Goal: Task Accomplishment & Management: Manage account settings

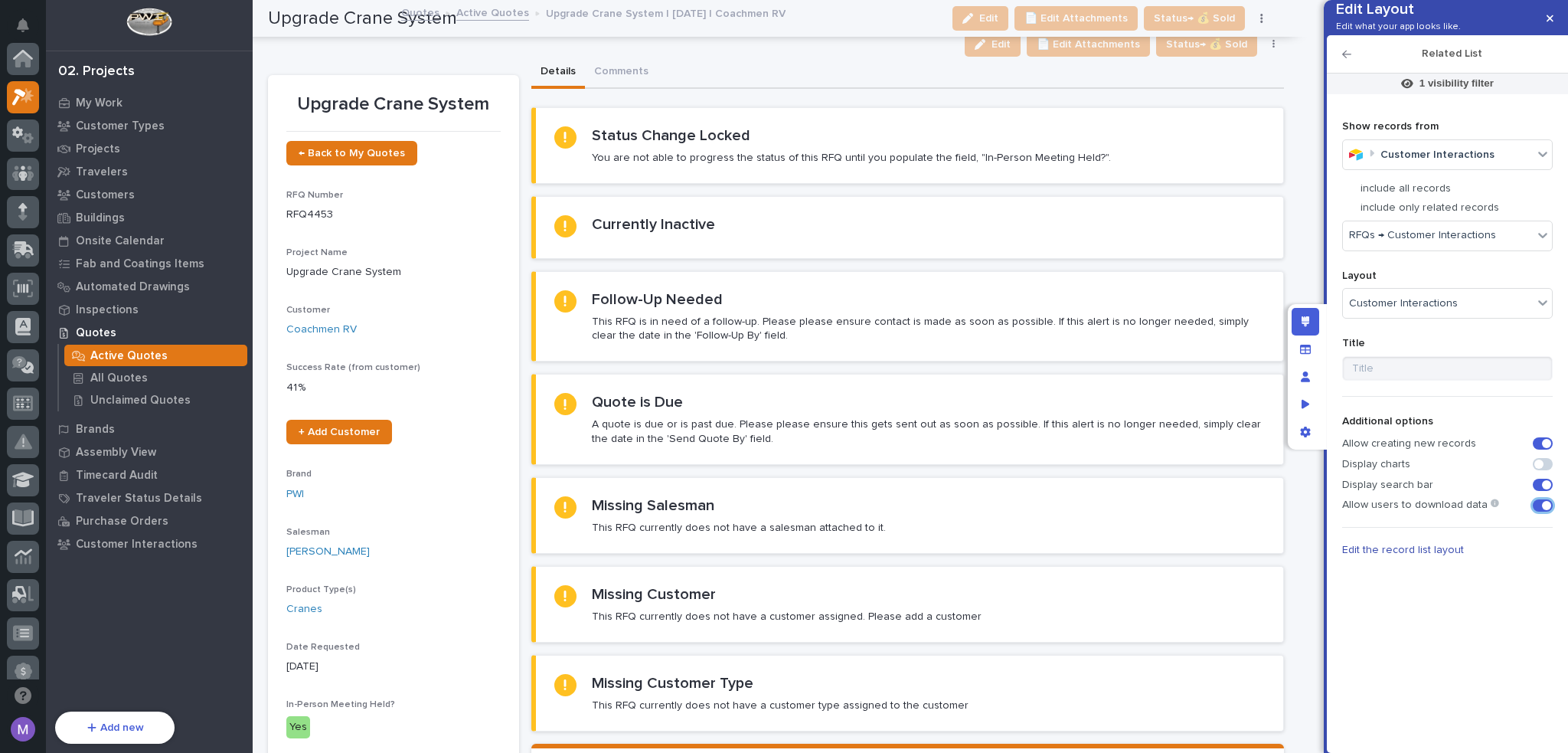
scroll to position [38, 0]
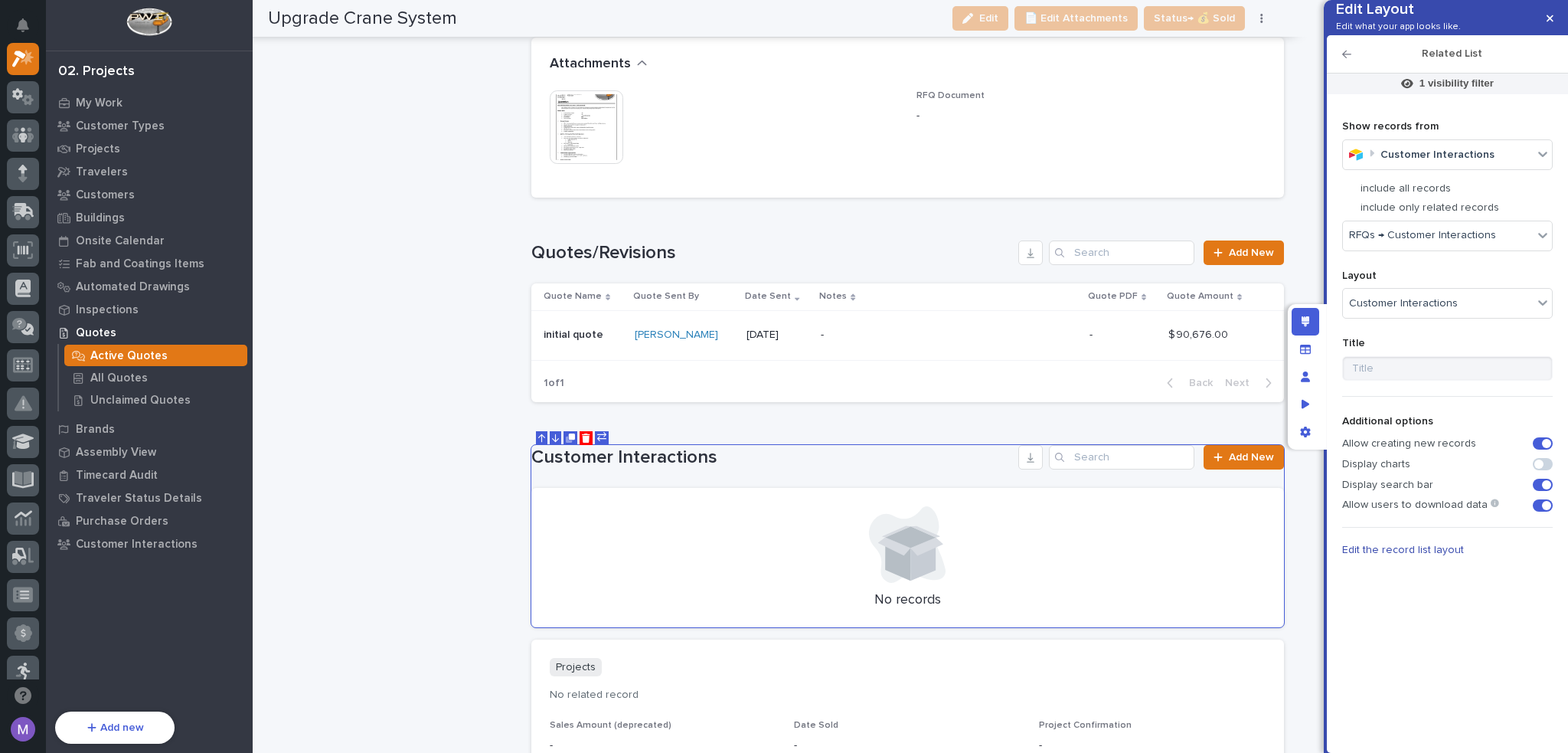
scroll to position [2179, 0]
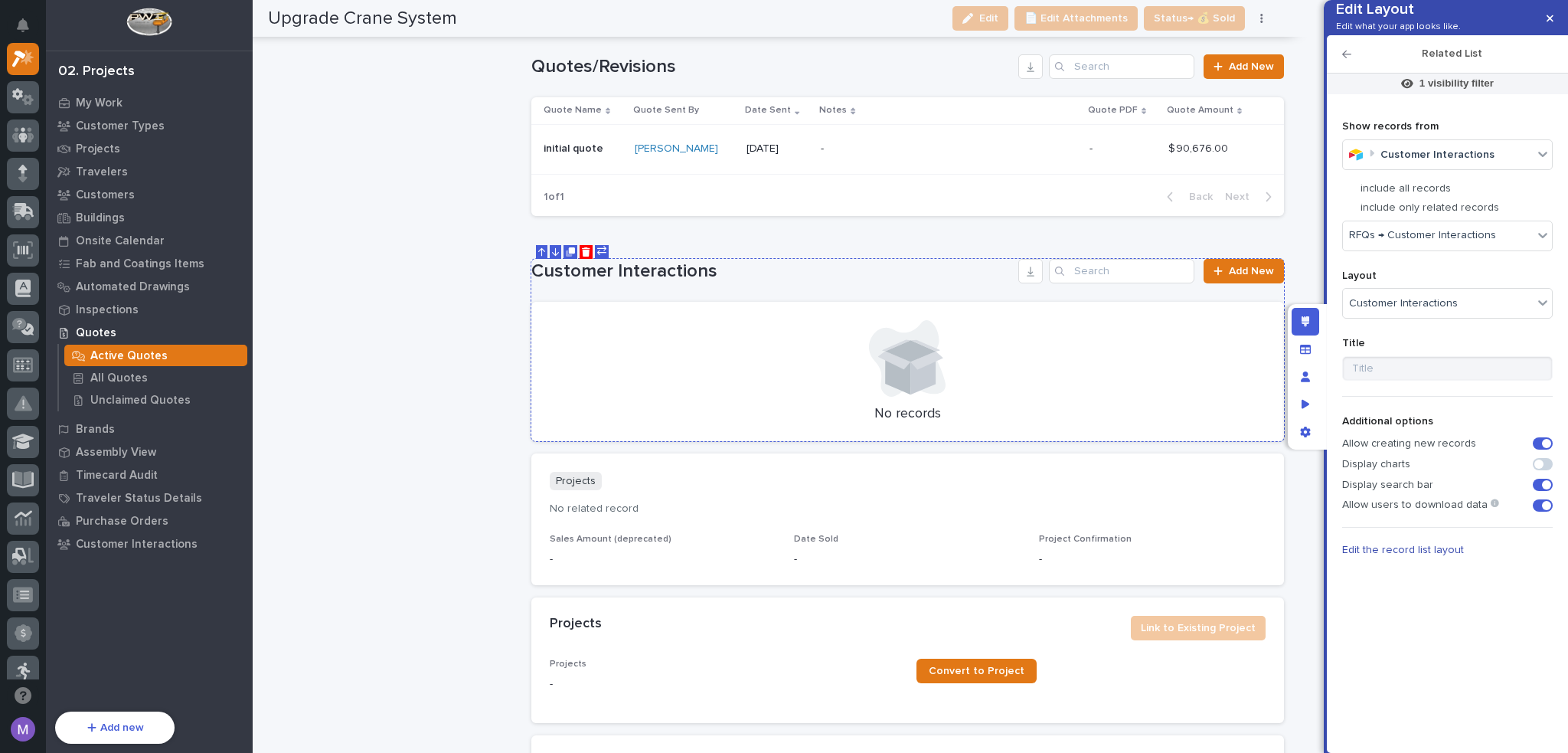
click at [856, 272] on h1 "Customer Interactions" at bounding box center [772, 271] width 481 height 22
click at [1480, 90] on p "1 visibility filter" at bounding box center [1456, 83] width 74 height 13
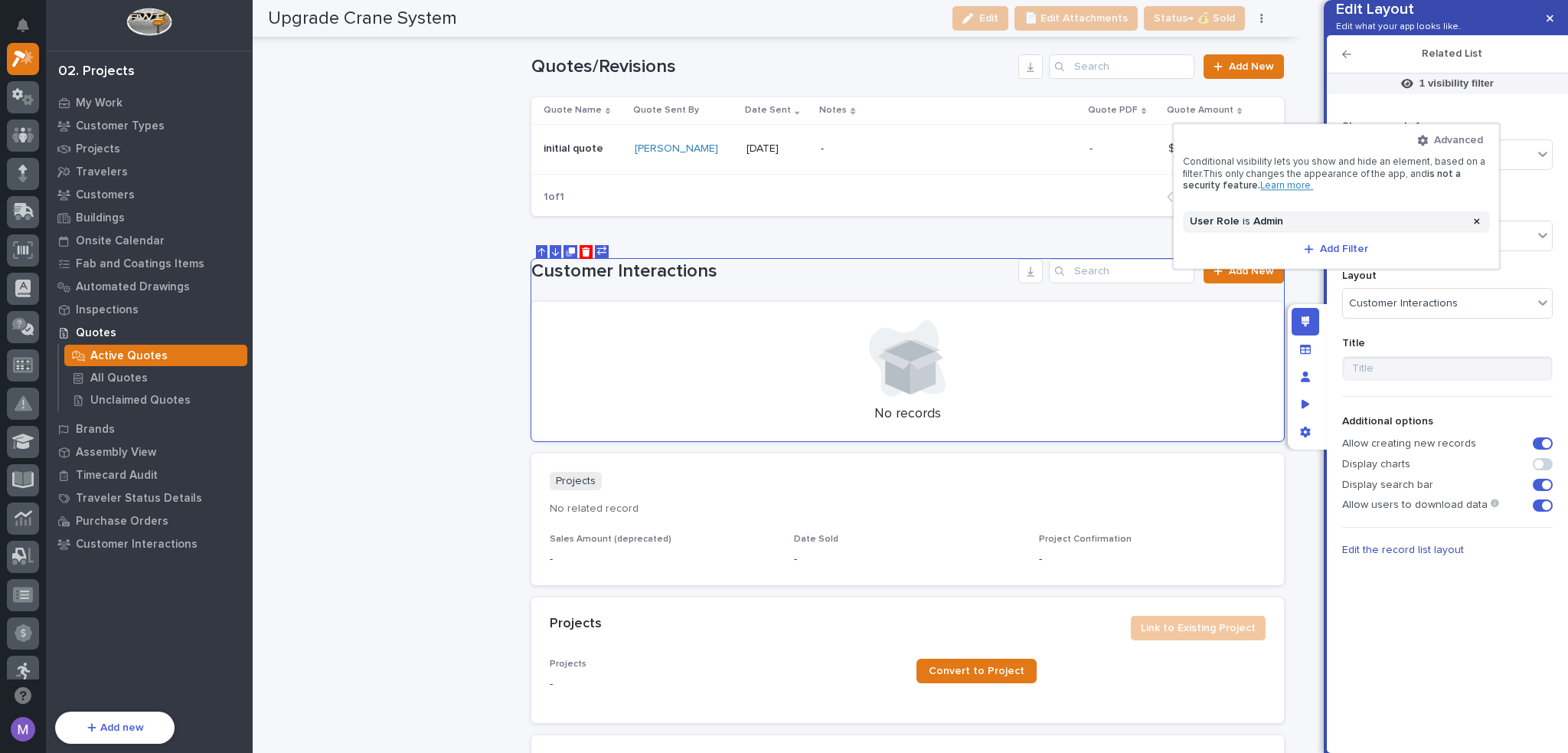
click at [1311, 293] on div at bounding box center [784, 376] width 1568 height 753
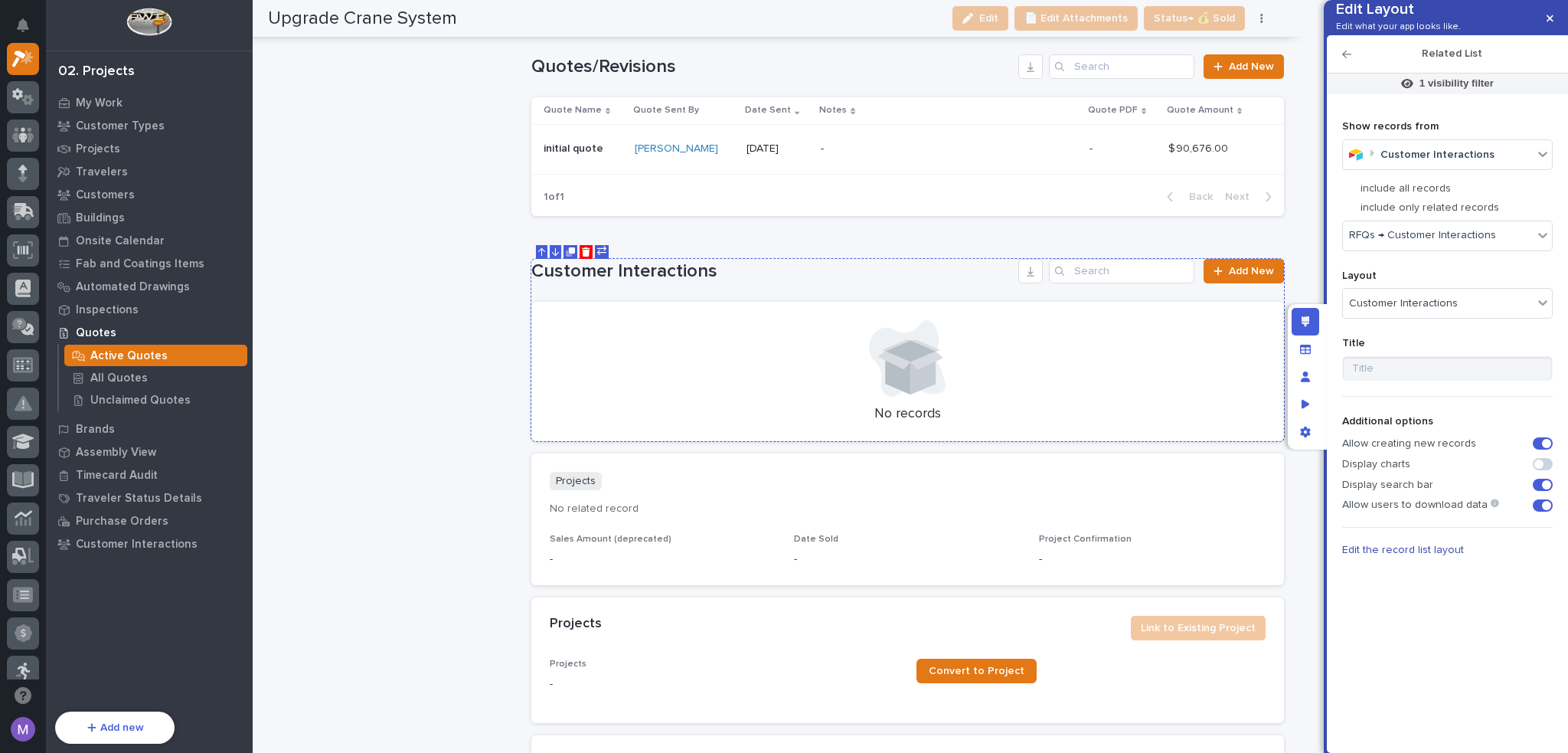
click at [934, 275] on div "Customer Interactions Add New" at bounding box center [907, 271] width 753 height 25
click at [1229, 266] on span "Add New" at bounding box center [1251, 271] width 45 height 11
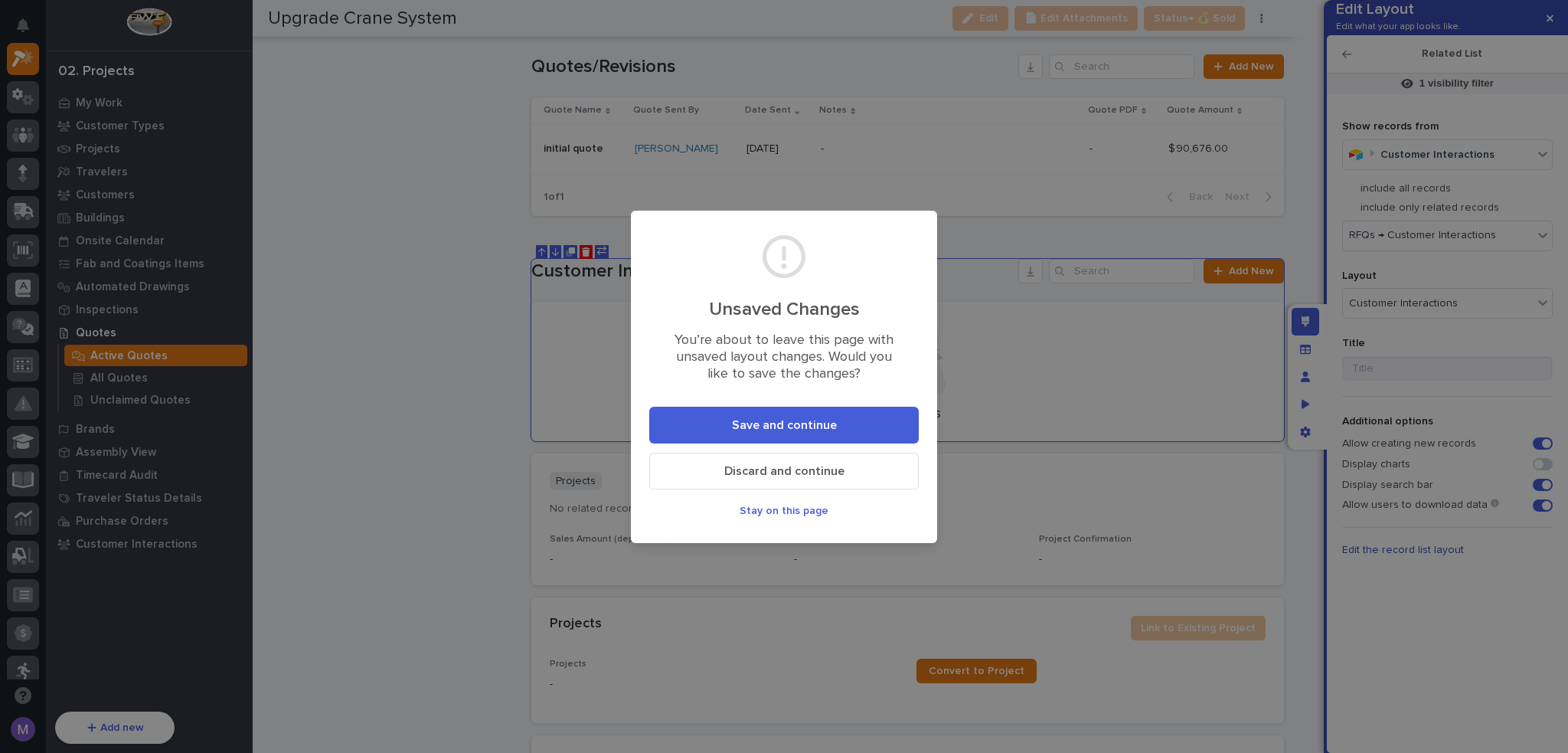
drag, startPoint x: 824, startPoint y: 468, endPoint x: 830, endPoint y: 434, distance: 34.5
click at [830, 434] on footer "Save and continue Discard and continue Stay on this page" at bounding box center [784, 469] width 270 height 126
click at [830, 434] on button "Save and continue" at bounding box center [784, 424] width 270 height 37
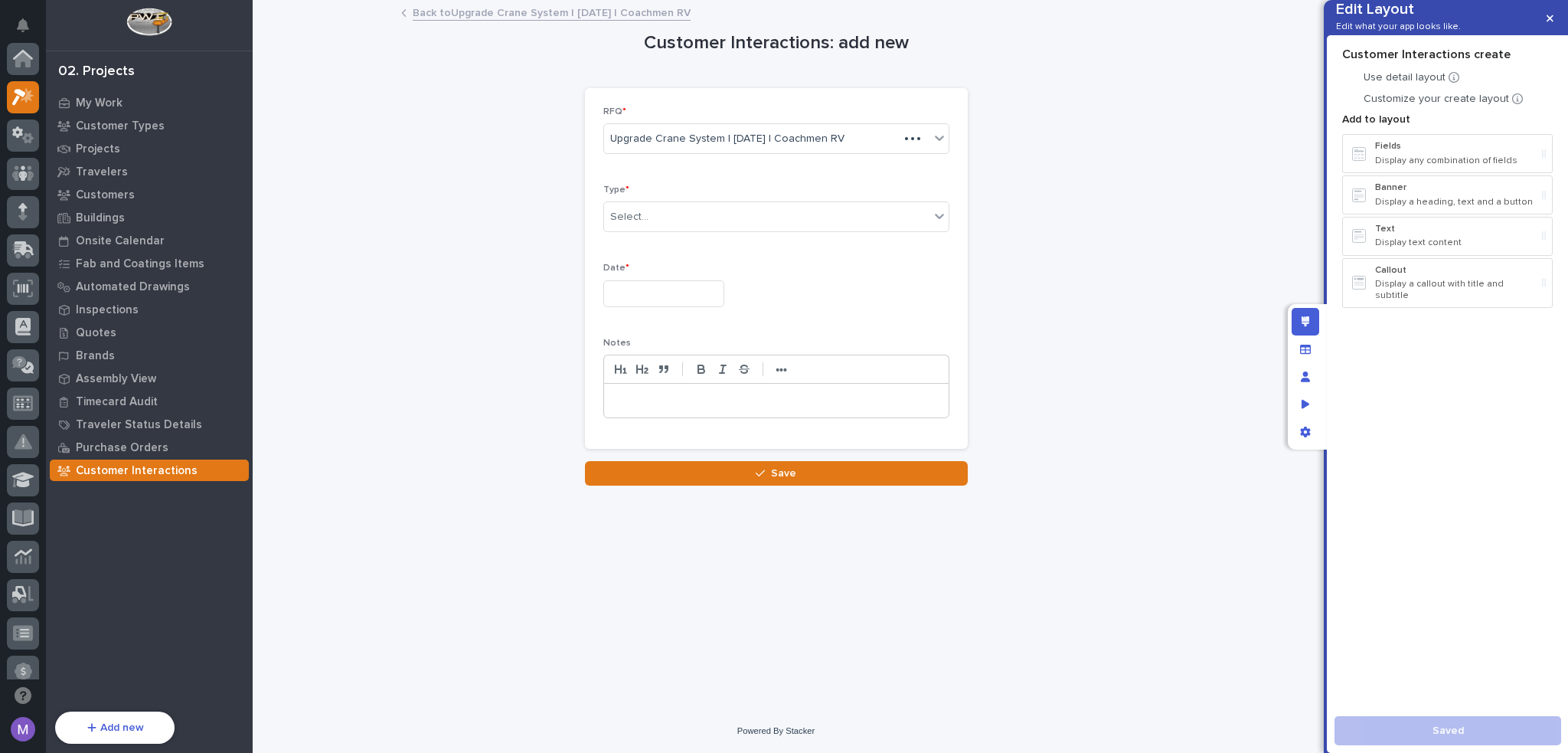
scroll to position [38, 0]
click at [756, 209] on div "Select..." at bounding box center [766, 217] width 325 height 25
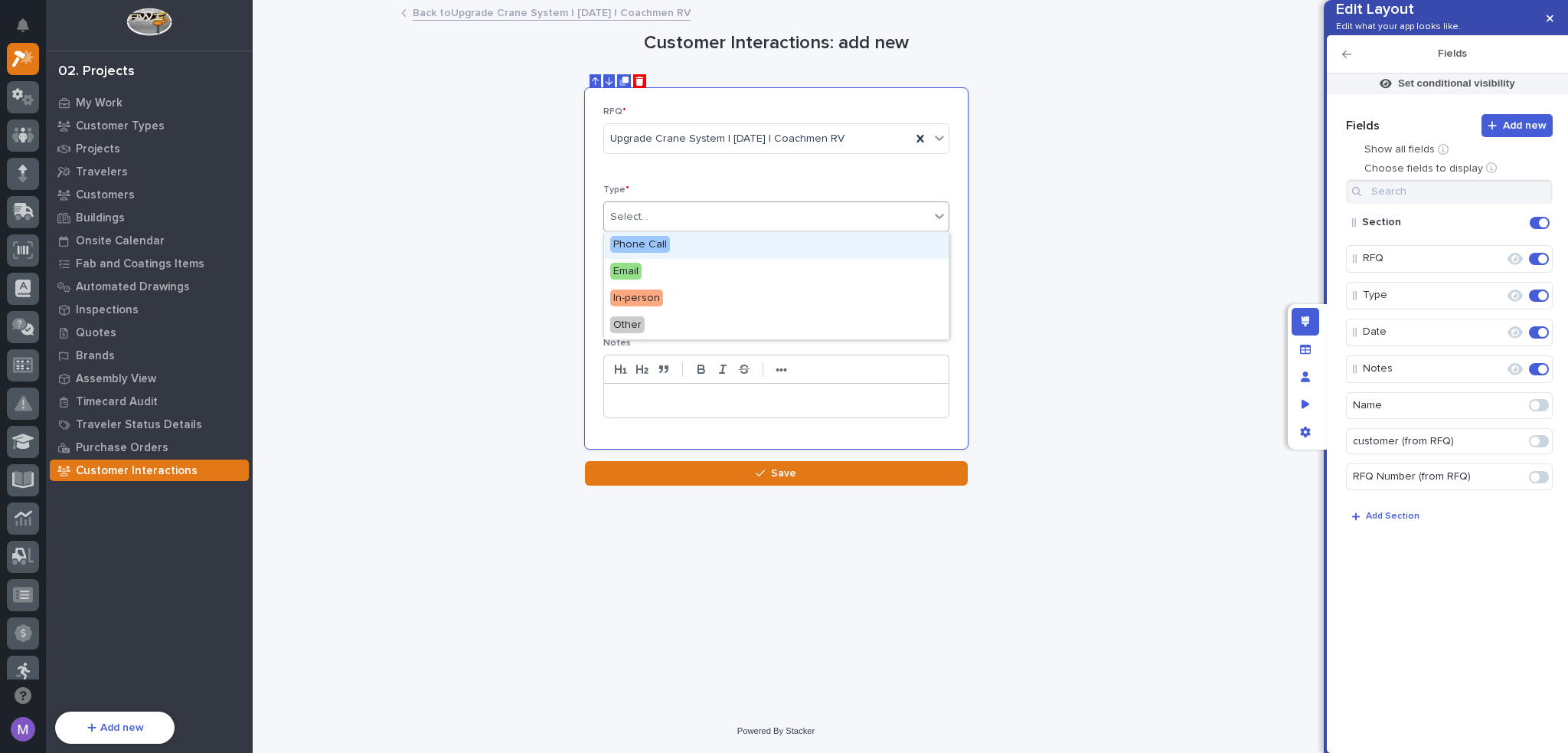
click at [716, 247] on div "Phone Call" at bounding box center [776, 245] width 345 height 27
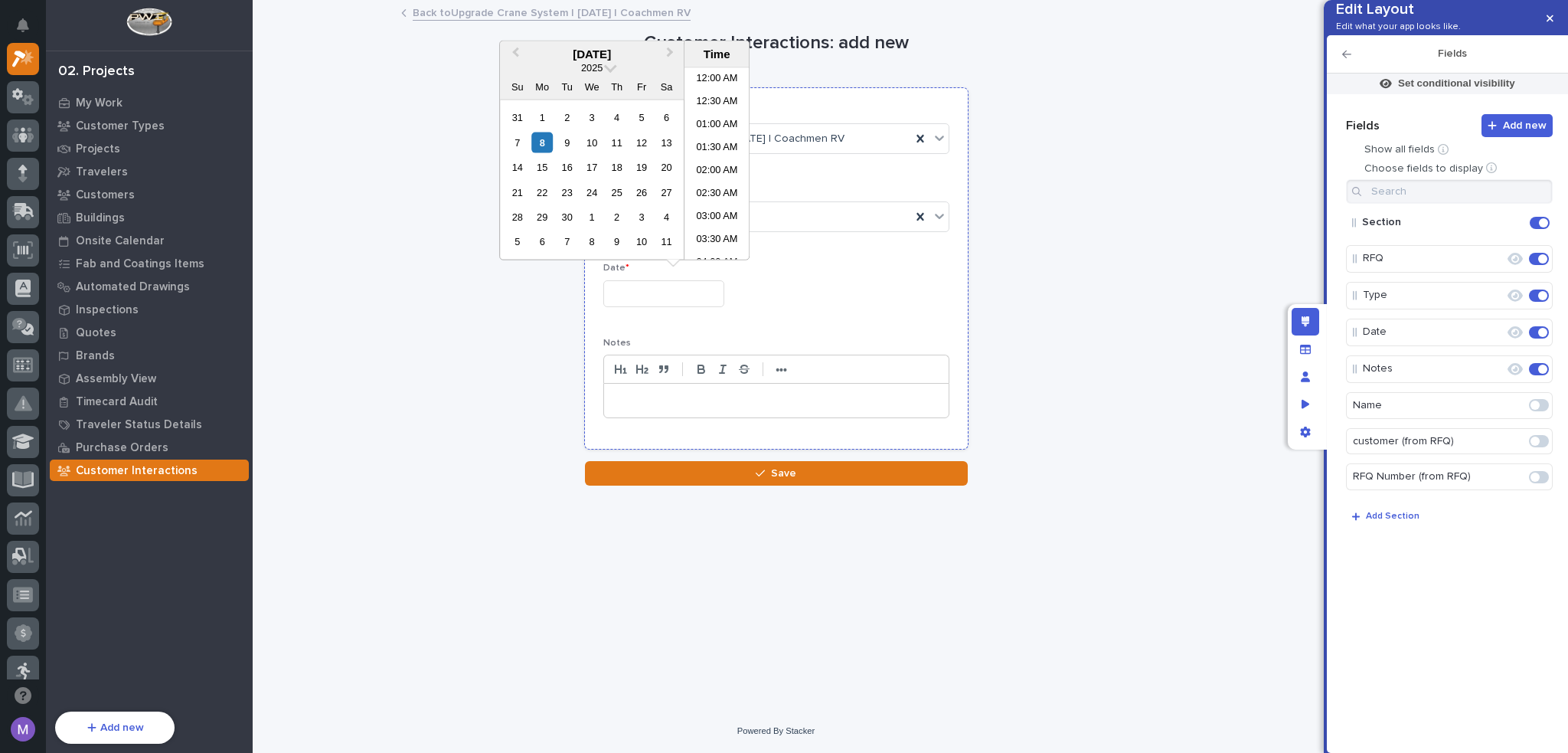
click at [686, 281] on input "text" at bounding box center [664, 294] width 121 height 27
click at [719, 152] on li "03:00 PM" at bounding box center [716, 149] width 65 height 23
type input "**********"
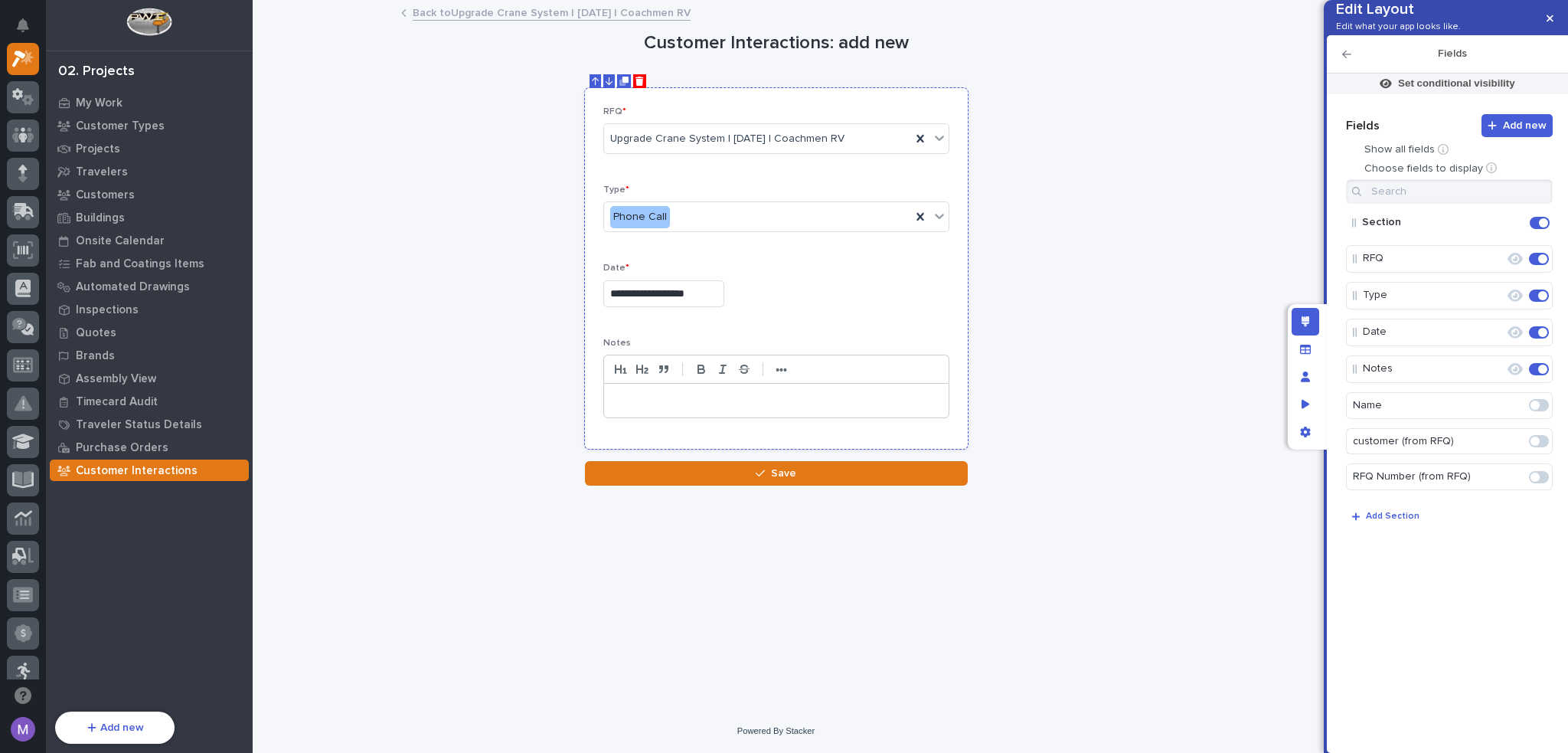
click at [701, 404] on p at bounding box center [776, 400] width 322 height 15
click at [731, 409] on div "**********" at bounding box center [776, 401] width 345 height 34
click at [730, 406] on div "**********" at bounding box center [776, 401] width 345 height 34
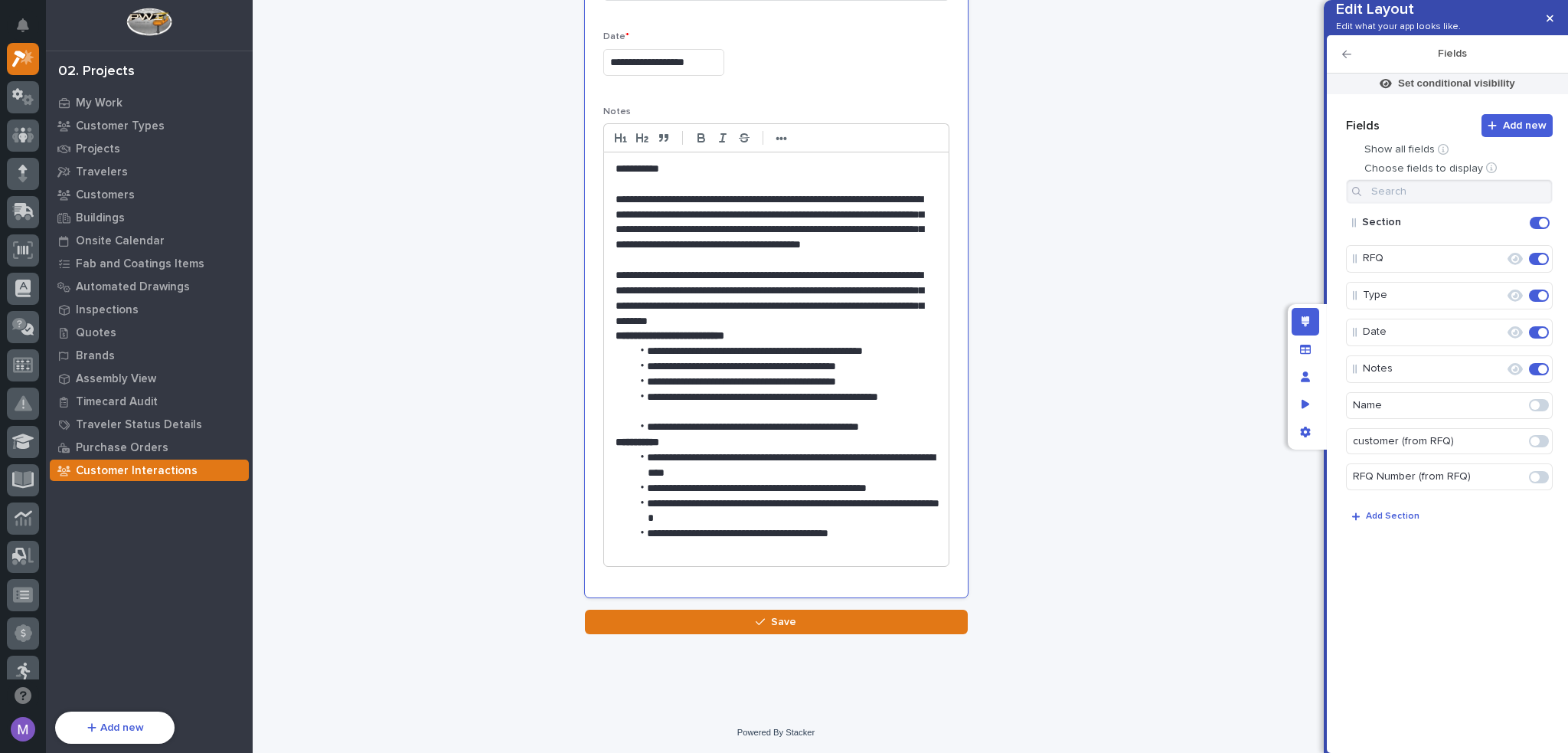
scroll to position [216, 0]
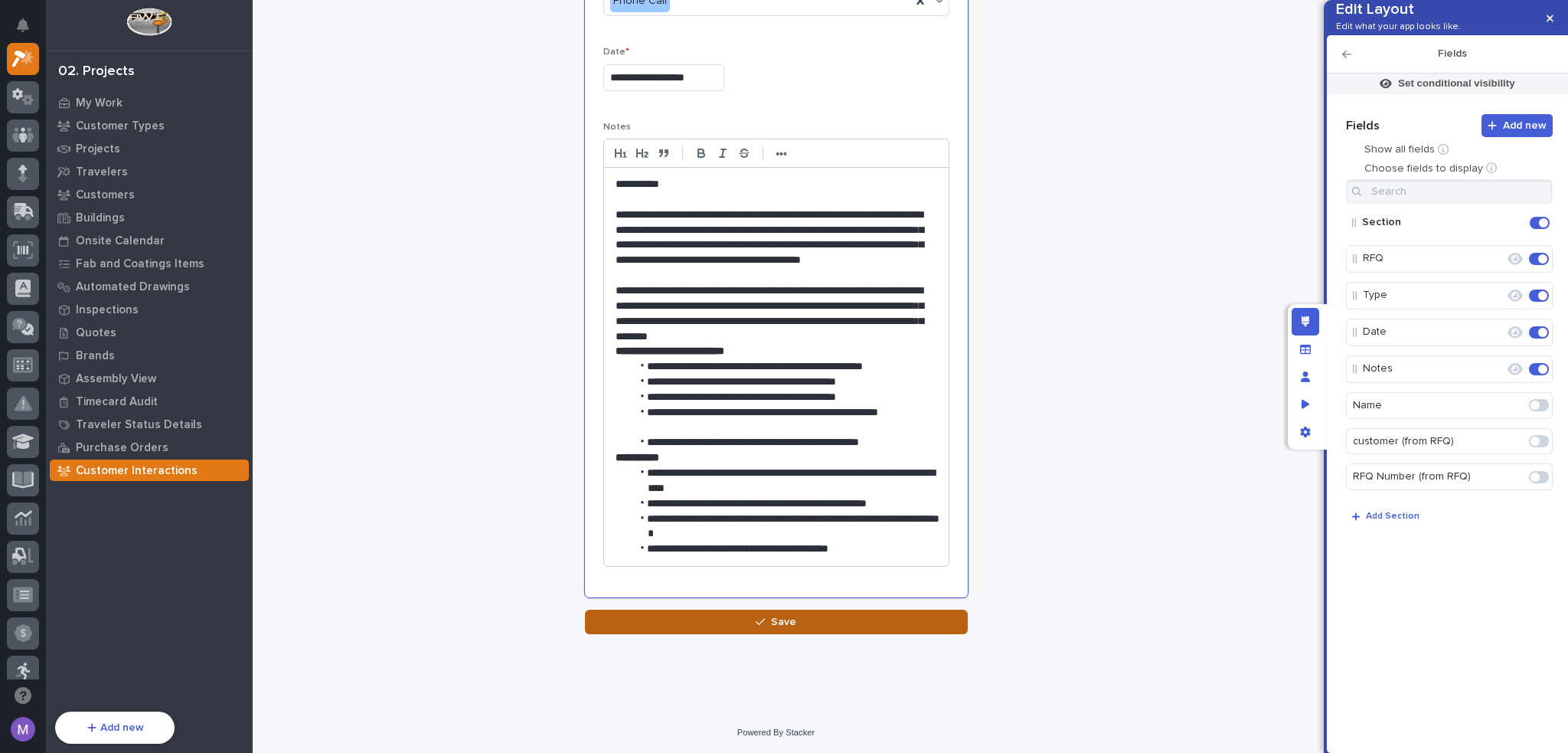
click at [786, 618] on span "Save" at bounding box center [783, 621] width 25 height 13
click at [1300, 324] on div "Edit layout" at bounding box center [1305, 321] width 28 height 28
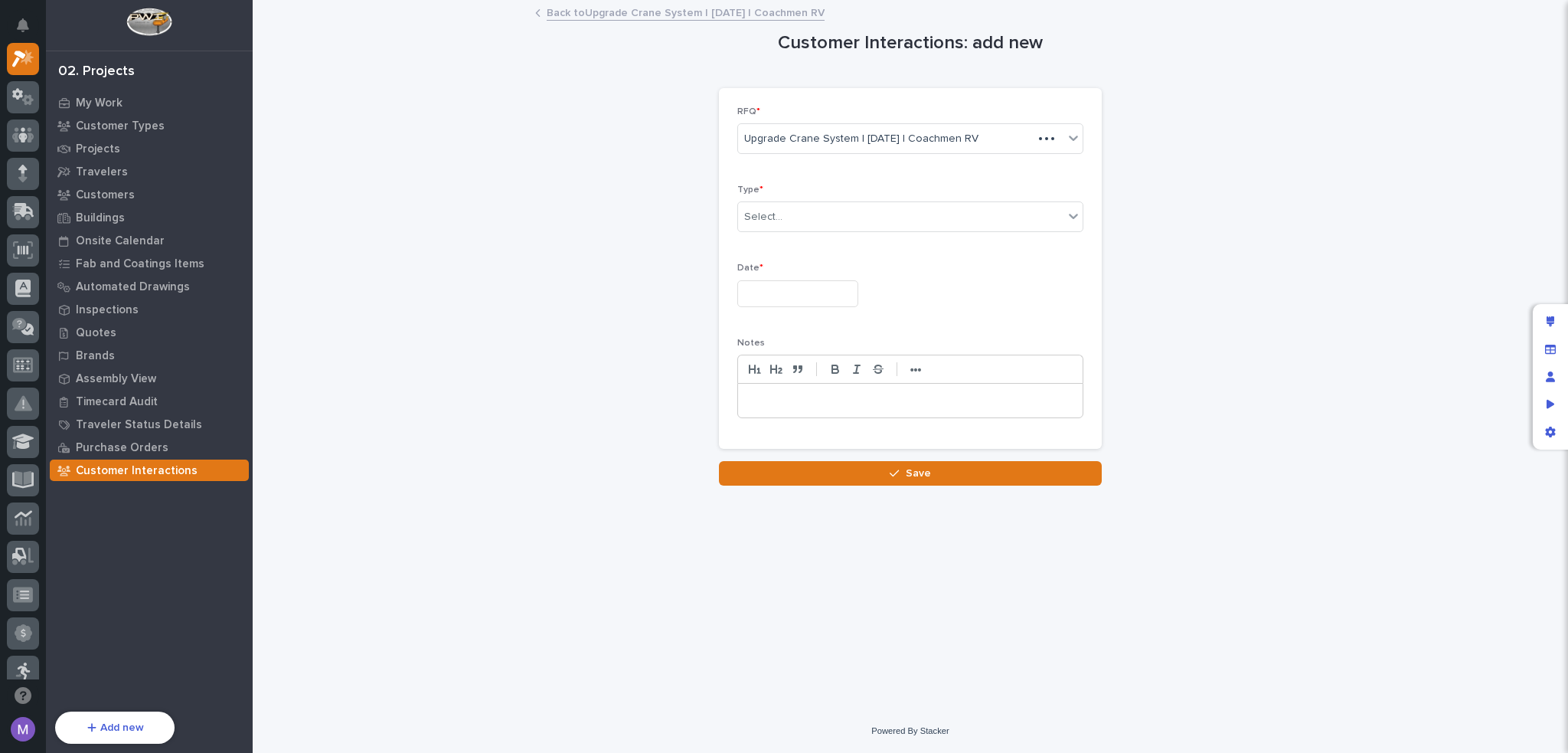
scroll to position [0, 0]
click at [838, 207] on div "Select..." at bounding box center [901, 217] width 325 height 25
click at [804, 245] on div "Phone Call" at bounding box center [911, 245] width 345 height 27
click at [795, 287] on input "text" at bounding box center [798, 294] width 121 height 27
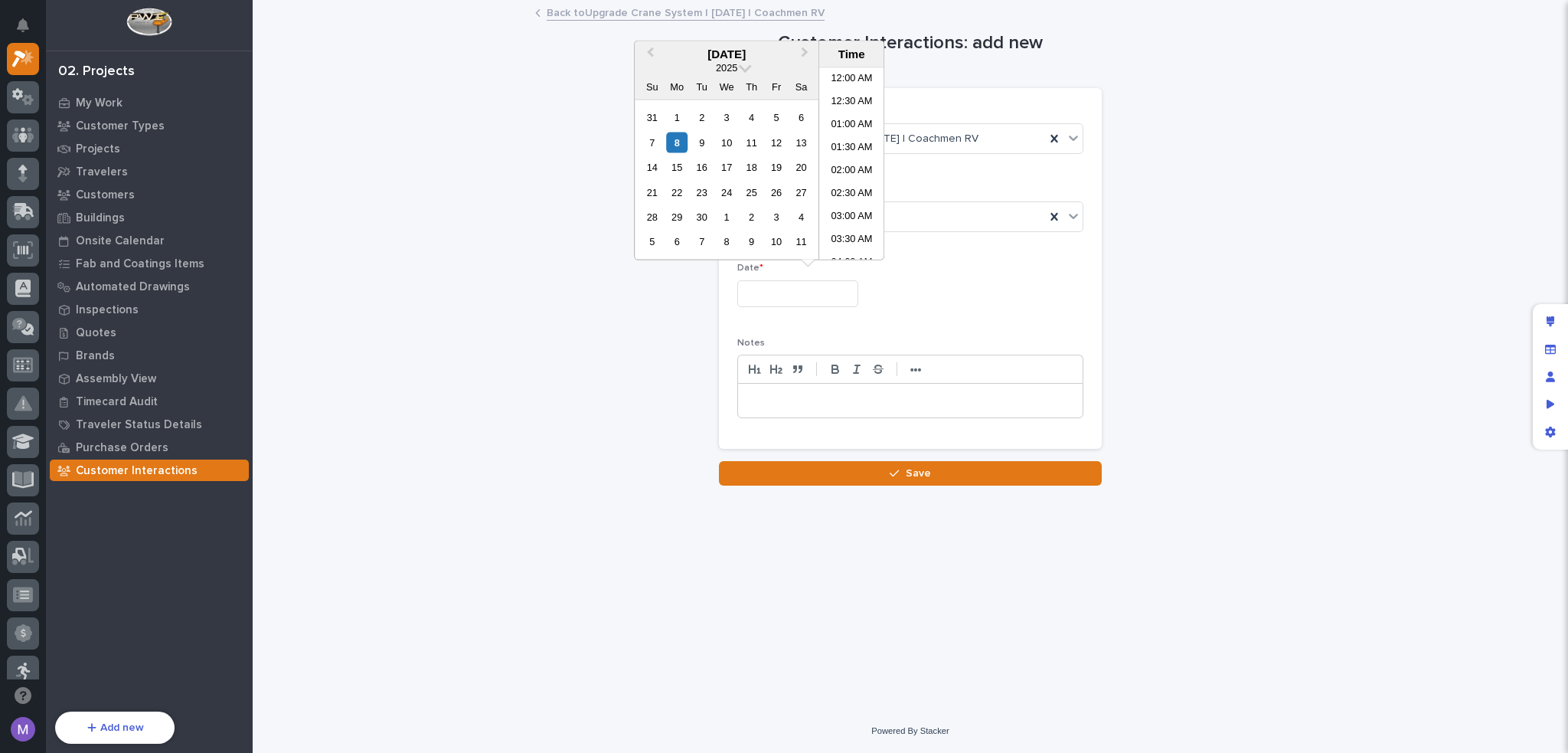
scroll to position [237, 0]
click at [771, 119] on div "5" at bounding box center [776, 117] width 20 height 20
click at [842, 150] on li "11:30 AM" at bounding box center [852, 141] width 65 height 23
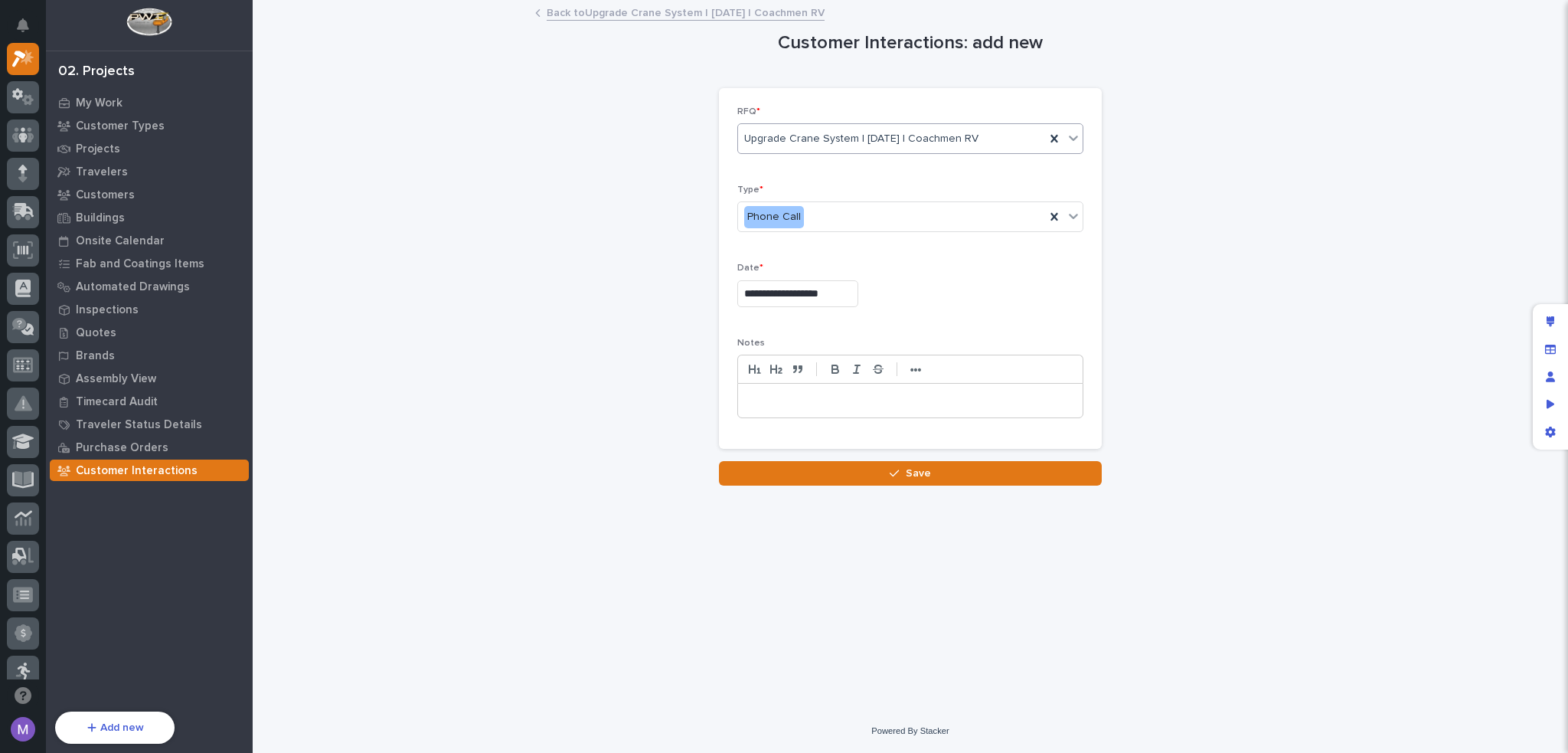
type input "**********"
click at [826, 395] on p at bounding box center [910, 400] width 322 height 15
paste div
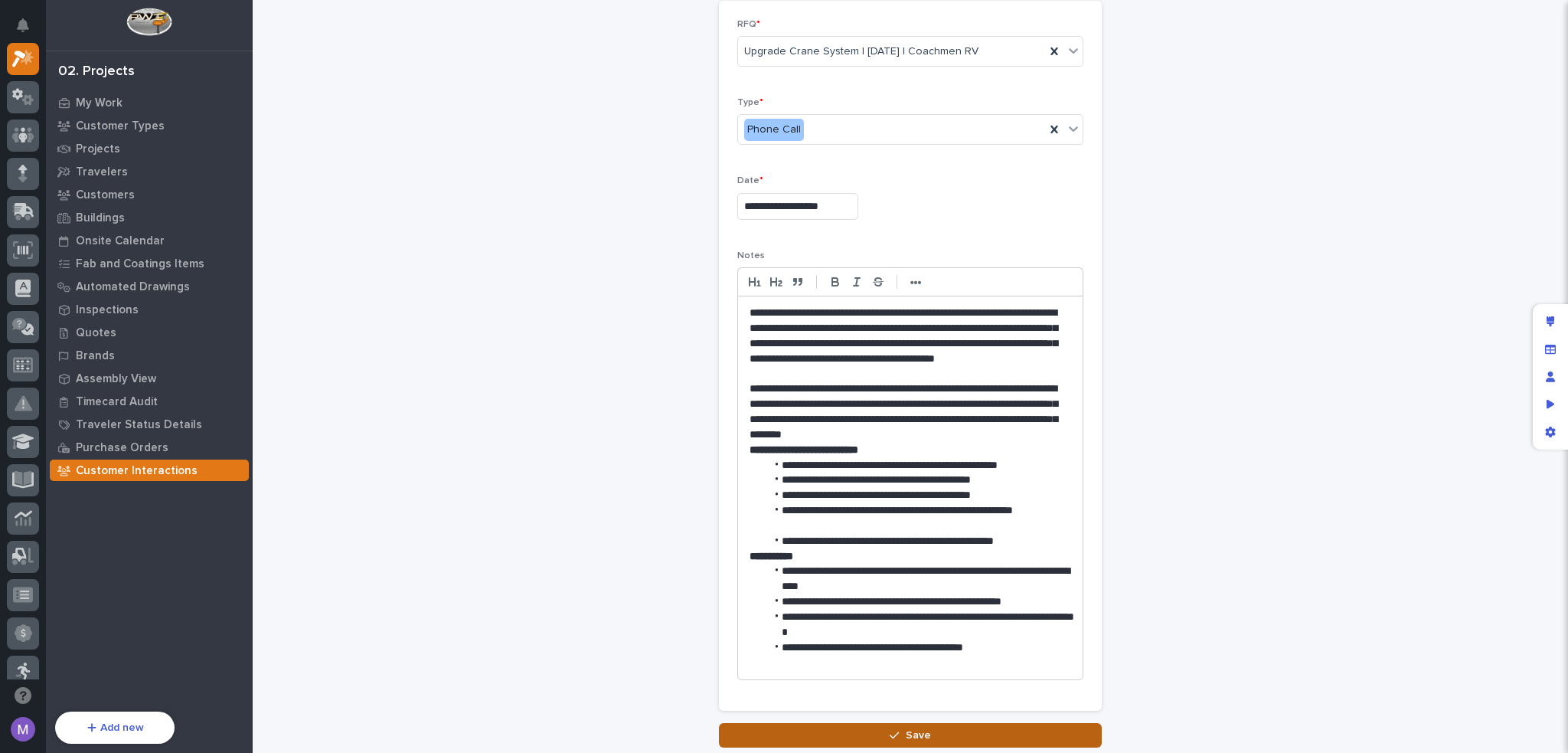
scroll to position [201, 0]
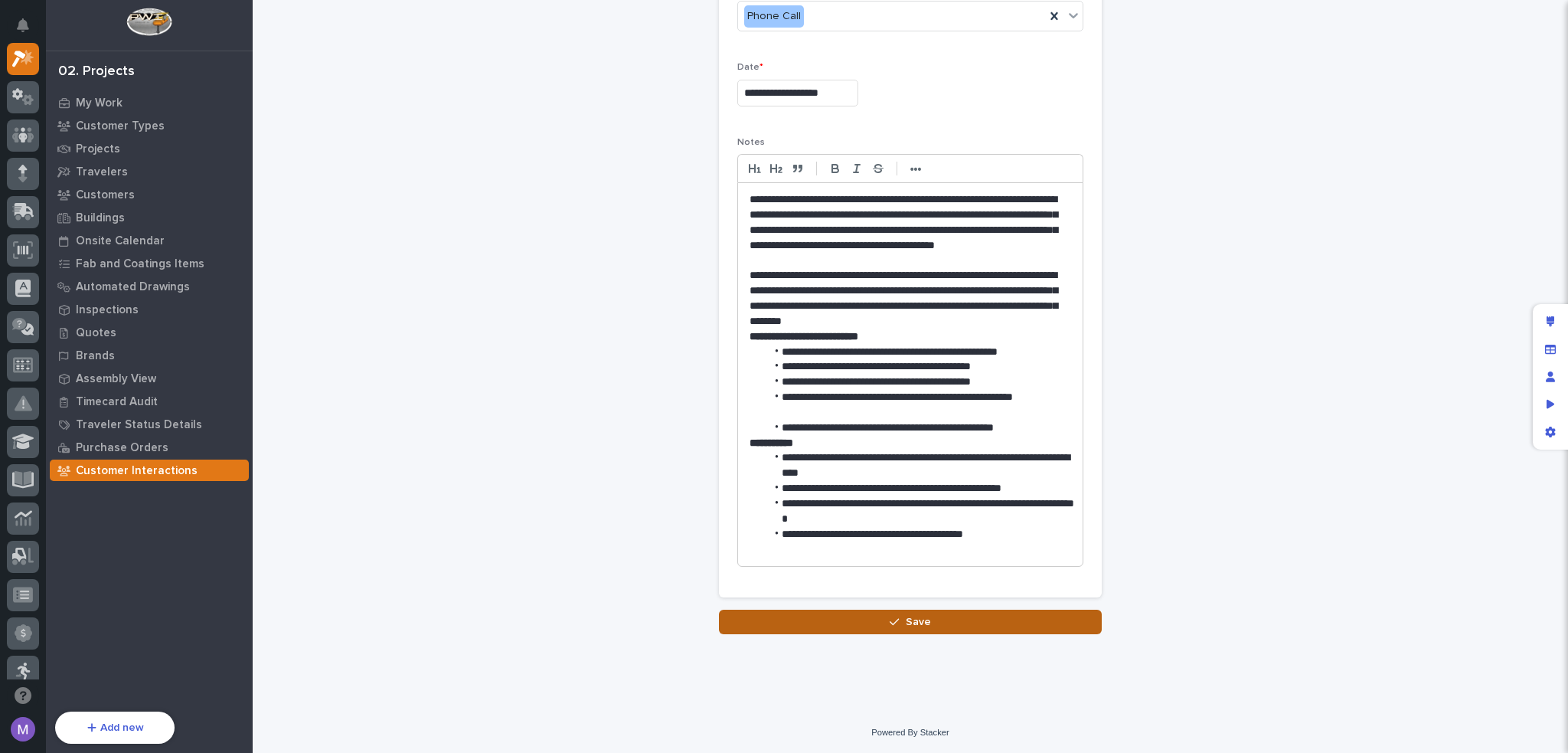
click at [984, 621] on button "Save" at bounding box center [911, 622] width 383 height 25
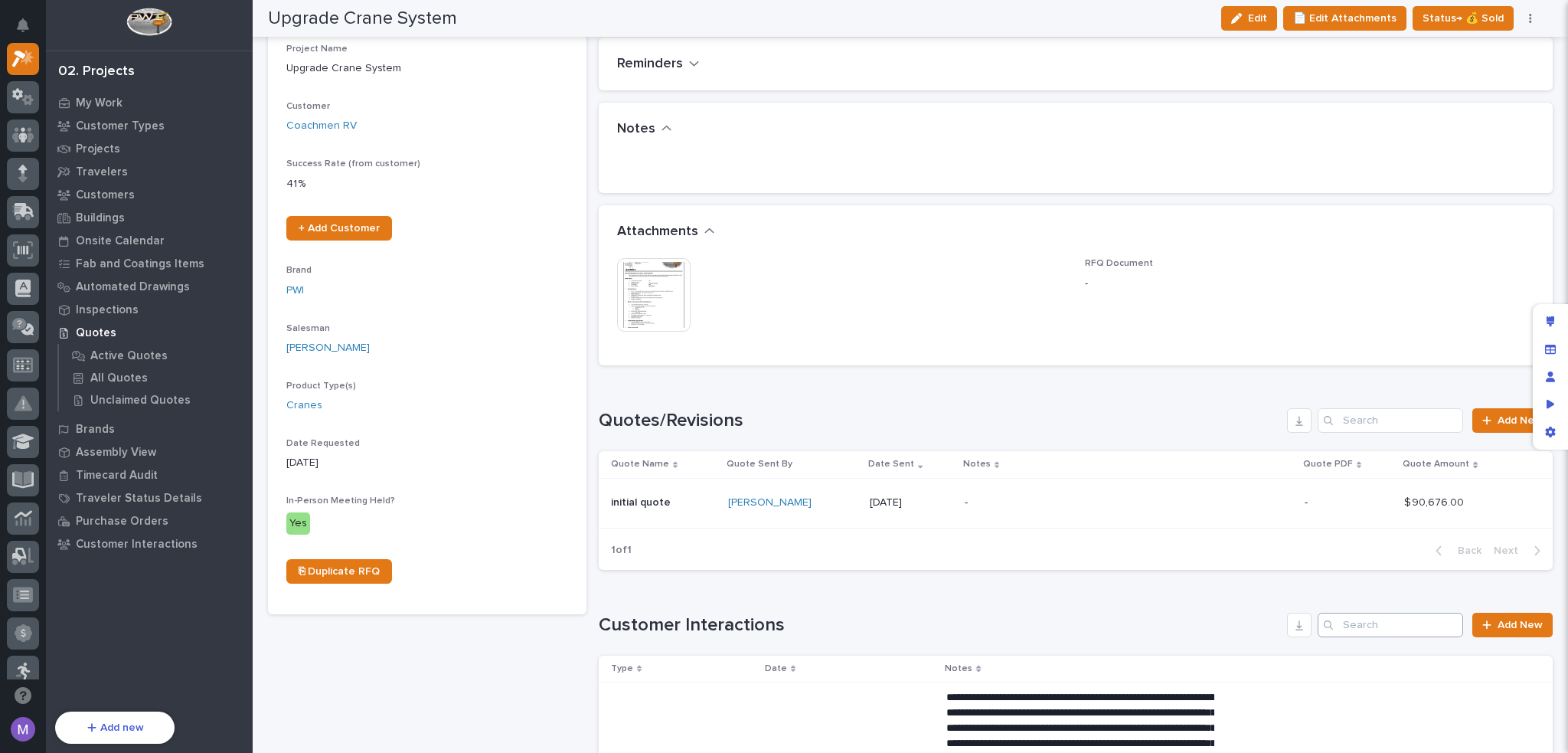
scroll to position [230, 0]
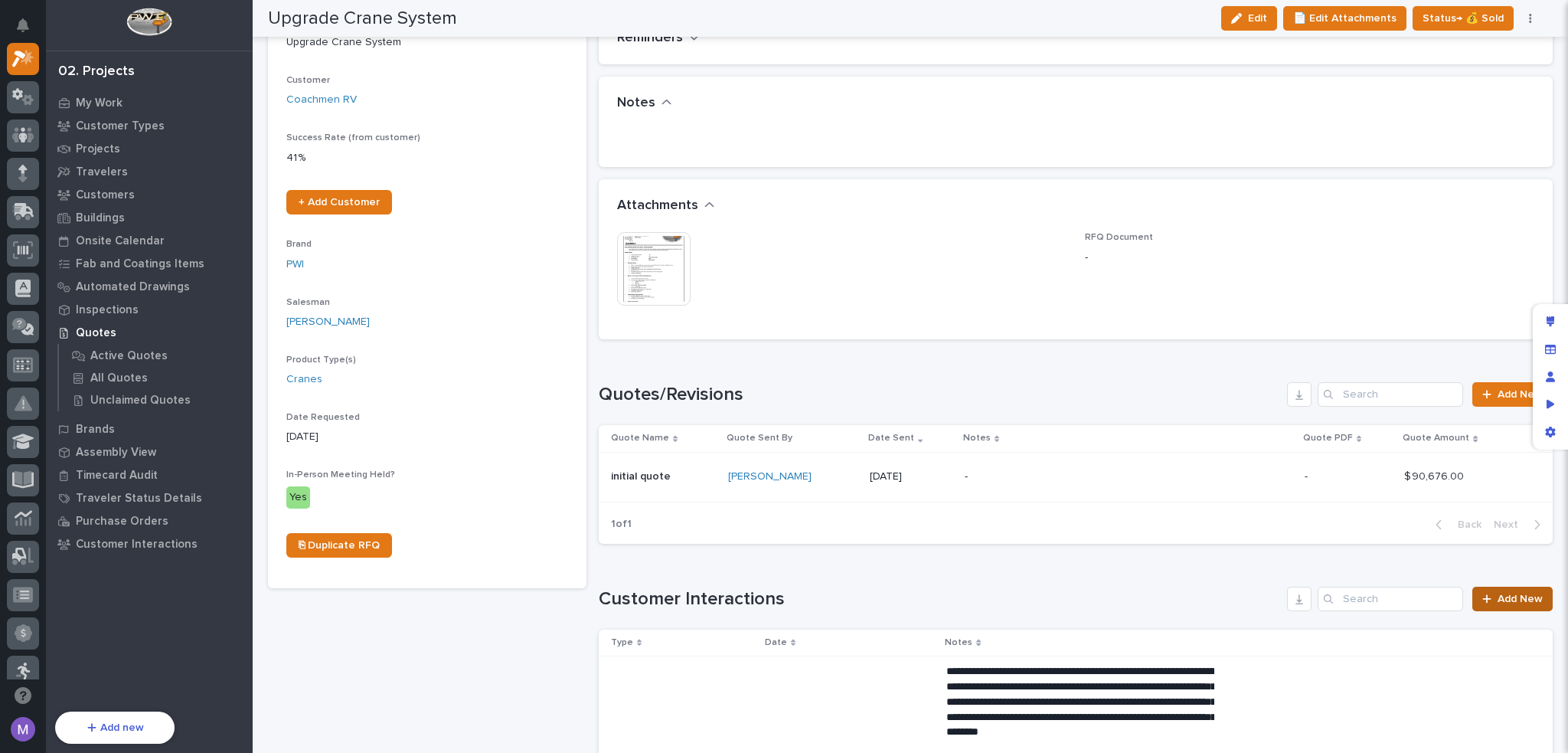
click at [1533, 597] on link "Add New" at bounding box center [1513, 599] width 80 height 25
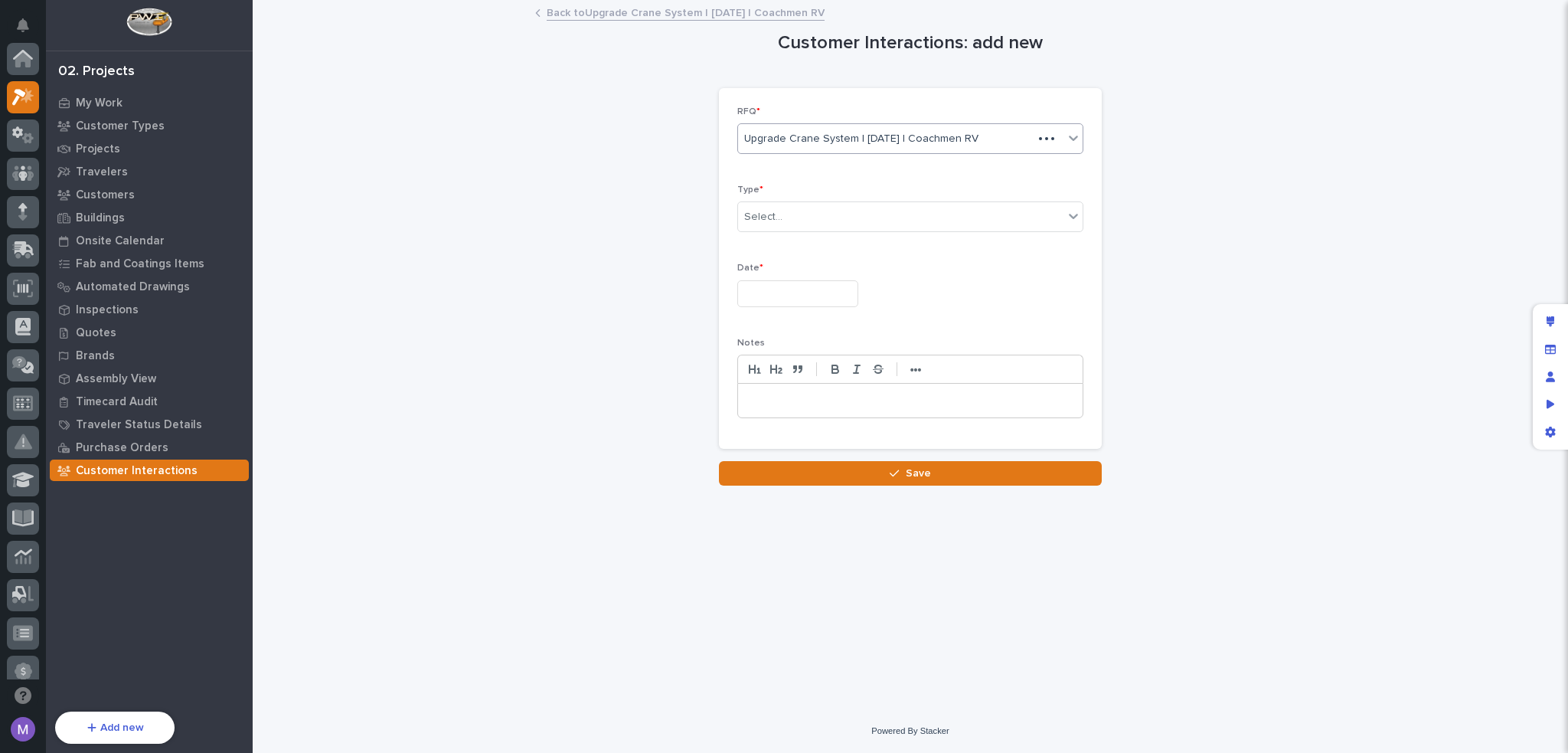
scroll to position [38, 0]
click at [1386, 92] on div "Customer Interactions: add new Loading... Saving… Loading... Saving… Loading...…" at bounding box center [911, 243] width 1285 height 484
click at [121, 98] on div "My Work" at bounding box center [149, 102] width 199 height 21
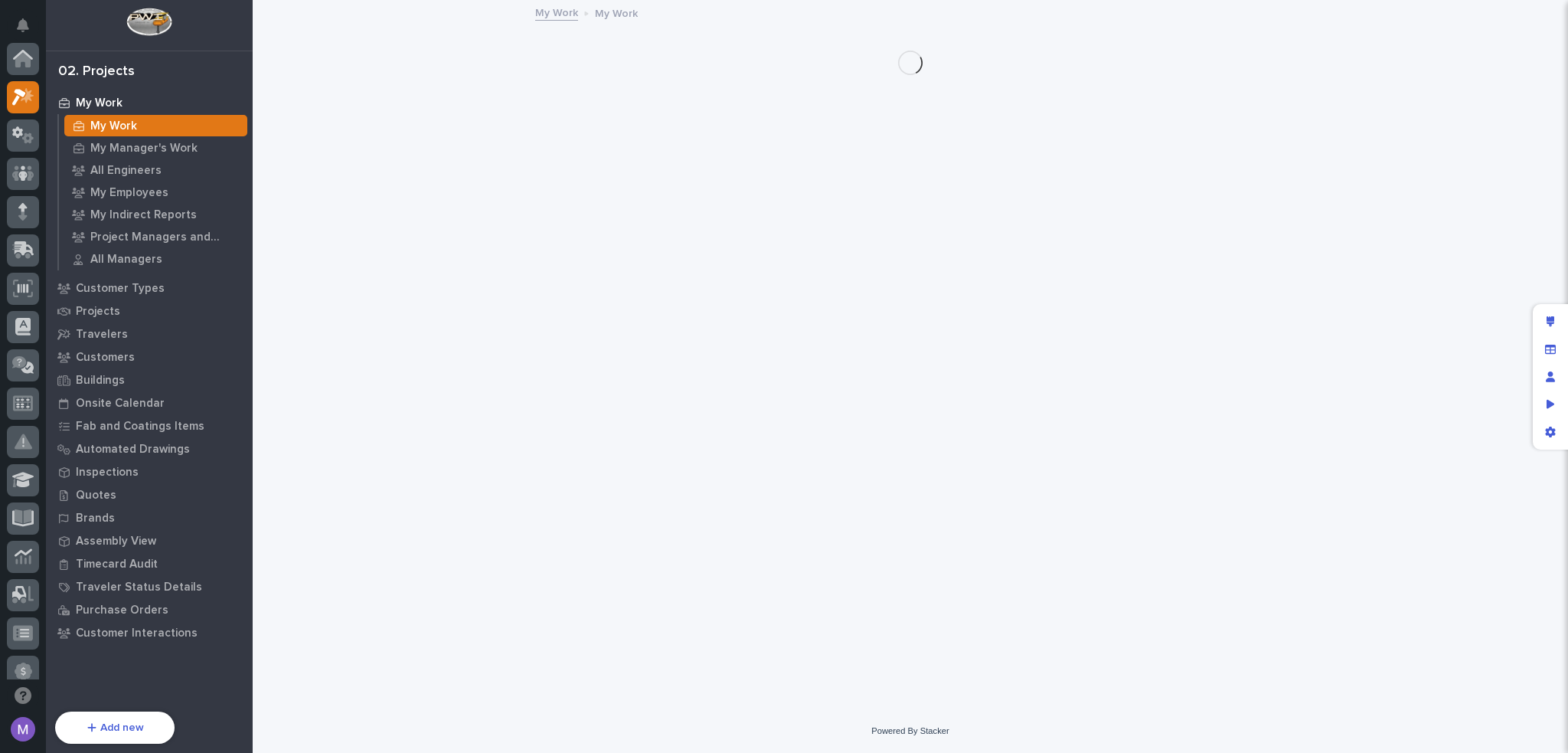
scroll to position [38, 0]
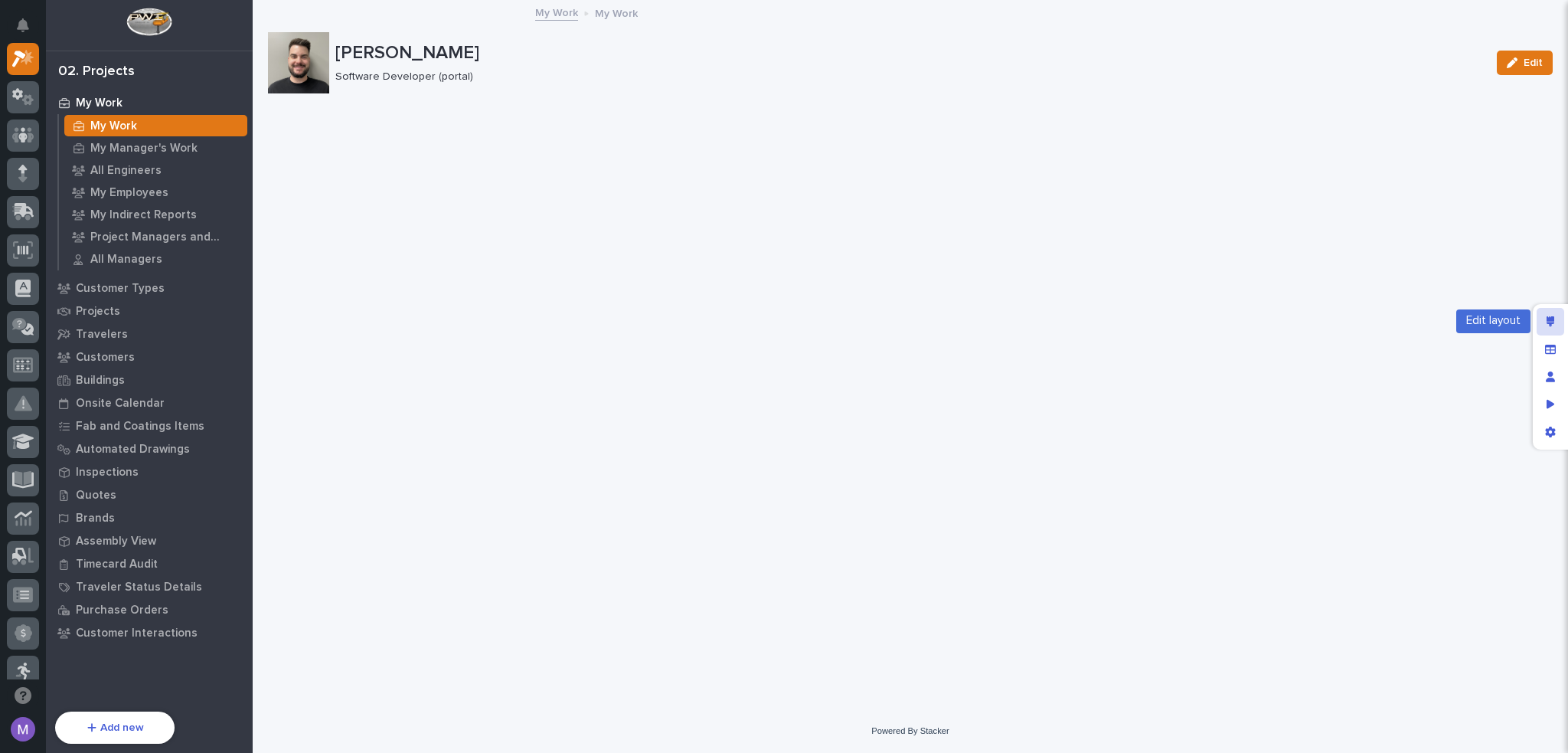
click at [1551, 317] on icon "Edit layout" at bounding box center [1550, 322] width 8 height 11
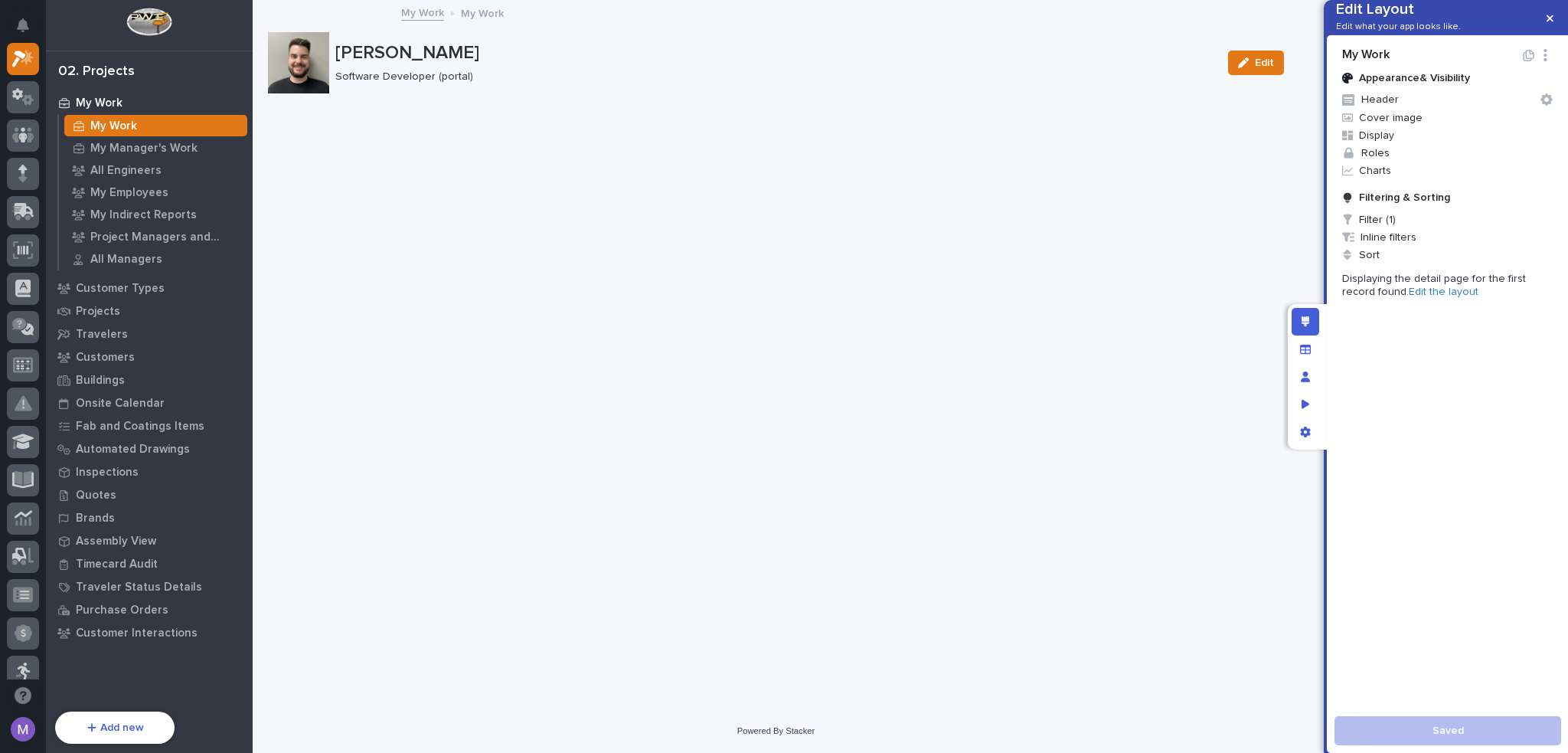
click at [1409, 297] on link "Edit the layout" at bounding box center [1443, 291] width 69 height 11
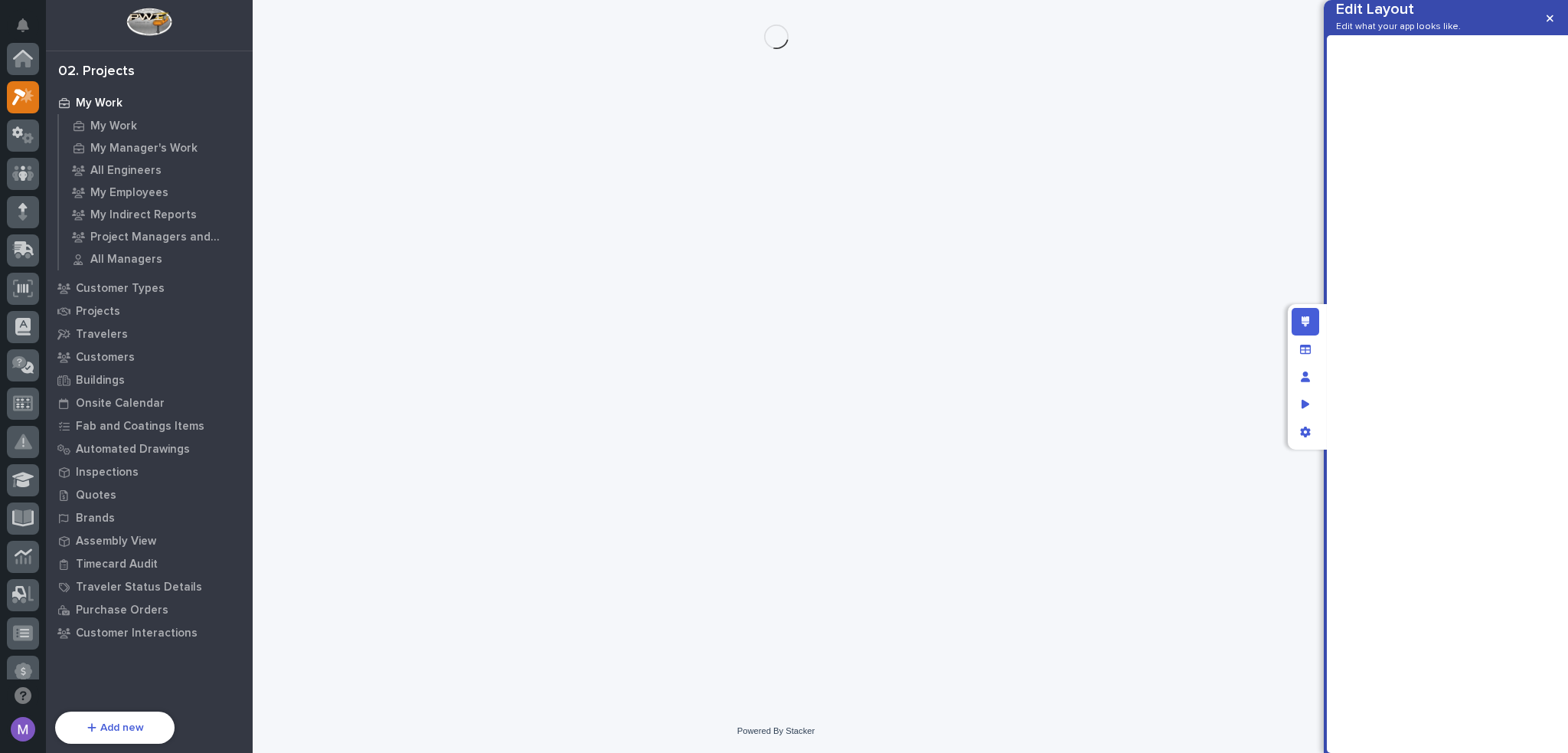
scroll to position [38, 0]
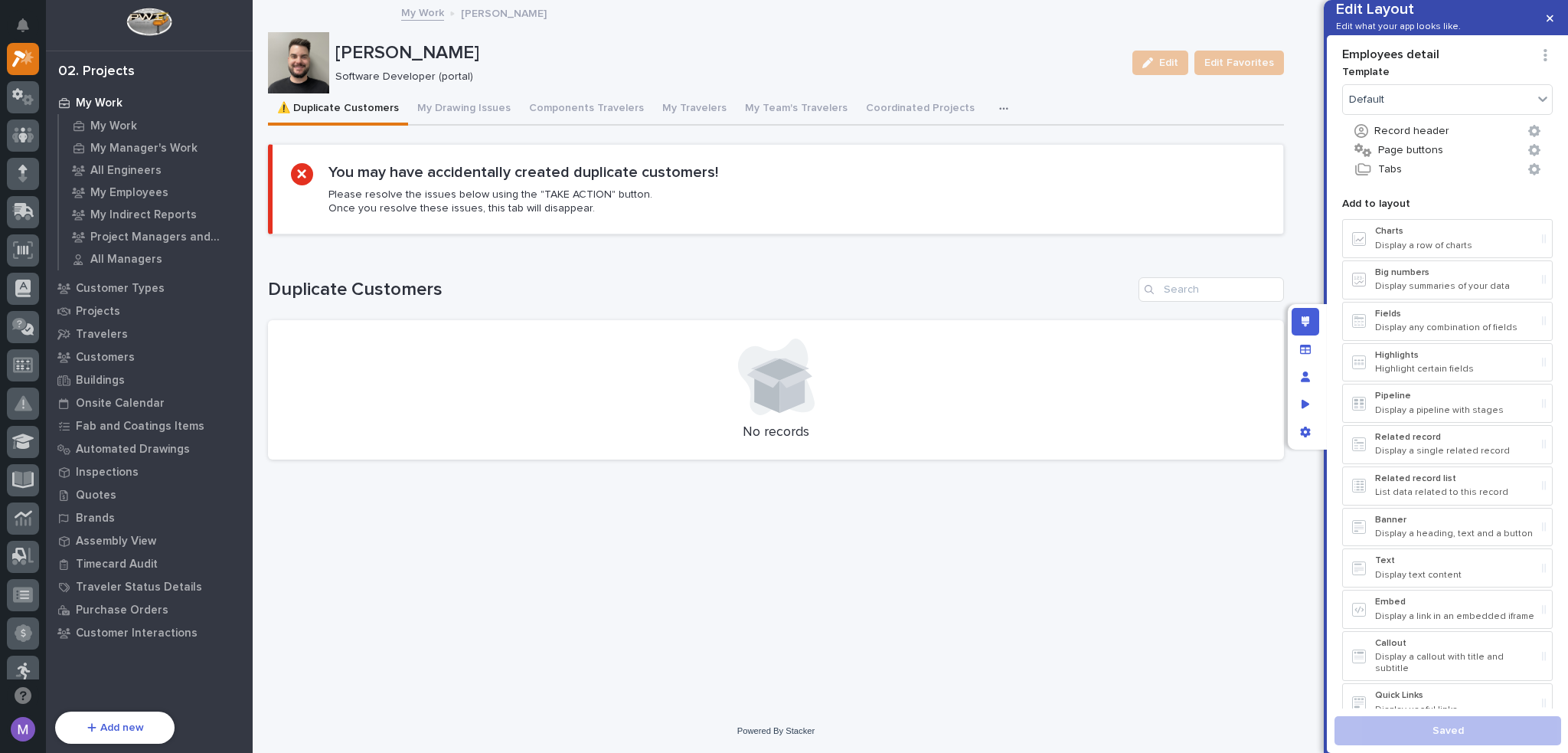
click at [1000, 112] on div "button" at bounding box center [1007, 109] width 15 height 11
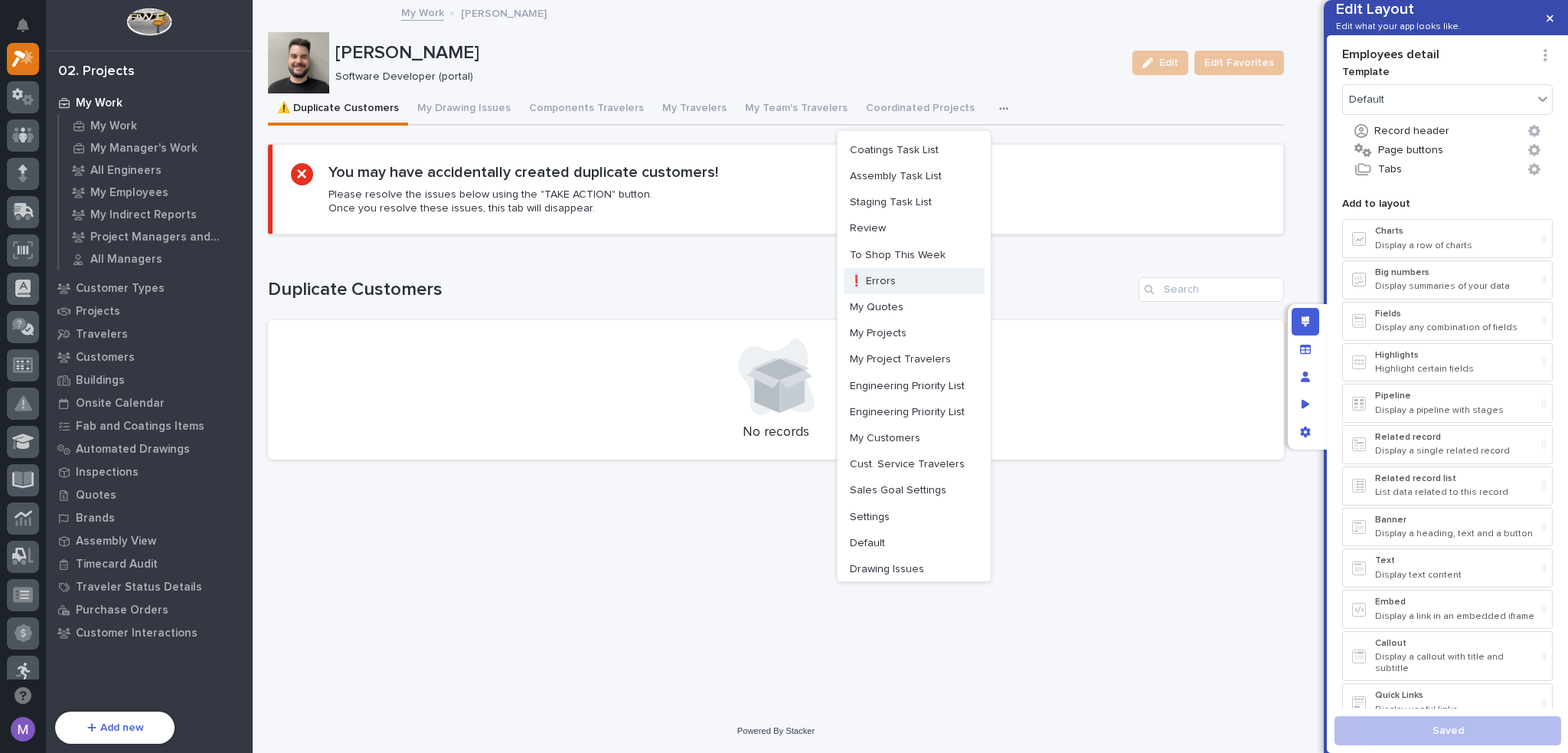
click at [884, 315] on button "My Quotes" at bounding box center [914, 307] width 141 height 26
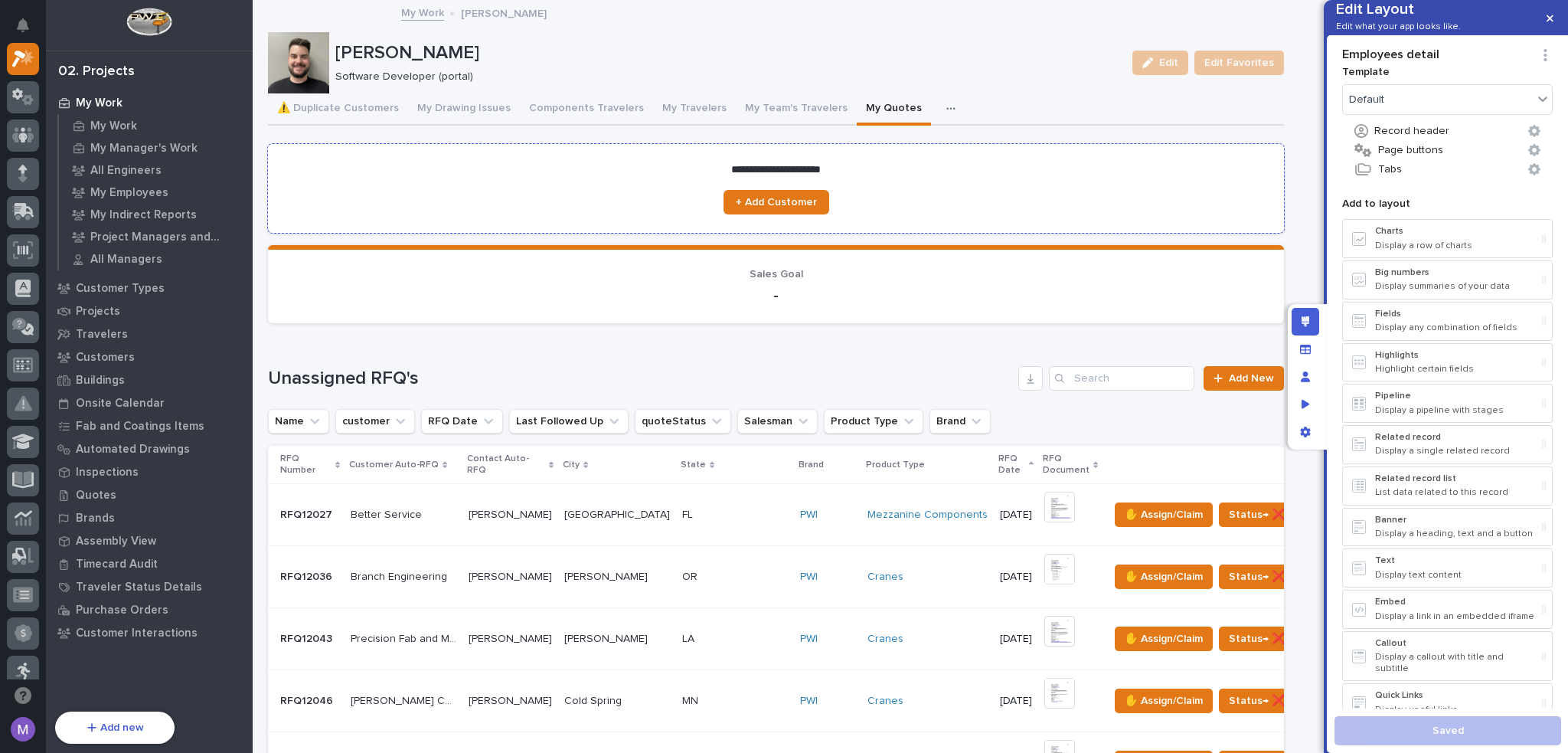
click at [879, 184] on section "**********" at bounding box center [776, 189] width 1016 height 89
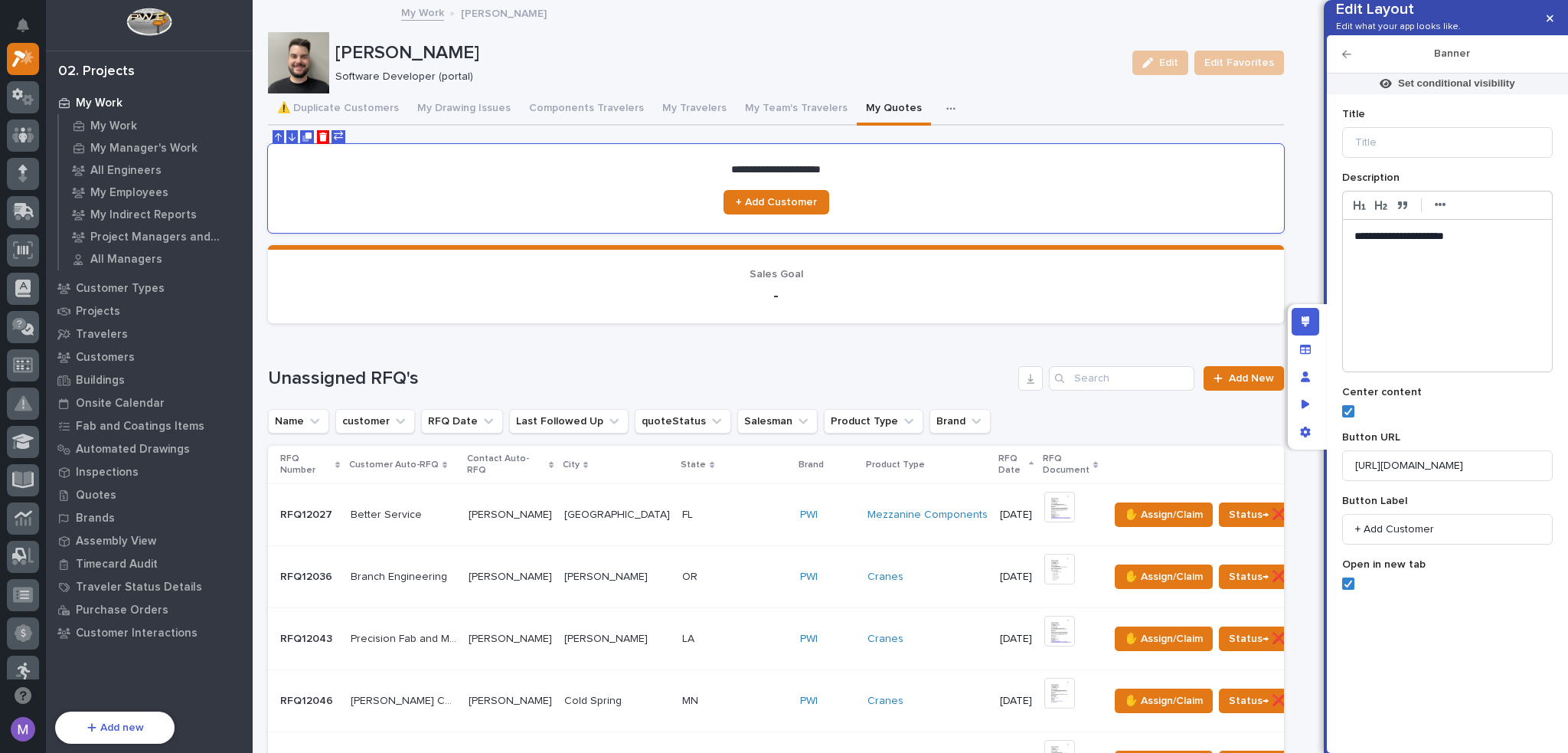
click at [1348, 58] on icon "button" at bounding box center [1347, 54] width 9 height 8
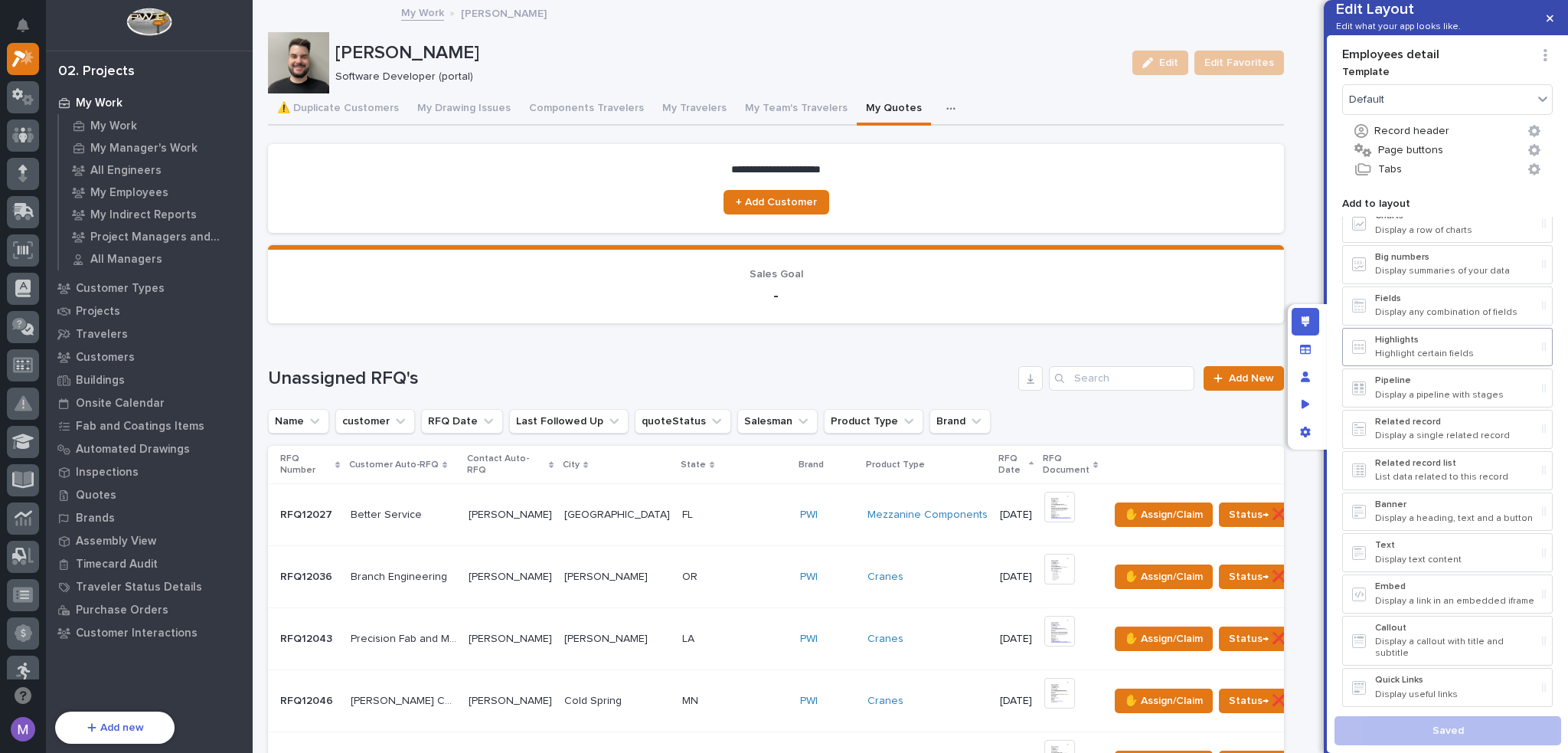
scroll to position [57, 0]
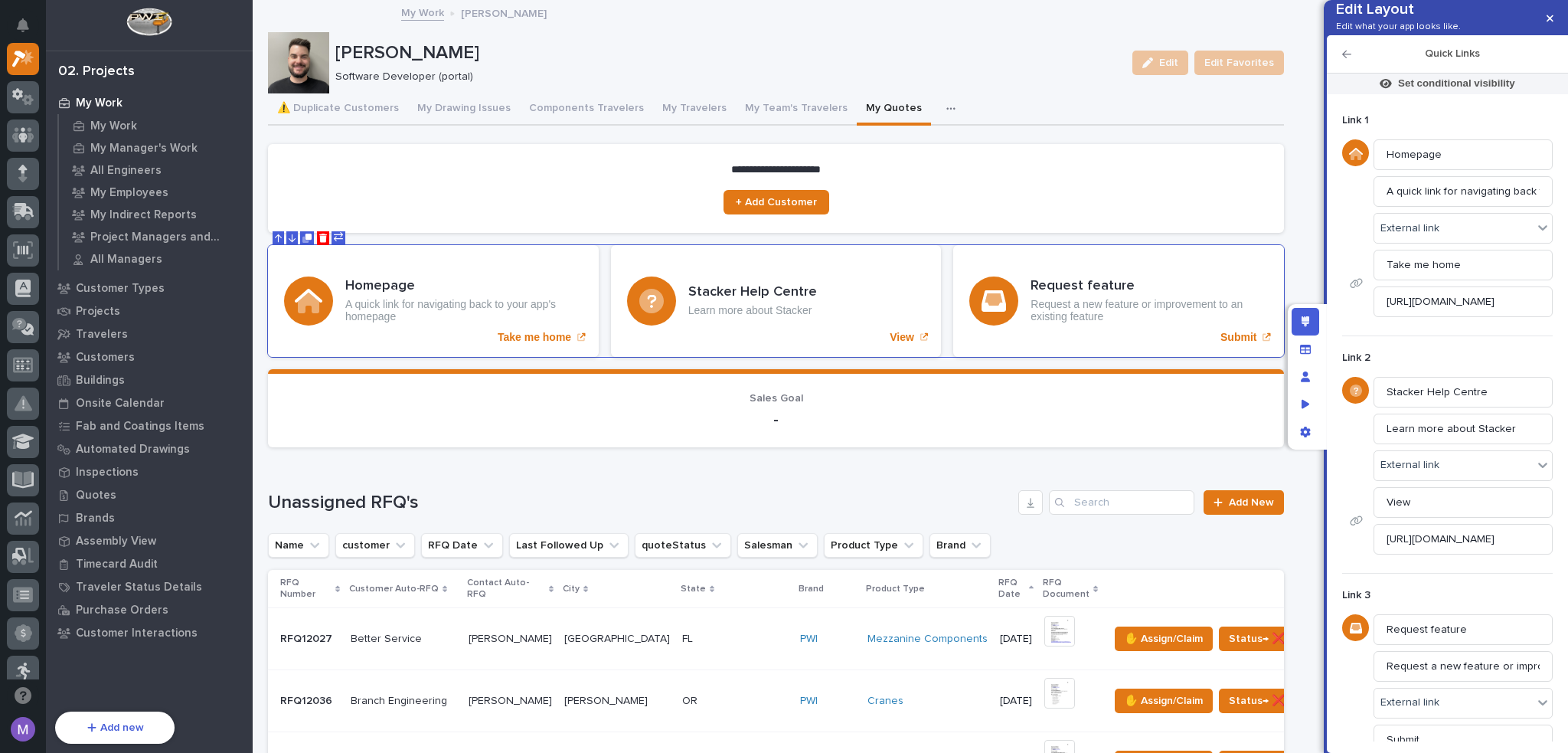
drag, startPoint x: 886, startPoint y: 172, endPoint x: 1341, endPoint y: 225, distance: 458.1
click at [886, 171] on section "**********" at bounding box center [776, 189] width 1016 height 89
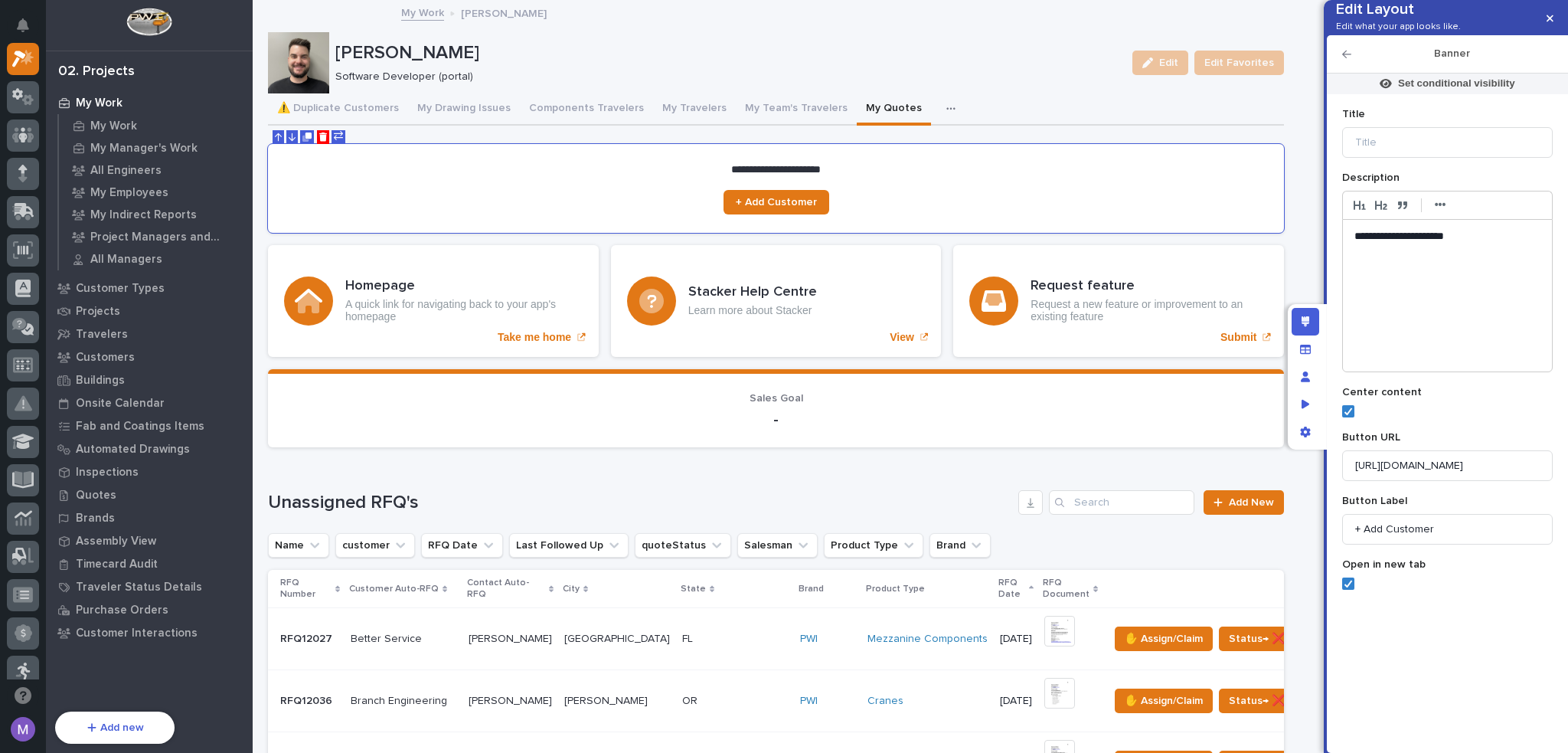
click at [1474, 244] on p "**********" at bounding box center [1448, 236] width 187 height 15
copy p "**********"
click at [519, 291] on h3 "Homepage" at bounding box center [464, 286] width 237 height 17
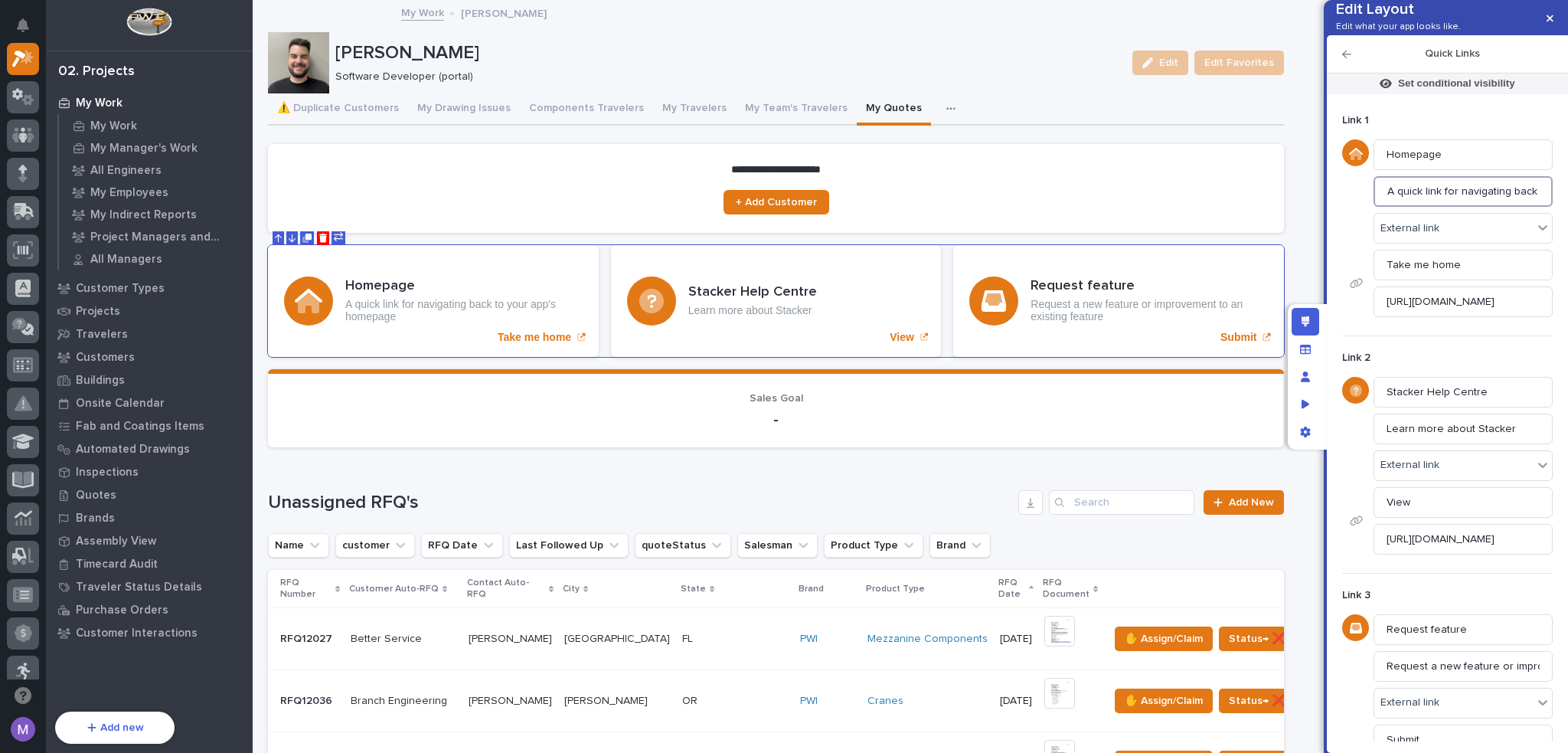
click at [1462, 207] on input "A quick link for navigating back to your app's homepage" at bounding box center [1463, 192] width 179 height 30
click at [1474, 444] on input "Learn more about Stacker" at bounding box center [1463, 429] width 179 height 30
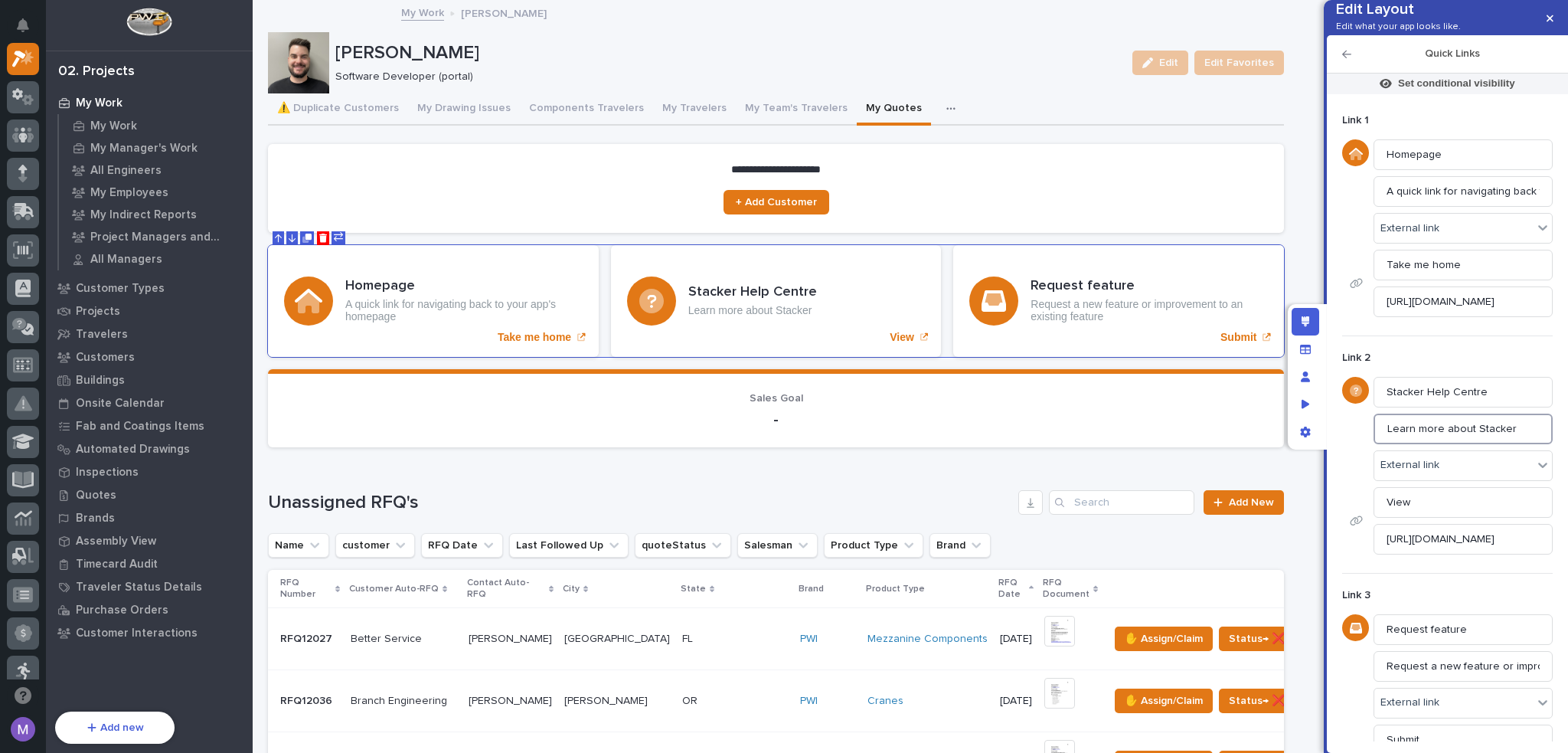
click at [1474, 444] on input "Learn more about Stacker" at bounding box center [1463, 429] width 179 height 30
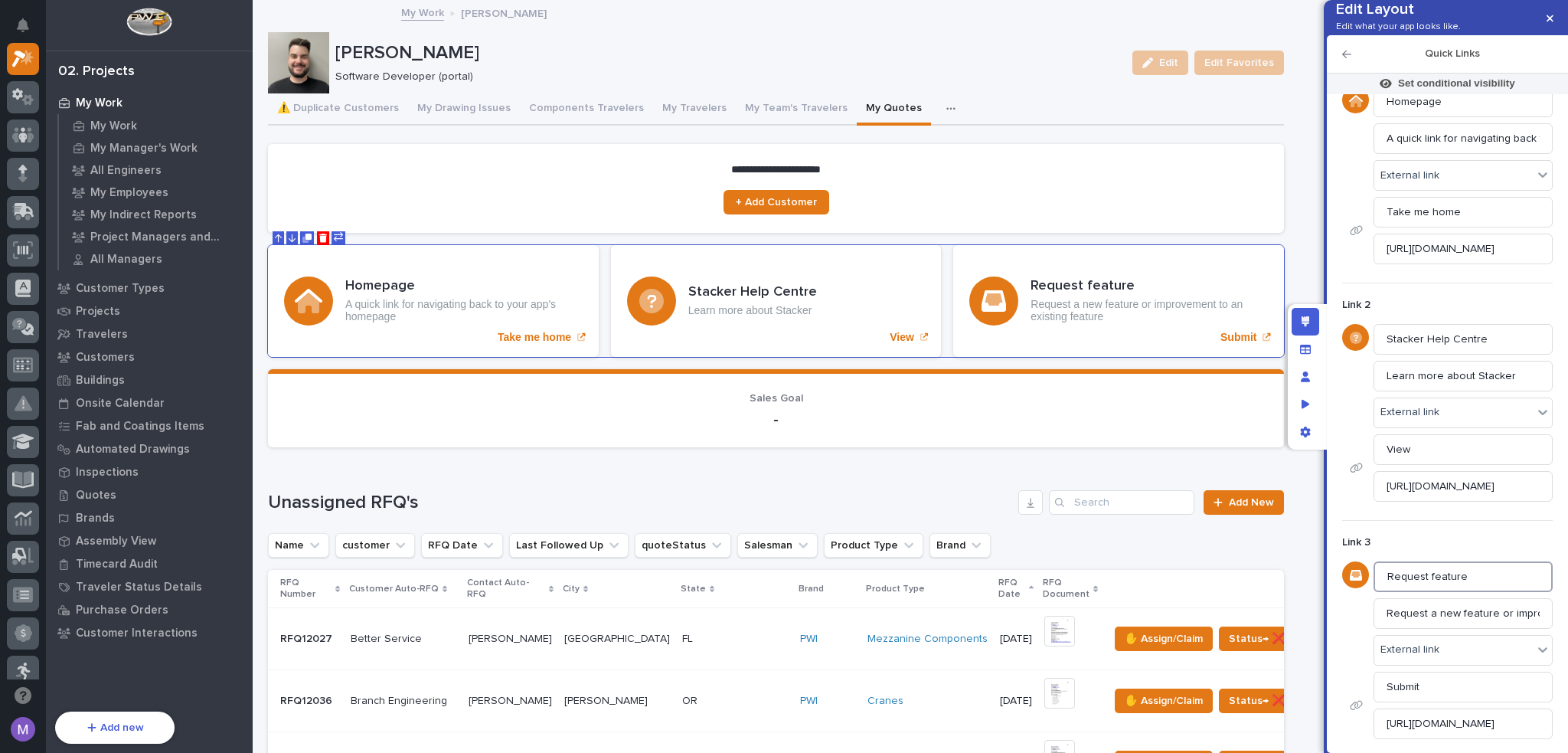
click at [1484, 567] on input "Request feature" at bounding box center [1463, 577] width 179 height 30
click at [1484, 566] on input "Request feature" at bounding box center [1463, 577] width 179 height 30
click at [1490, 613] on input "Request a new feature or improvement to an existing feature" at bounding box center [1463, 613] width 179 height 30
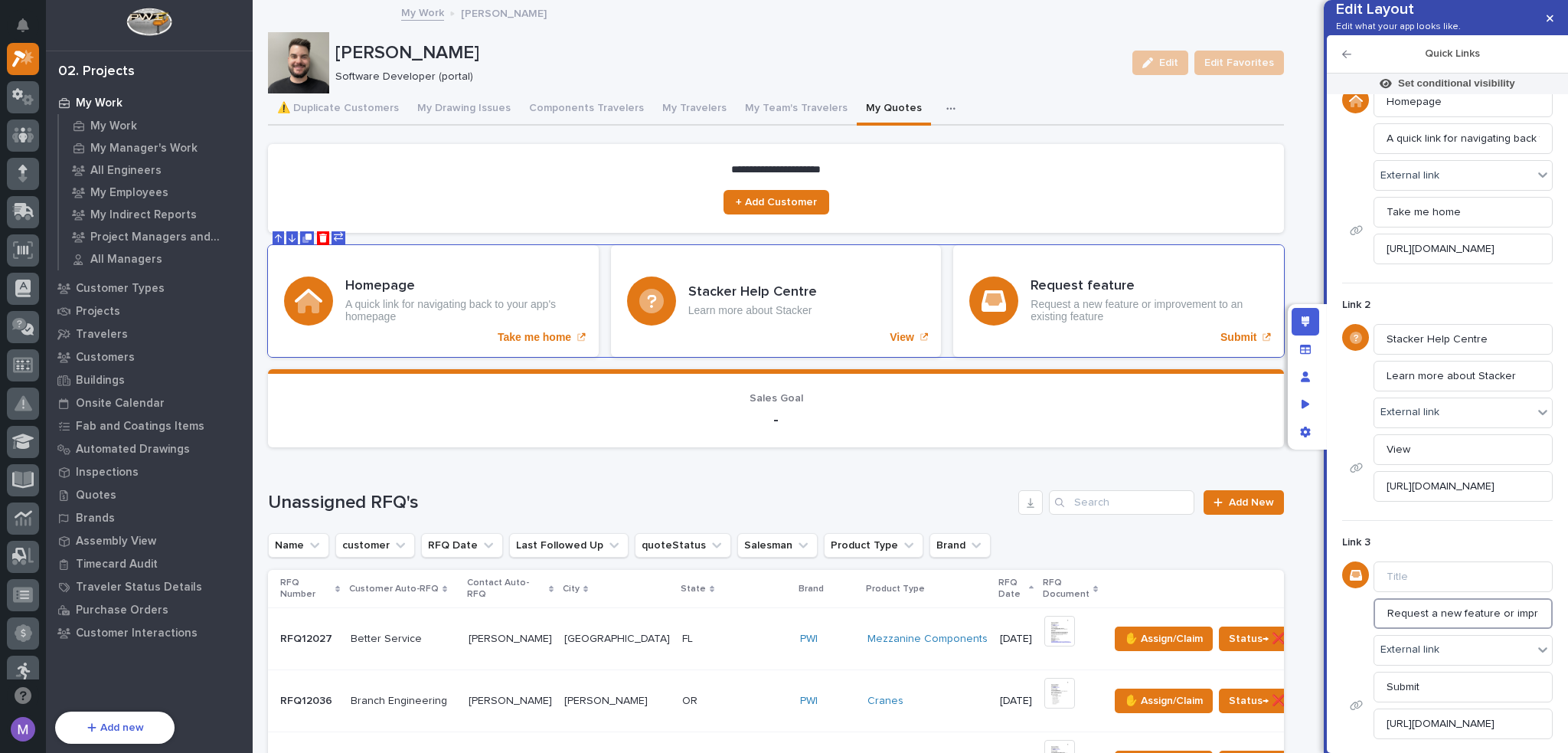
click at [1490, 613] on input "Request a new feature or improvement to an existing feature" at bounding box center [1463, 613] width 179 height 30
click at [1436, 682] on input "Submit" at bounding box center [1463, 687] width 179 height 30
click at [1439, 727] on input "[URL][DOMAIN_NAME]" at bounding box center [1463, 724] width 179 height 30
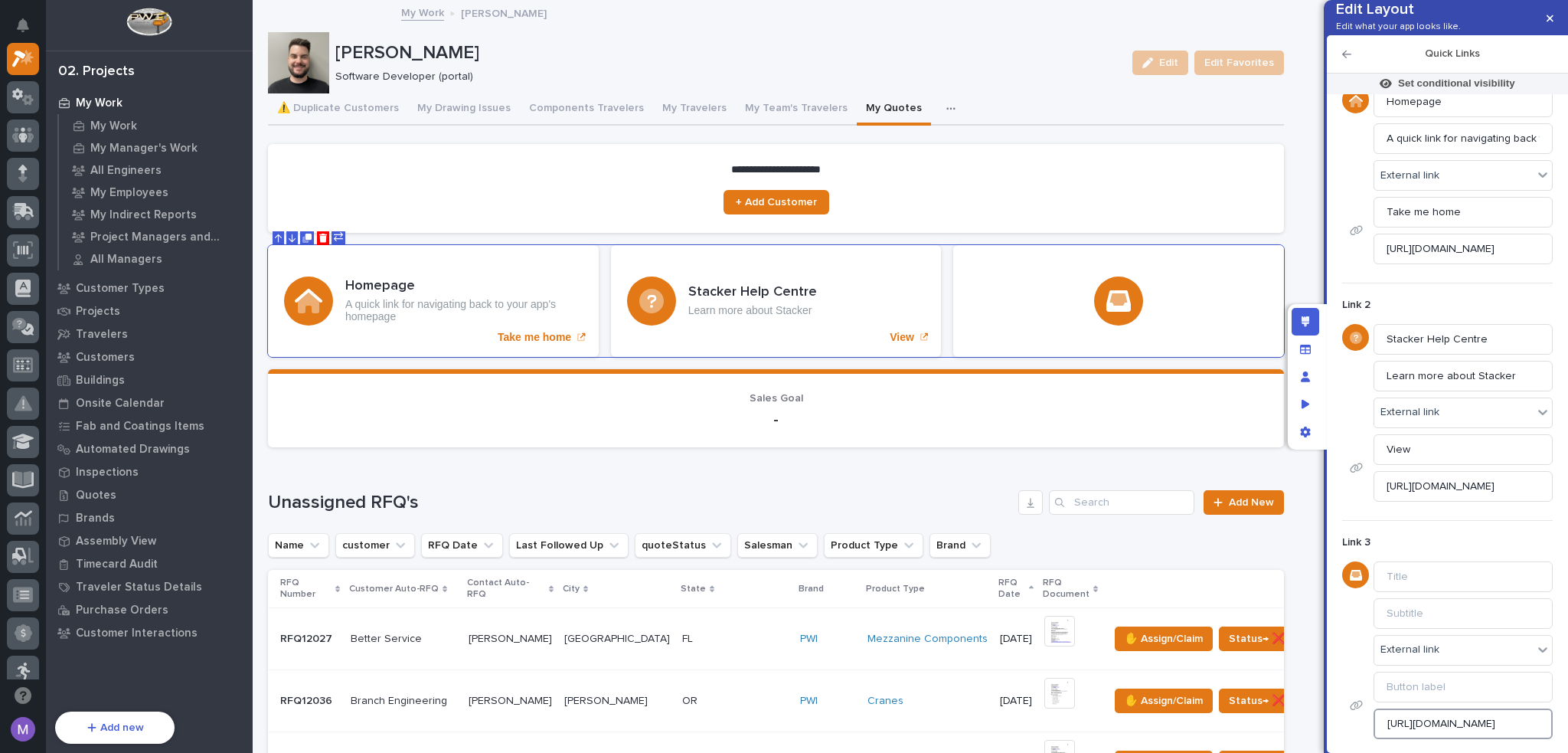
click at [1439, 727] on input "[URL][DOMAIN_NAME]" at bounding box center [1463, 724] width 179 height 30
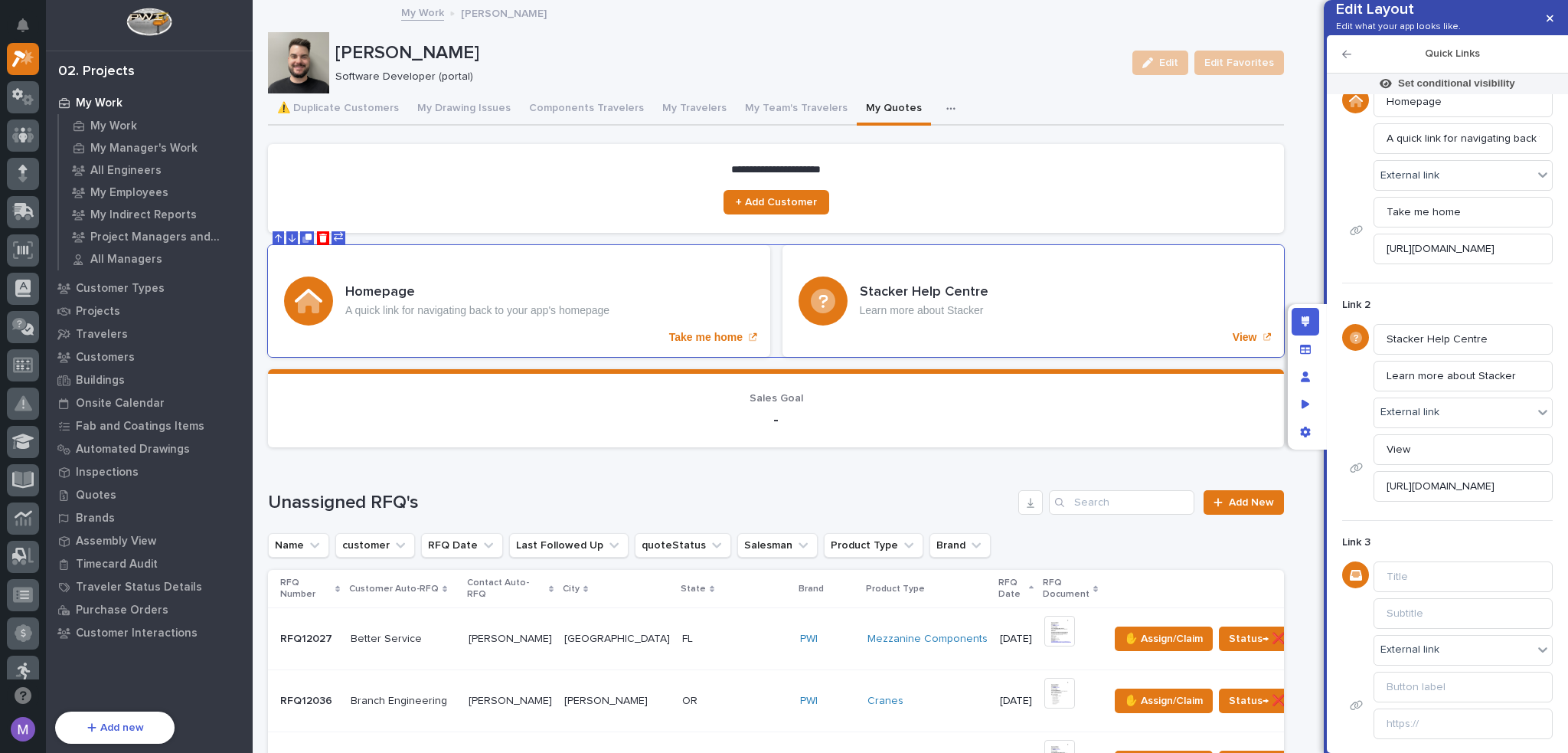
click at [1419, 520] on form "Link 1 Homepage A quick link for navigating back to your app's homepage Externa…" at bounding box center [1448, 395] width 210 height 692
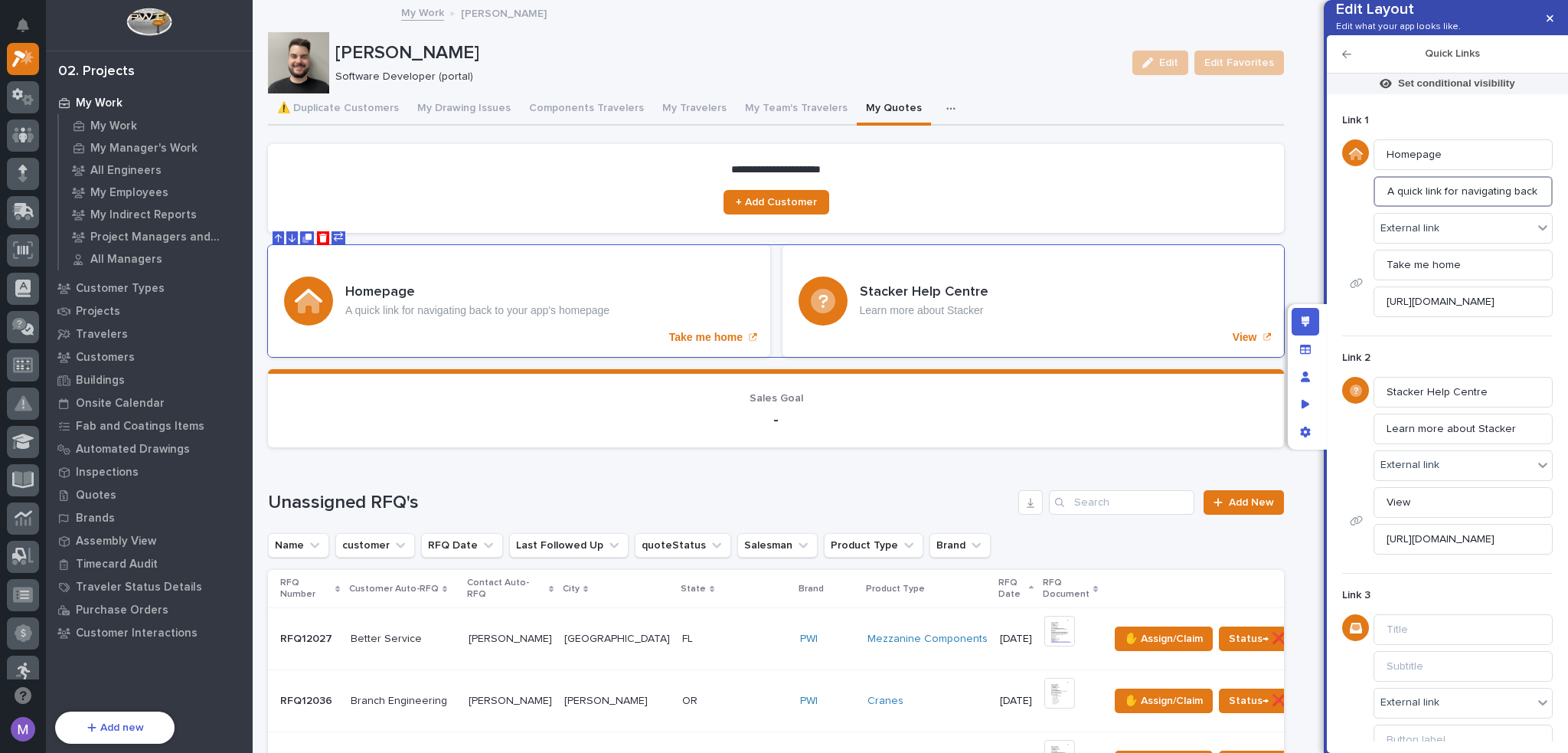
click at [1449, 207] on input "A quick link for navigating back to your app's homepage" at bounding box center [1463, 192] width 179 height 30
paste input "Need to add a customer?"
type input "Need to add a customer?"
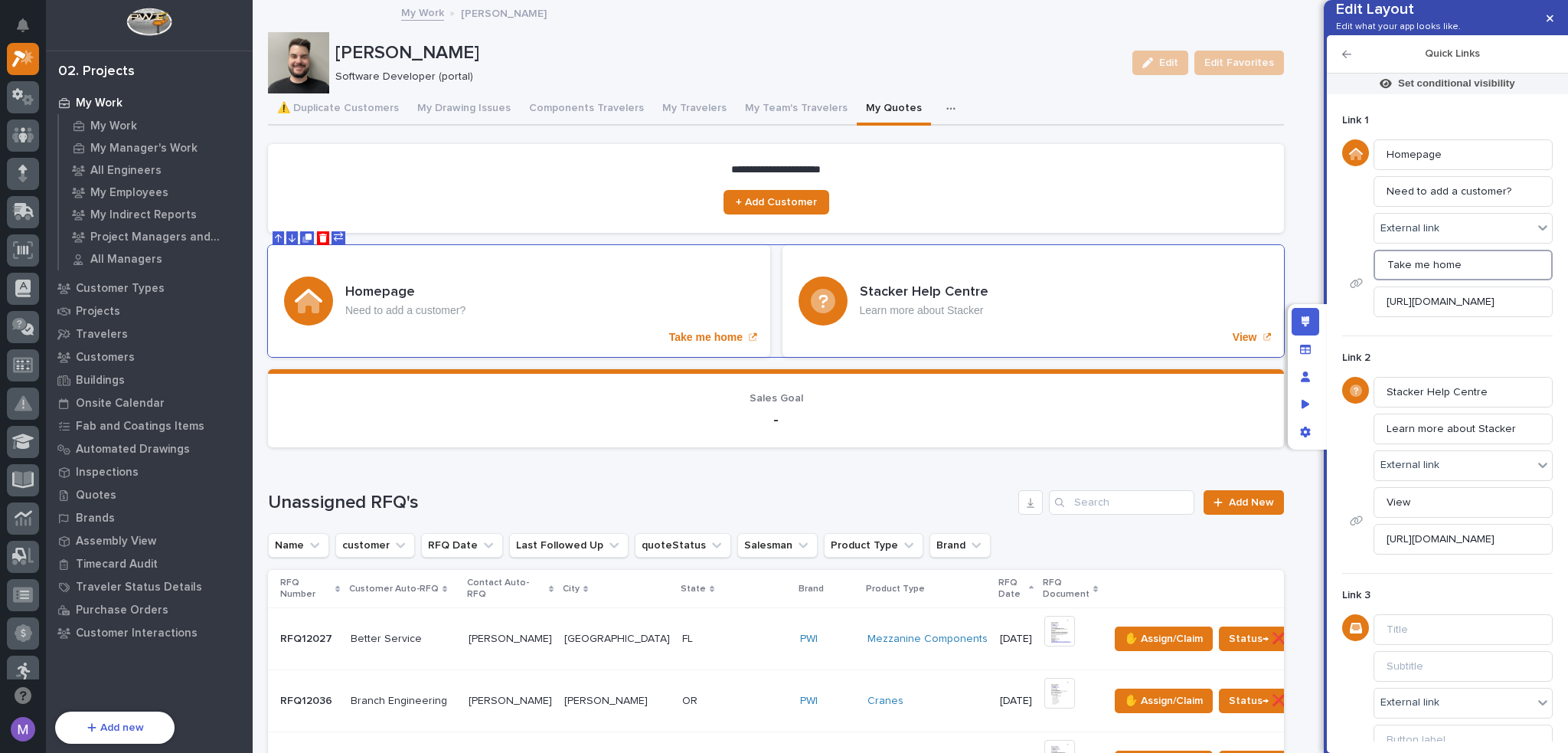
click at [1462, 281] on input "Take me home" at bounding box center [1463, 265] width 179 height 30
click at [1394, 281] on input "+ Add Customer" at bounding box center [1463, 265] width 179 height 30
type input "Add Customer"
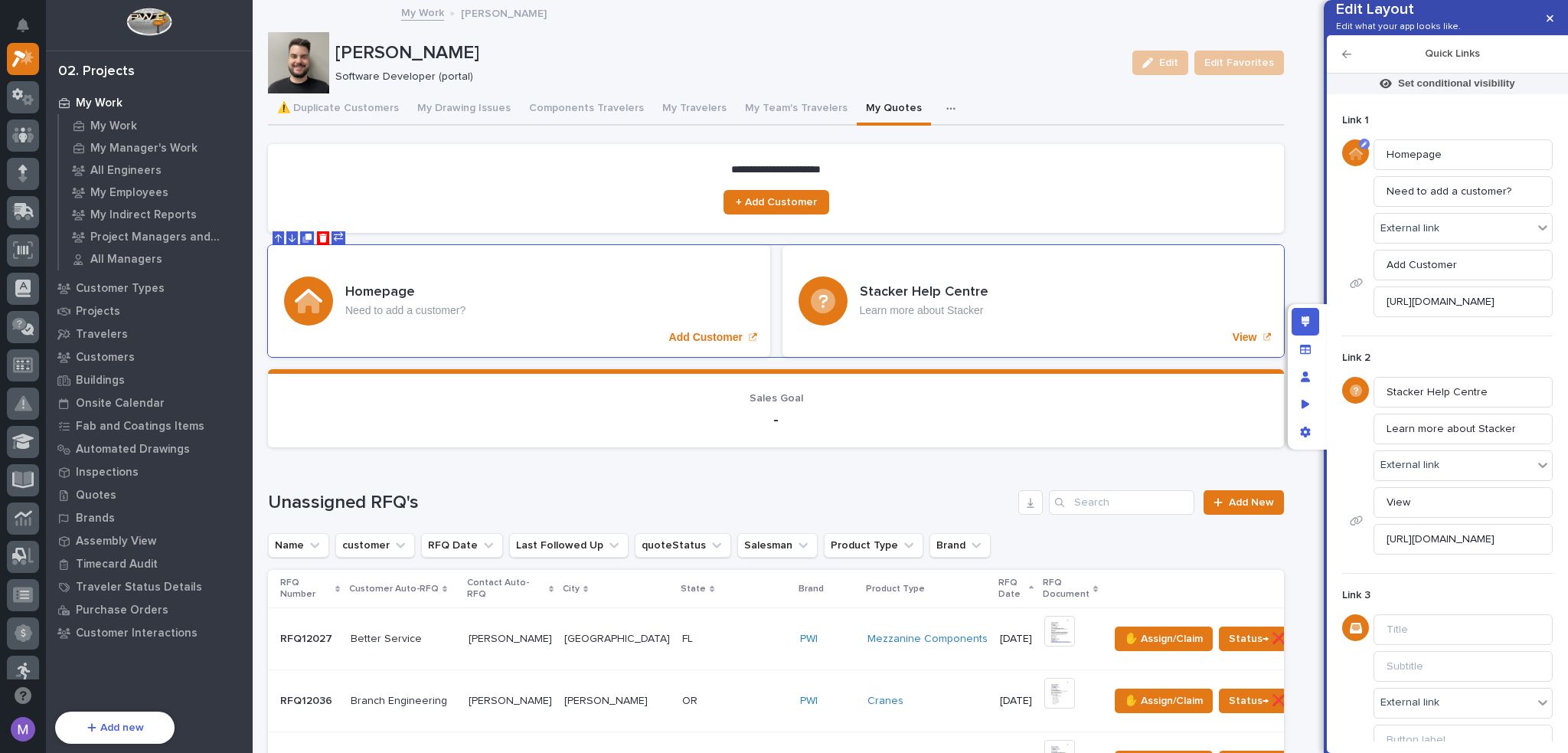
click at [1360, 160] on icon "Edit link icon" at bounding box center [1355, 154] width 13 height 12
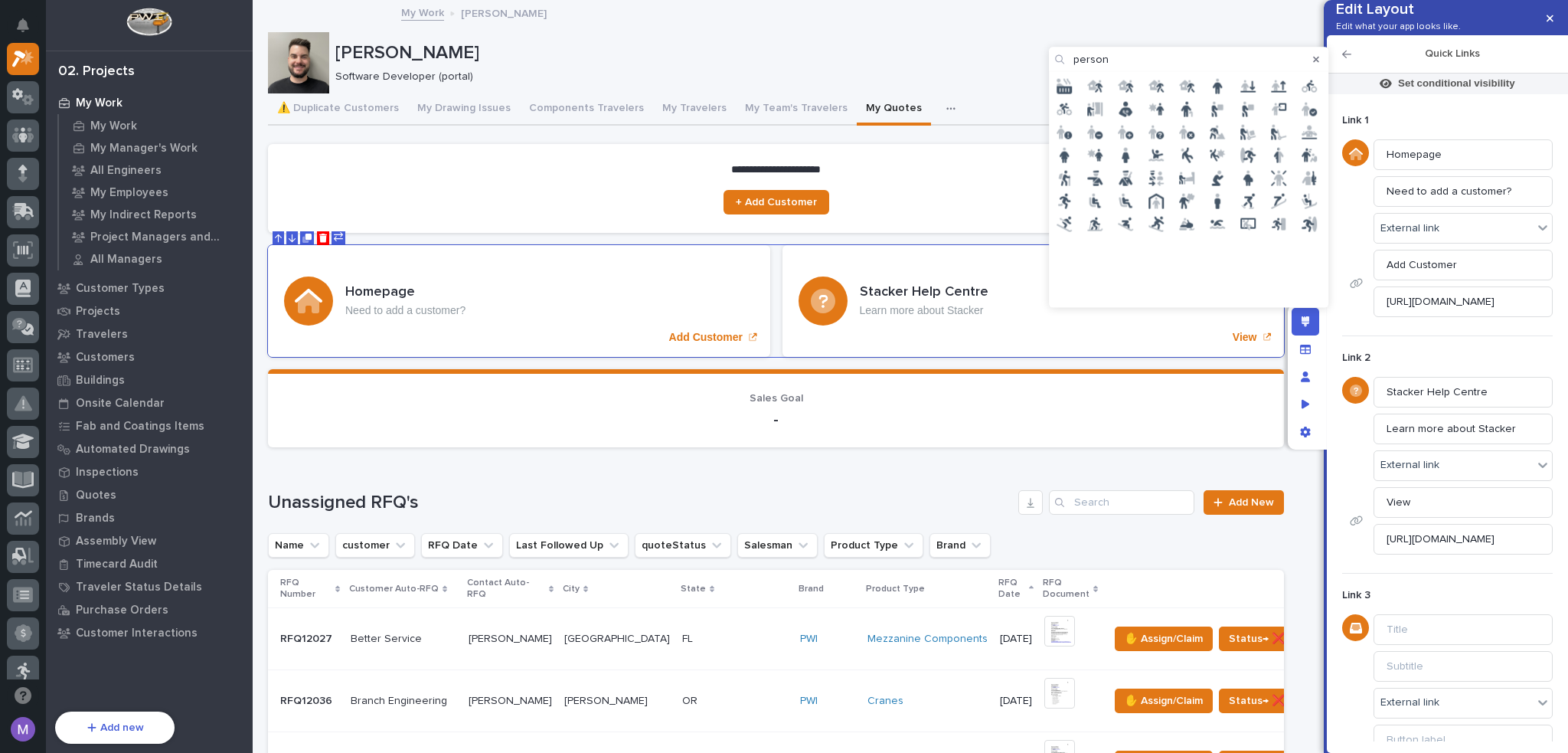
type input "person"
click at [1120, 137] on icon at bounding box center [1125, 131] width 15 height 15
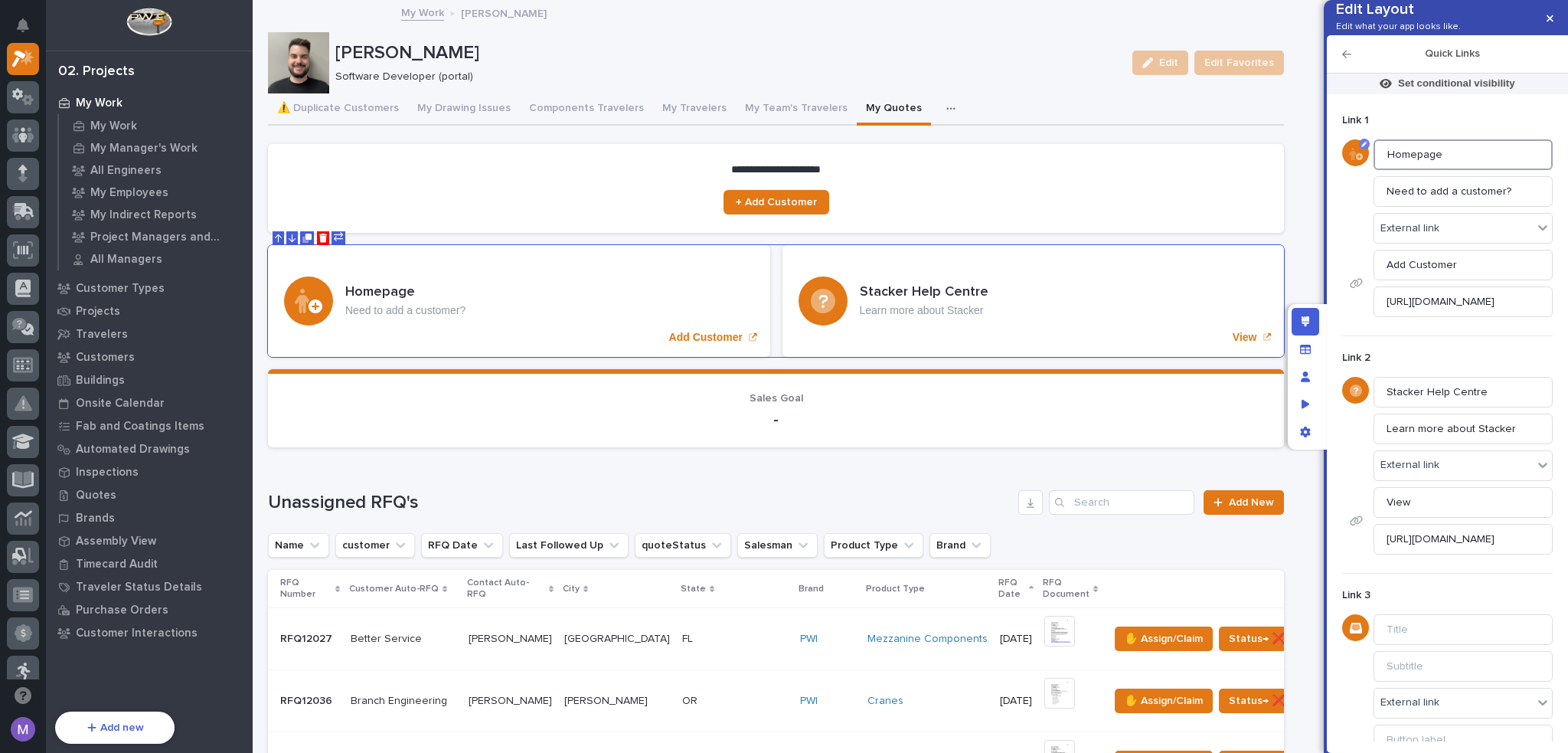
click at [1463, 170] on input "Homepage" at bounding box center [1463, 154] width 179 height 30
type input "Customer"
click at [1464, 317] on input "[URL][DOMAIN_NAME]" at bounding box center [1463, 301] width 179 height 30
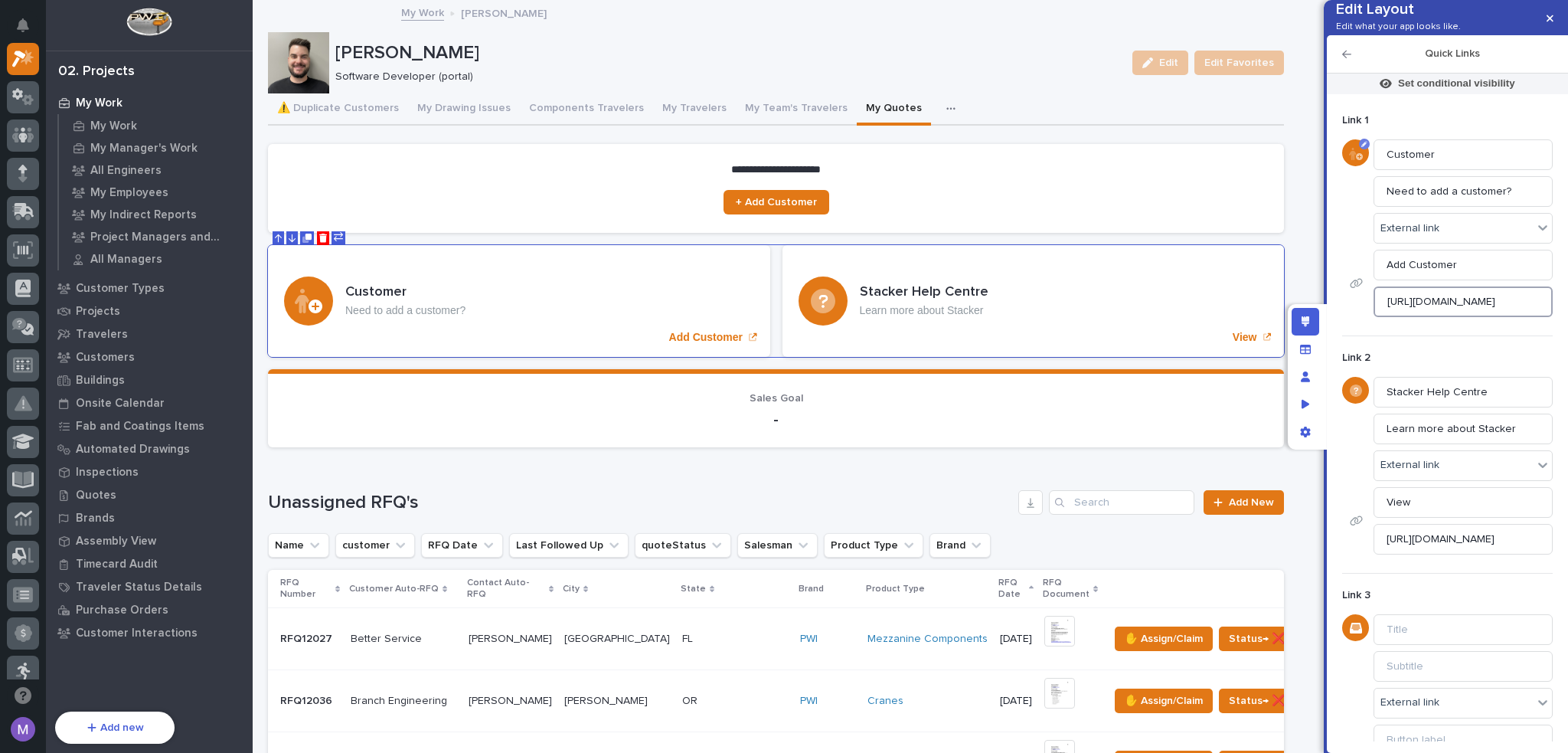
click at [1464, 317] on input "[URL][DOMAIN_NAME]" at bounding box center [1463, 301] width 179 height 30
paste input "customer-interactions/new?autofill__customer_interactions__projects=quo_rec4DMT…"
type input "[URL][DOMAIN_NAME]"
click at [1465, 317] on input "[URL][DOMAIN_NAME]" at bounding box center [1463, 301] width 179 height 30
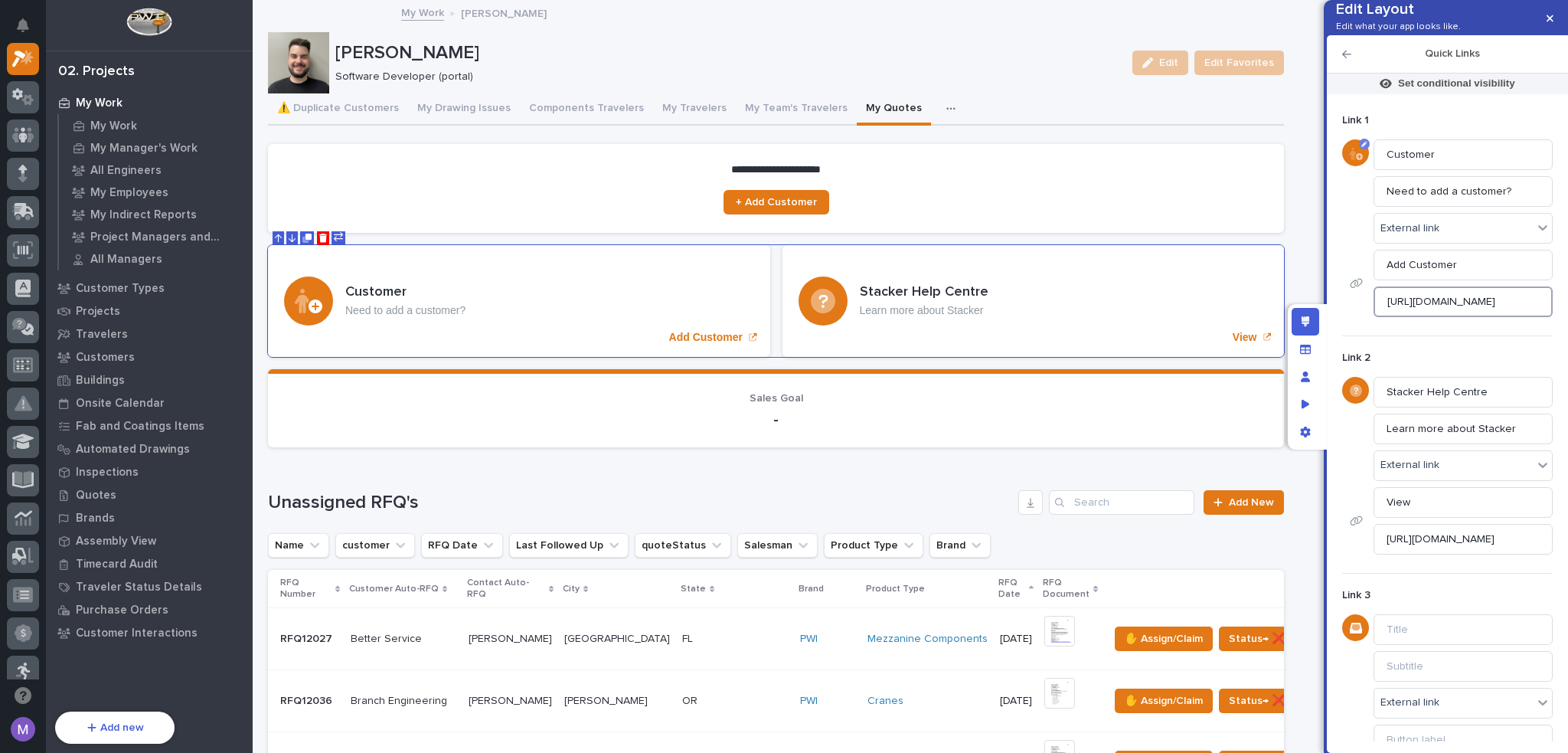
click at [1465, 317] on input "[URL][DOMAIN_NAME]" at bounding box center [1463, 301] width 179 height 30
click at [1078, 219] on section "**********" at bounding box center [776, 189] width 1016 height 89
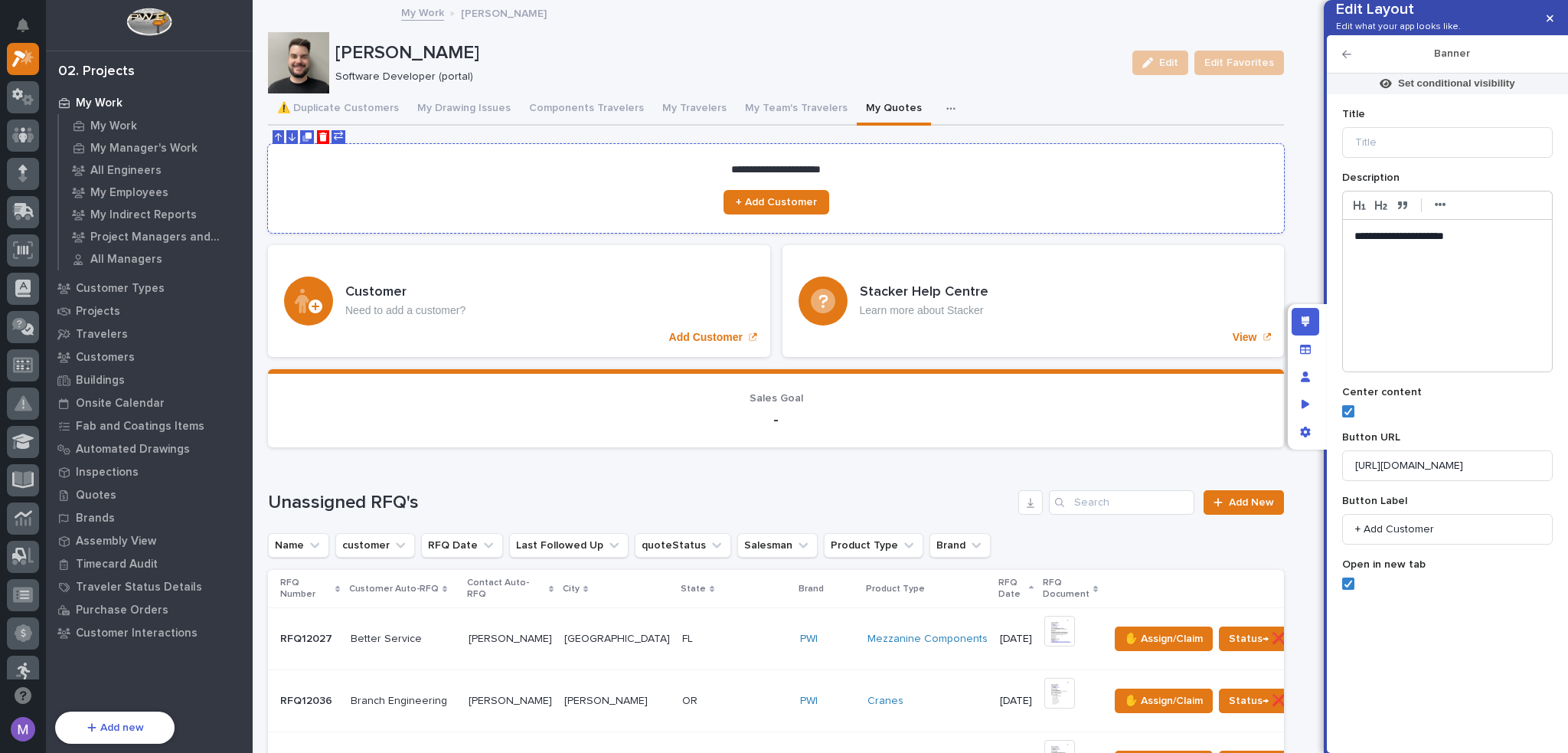
click at [1075, 202] on section "**********" at bounding box center [776, 189] width 1016 height 89
click at [1458, 481] on input "[URL][DOMAIN_NAME]" at bounding box center [1448, 465] width 210 height 30
click at [657, 278] on div "Customer Need to add a customer? Add Customer" at bounding box center [519, 300] width 502 height 111
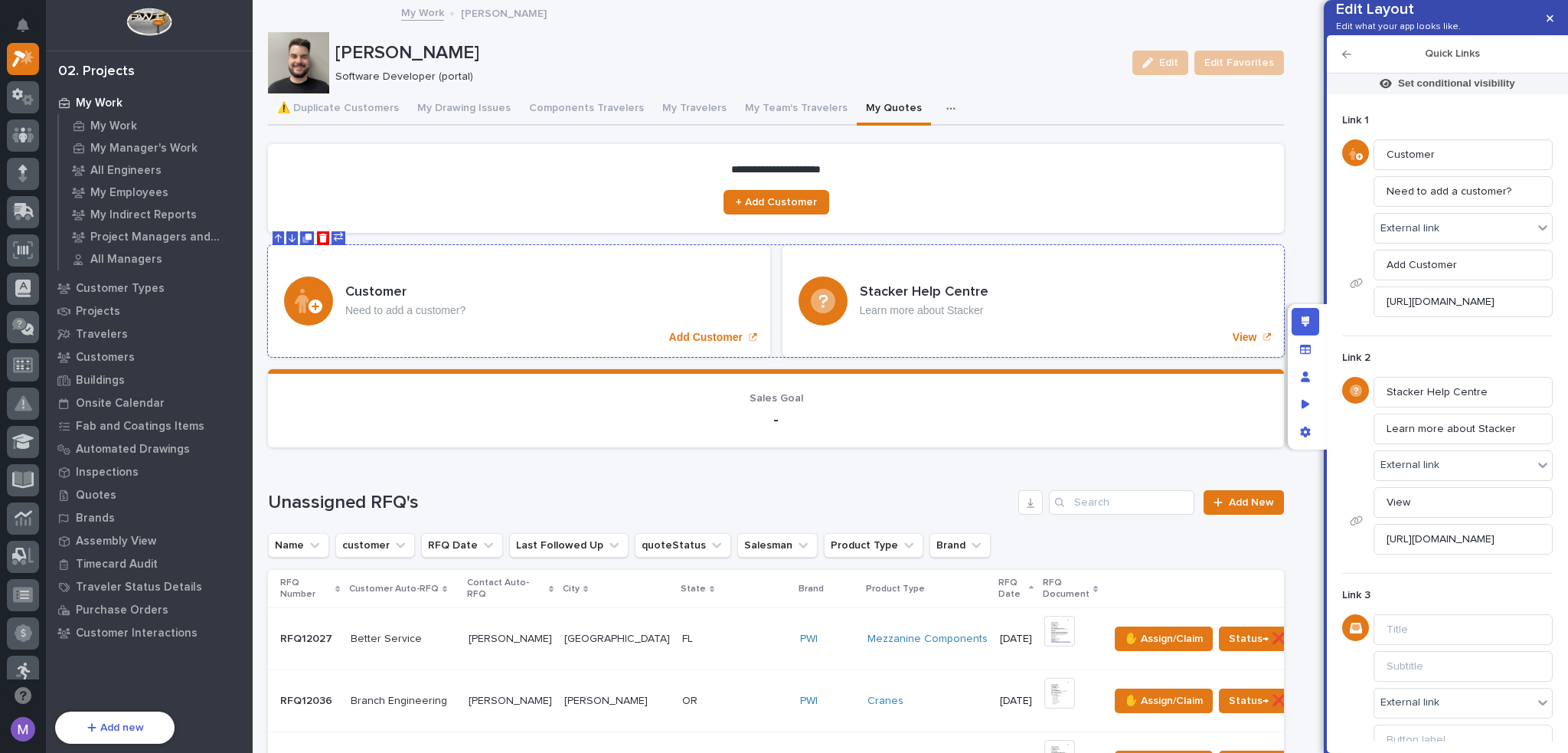
click at [657, 278] on div "Customer Need to add a customer? Add Customer" at bounding box center [519, 300] width 502 height 111
click at [1498, 317] on input "[URL][DOMAIN_NAME]" at bounding box center [1463, 301] width 179 height 30
paste input "s/new"
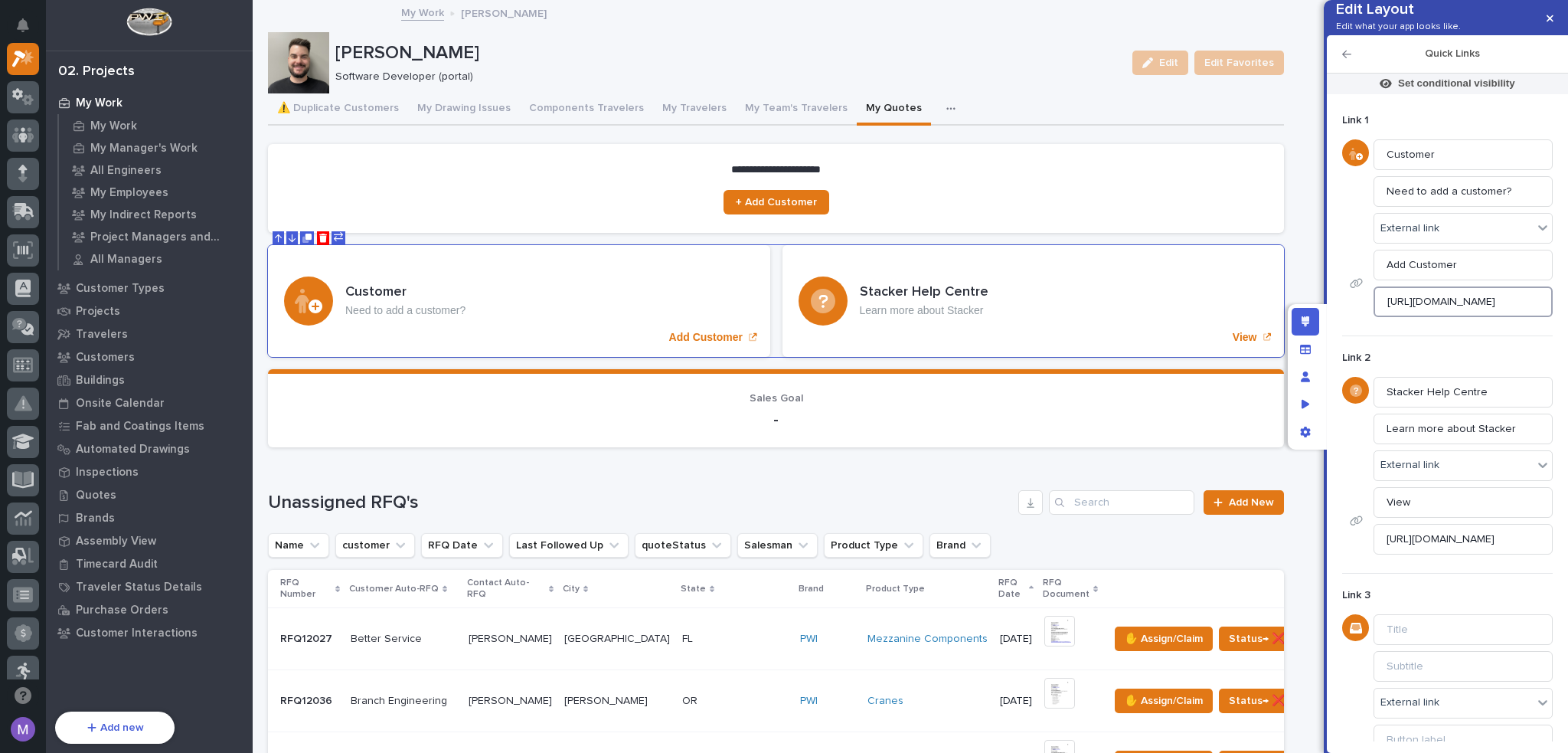
scroll to position [0, 103]
type input "[URL][DOMAIN_NAME]"
click at [1501, 367] on div "Link 2 Stacker Help Centre Learn more about Stacker External link View [URL][DO…" at bounding box center [1448, 446] width 210 height 222
click at [1433, 407] on input "Stacker Help Centre" at bounding box center [1463, 392] width 179 height 30
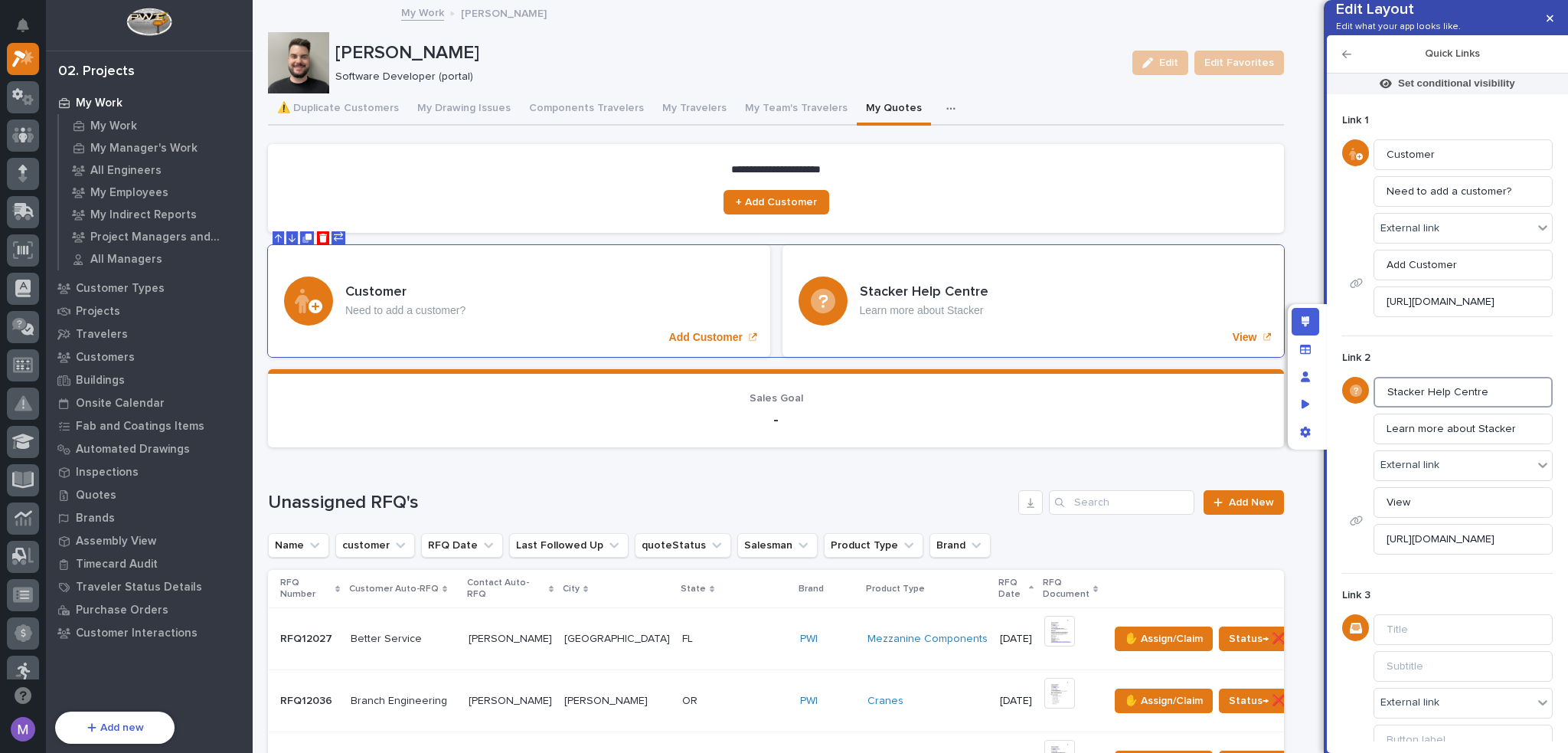
click at [1433, 407] on input "Stacker Help Centre" at bounding box center [1463, 392] width 179 height 30
type input "A"
type input "Customer Interaction"
click at [1445, 444] on input "Learn more about Stacker" at bounding box center [1463, 429] width 179 height 30
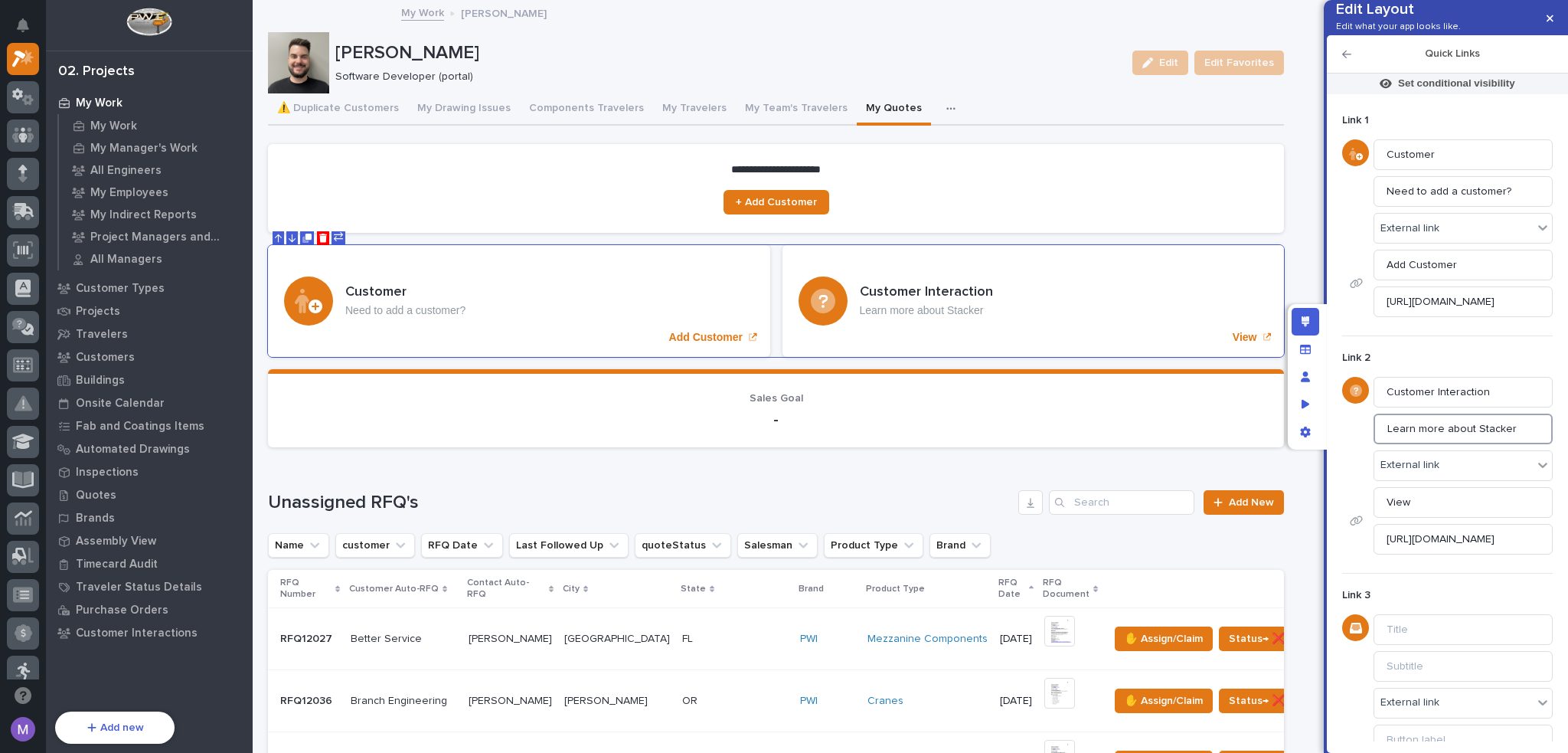
click at [1445, 444] on input "Learn more about Stacker" at bounding box center [1463, 429] width 179 height 30
type input "Document conversations had with customer."
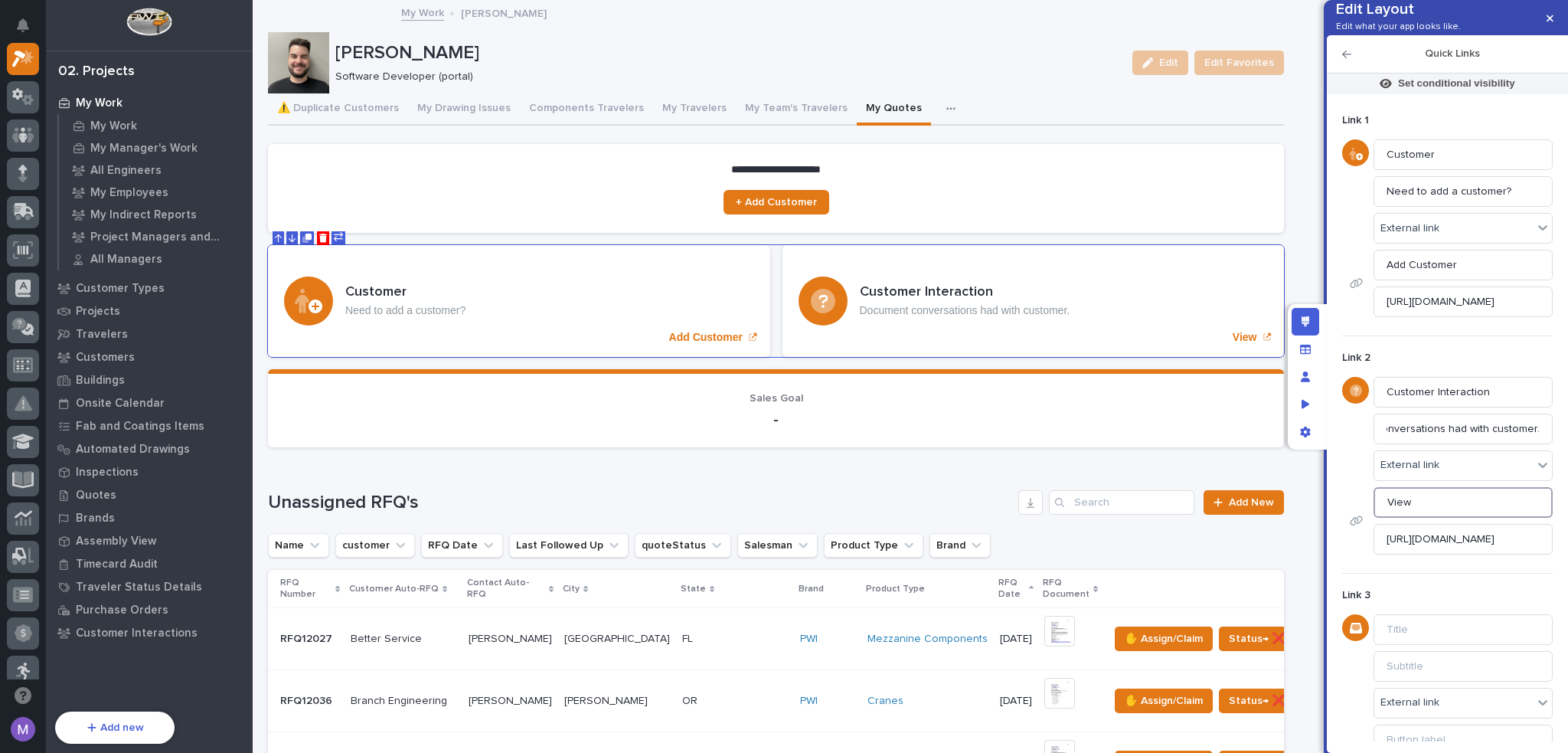
click at [1442, 518] on input "View" at bounding box center [1463, 503] width 179 height 30
type input "Document Interaction"
click at [1443, 554] on input "[URL][DOMAIN_NAME]" at bounding box center [1463, 539] width 179 height 30
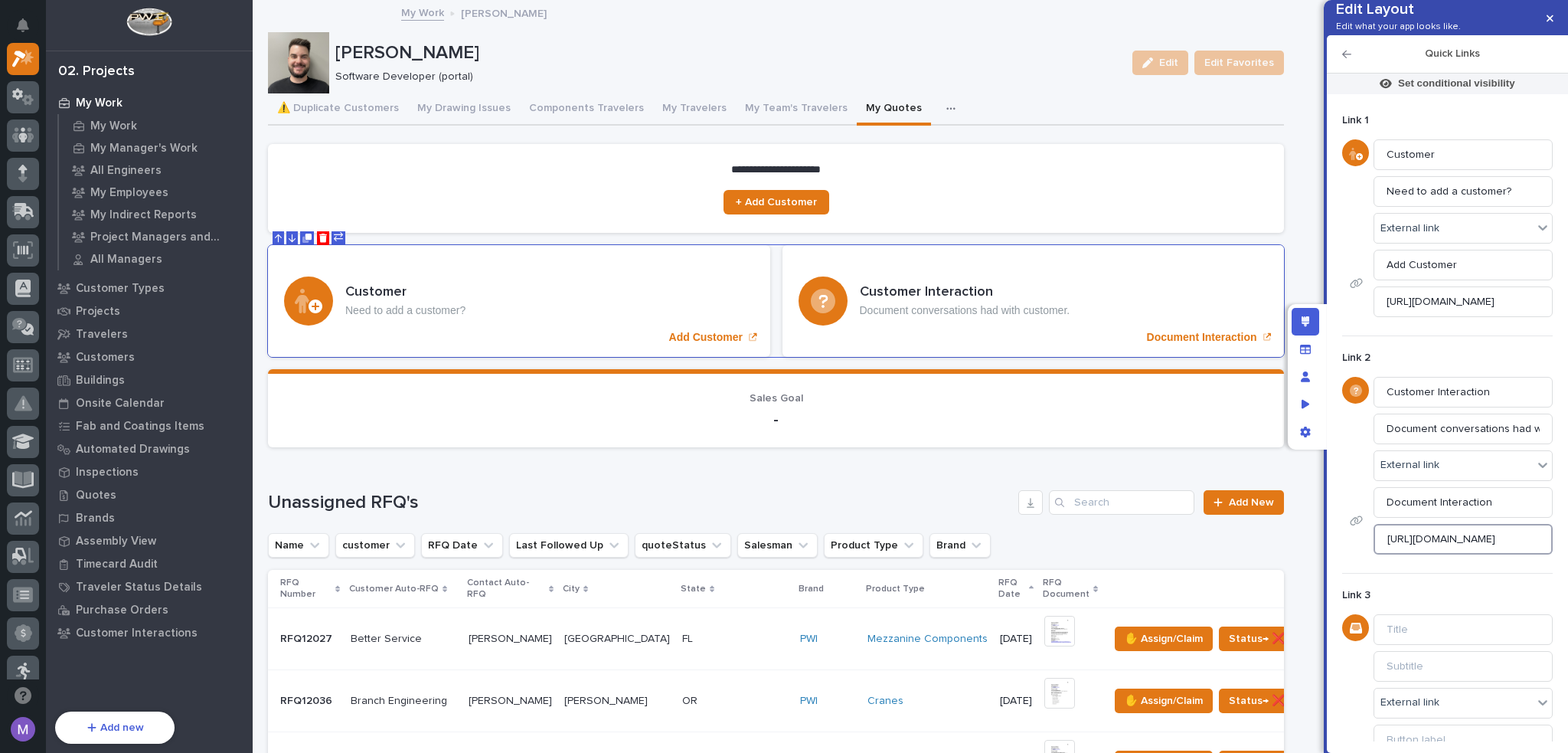
click at [1443, 554] on input "[URL][DOMAIN_NAME]" at bounding box center [1463, 539] width 179 height 30
paste input "[DOMAIN_NAME][URL]"
click at [1474, 477] on div "External link" at bounding box center [1454, 465] width 159 height 22
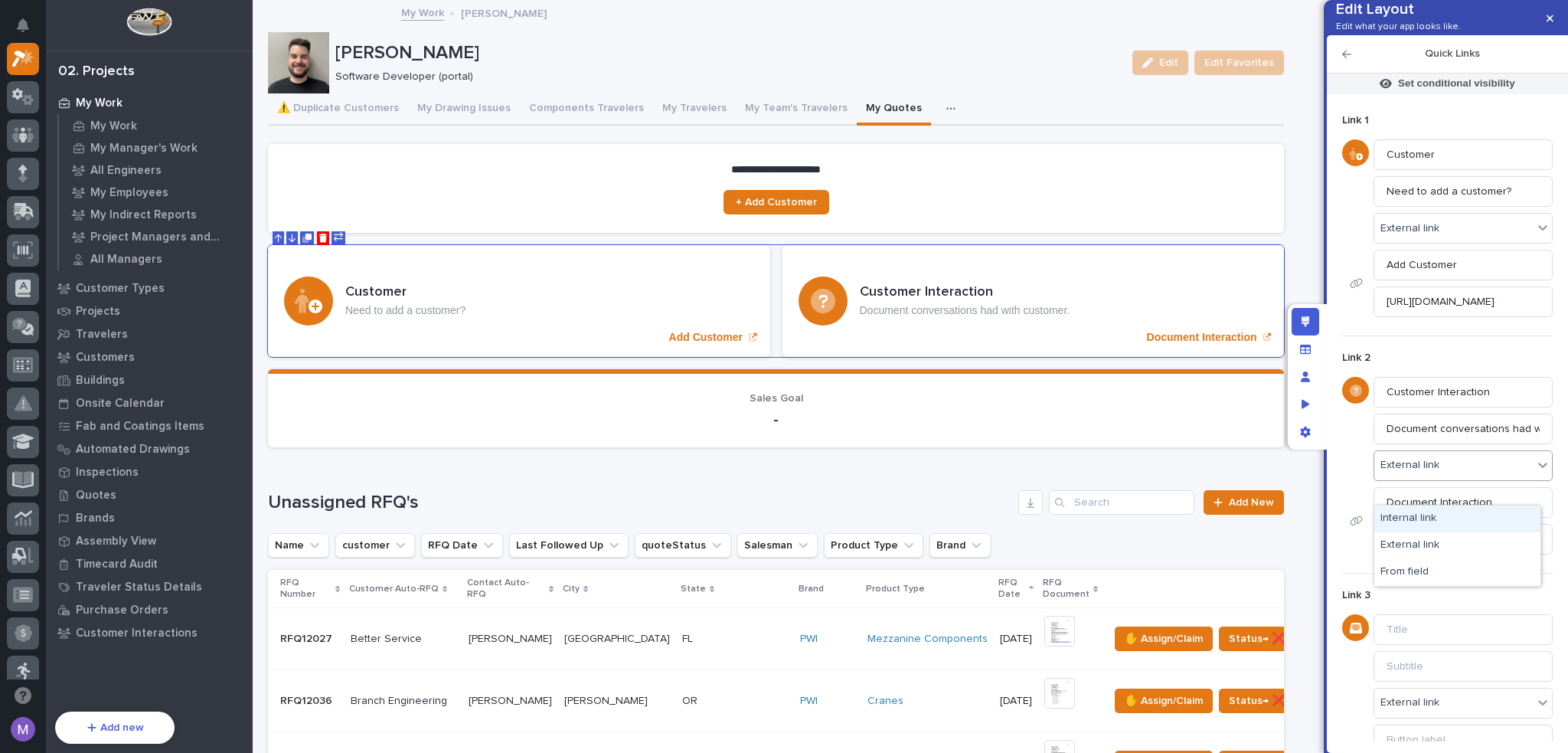
scroll to position [0, 0]
click at [1330, 471] on div "Set conditional visibility Link 1 Customer Need to add a customer? External lin…" at bounding box center [1447, 413] width 241 height 679
click at [1452, 477] on div "External link" at bounding box center [1454, 465] width 159 height 22
click at [1327, 503] on div "Set conditional visibility Link 1 Customer Need to add a customer? External lin…" at bounding box center [1447, 413] width 241 height 679
click at [1462, 554] on input "[URL][DOMAIN_NAME]" at bounding box center [1463, 539] width 179 height 30
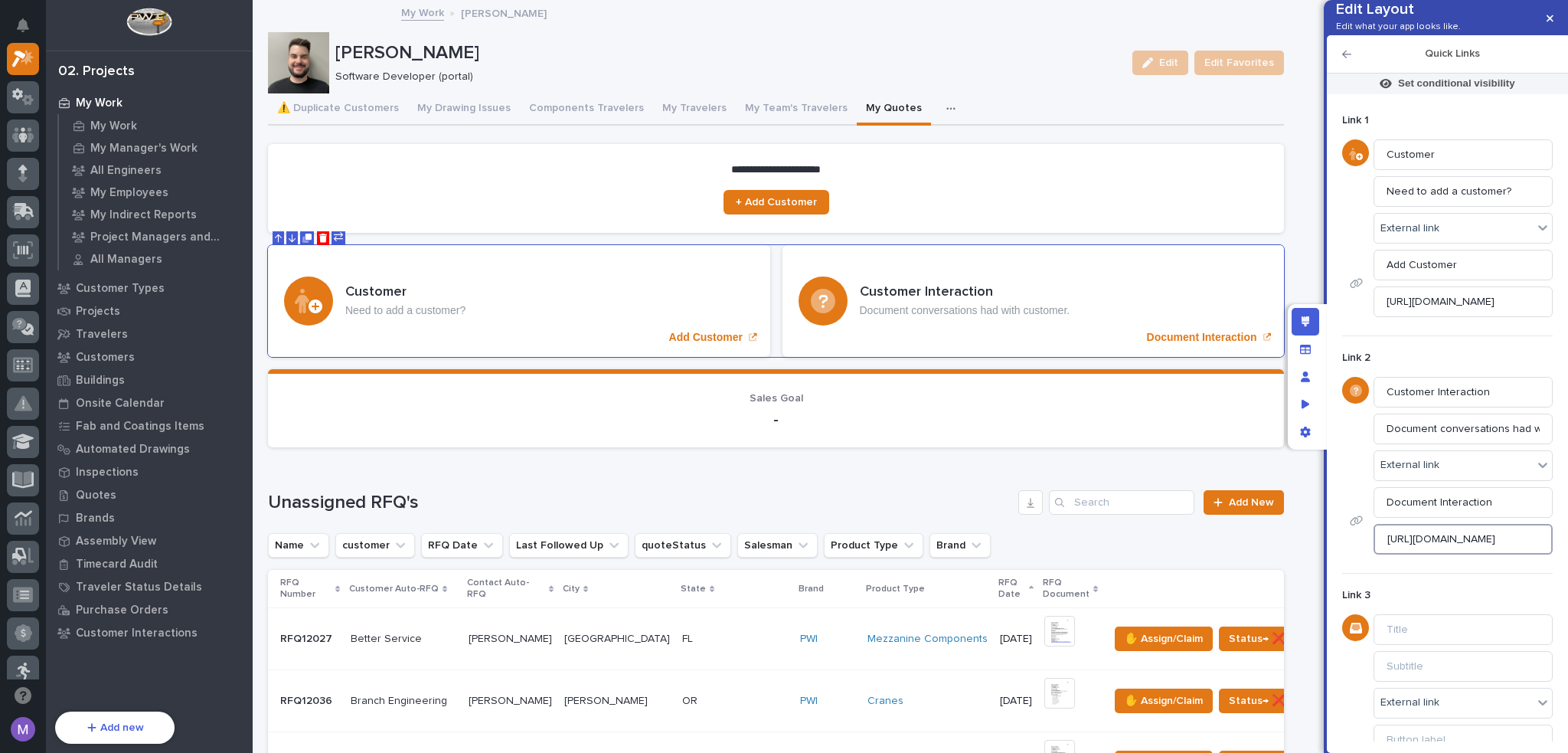
click at [1462, 554] on input "[URL][DOMAIN_NAME]" at bounding box center [1463, 539] width 179 height 30
drag, startPoint x: 1455, startPoint y: 561, endPoint x: 1534, endPoint y: 569, distance: 79.4
click at [1534, 554] on input "[URL][DOMAIN_NAME]" at bounding box center [1463, 539] width 179 height 30
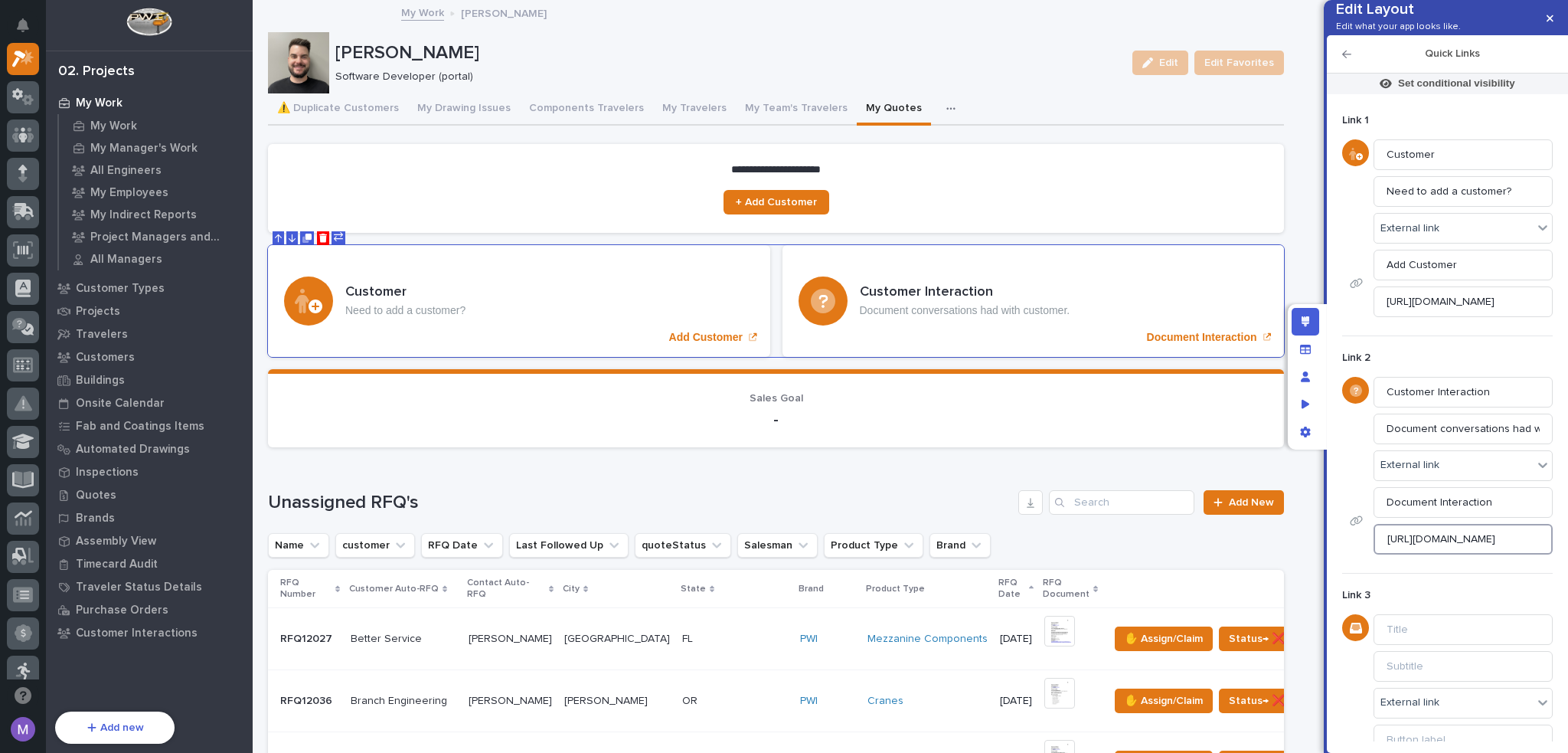
type input "[URL][DOMAIN_NAME]"
click at [1475, 602] on div "Link 3 External link" at bounding box center [1448, 683] width 210 height 222
click at [1314, 319] on div "Edit layout" at bounding box center [1305, 321] width 28 height 28
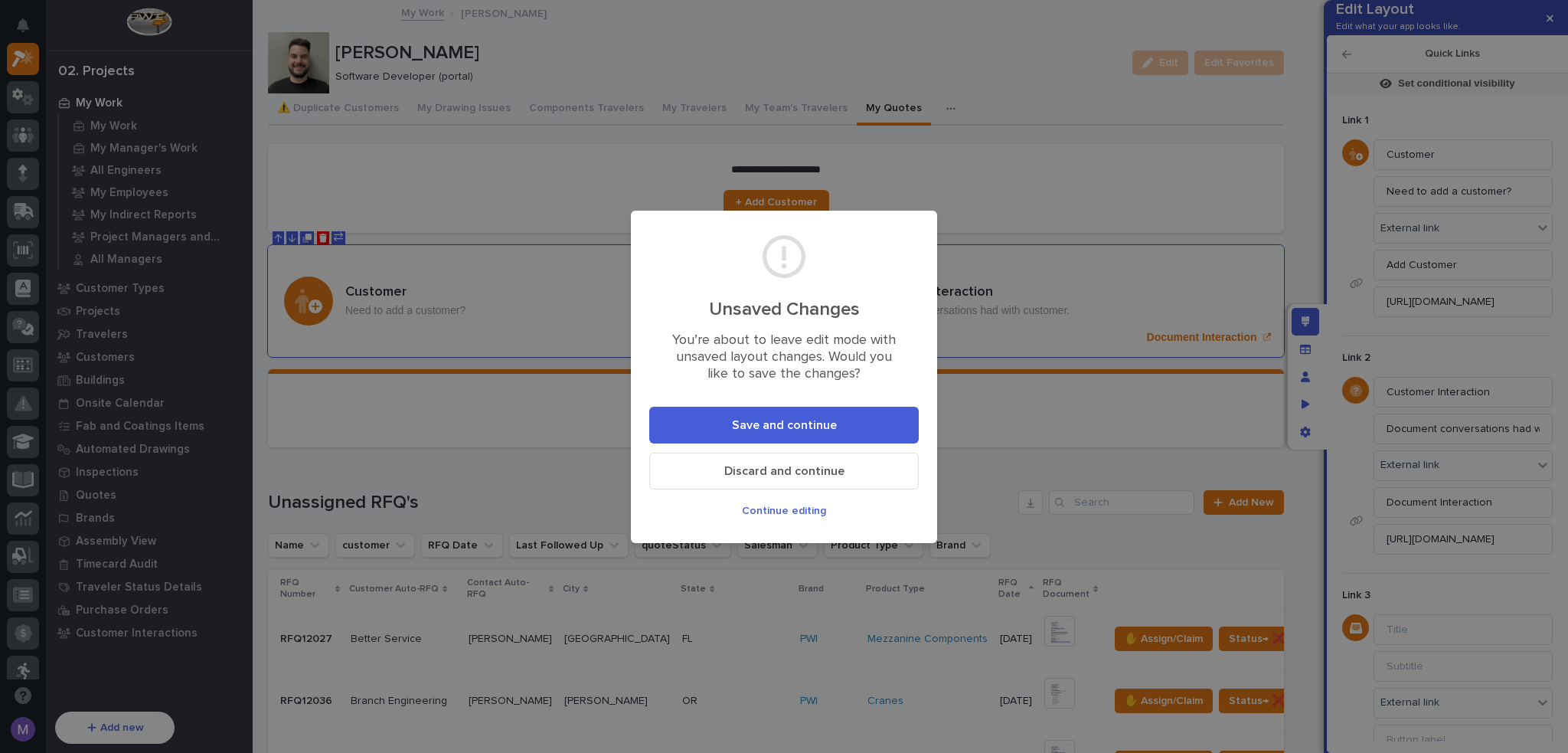
click at [805, 516] on span "Continue editing" at bounding box center [784, 511] width 85 height 13
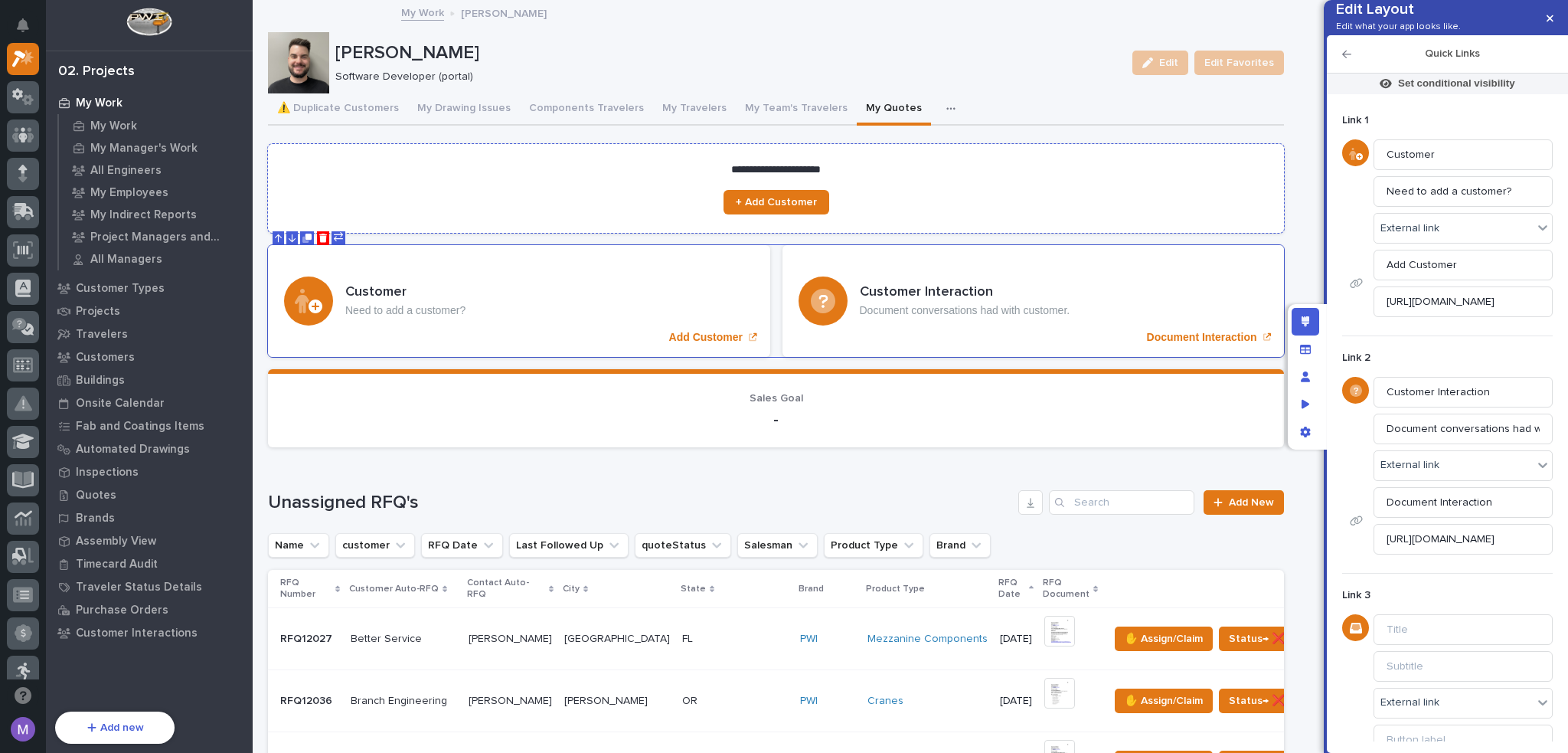
drag, startPoint x: 895, startPoint y: 177, endPoint x: 937, endPoint y: 204, distance: 49.9
click at [895, 178] on section "**********" at bounding box center [776, 189] width 1016 height 89
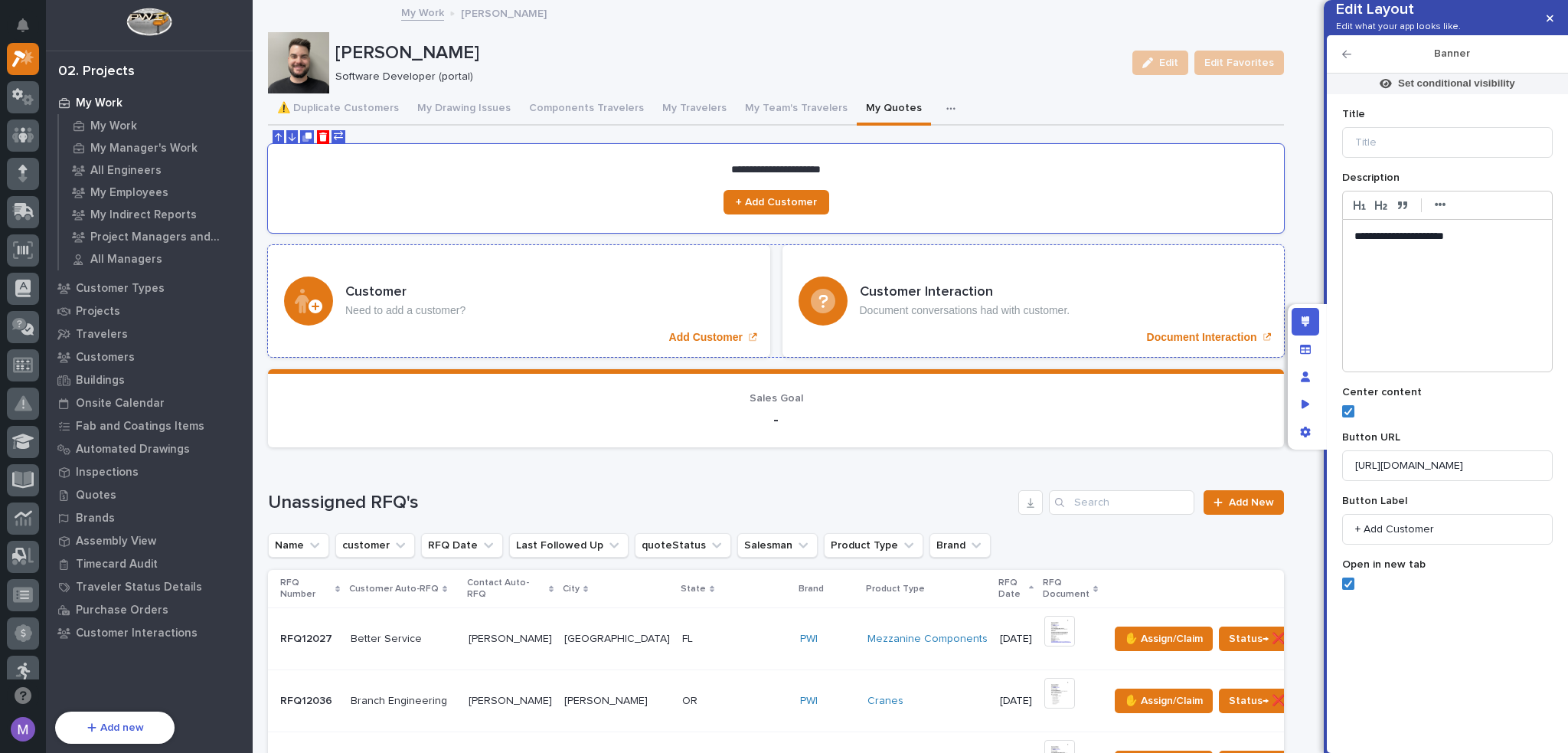
click at [689, 306] on div "Customer Need to add a customer? Add Customer" at bounding box center [519, 300] width 502 height 111
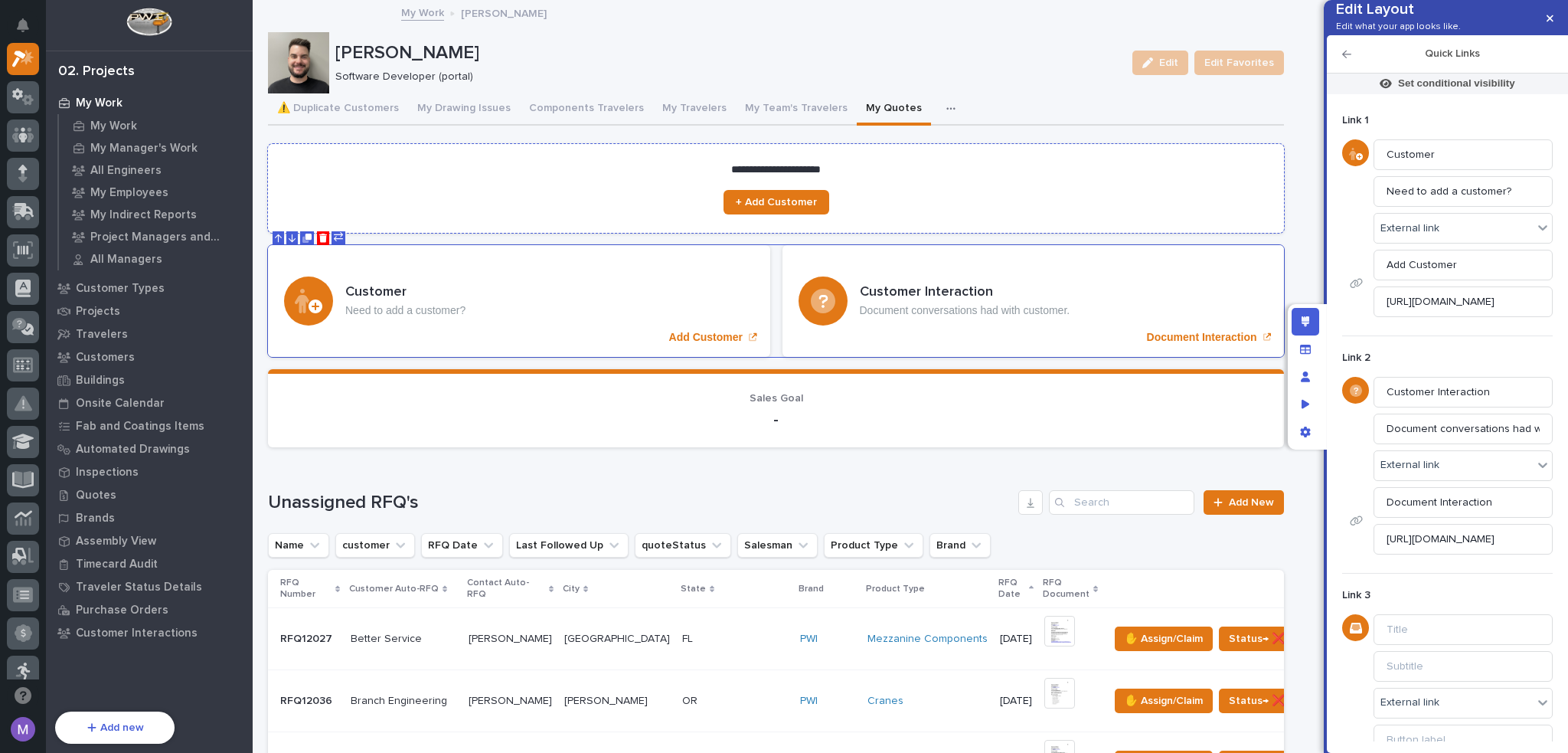
click at [879, 164] on section "**********" at bounding box center [776, 189] width 1016 height 89
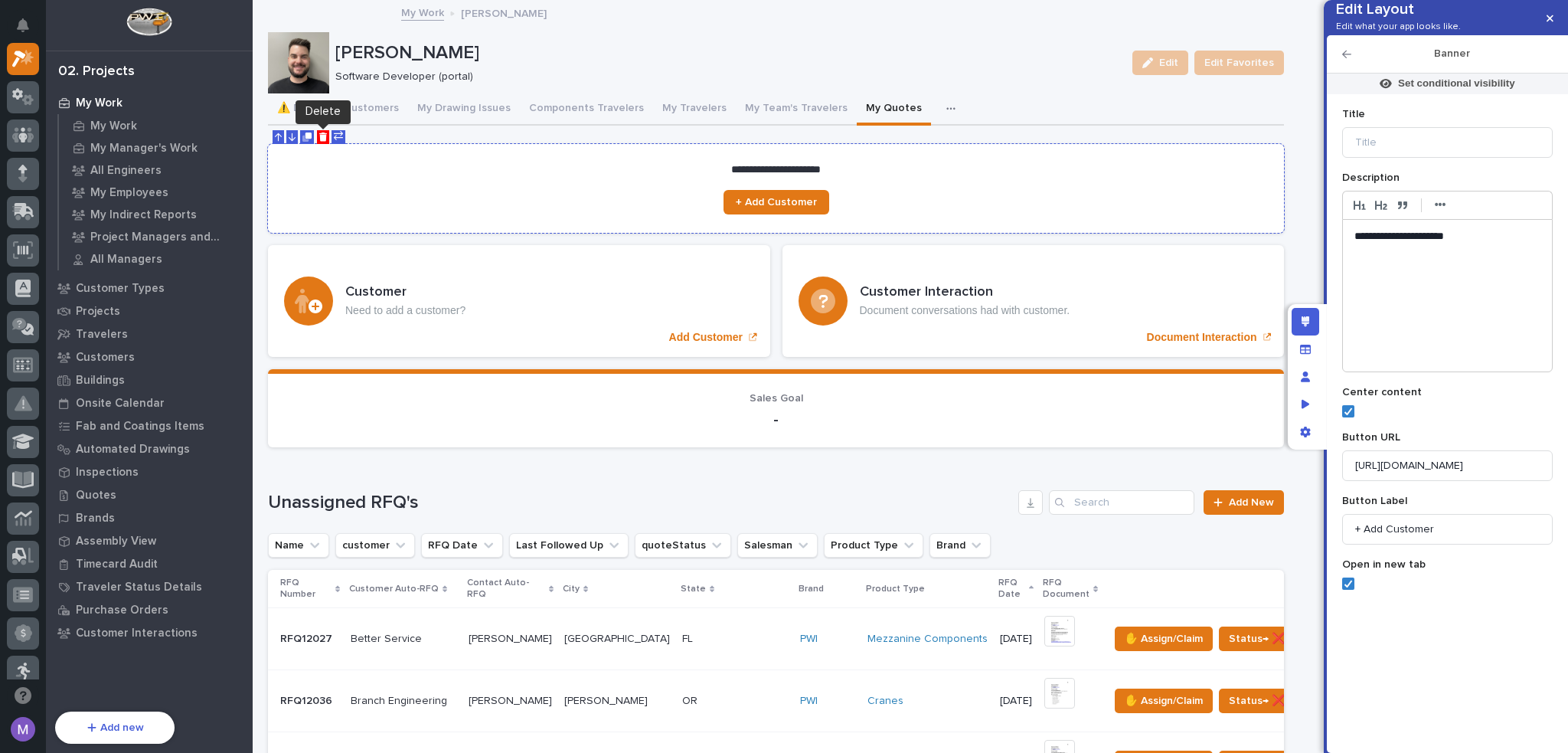
click at [323, 139] on icon "Delete" at bounding box center [323, 137] width 8 height 9
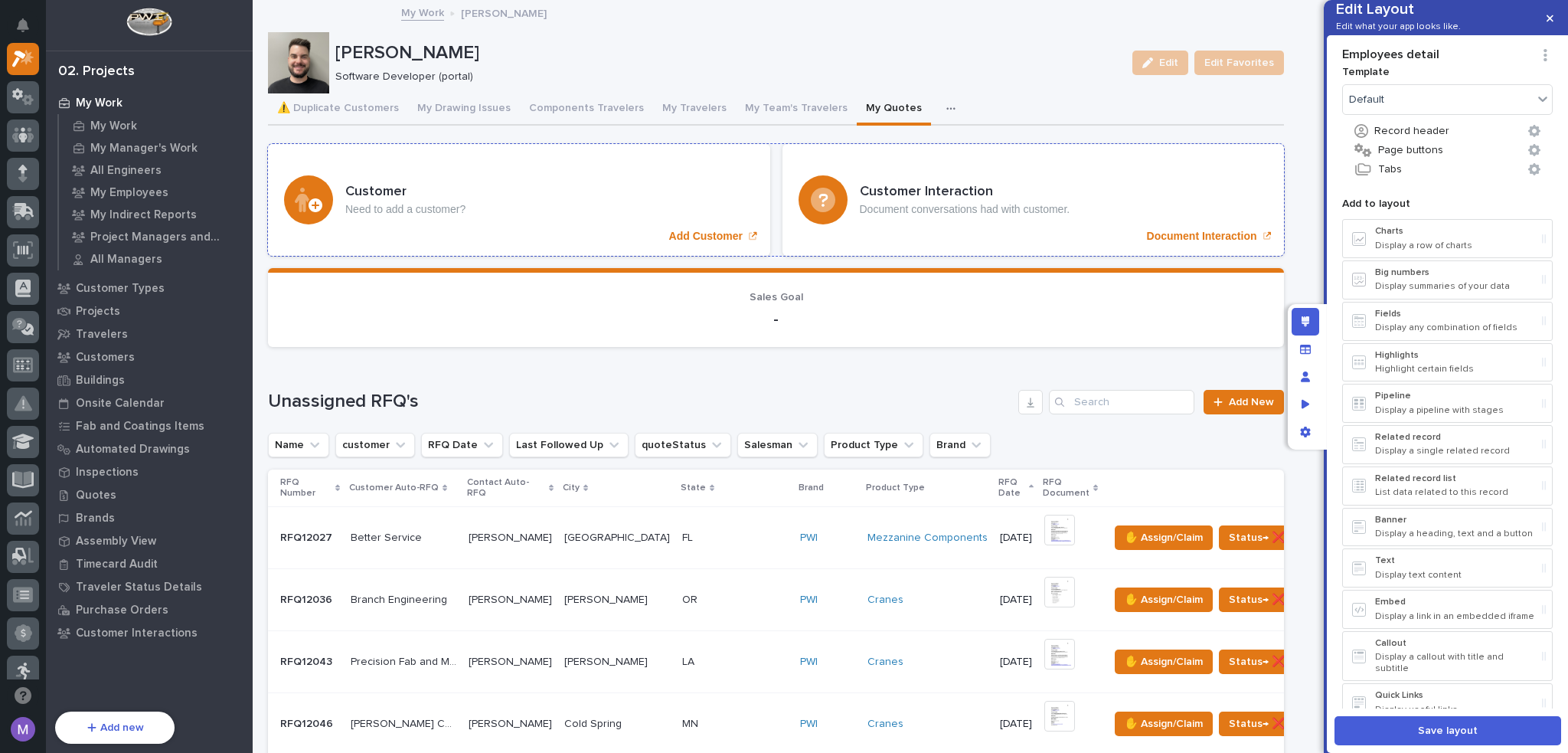
click at [1216, 156] on div "Customer Interaction Document conversations had with customer. Document Interac…" at bounding box center [1033, 200] width 502 height 111
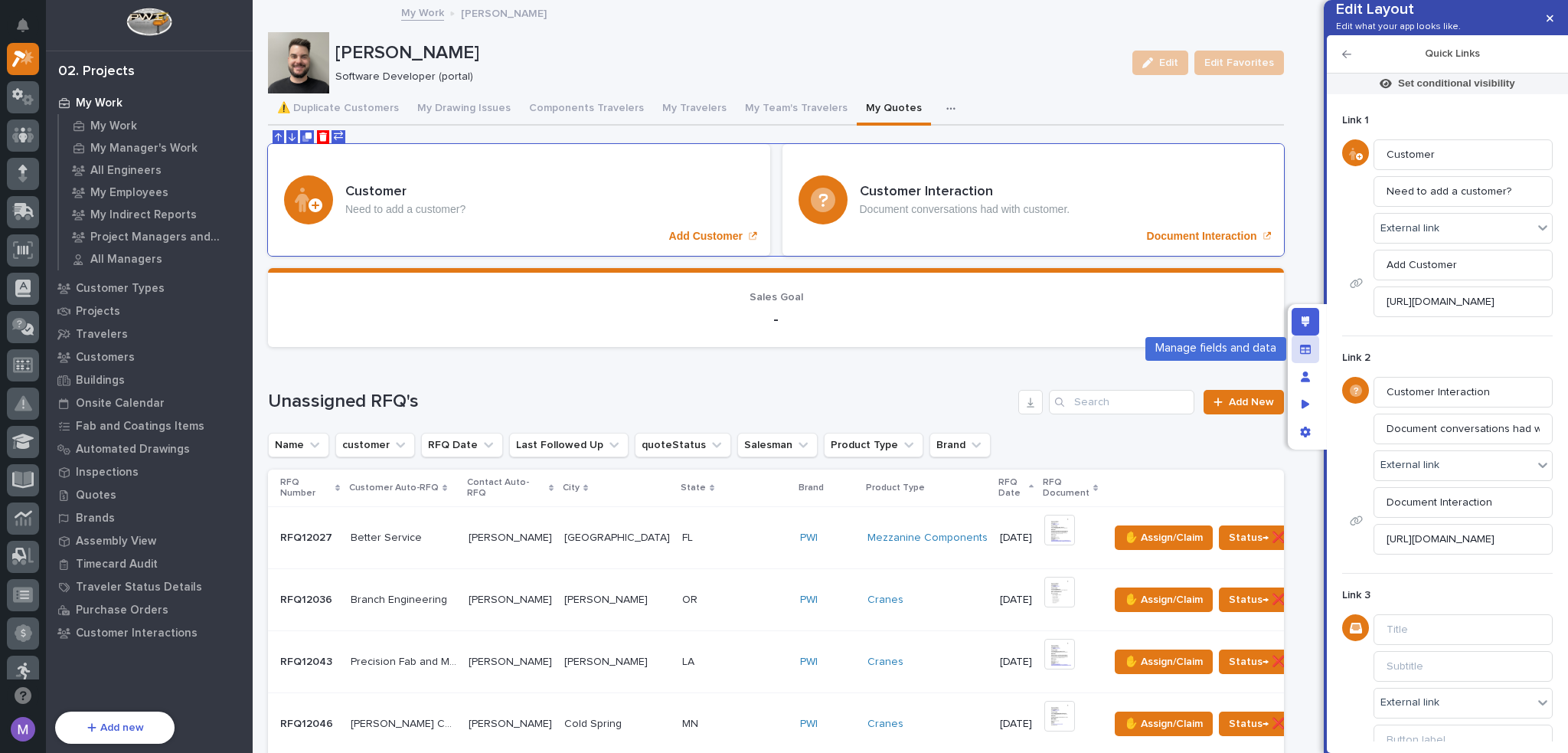
click at [1308, 350] on icon "Manage fields and data" at bounding box center [1305, 349] width 11 height 11
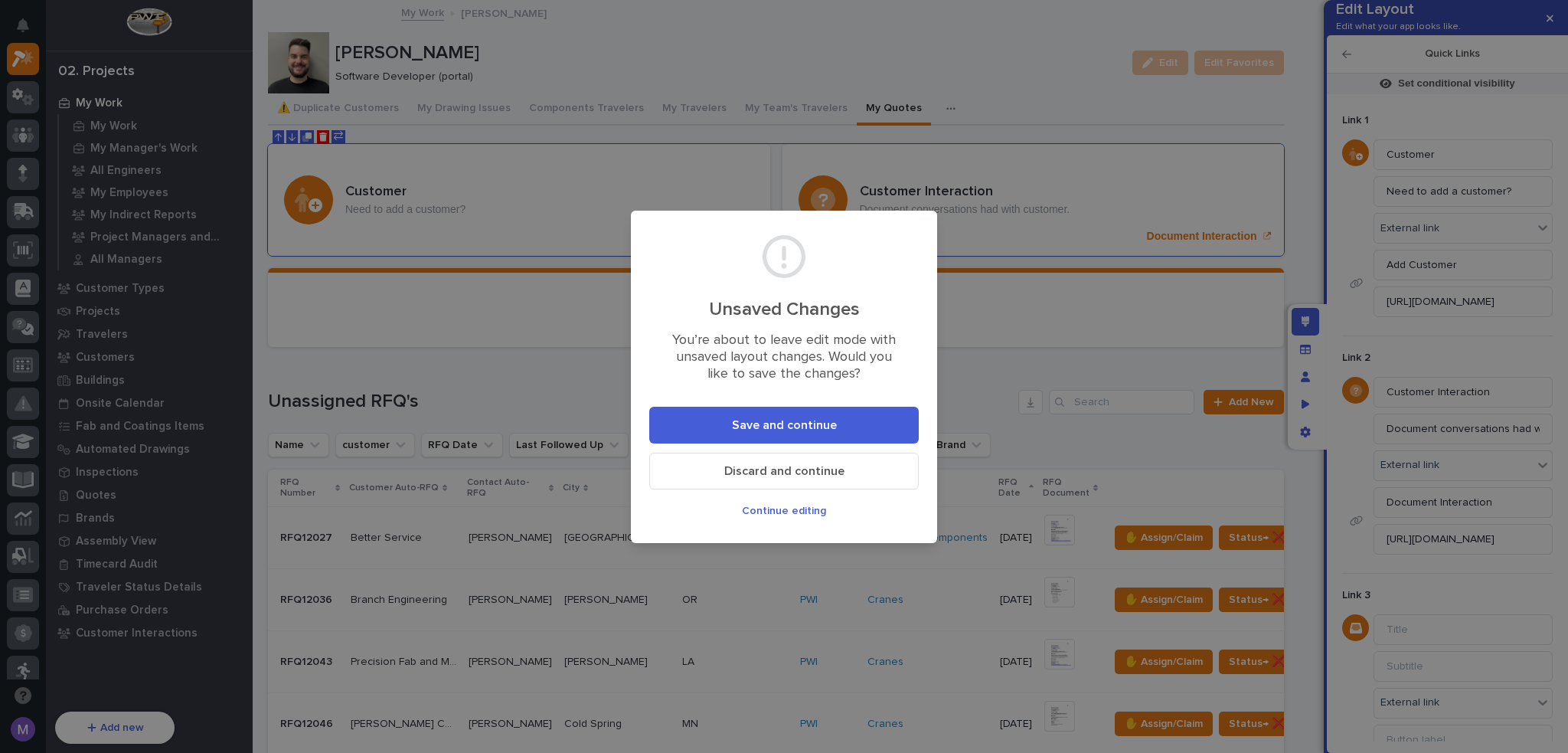
click at [763, 423] on span "Save and continue" at bounding box center [785, 425] width 105 height 16
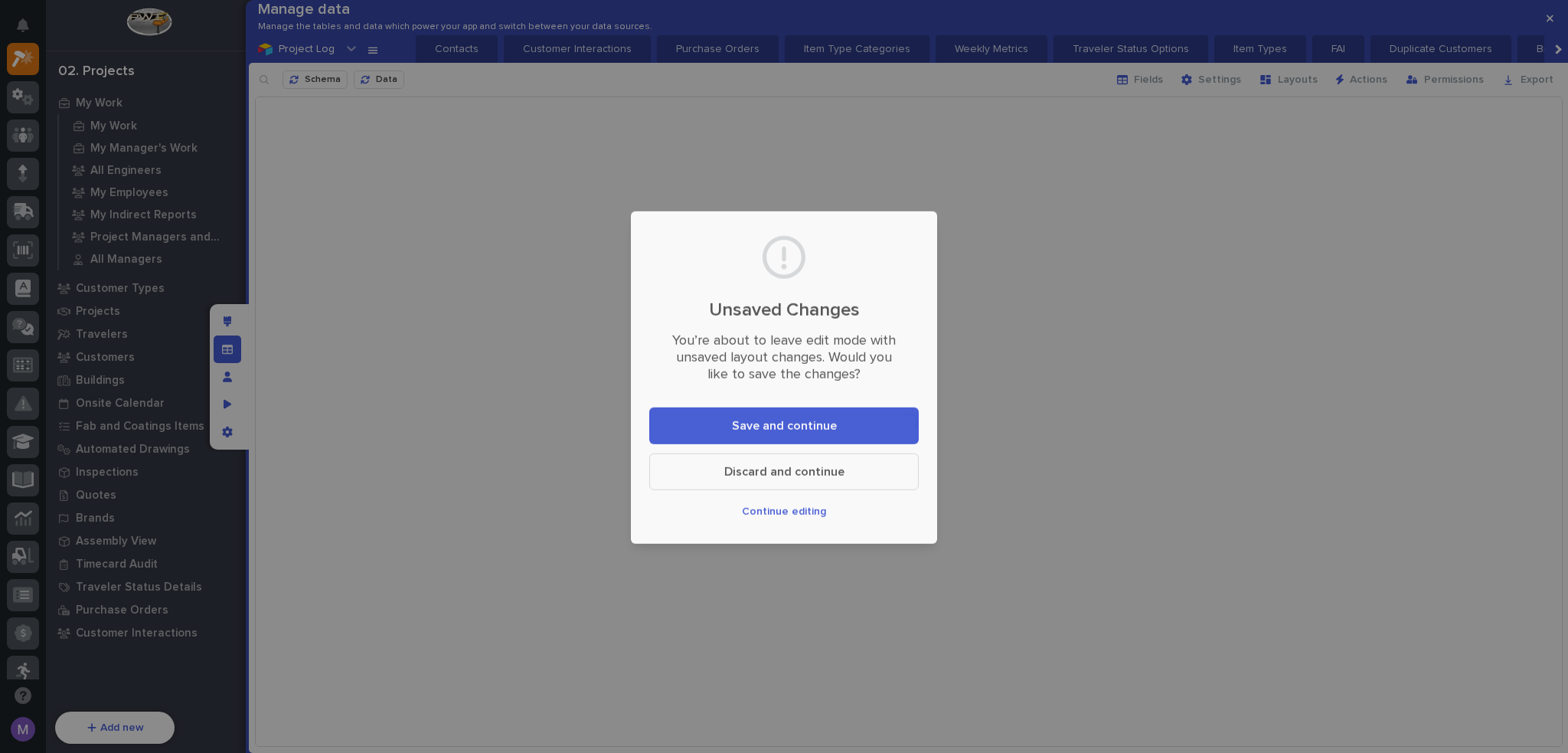
scroll to position [0, 1704]
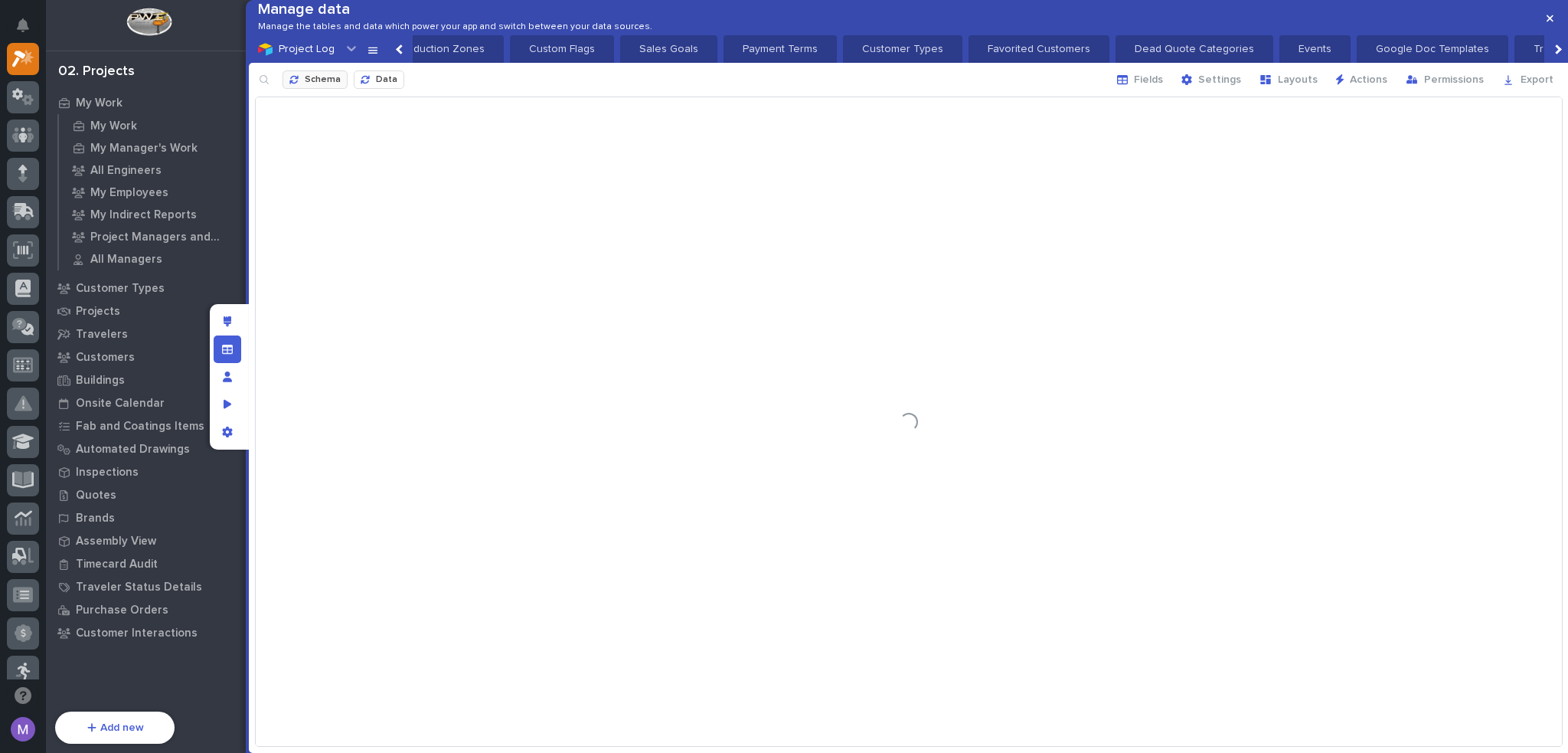
click at [330, 86] on span "Schema" at bounding box center [323, 80] width 36 height 12
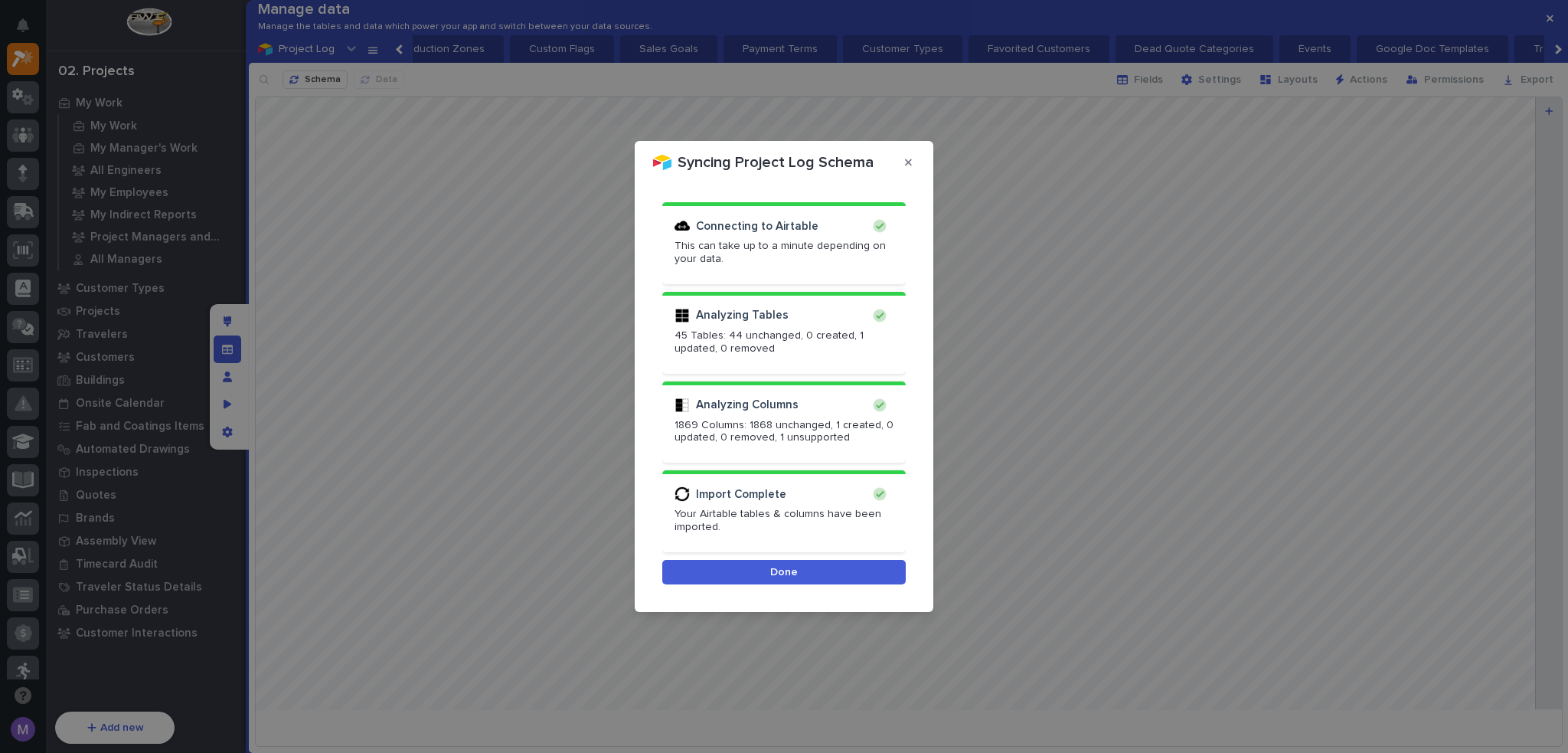
click at [744, 573] on button "Done" at bounding box center [783, 572] width 243 height 25
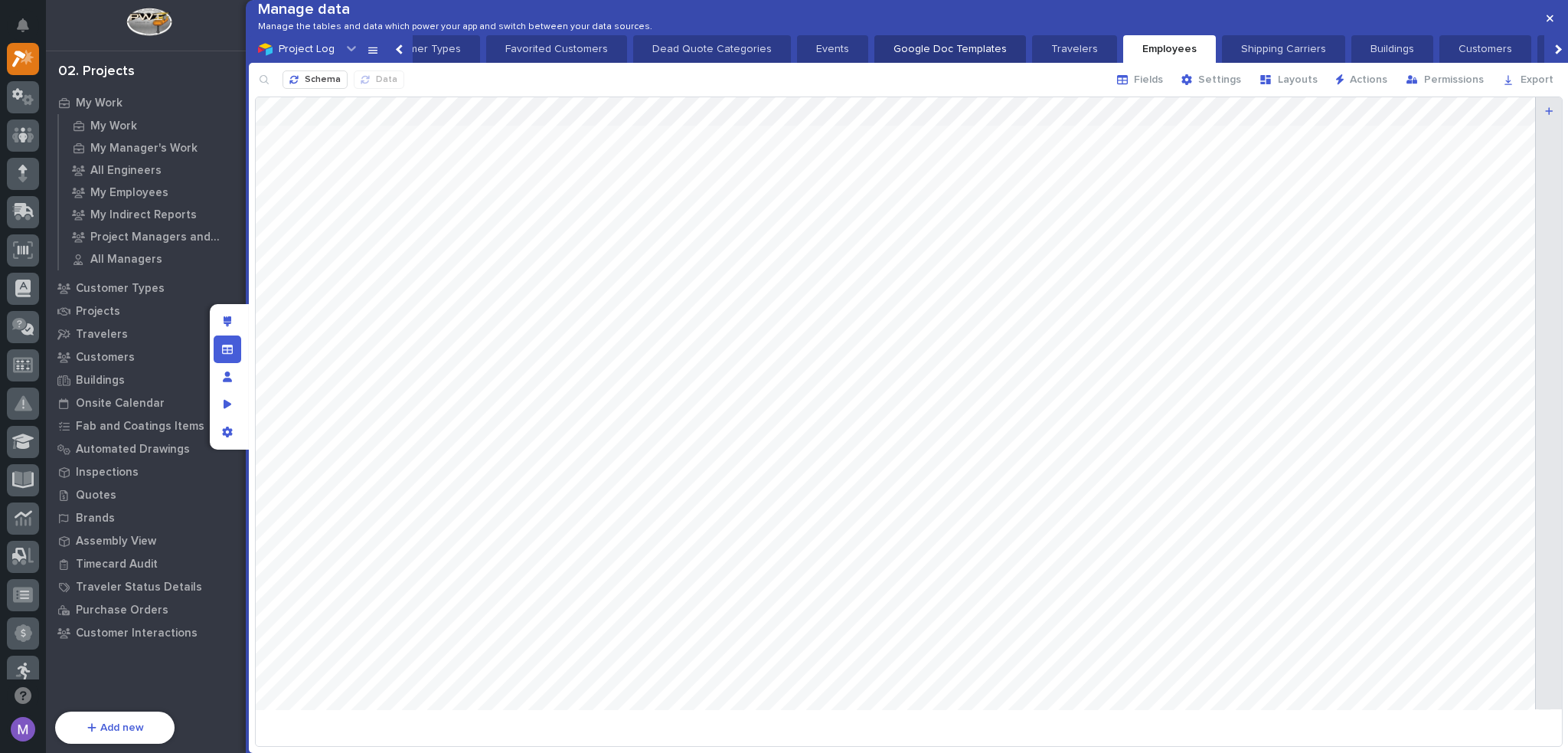
scroll to position [0, 2381]
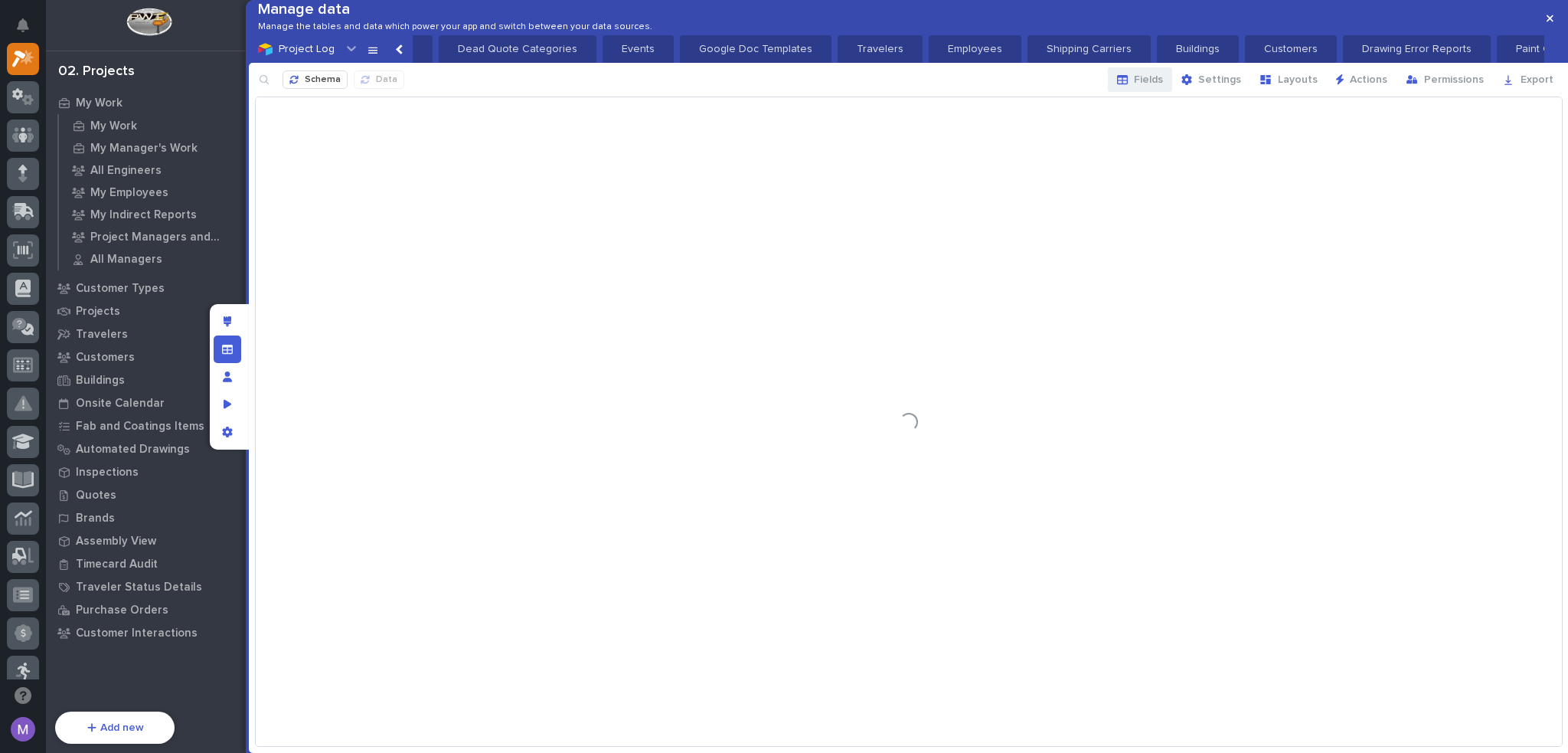
click at [1157, 86] on span "Fields" at bounding box center [1148, 79] width 29 height 13
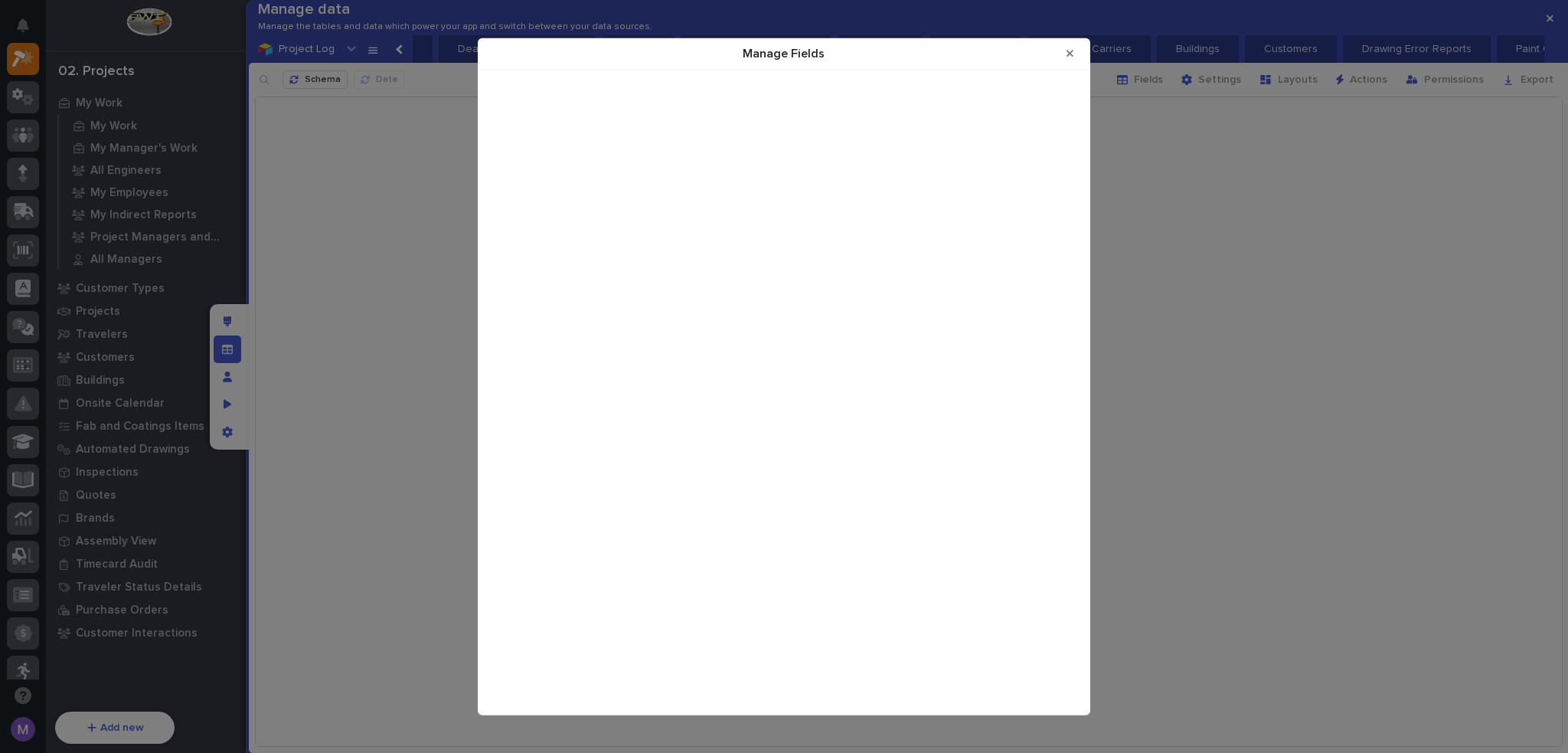
scroll to position [3933, 0]
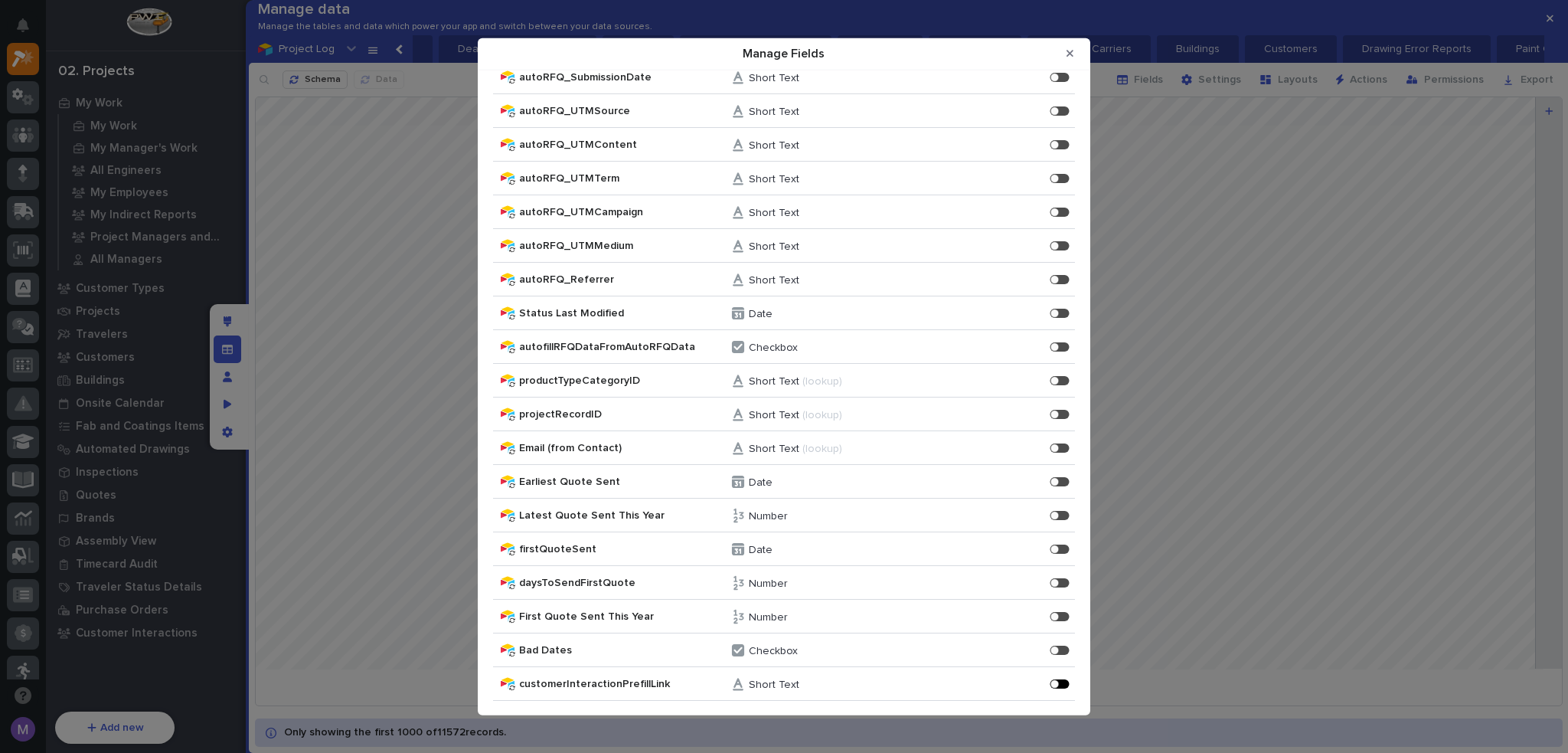
click at [1050, 683] on div "Manage Fields" at bounding box center [1054, 683] width 8 height 8
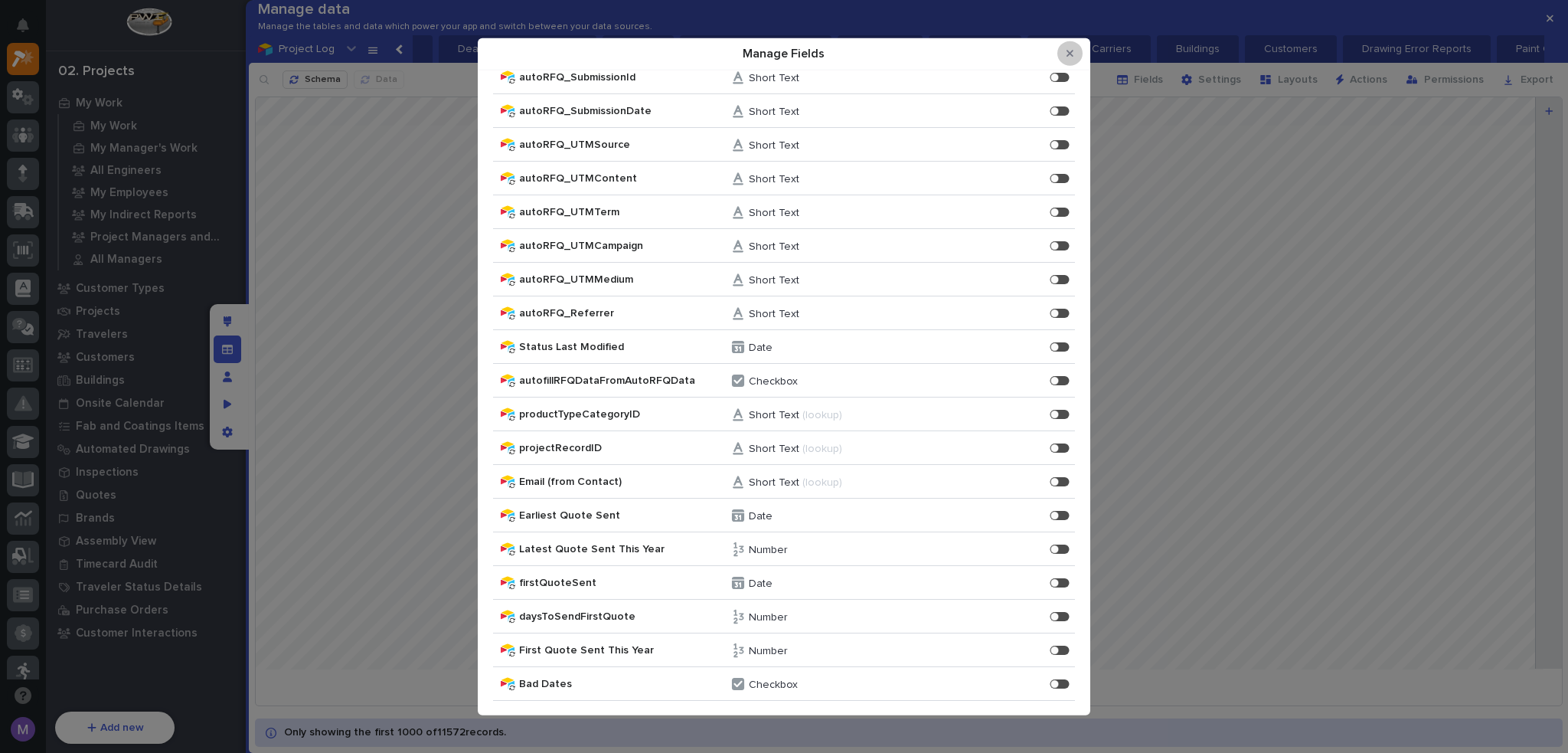
click at [1073, 54] on icon "Close Modal" at bounding box center [1070, 53] width 7 height 11
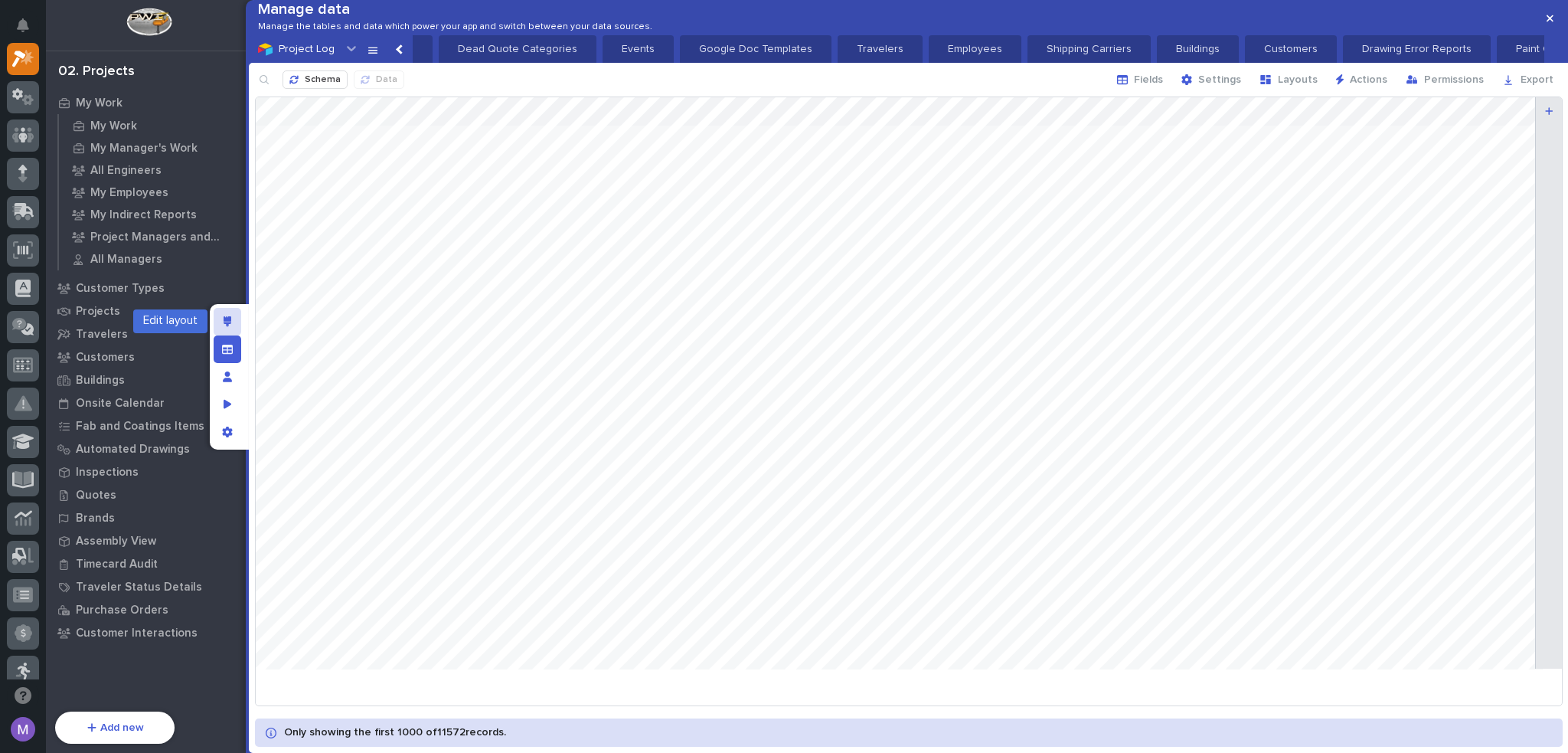
click at [226, 324] on icon "Edit layout" at bounding box center [227, 322] width 8 height 11
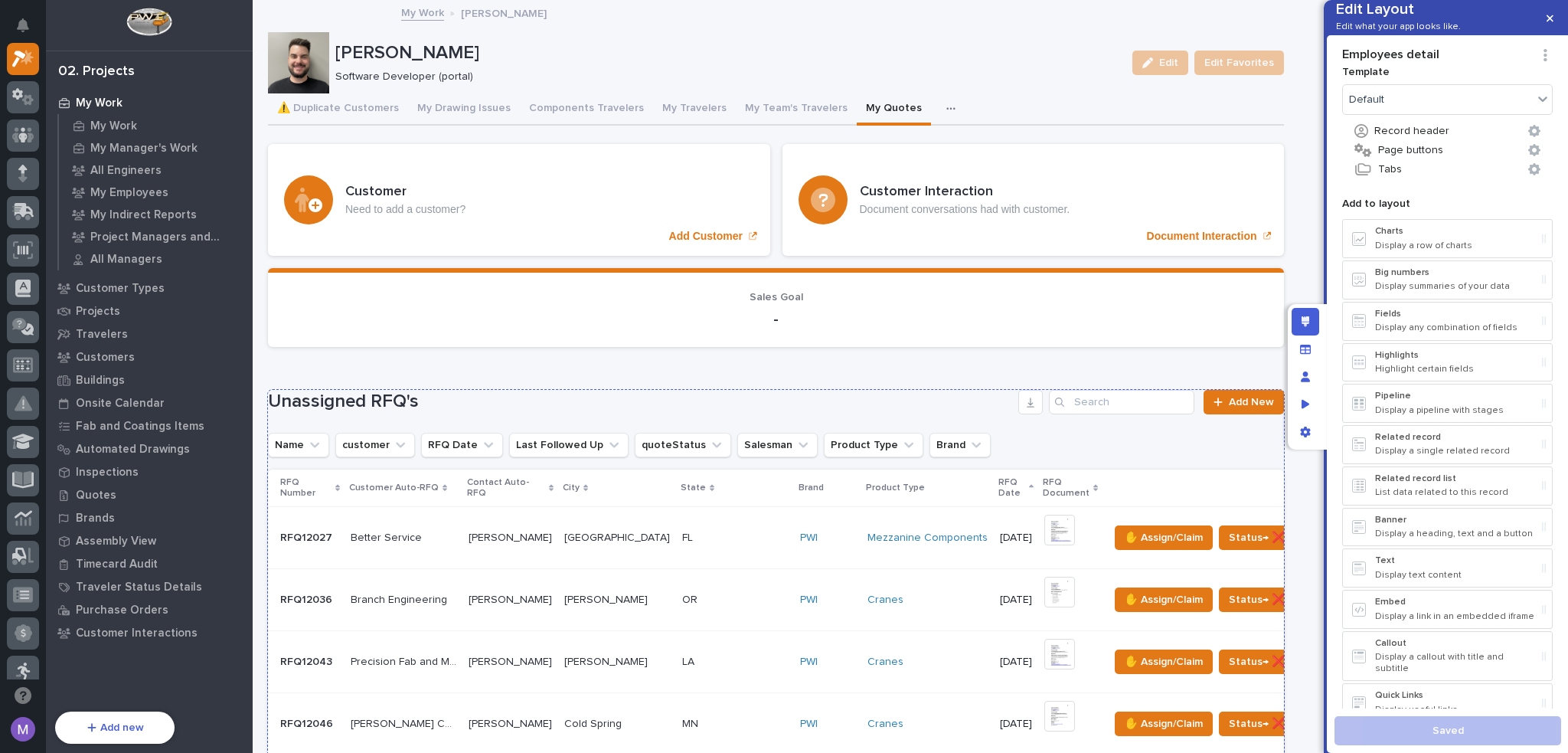
scroll to position [153, 0]
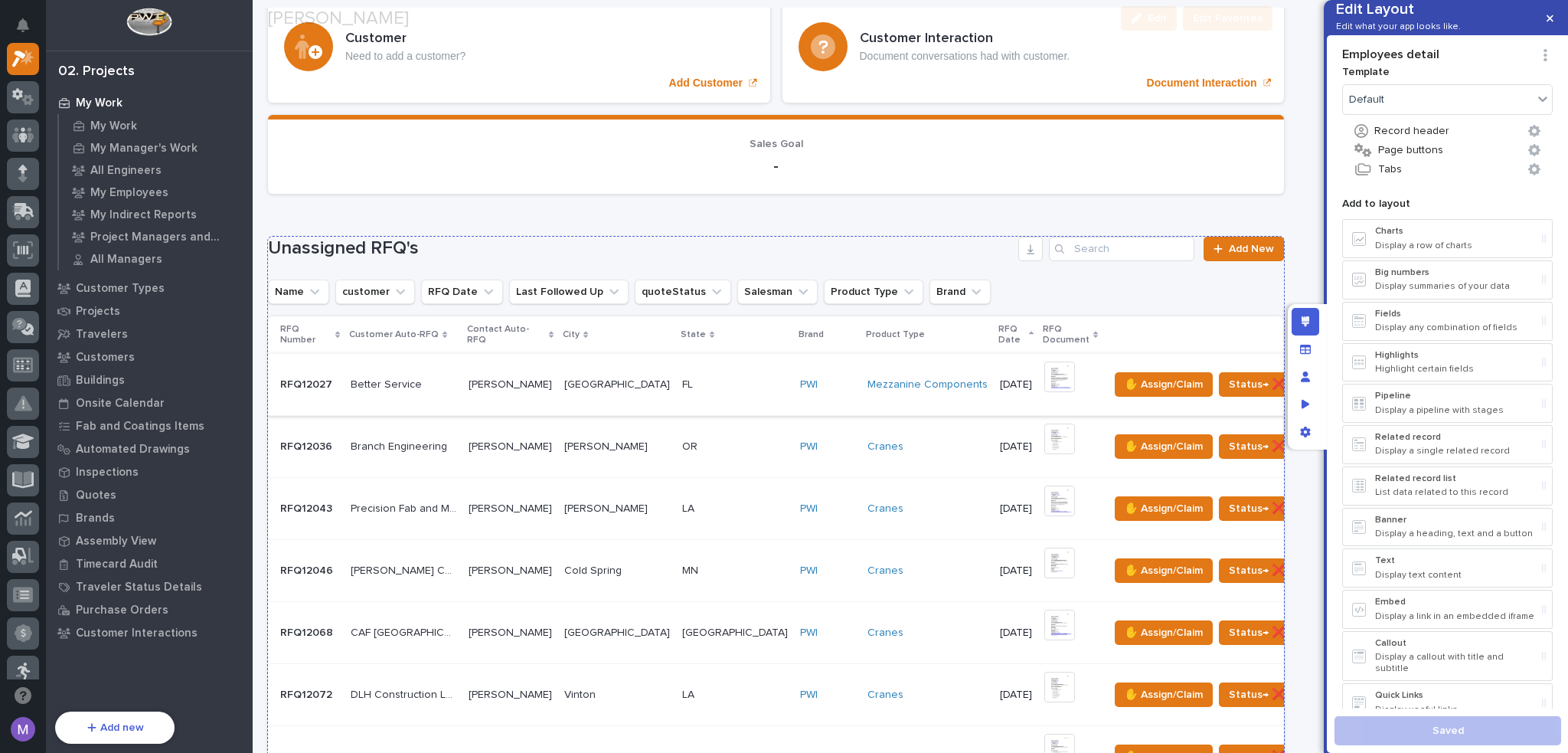
click at [972, 253] on h1 "Unassigned RFQ's" at bounding box center [640, 248] width 744 height 22
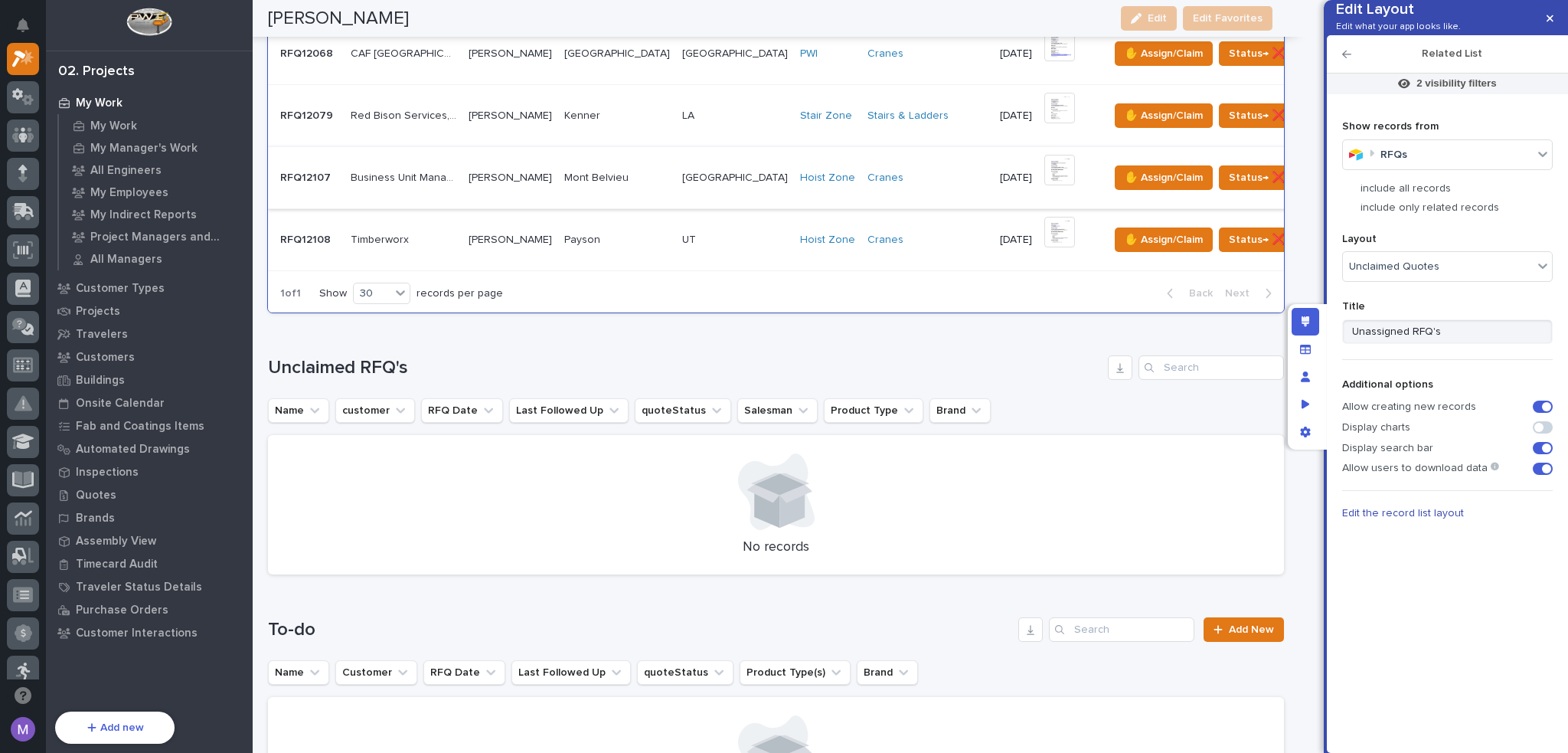
scroll to position [842, 0]
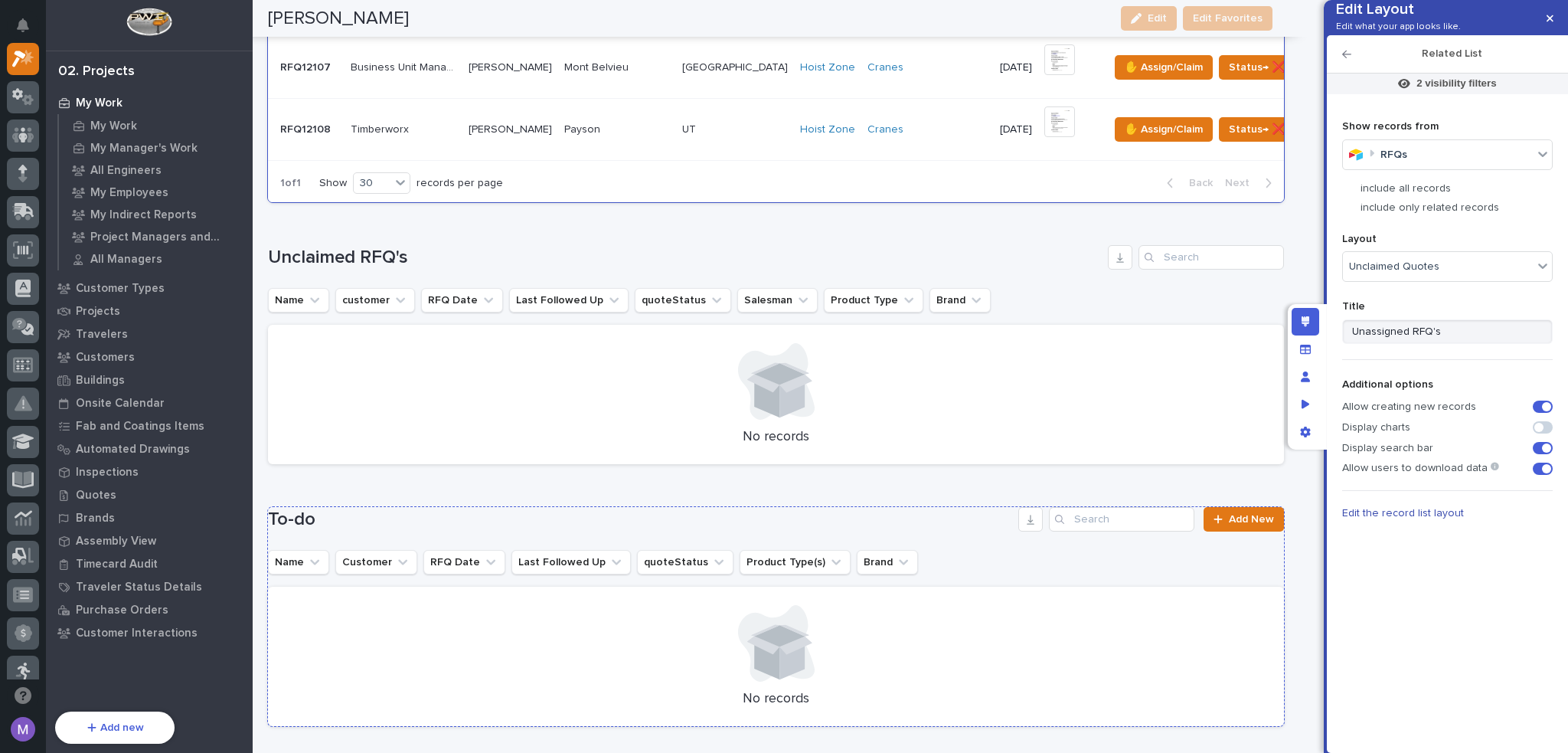
click at [952, 550] on div "Name Customer RFQ Date Last Followed Up quoteStatus Product Type(s) Brand" at bounding box center [776, 562] width 1016 height 25
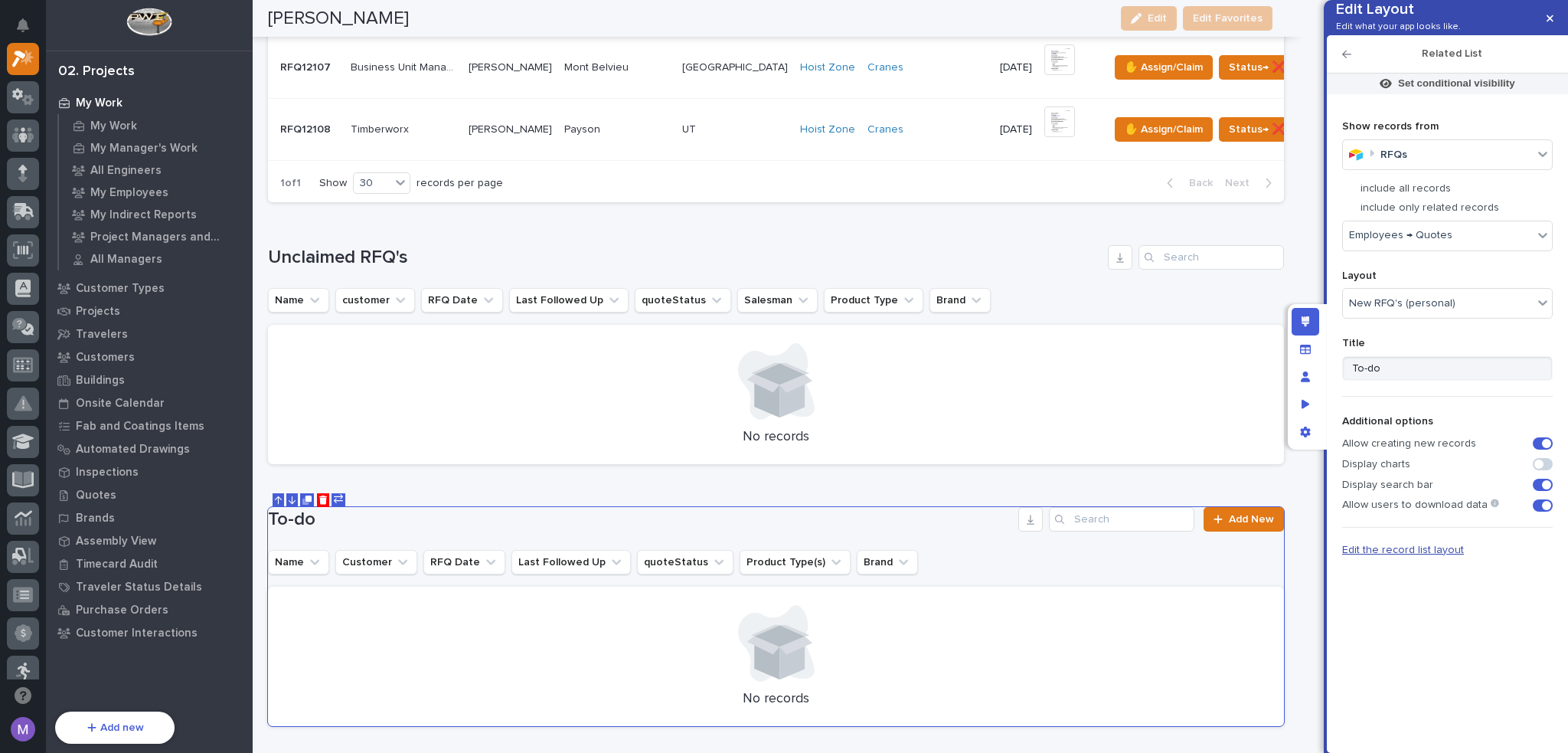
click at [1366, 555] on span "Edit the record list layout" at bounding box center [1403, 550] width 122 height 11
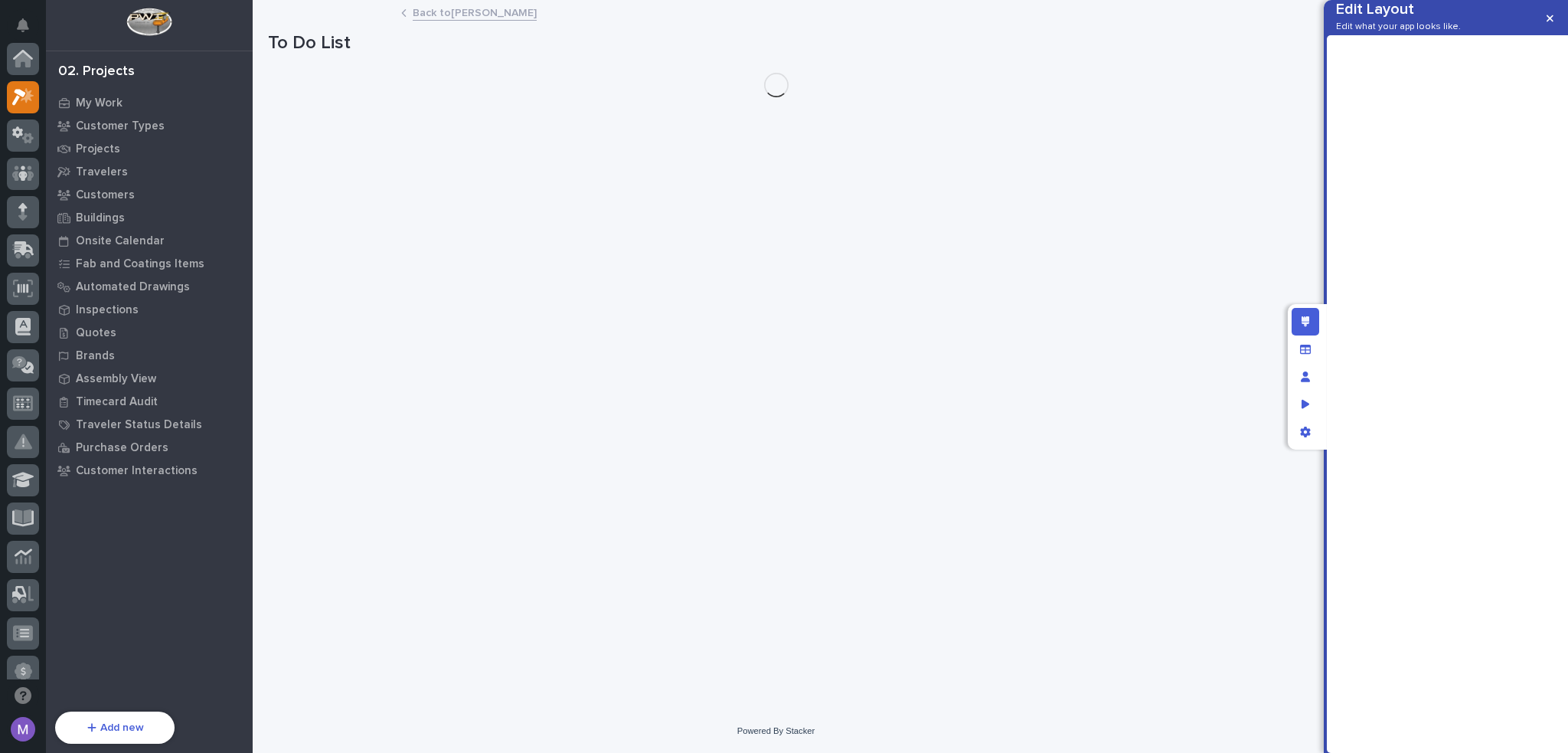
scroll to position [38, 0]
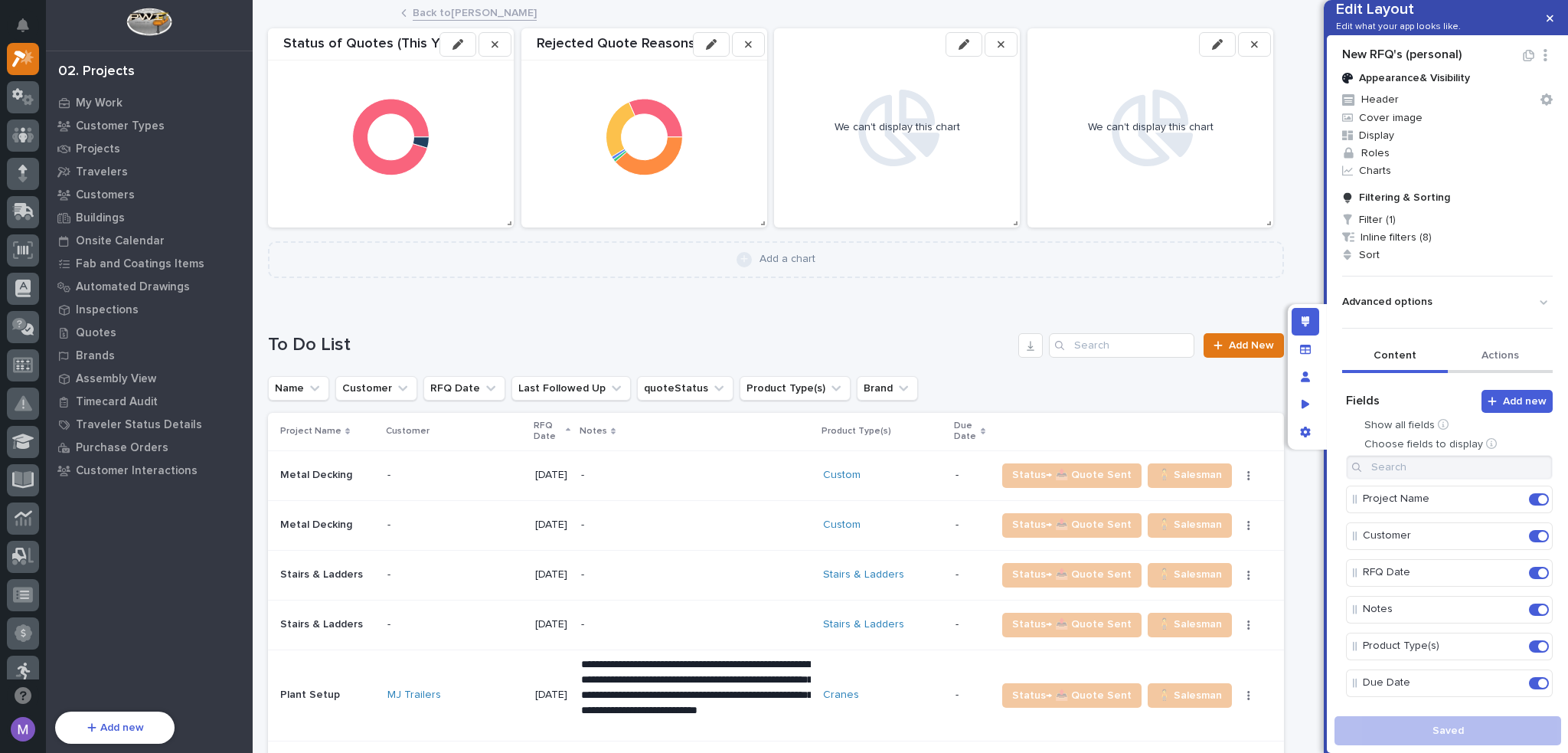
click at [1501, 373] on button "Actions" at bounding box center [1500, 356] width 106 height 32
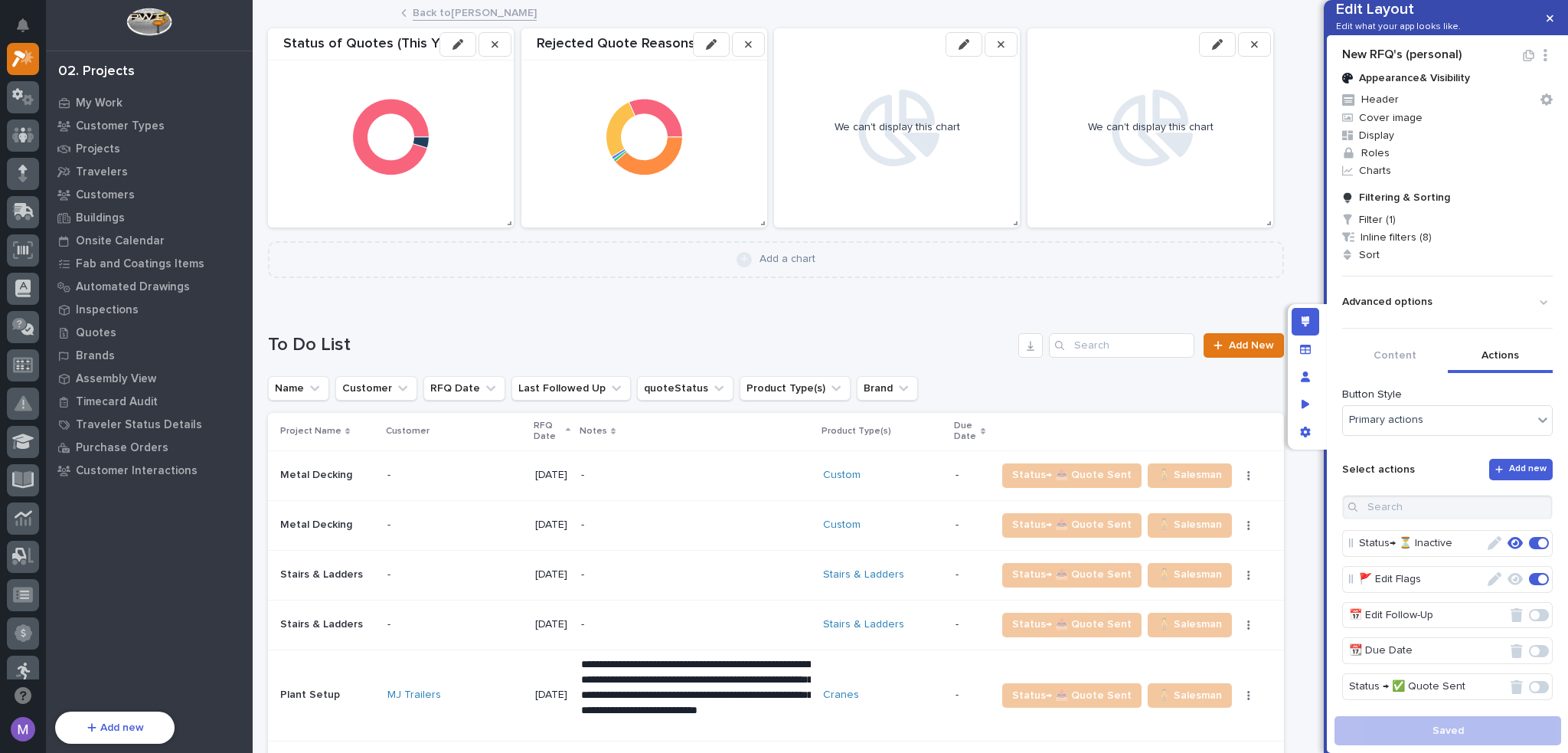
scroll to position [77, 0]
click at [1335, 464] on div "New RFQ's (personal) Appearance & Visibility Header Cover image Display Roles C…" at bounding box center [1447, 372] width 241 height 673
click at [1385, 373] on button "Content" at bounding box center [1395, 356] width 106 height 32
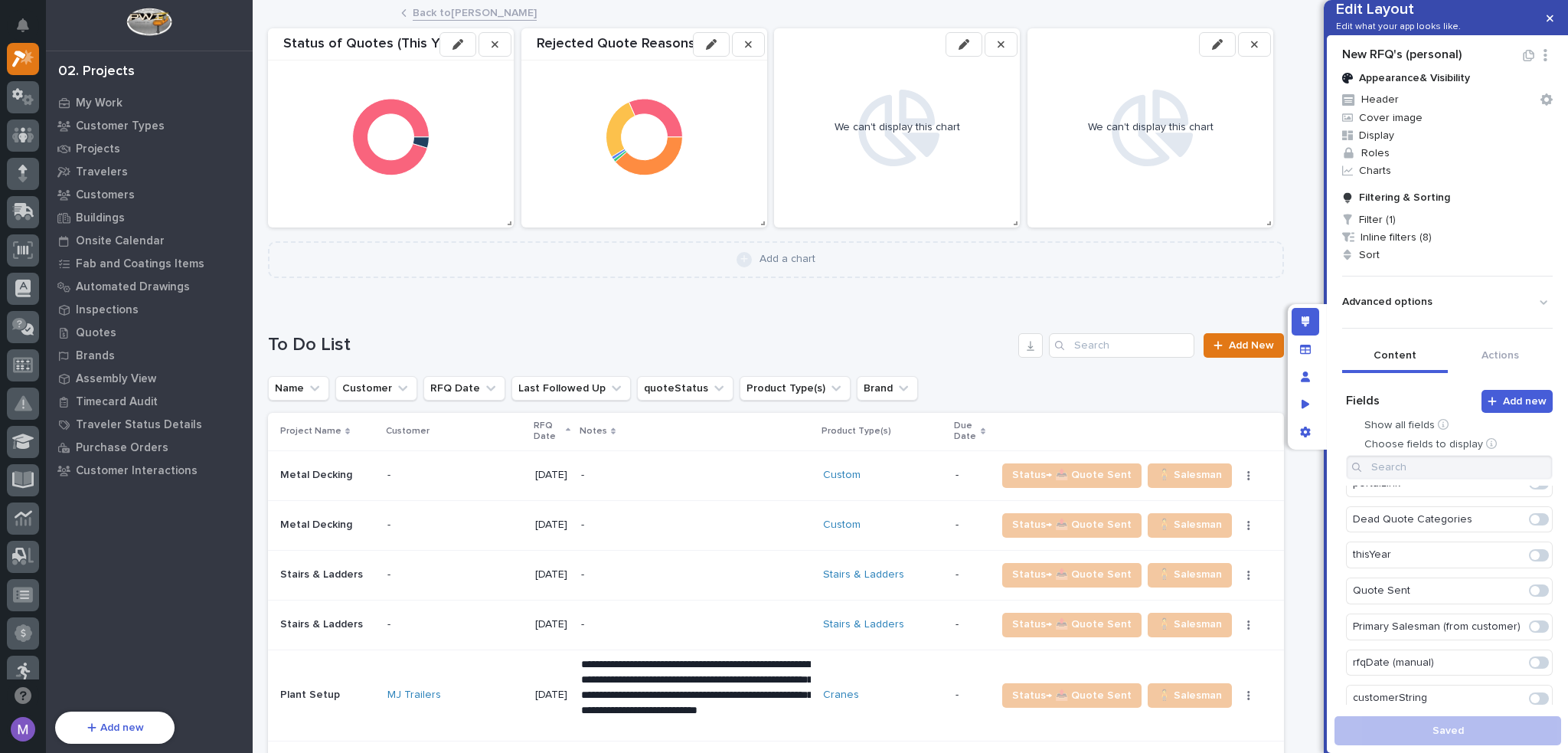
scroll to position [2476, 0]
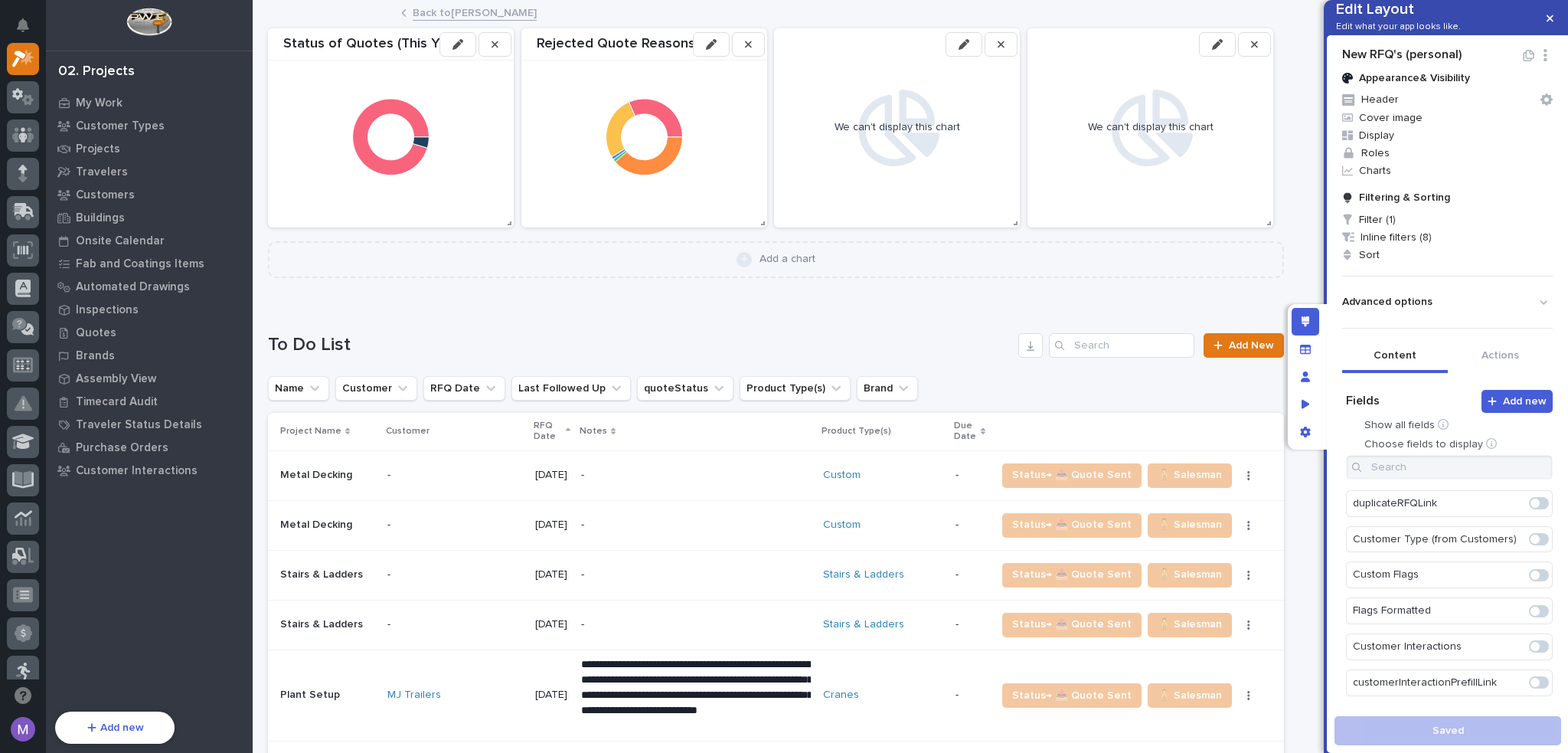
click at [1529, 685] on span at bounding box center [1539, 683] width 20 height 12
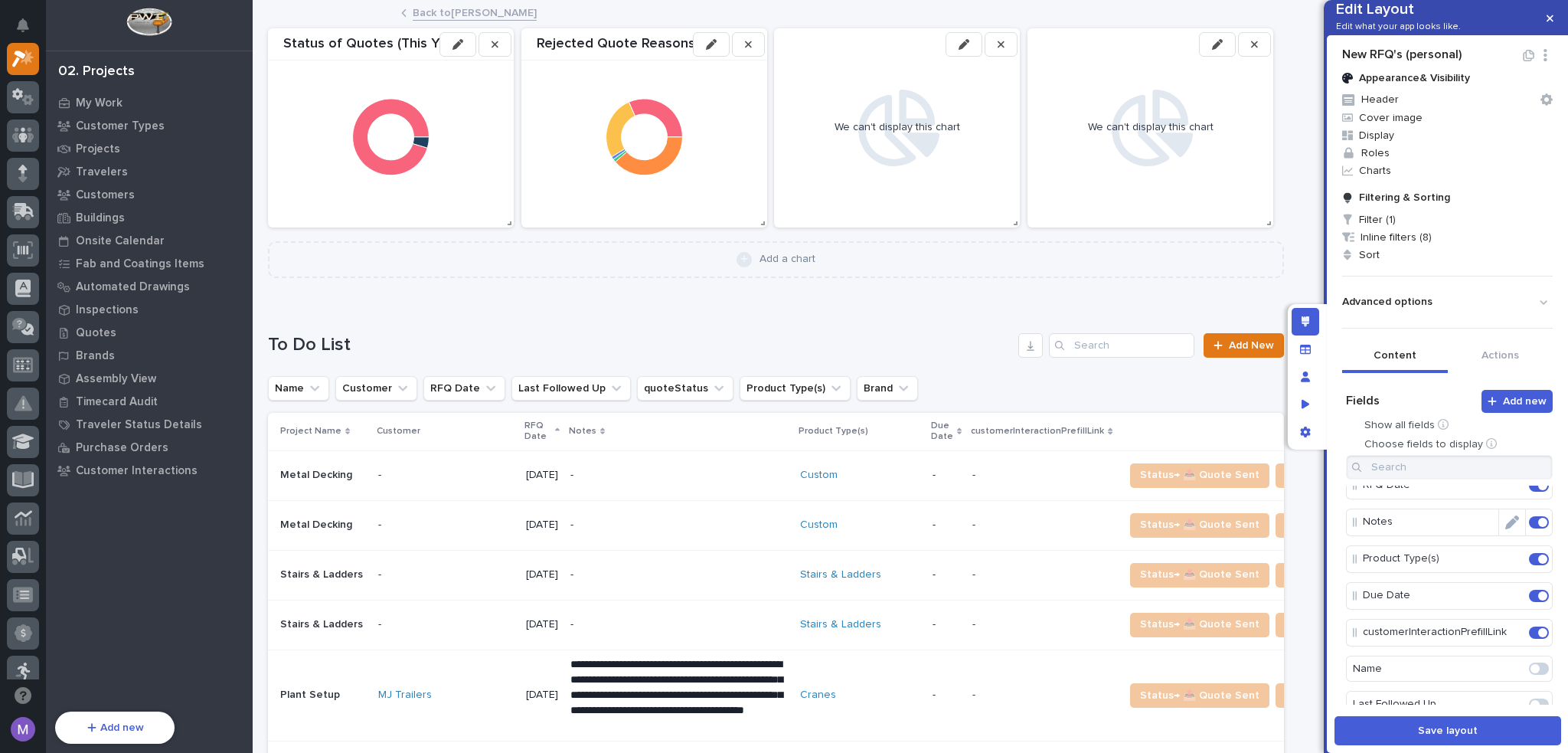
scroll to position [153, 0]
click at [1506, 574] on icon "Edit" at bounding box center [1512, 566] width 13 height 13
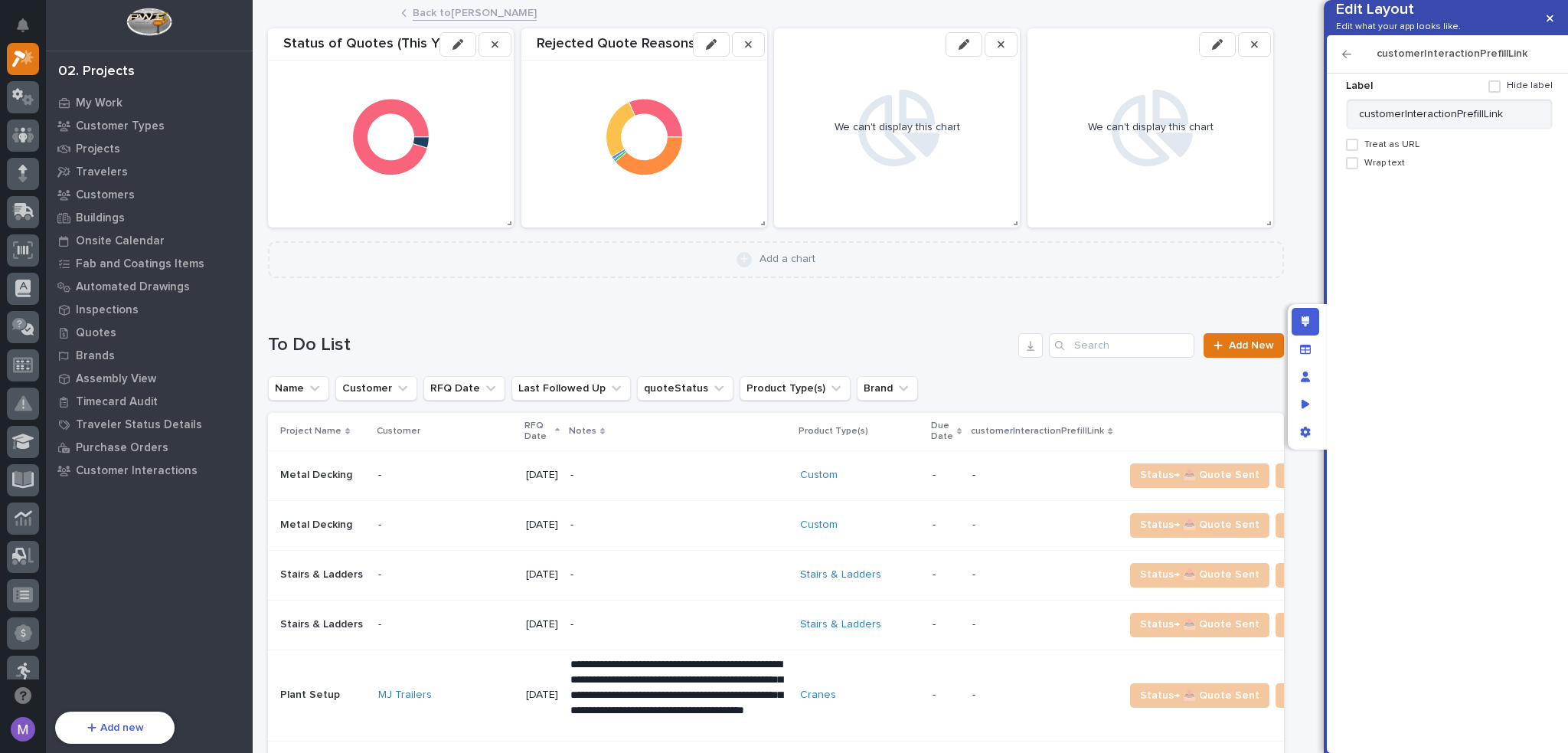
click at [1391, 150] on span "Treat as URL" at bounding box center [1392, 144] width 55 height 11
click at [1401, 187] on span "Display as button" at bounding box center [1414, 182] width 76 height 11
click at [1387, 262] on input at bounding box center [1456, 247] width 194 height 30
drag, startPoint x: 1420, startPoint y: 270, endPoint x: 1329, endPoint y: 275, distance: 91.1
click at [1333, 278] on div "Label Hide label customerInteractionPrefillLink Treat as URL Display as image D…" at bounding box center [1447, 413] width 241 height 679
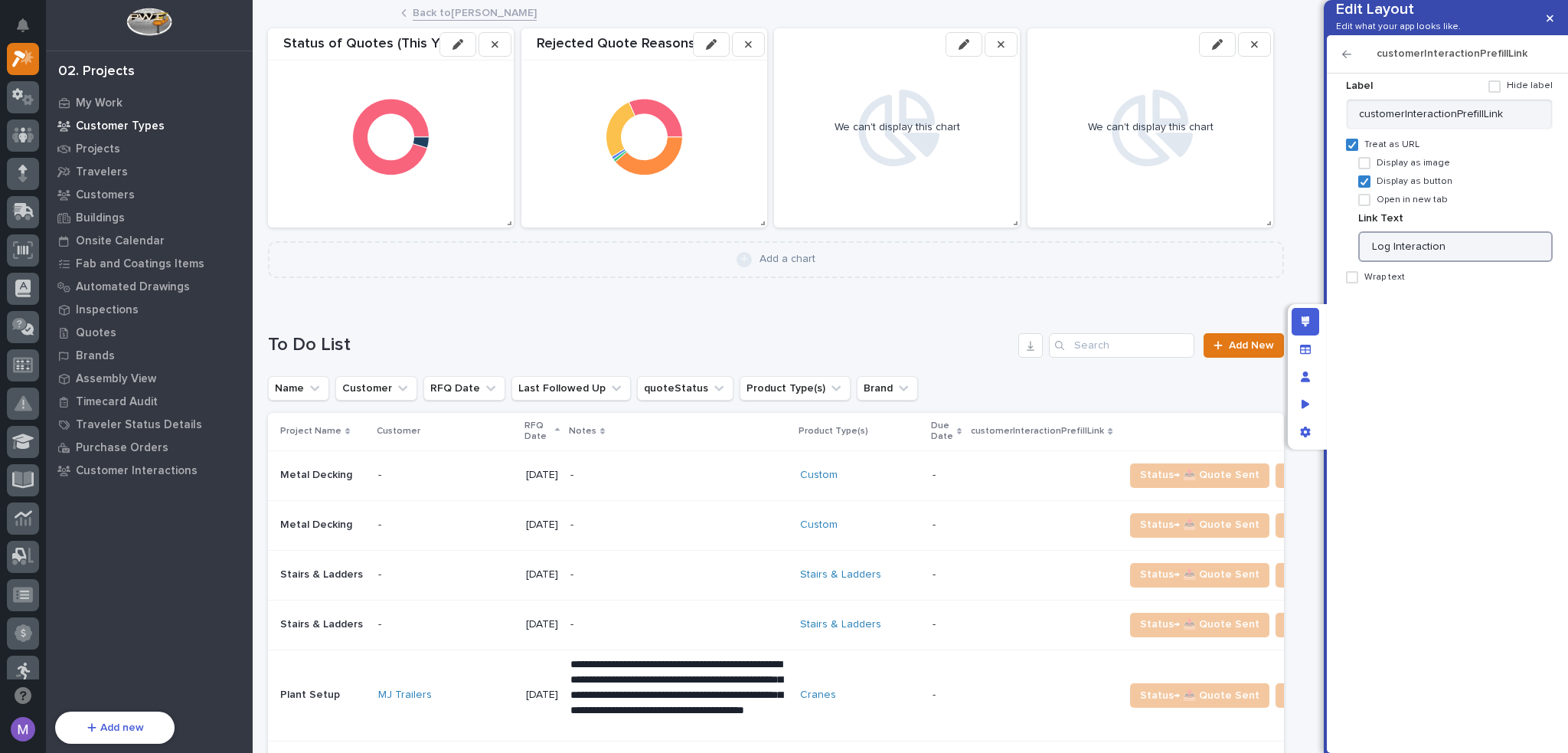
type input "Log Interaction"
click at [1362, 206] on span at bounding box center [1365, 200] width 12 height 12
click at [1501, 93] on span at bounding box center [1495, 86] width 12 height 12
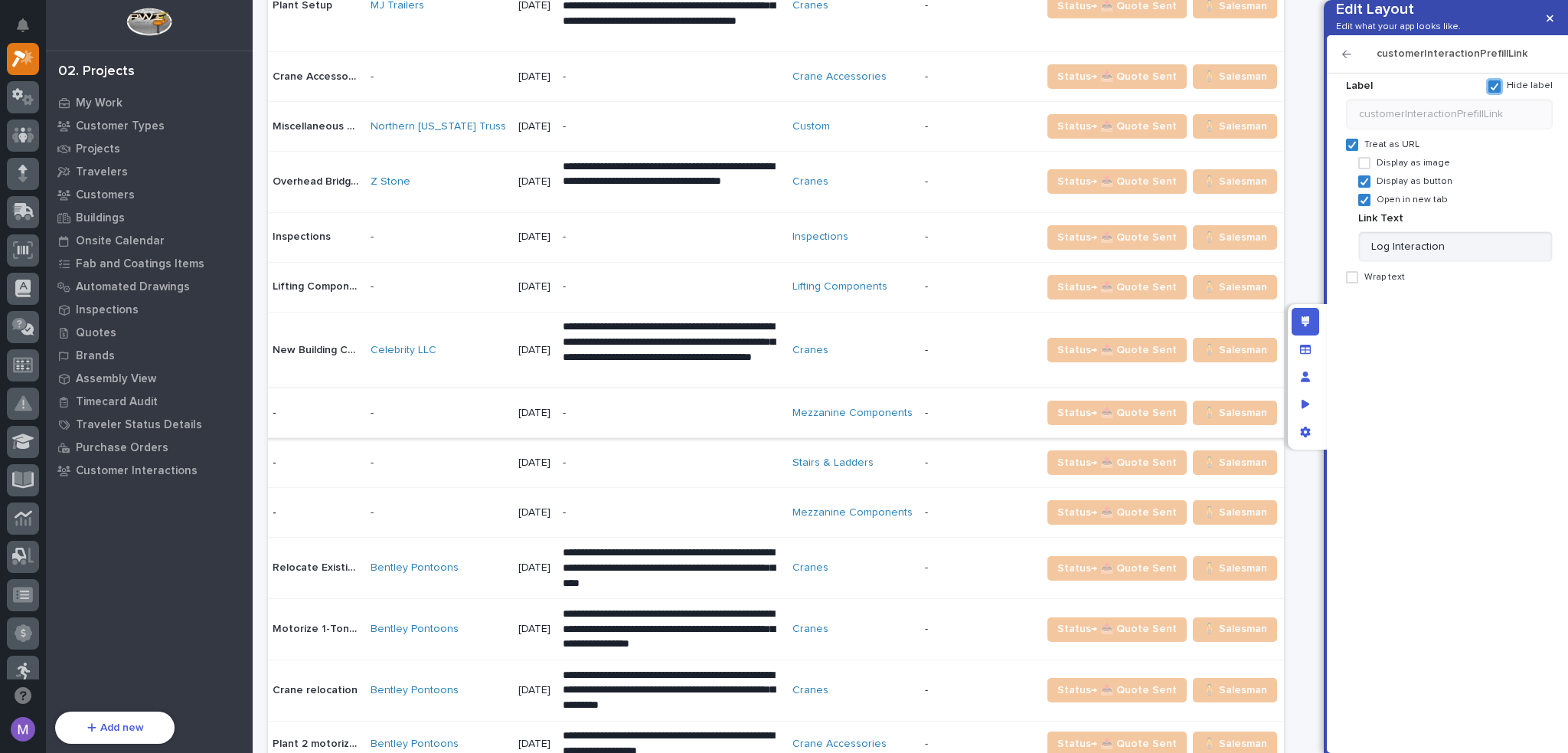
scroll to position [0, 0]
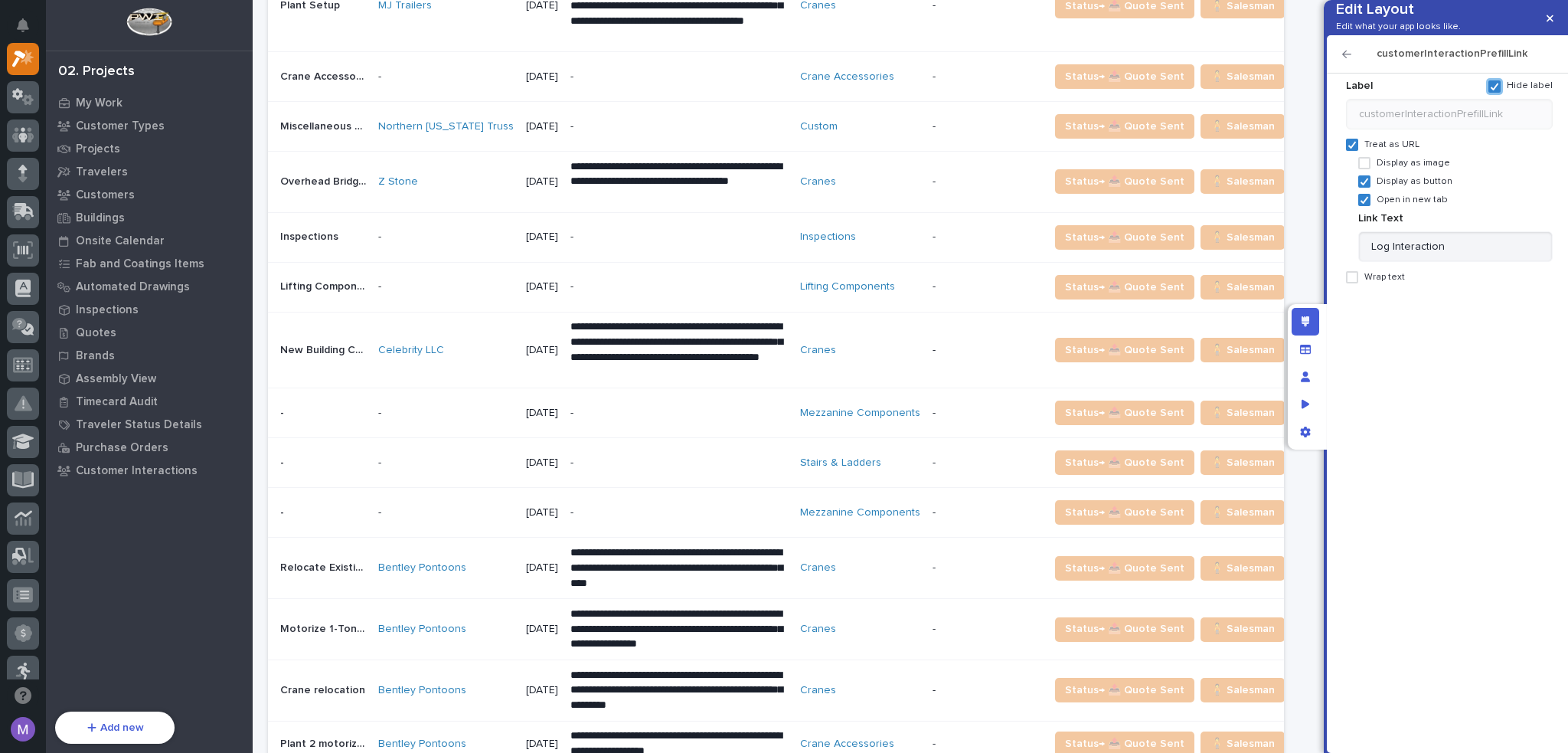
click at [1344, 74] on div "customerInteractionPrefillLink" at bounding box center [1447, 54] width 241 height 38
click at [1348, 60] on icon "button" at bounding box center [1347, 54] width 9 height 11
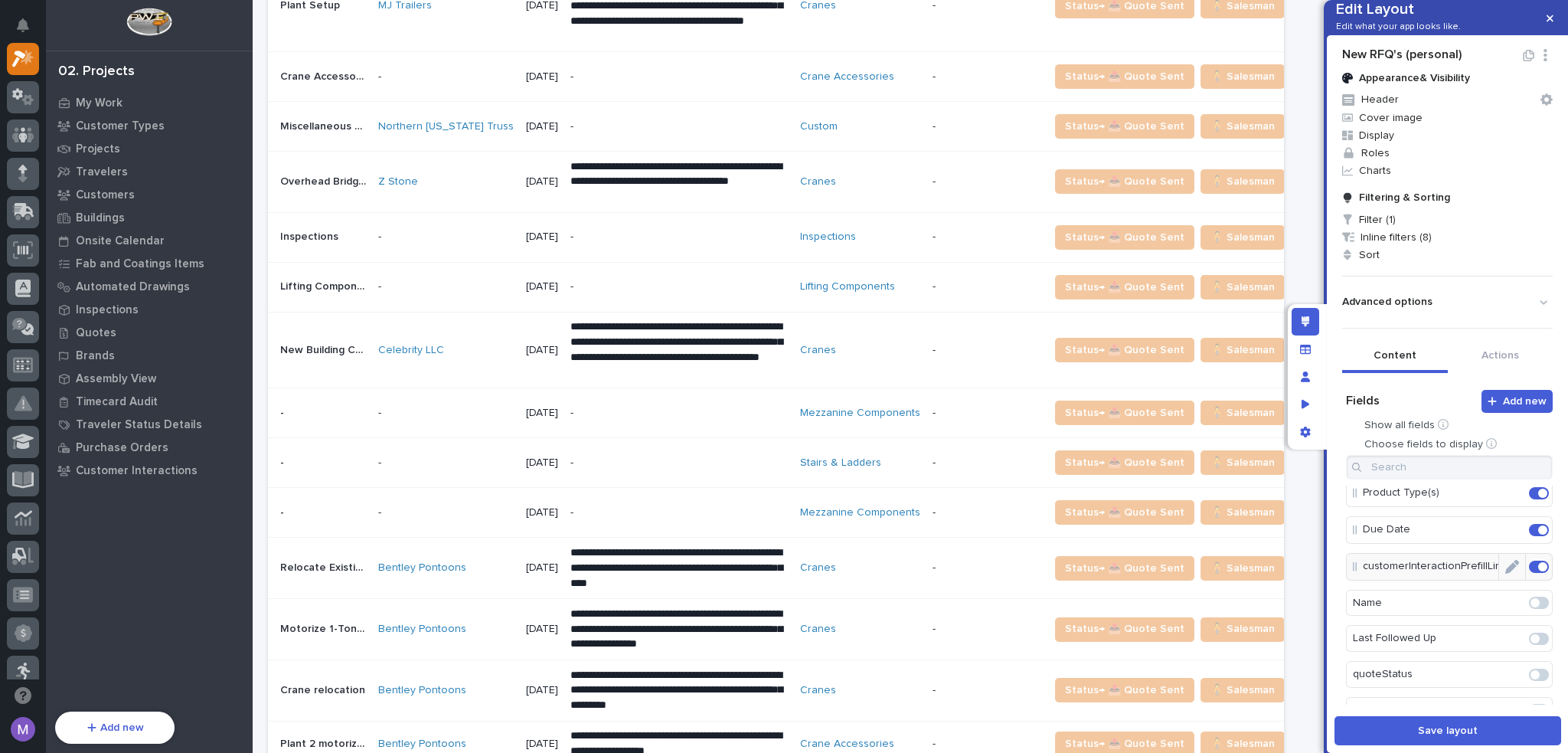
click at [1529, 573] on span at bounding box center [1539, 567] width 20 height 12
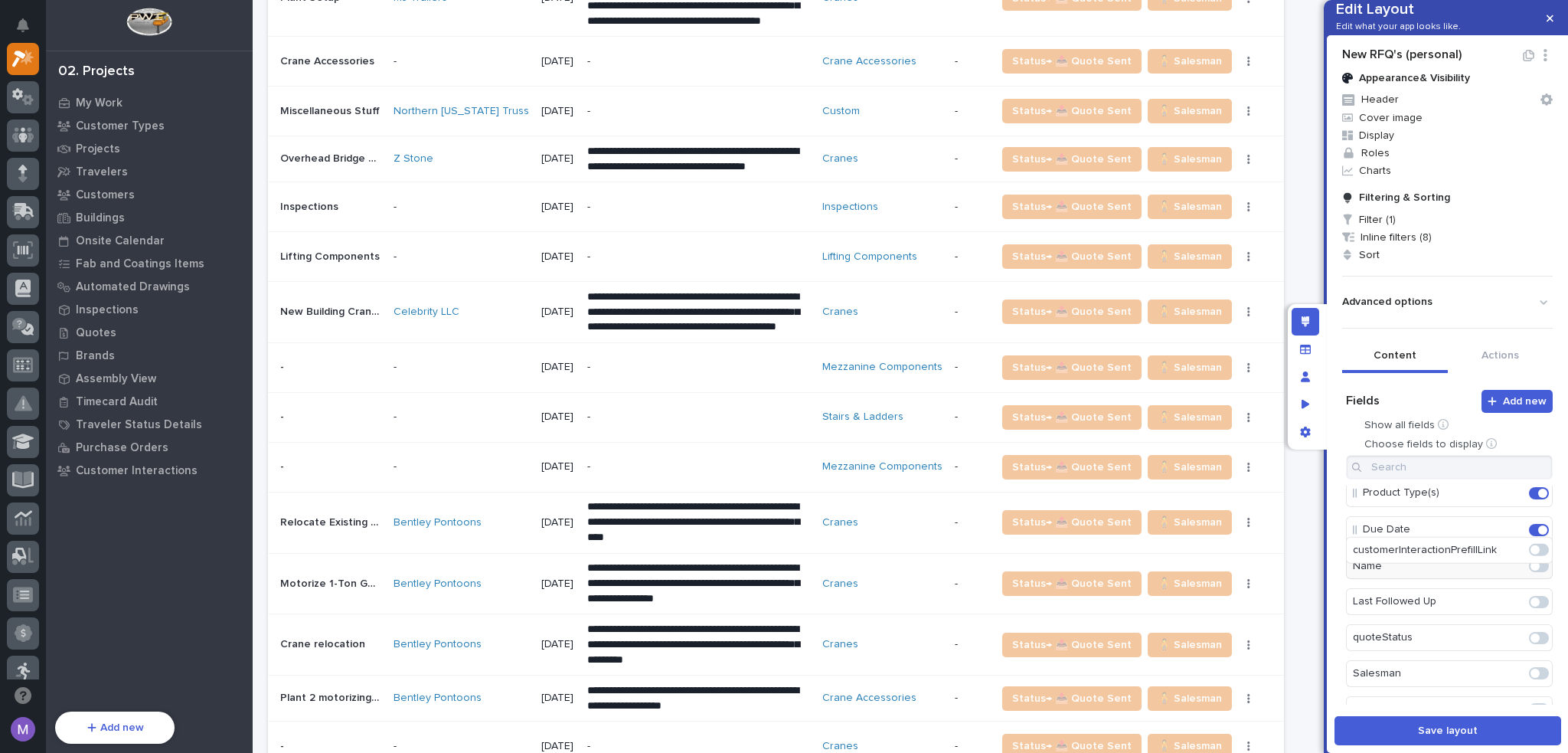
scroll to position [667, 0]
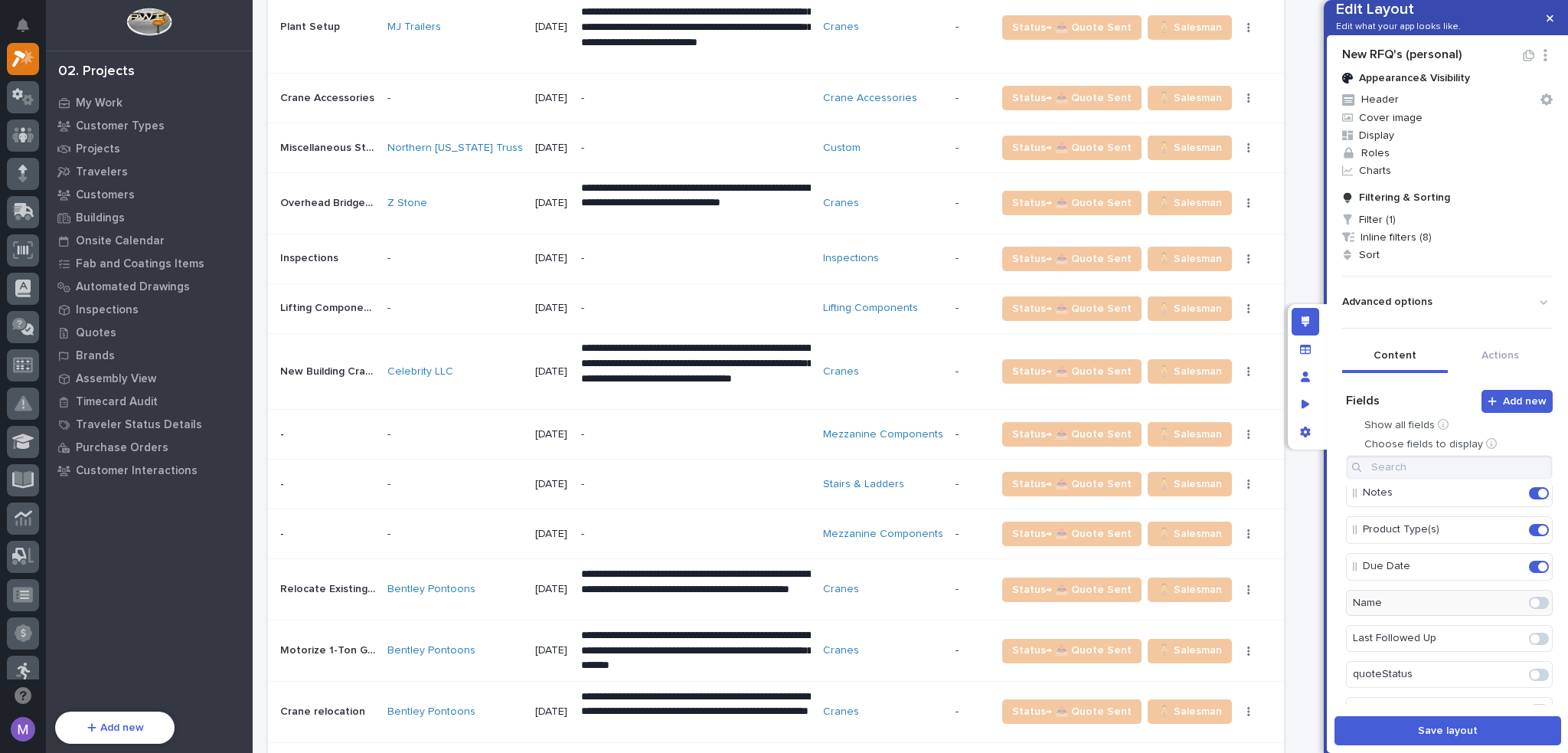
click at [1317, 324] on div "Edit layout" at bounding box center [1305, 321] width 28 height 28
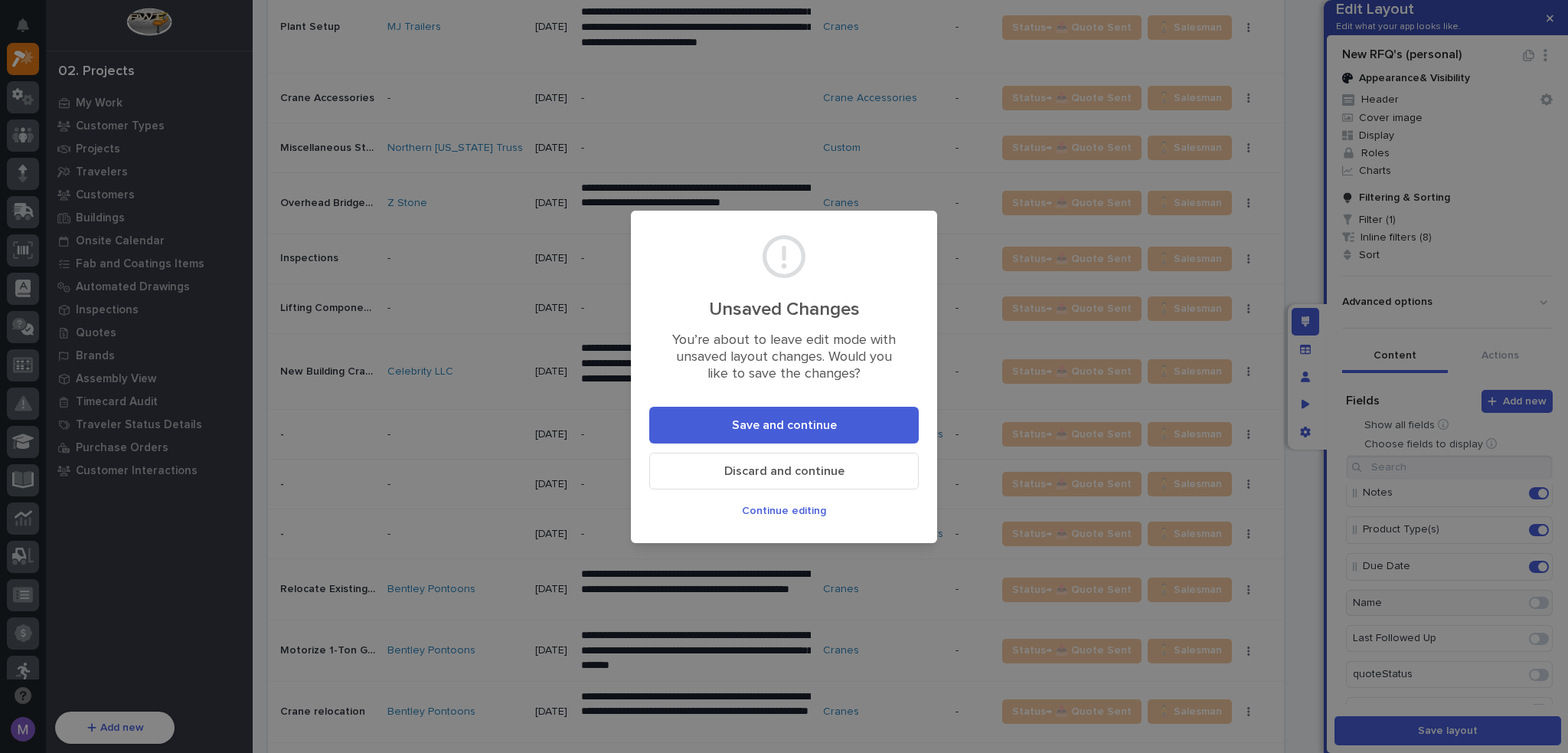
click at [796, 465] on span "Discard and continue" at bounding box center [784, 471] width 120 height 16
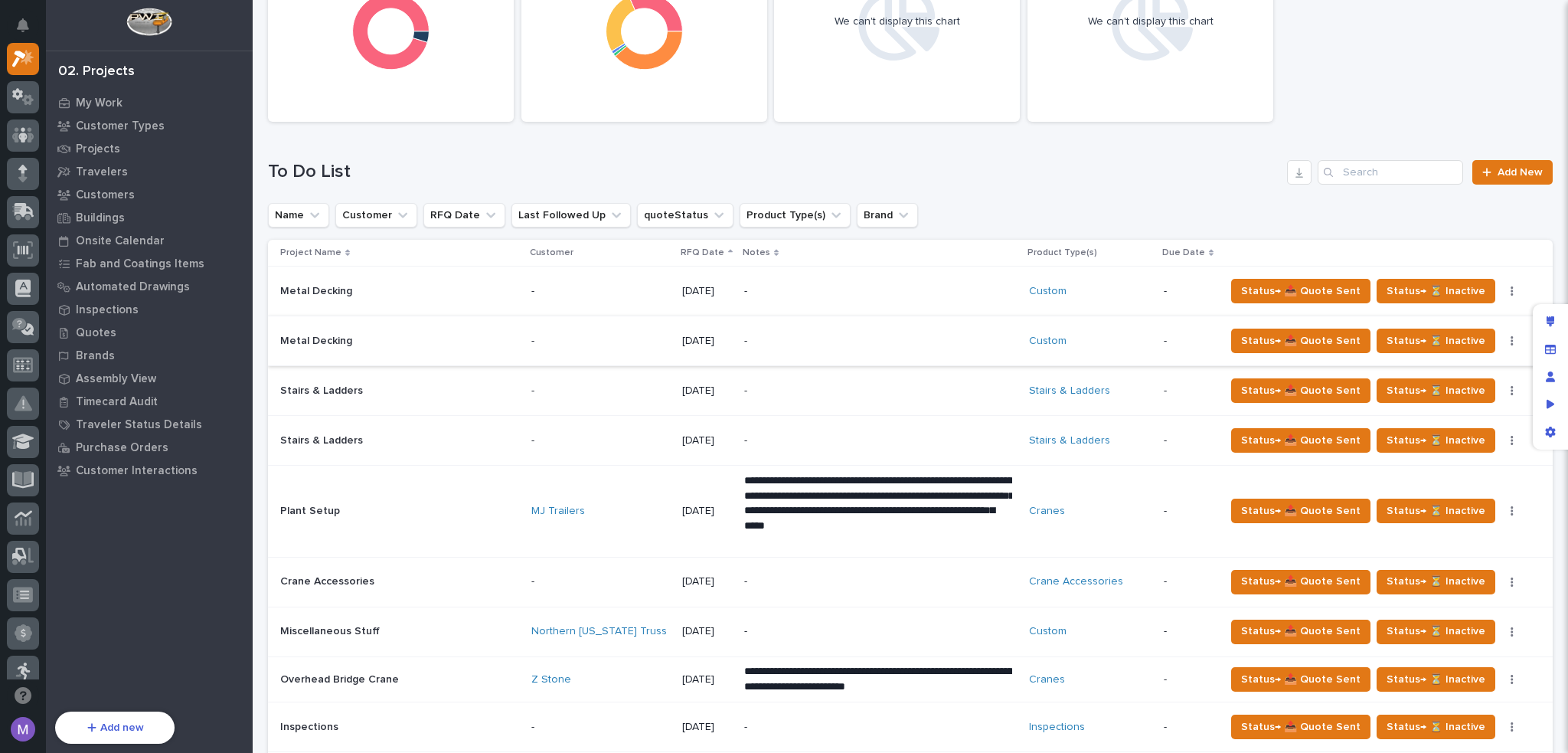
scroll to position [153, 0]
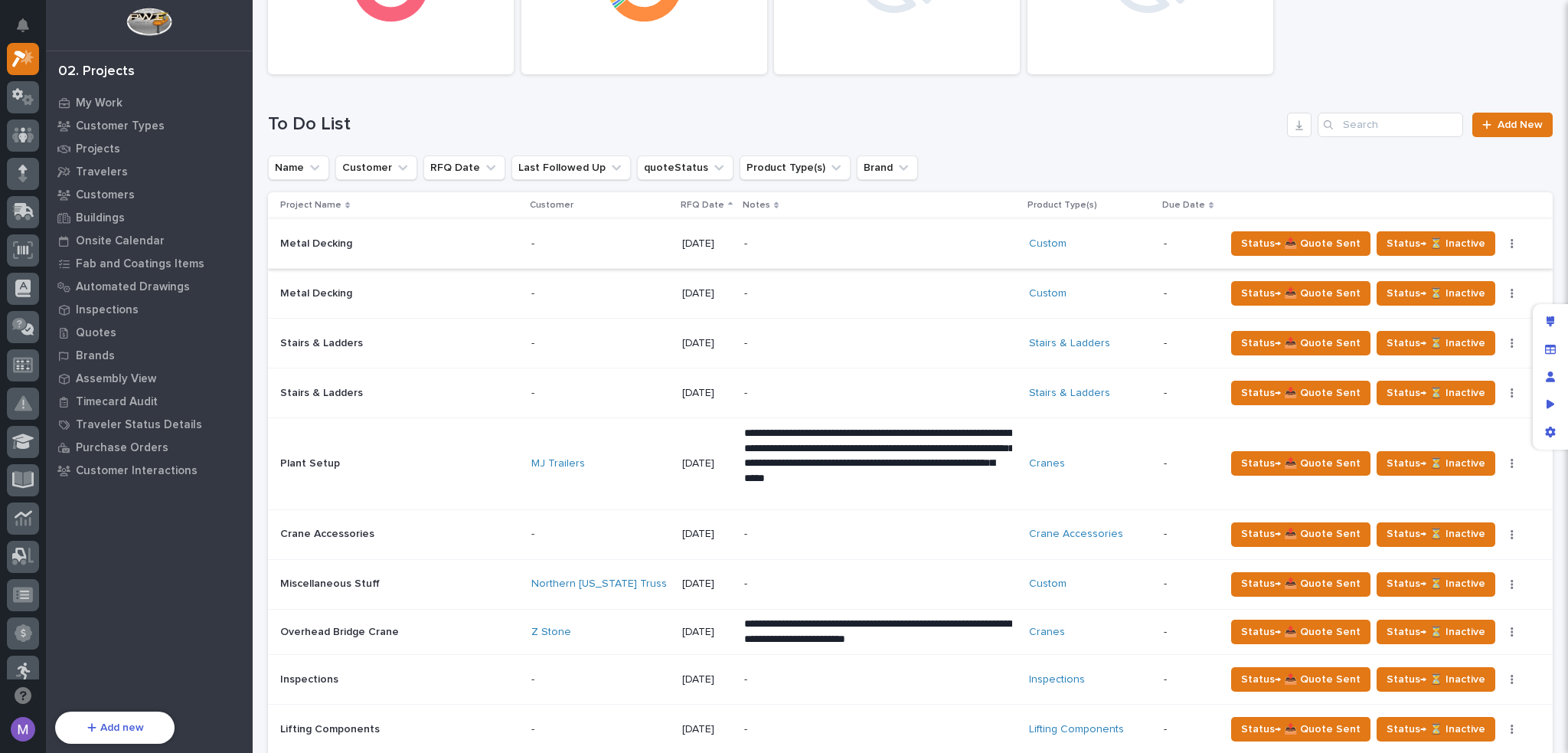
click at [1501, 241] on button "button" at bounding box center [1512, 243] width 21 height 11
click at [1555, 320] on div "Edit layout" at bounding box center [1550, 321] width 28 height 28
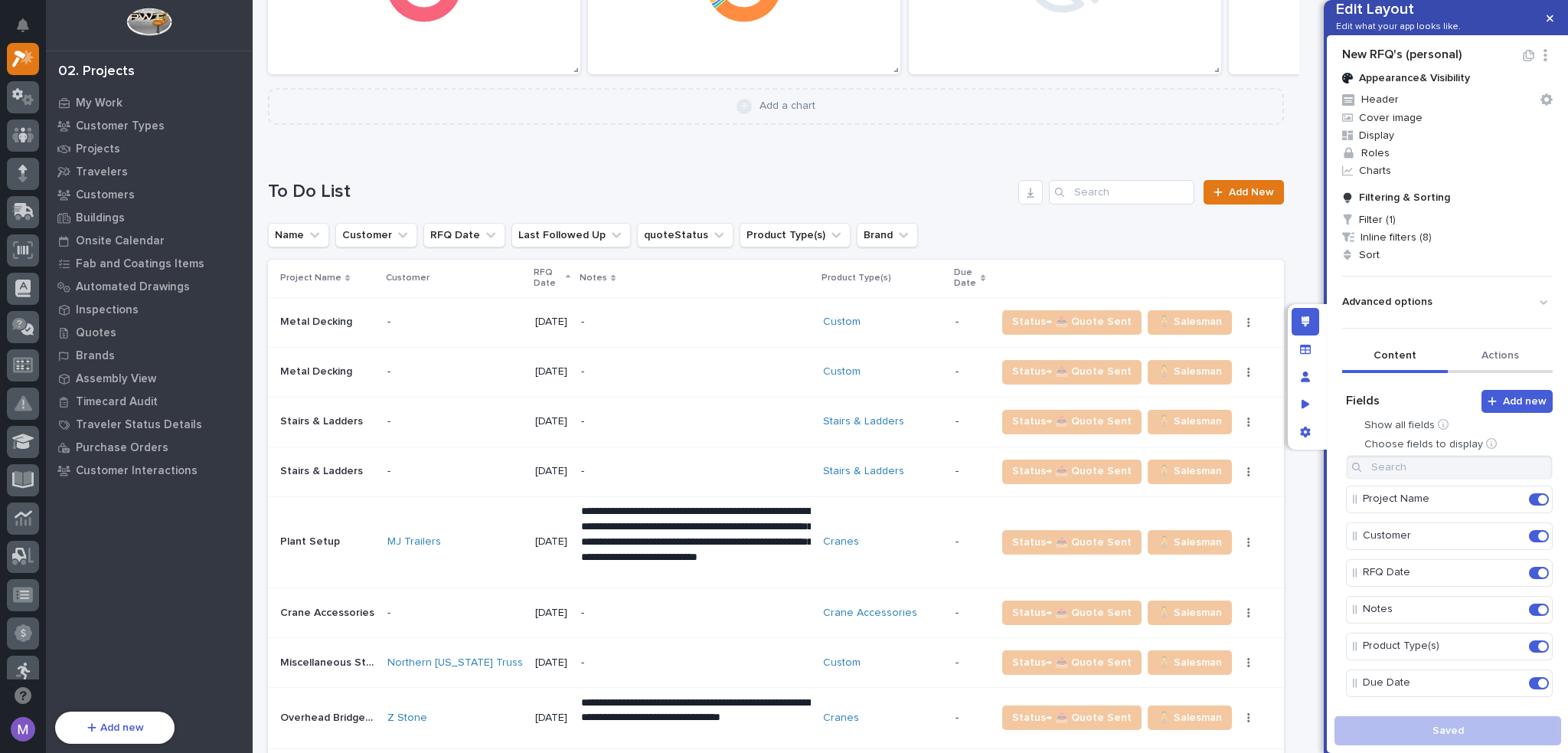
click at [1496, 373] on button "Actions" at bounding box center [1500, 356] width 106 height 32
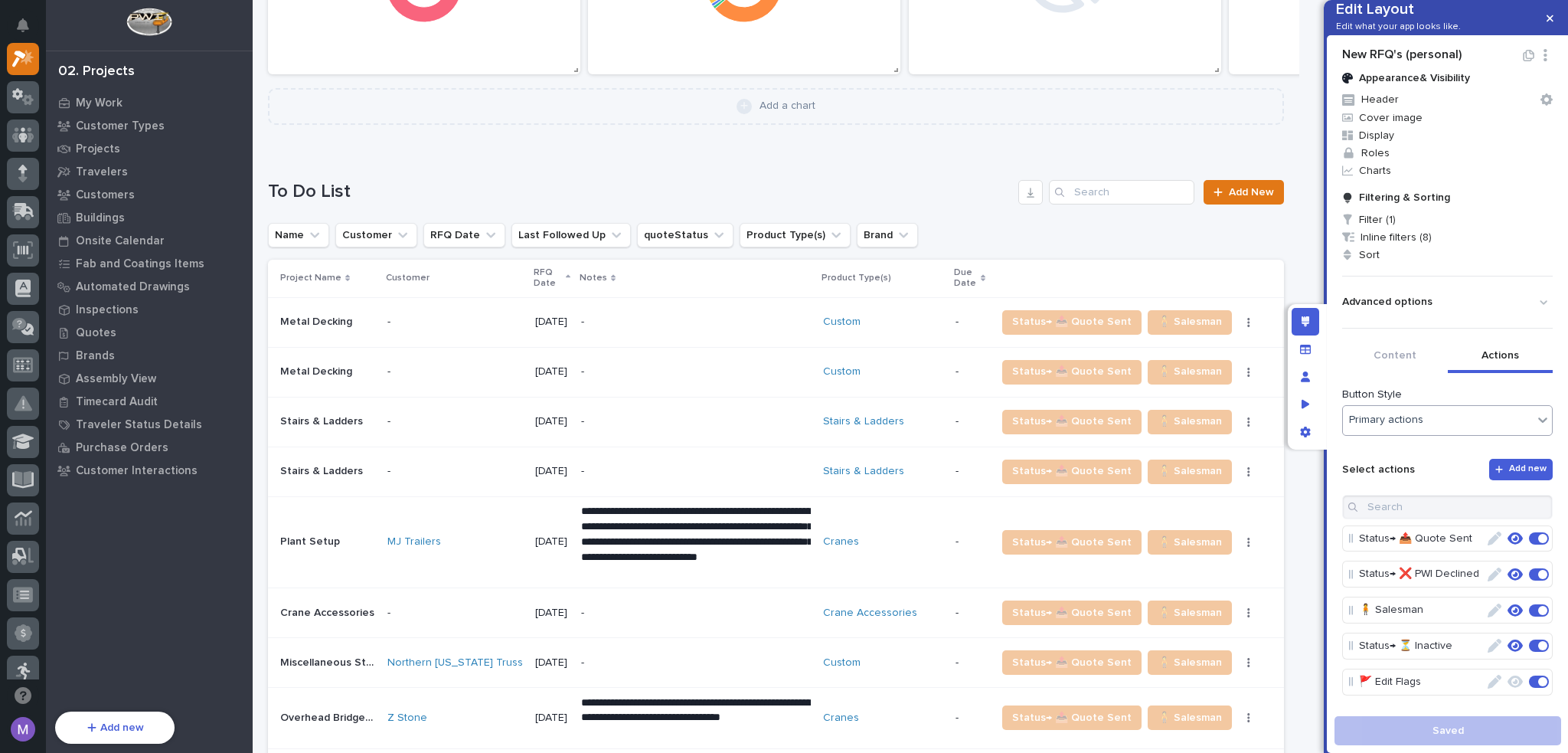
click at [1464, 428] on div "Primary actions" at bounding box center [1437, 420] width 190 height 16
click at [1384, 403] on div "Content Actions Add new Fields Show all fields Choose fields to display Project…" at bounding box center [1448, 522] width 210 height 364
click at [1509, 474] on span "Add new" at bounding box center [1528, 468] width 37 height 12
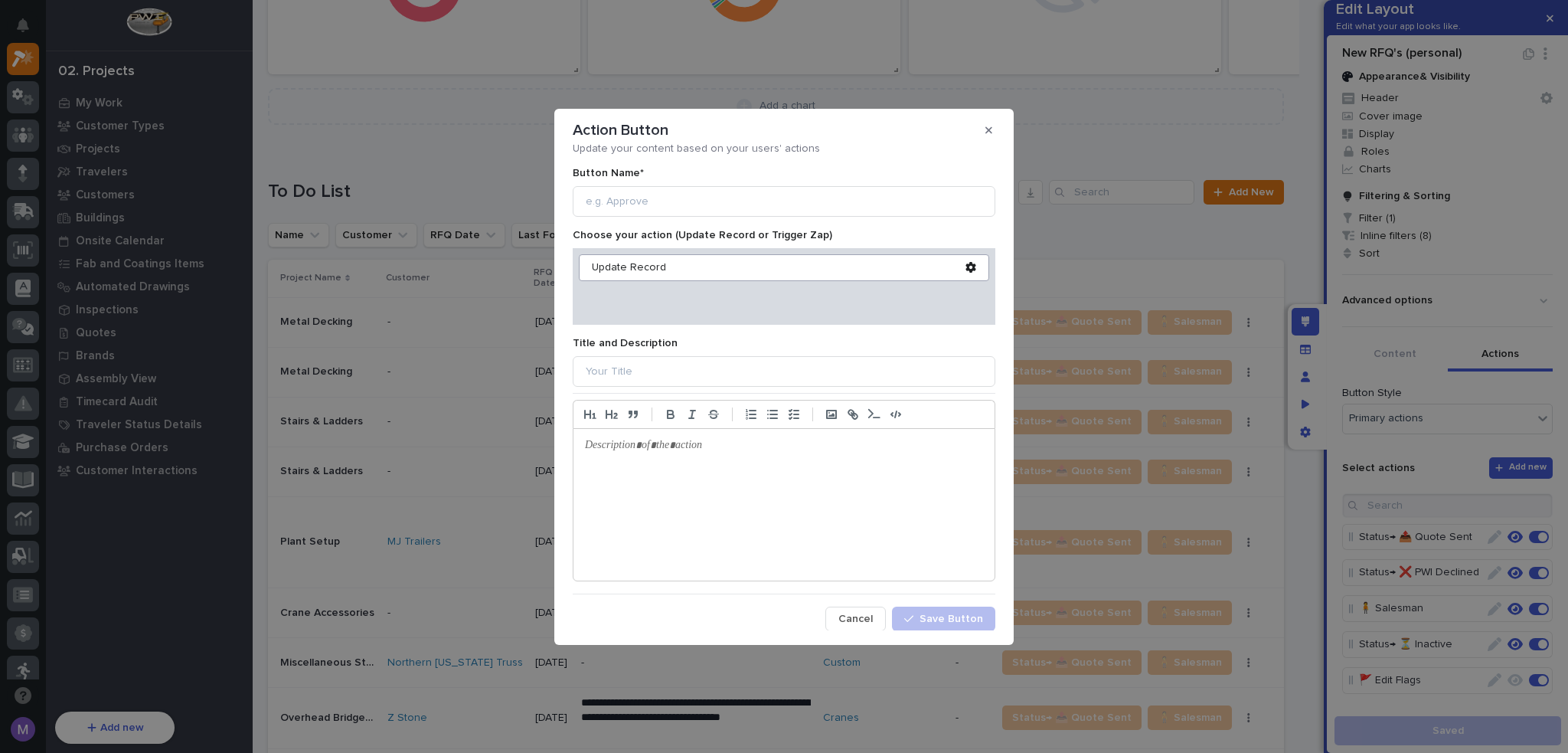
click at [713, 235] on div "Choose your action (Update Record or Trigger Zap)" at bounding box center [784, 235] width 422 height 13
click at [868, 614] on span "Cancel" at bounding box center [855, 618] width 35 height 13
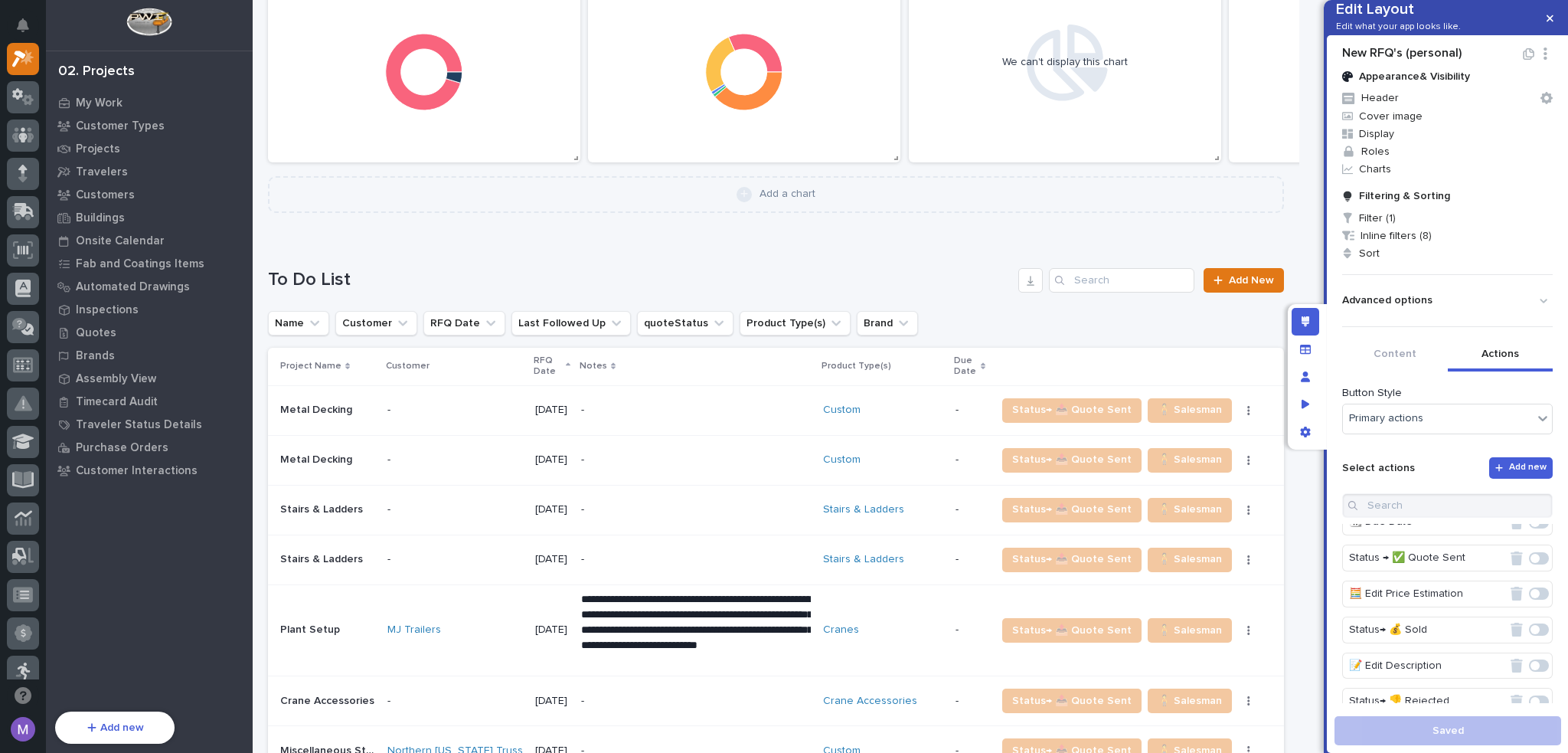
scroll to position [0, 0]
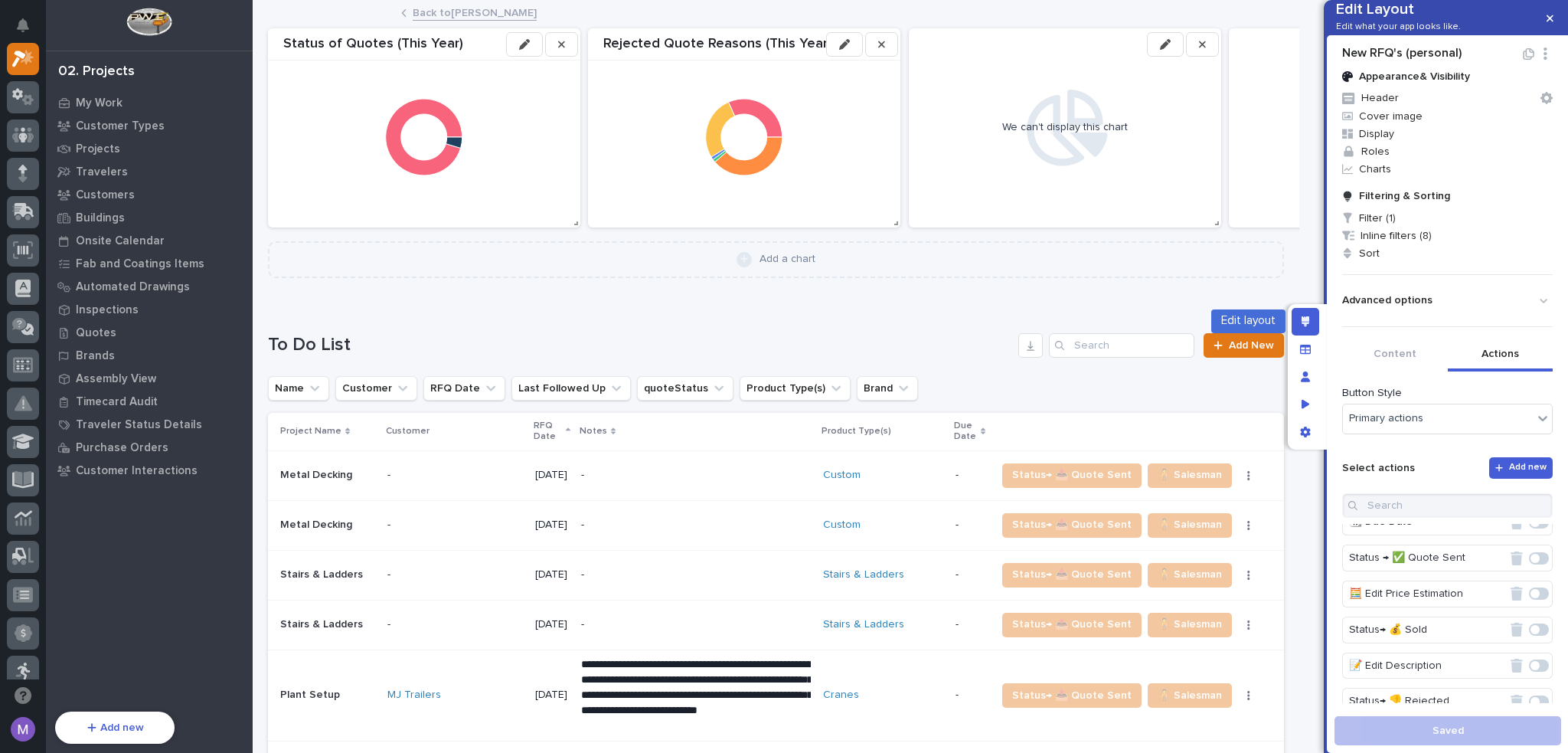
drag, startPoint x: 1311, startPoint y: 330, endPoint x: 464, endPoint y: 16, distance: 903.3
click at [1311, 330] on div "Edit layout" at bounding box center [1305, 321] width 28 height 28
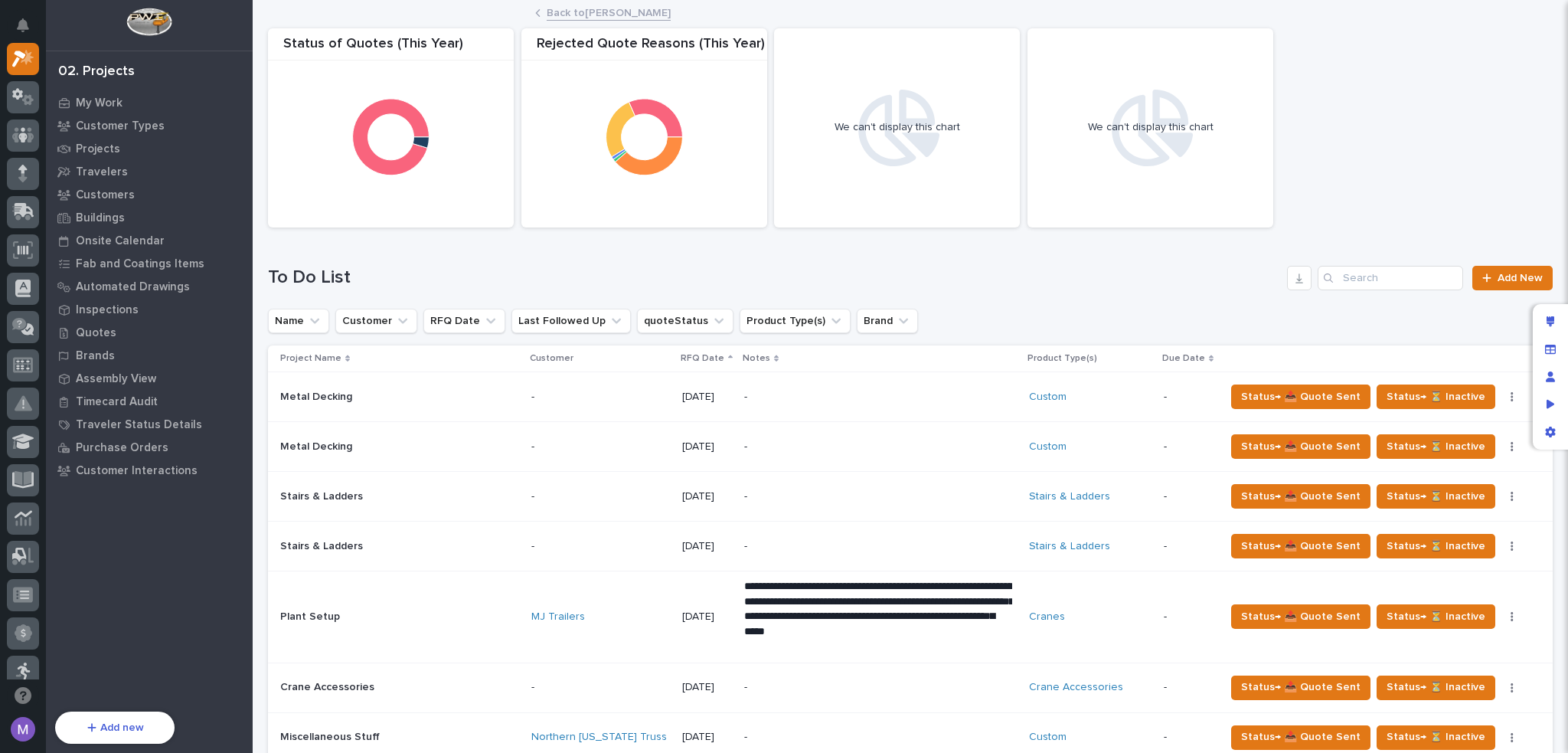
click at [464, 15] on div "Back to [PERSON_NAME]" at bounding box center [911, 13] width 1316 height 21
click at [579, 11] on link "Back to [PERSON_NAME]" at bounding box center [608, 12] width 124 height 18
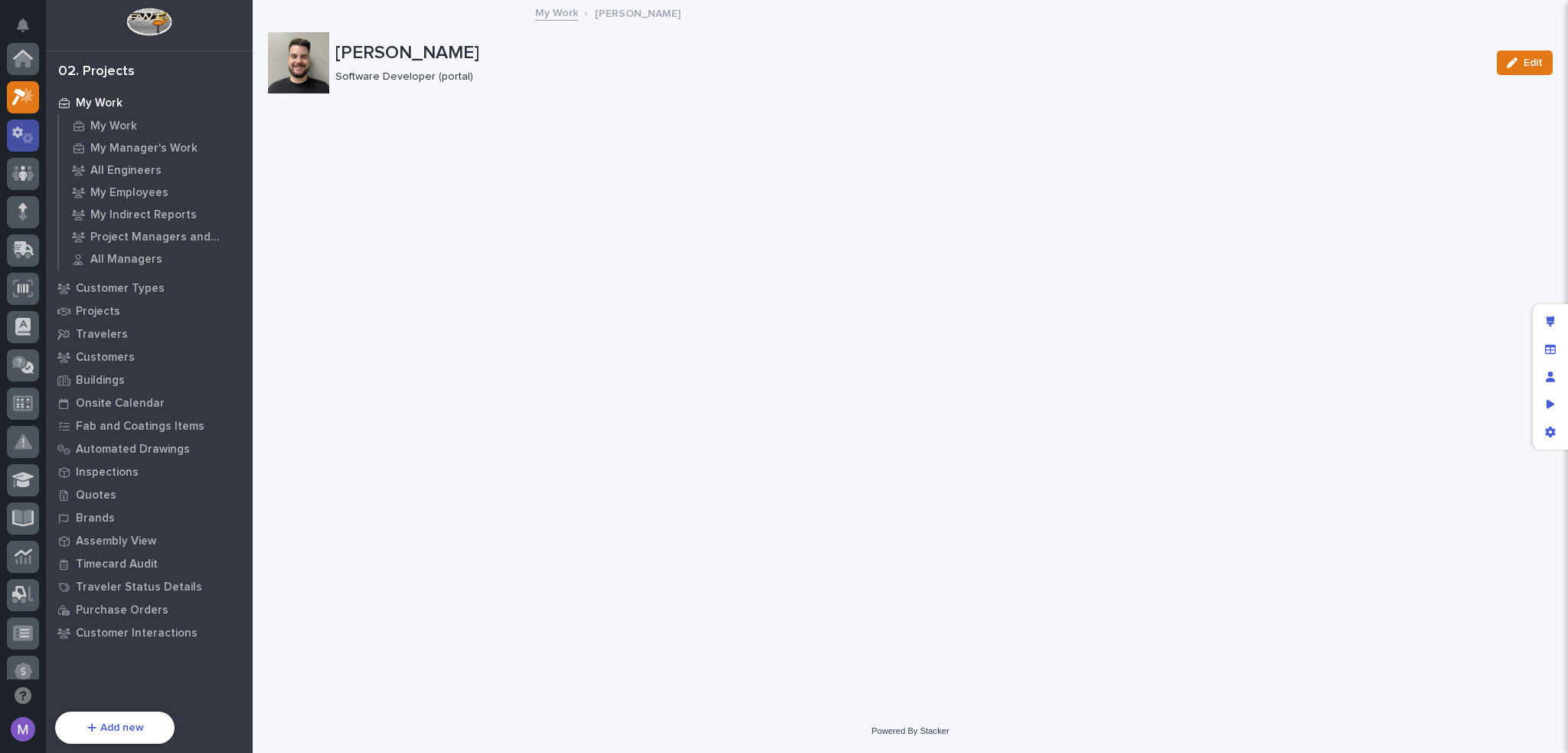
scroll to position [38, 0]
click at [103, 119] on p "My Work" at bounding box center [113, 126] width 46 height 13
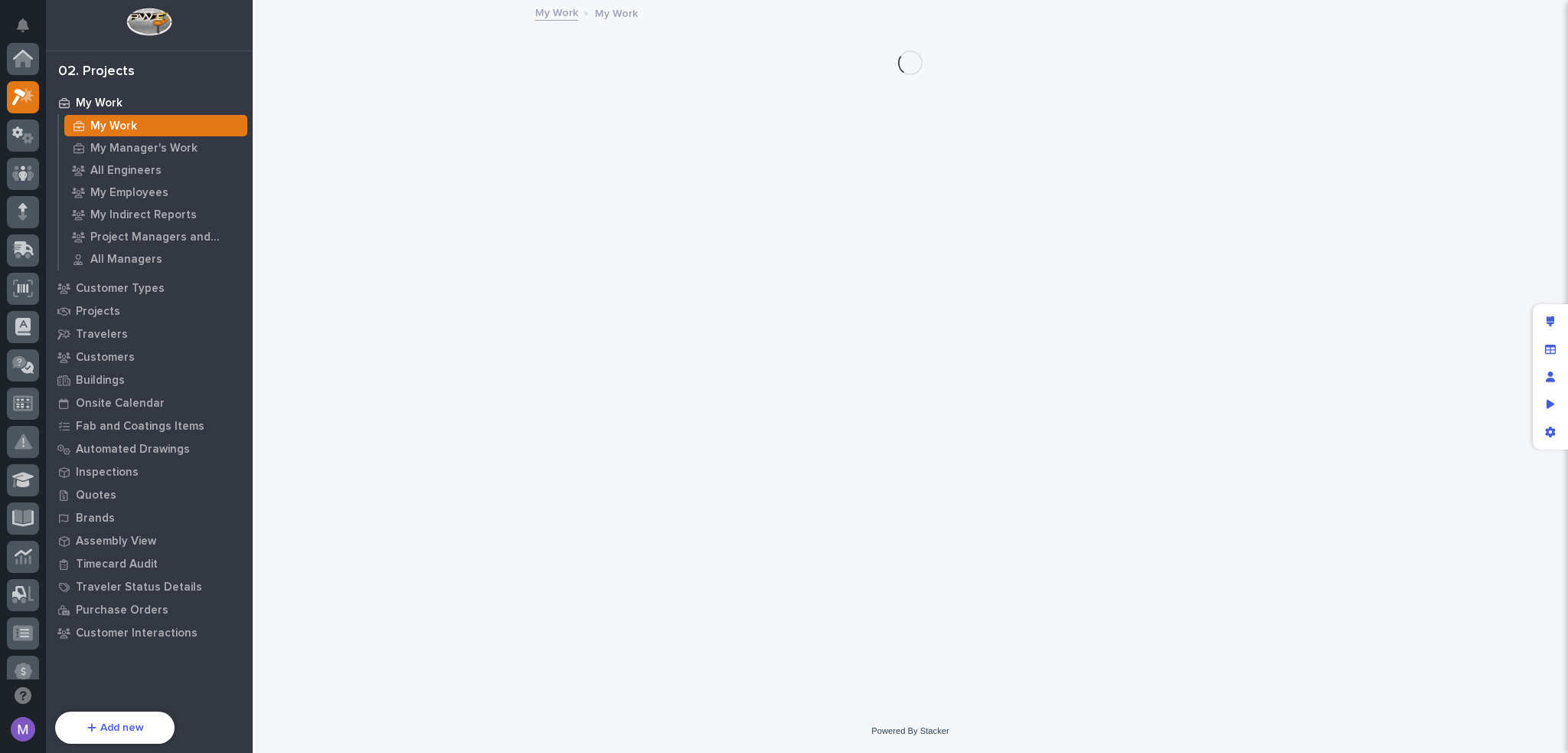
scroll to position [38, 0]
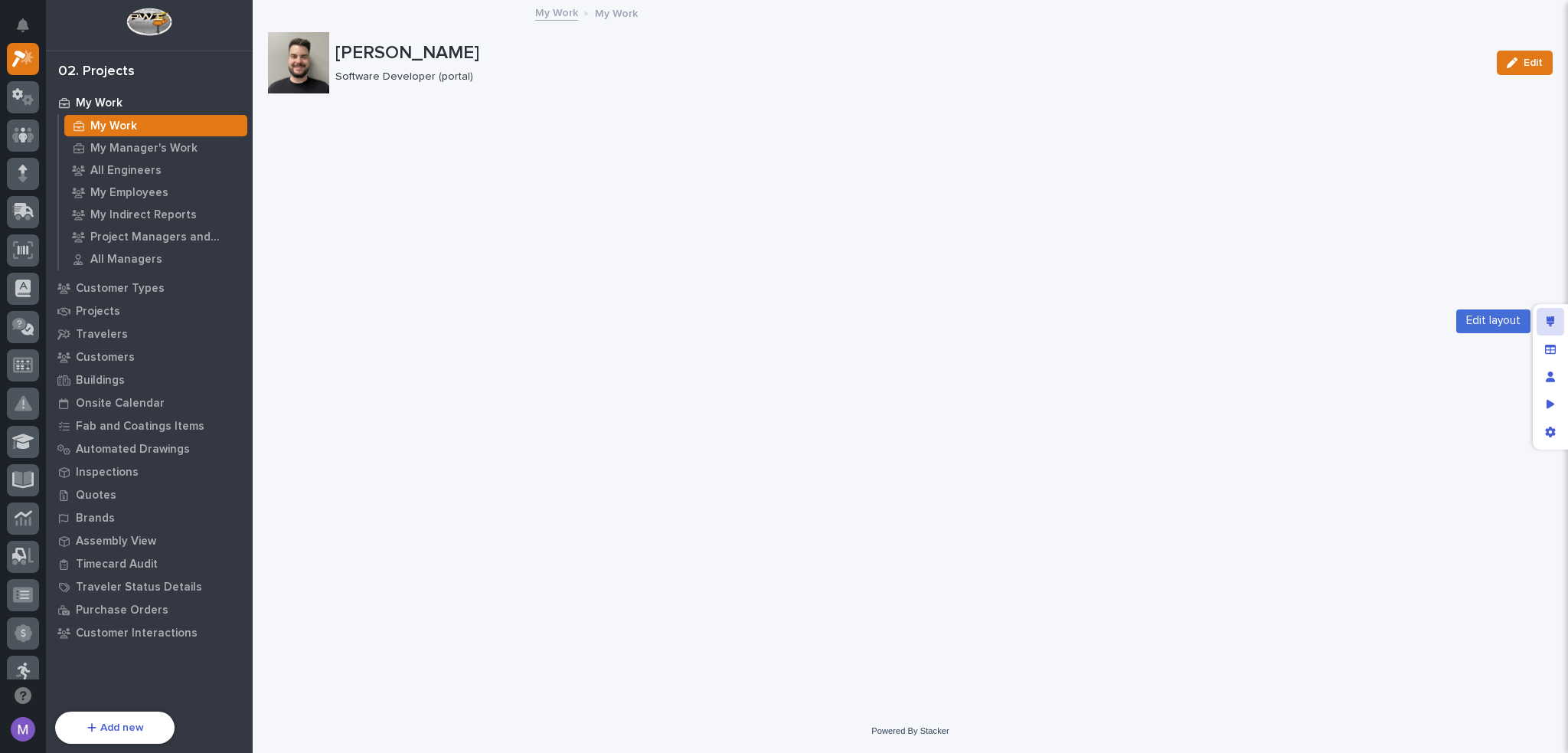
click at [1549, 318] on icon "Edit layout" at bounding box center [1550, 322] width 8 height 11
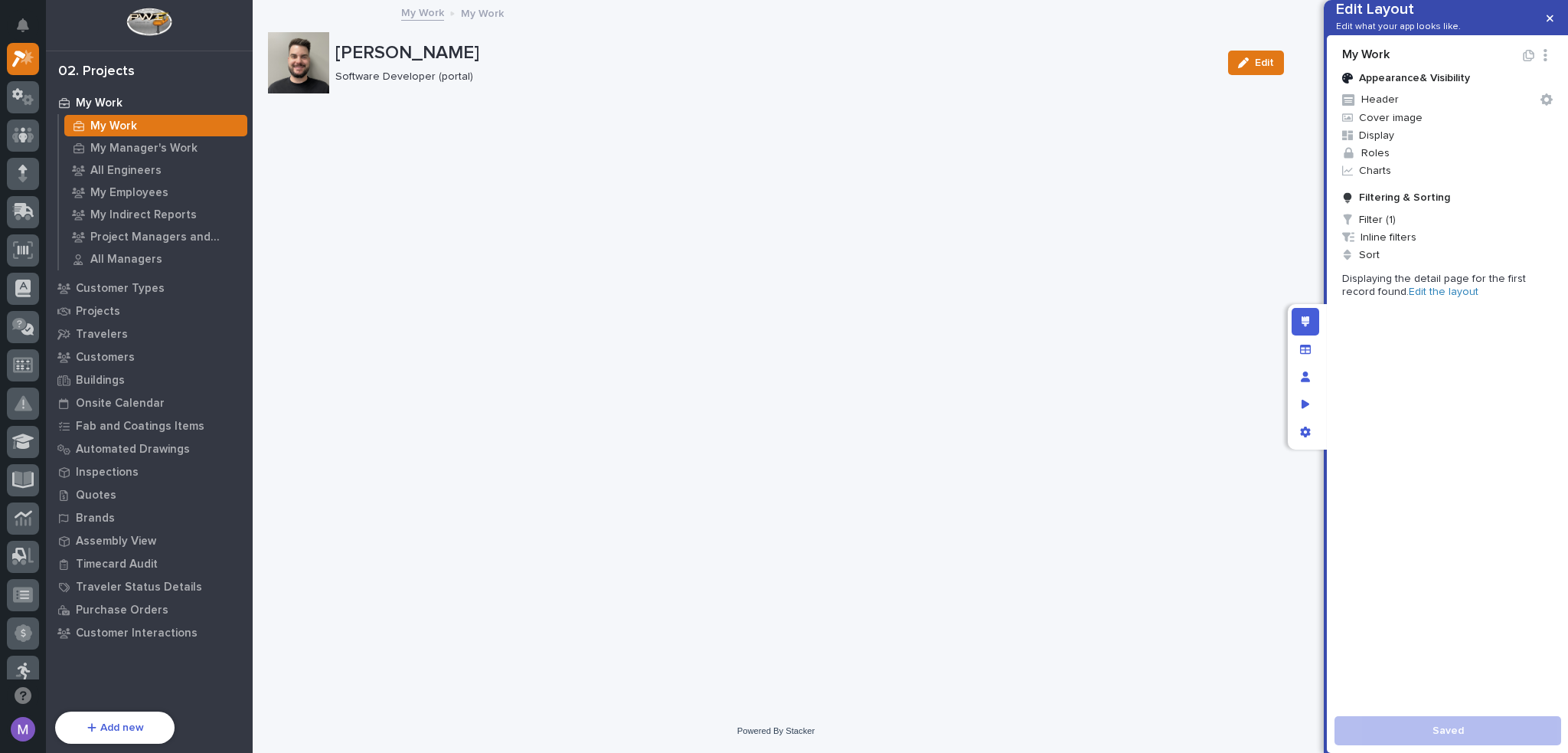
click at [1414, 297] on link "Edit the layout" at bounding box center [1443, 291] width 69 height 11
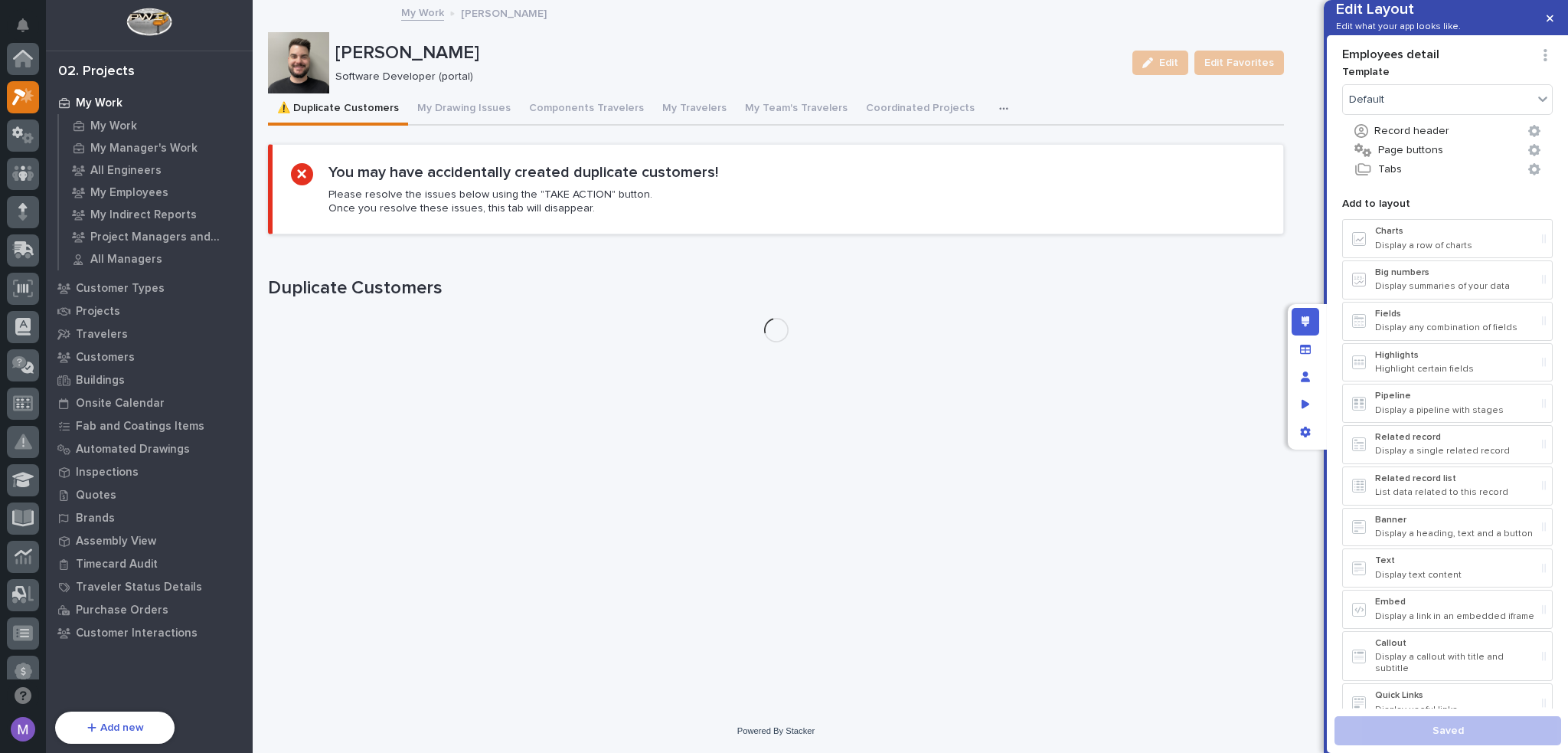
scroll to position [38, 0]
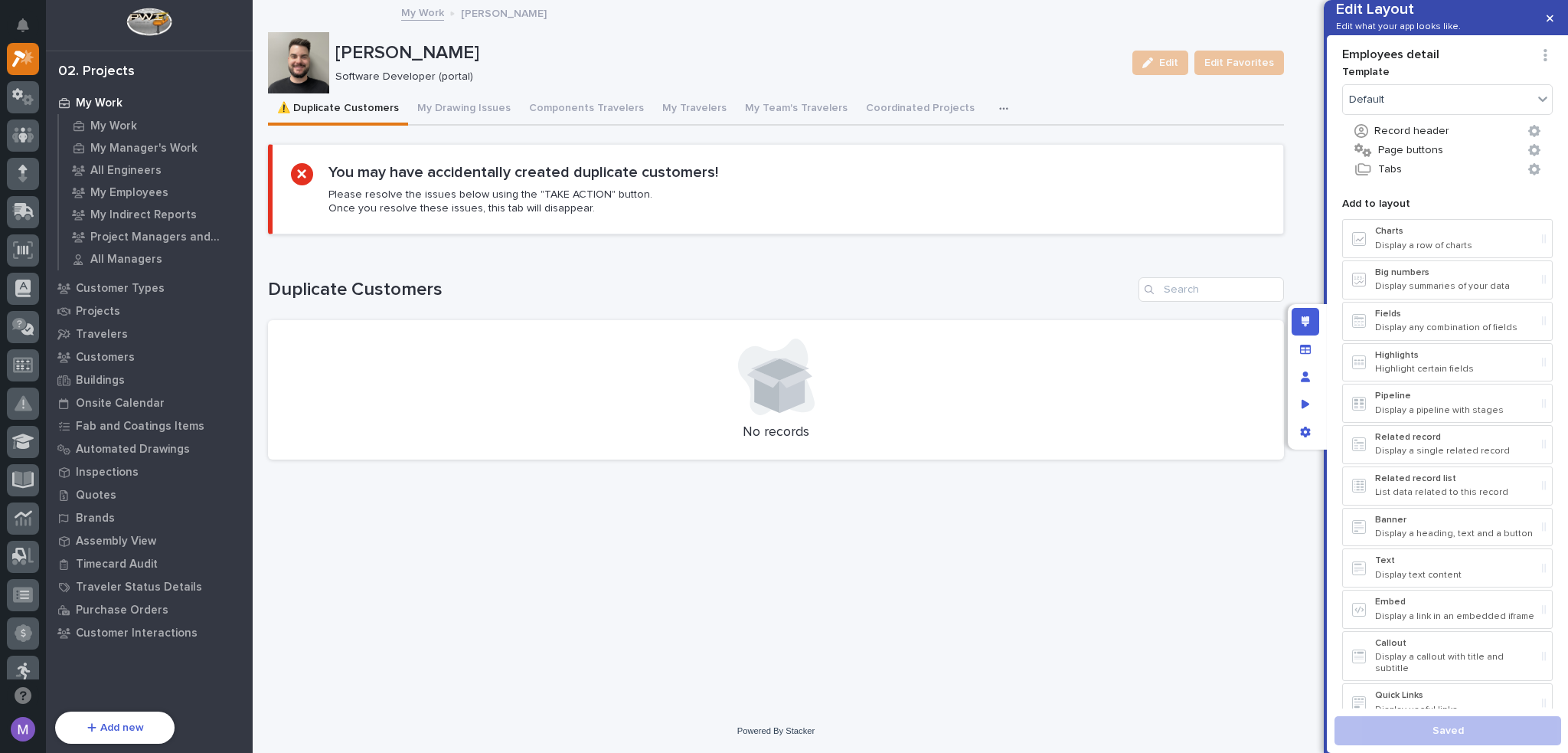
click at [1000, 106] on icon "button" at bounding box center [1004, 109] width 9 height 11
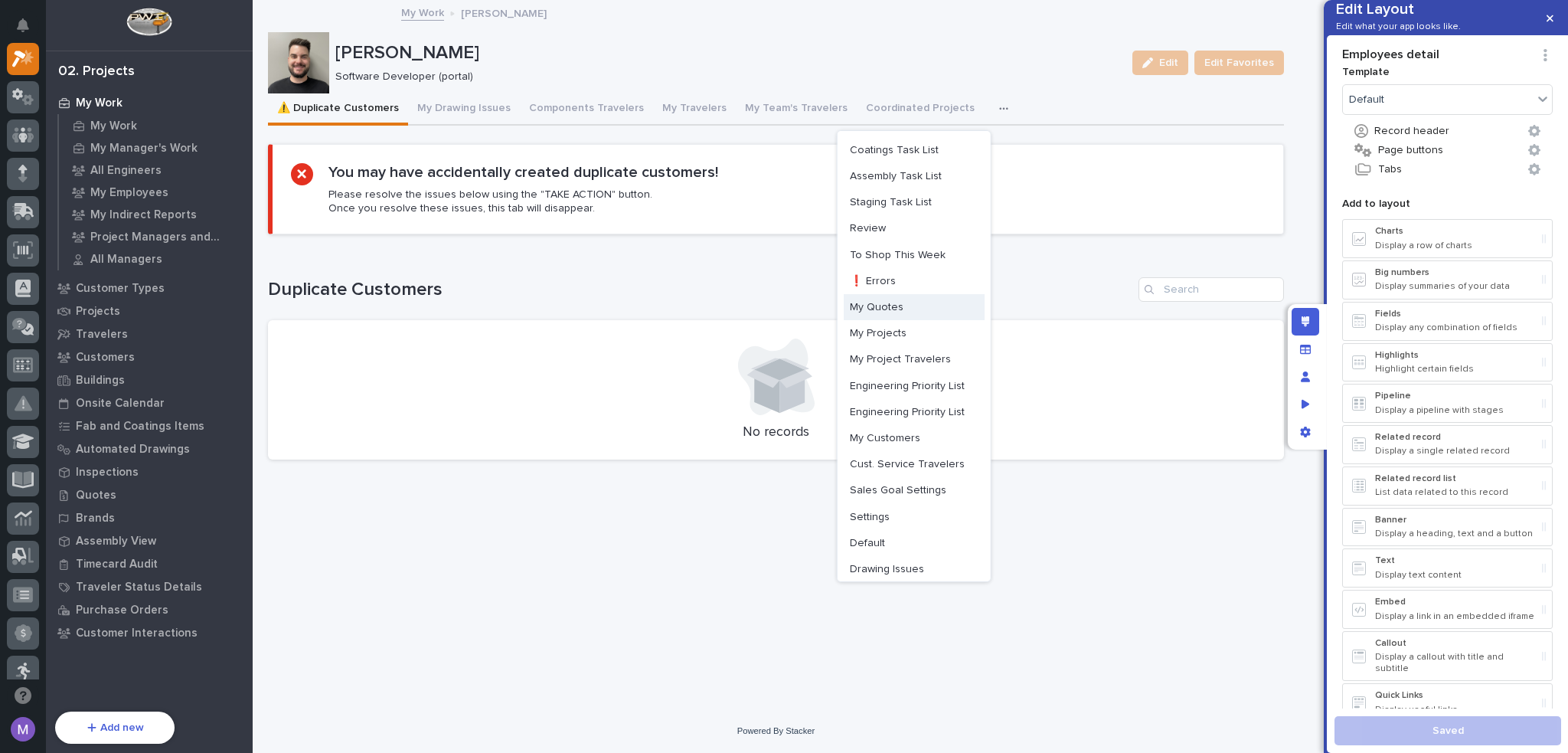
click at [898, 307] on button "My Quotes" at bounding box center [914, 307] width 141 height 26
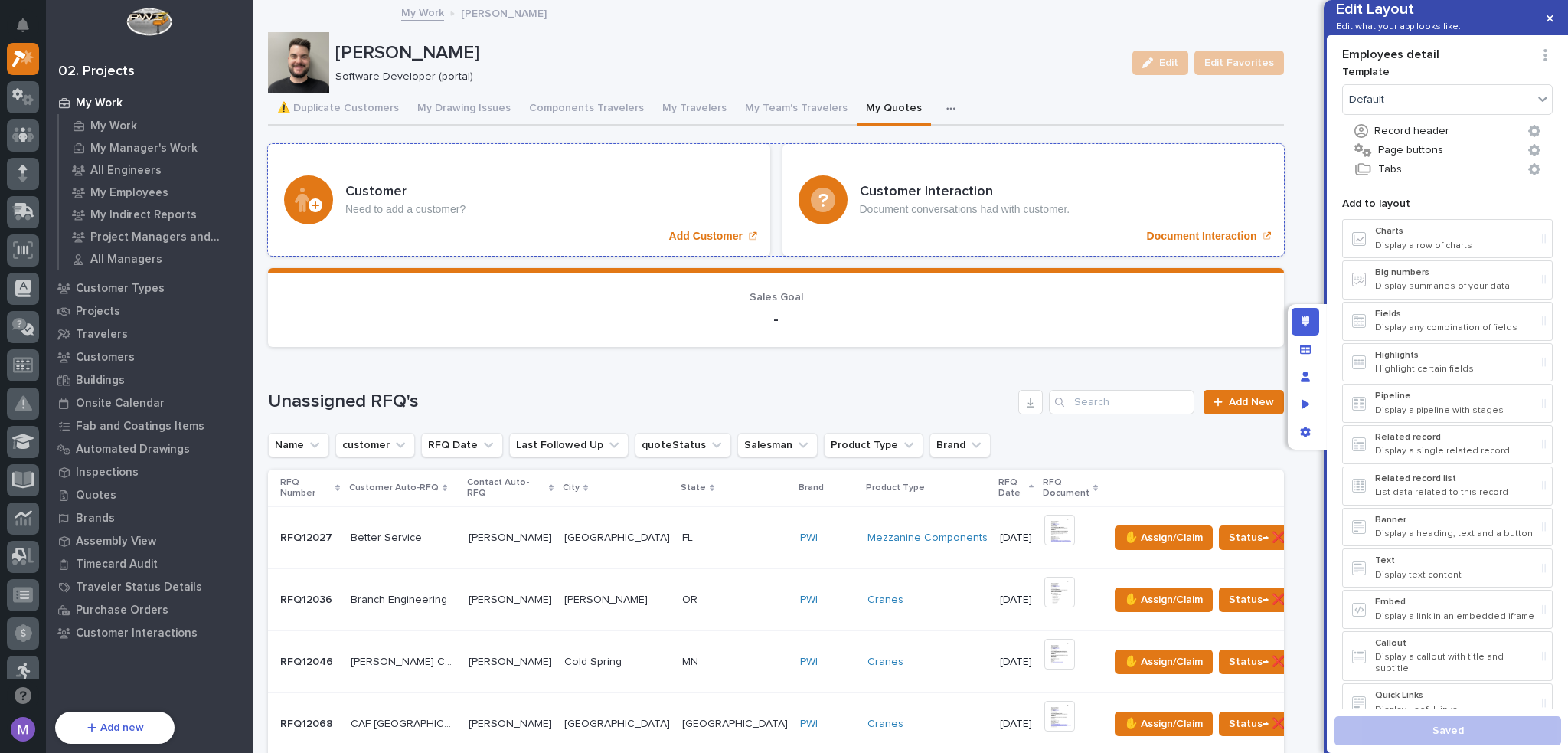
click at [1219, 237] on p "Document Interaction" at bounding box center [1202, 236] width 110 height 13
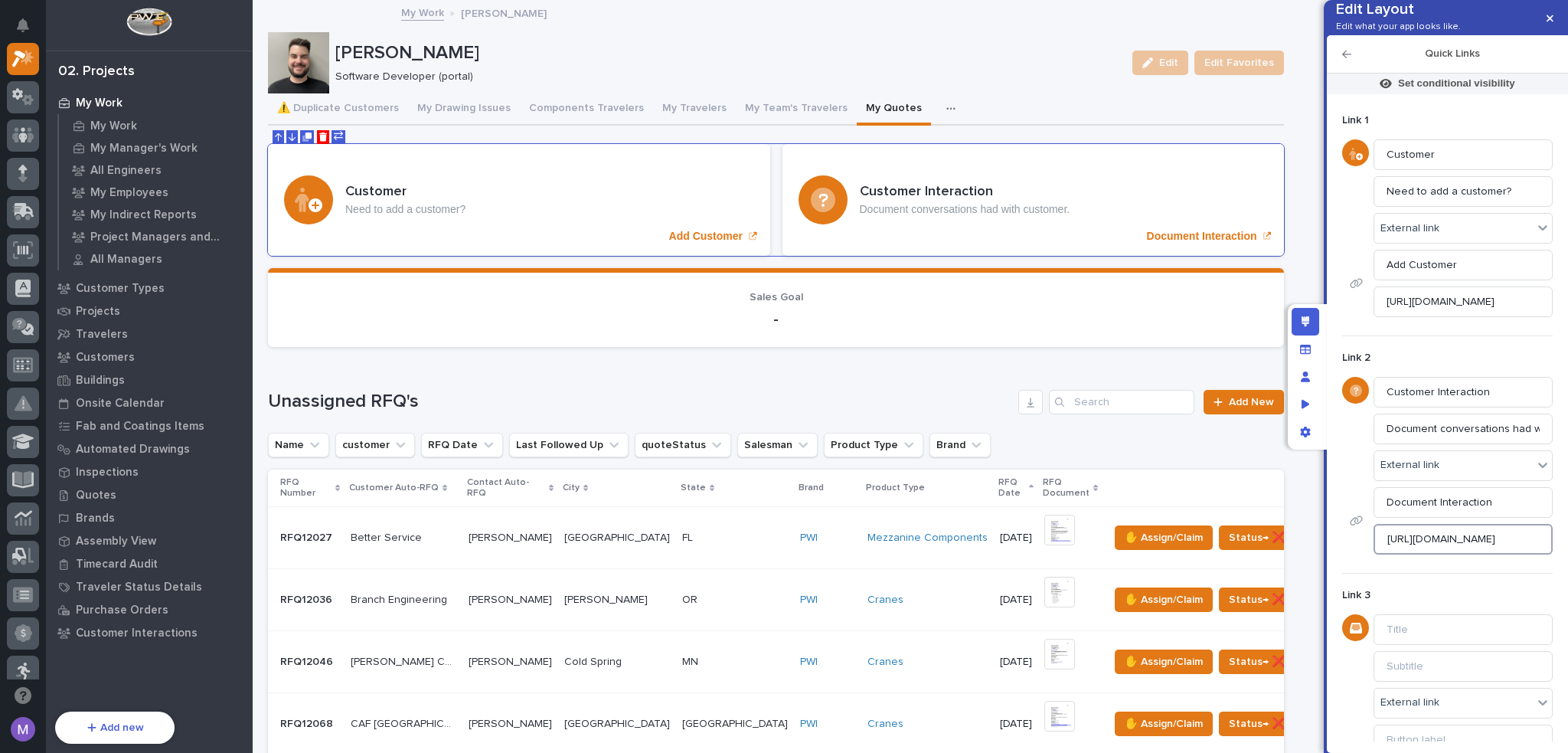
click at [1484, 554] on input "[URL][DOMAIN_NAME]" at bounding box center [1463, 539] width 179 height 30
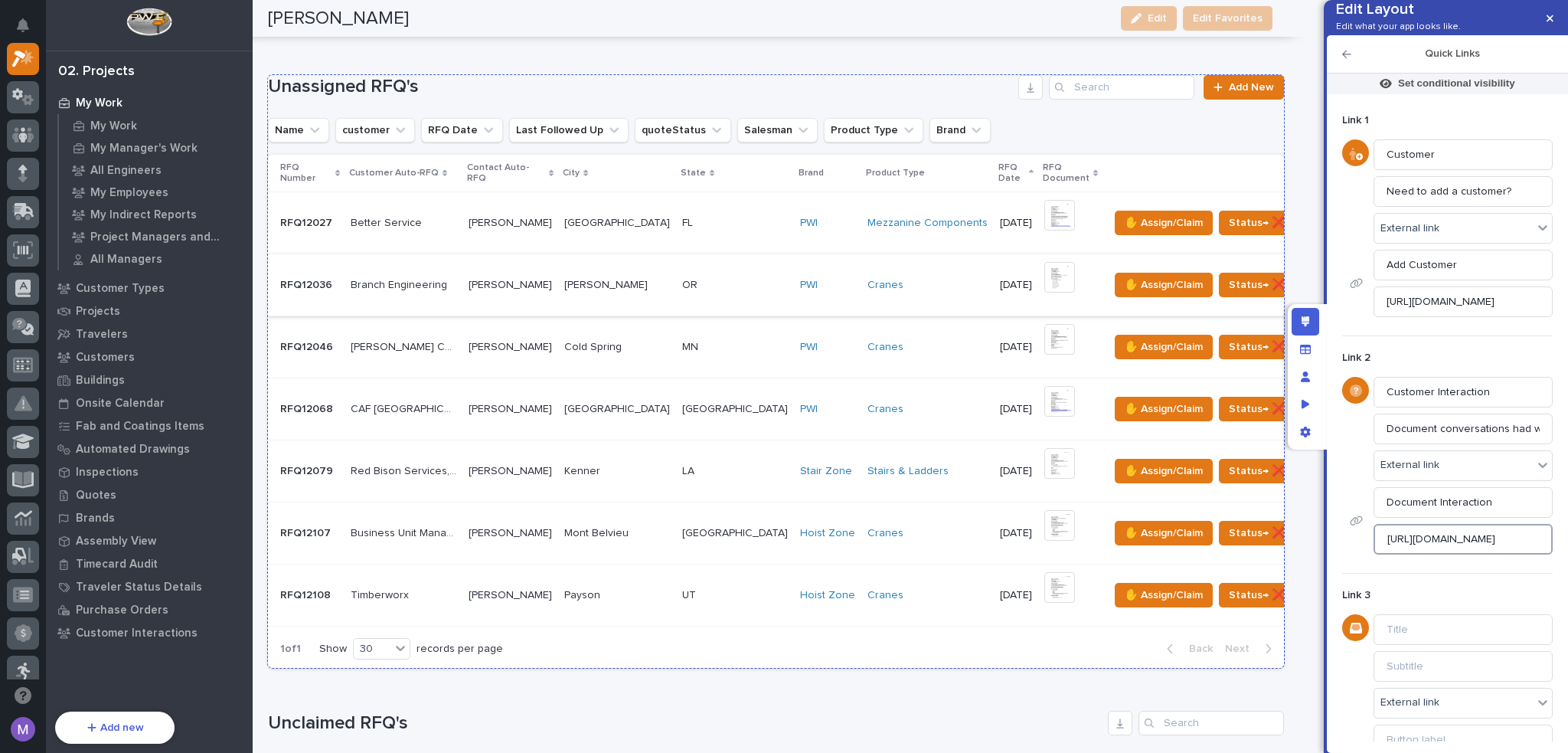
scroll to position [307, 0]
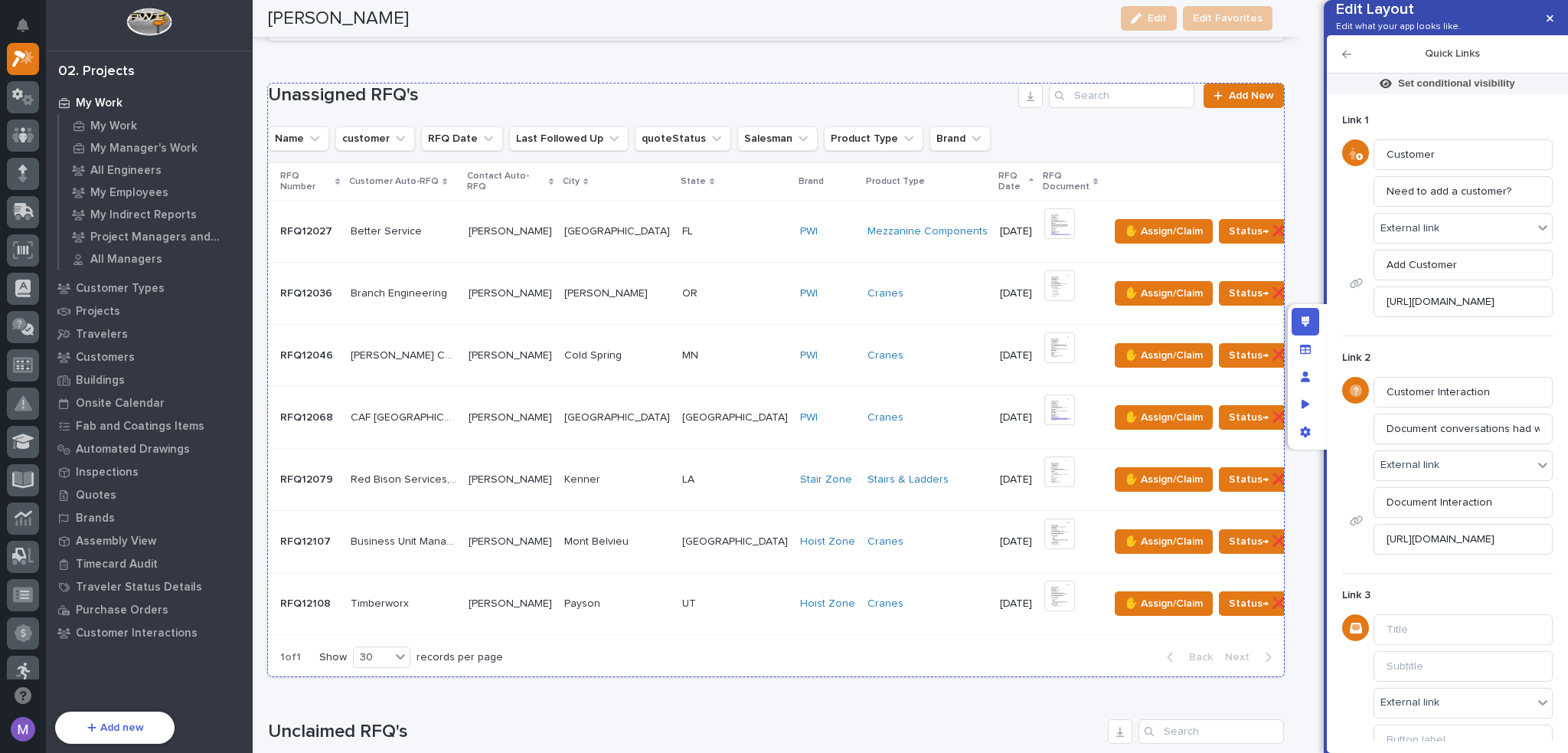
click at [868, 291] on div "Cranes" at bounding box center [927, 293] width 120 height 13
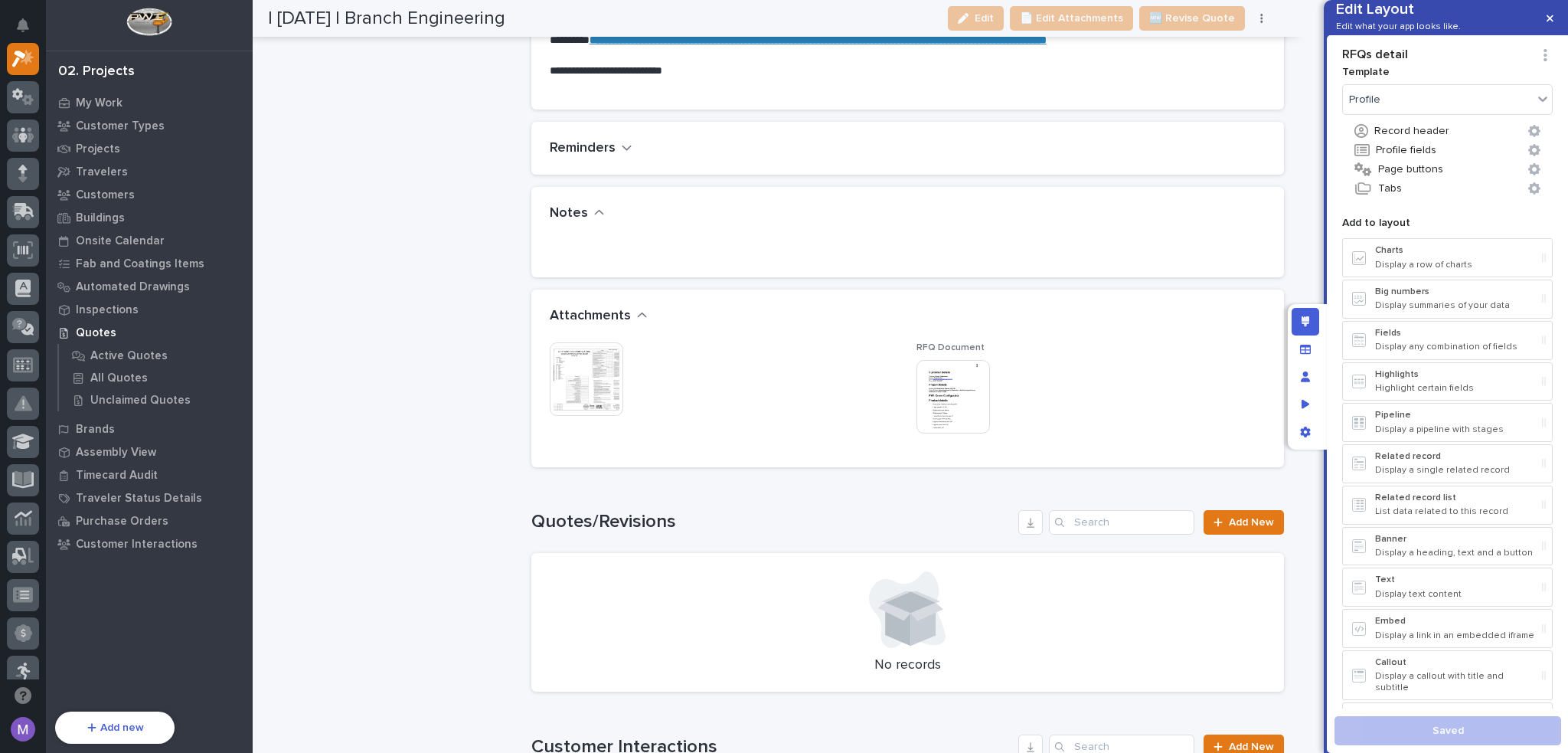
scroll to position [2987, 0]
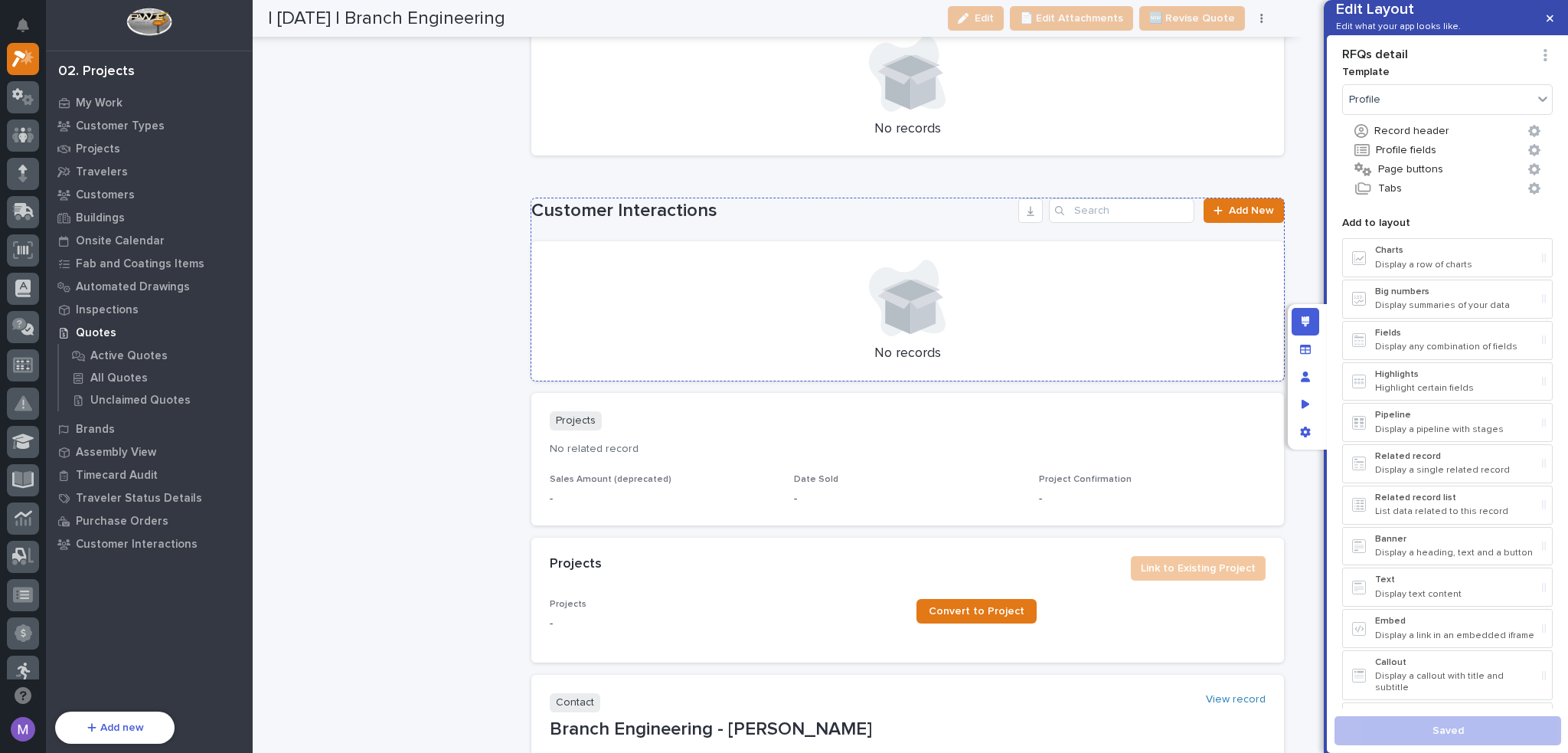
click at [929, 203] on h1 "Customer Interactions" at bounding box center [772, 210] width 481 height 22
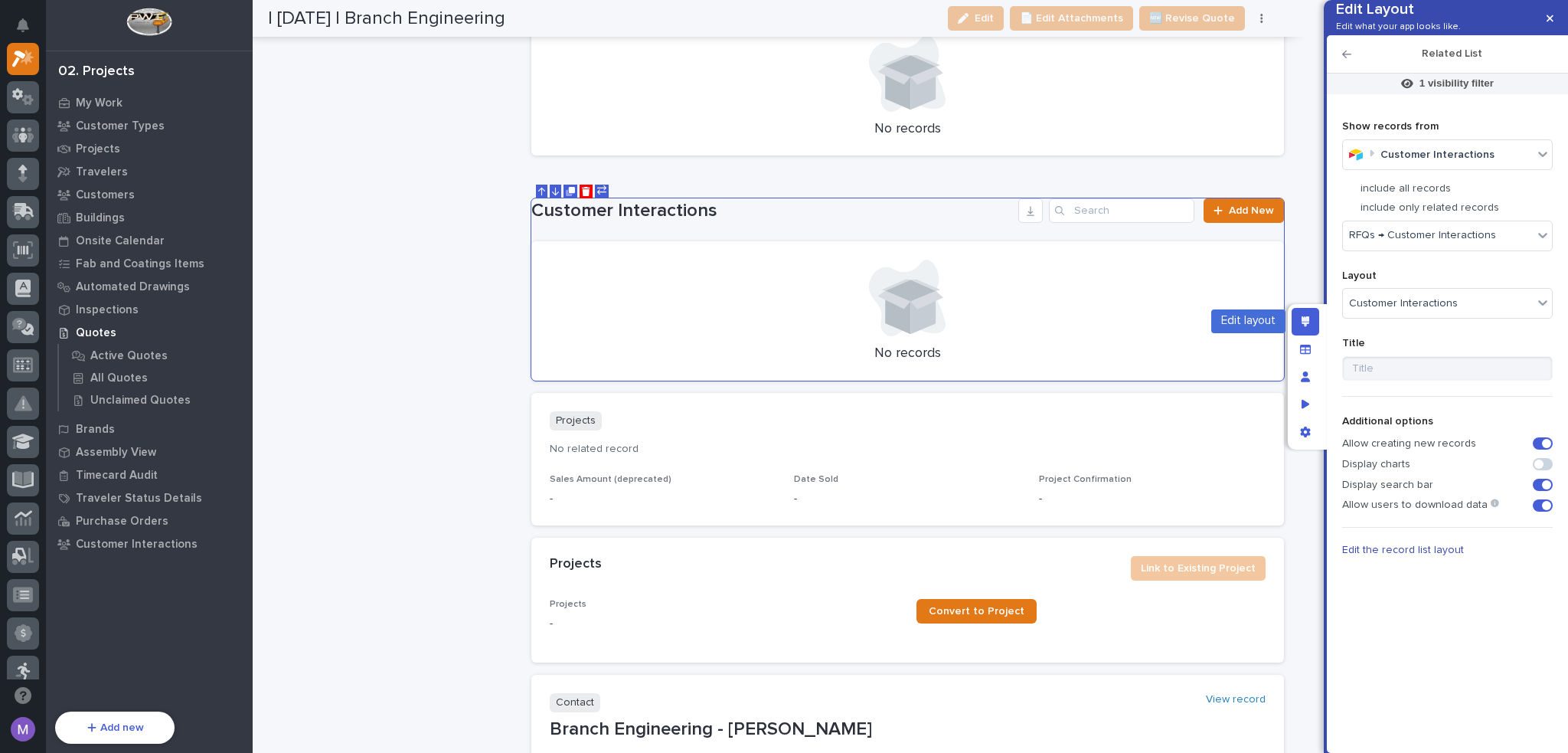
drag, startPoint x: 1311, startPoint y: 326, endPoint x: 1017, endPoint y: 385, distance: 299.9
click at [1311, 326] on div "Edit layout" at bounding box center [1305, 321] width 28 height 28
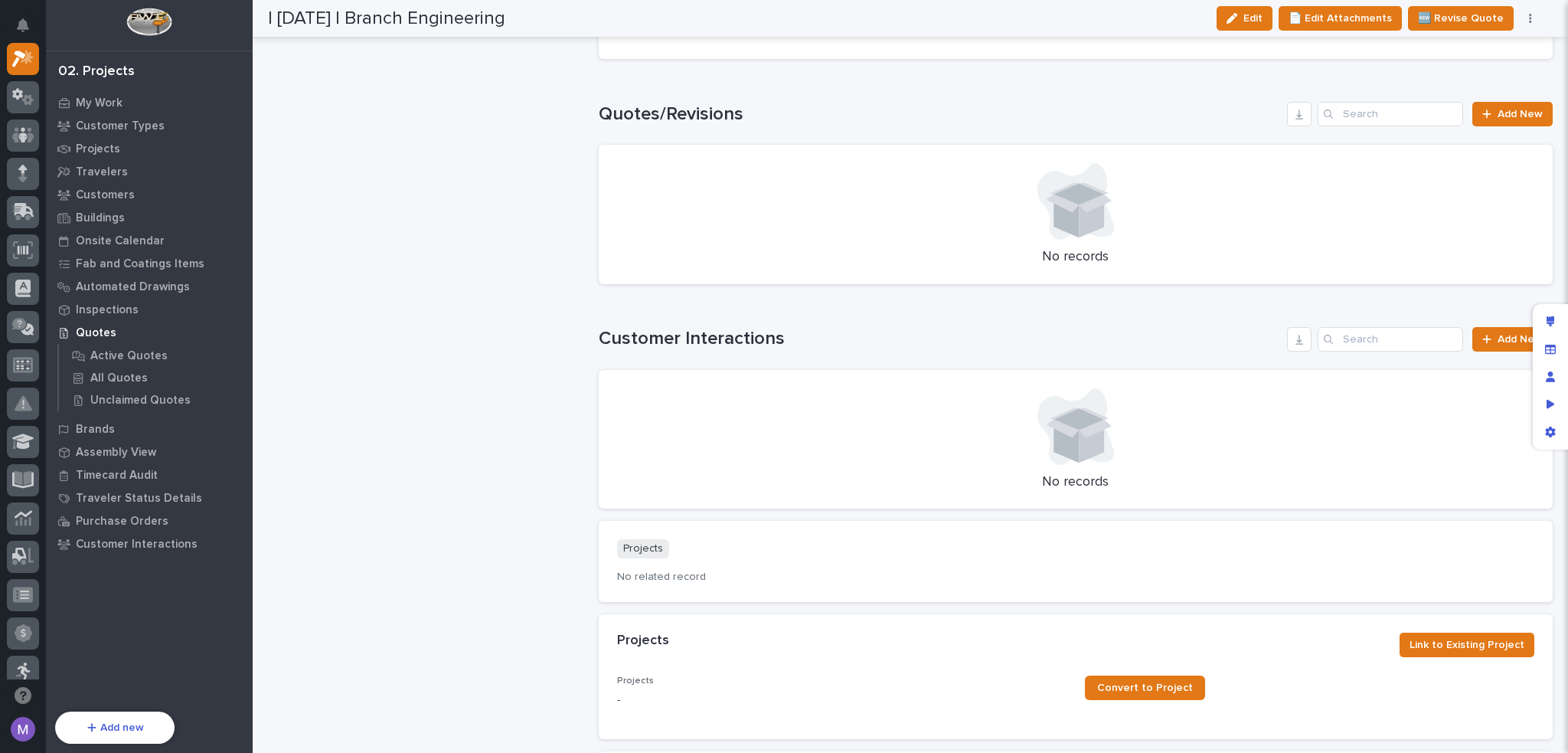
scroll to position [1502, 0]
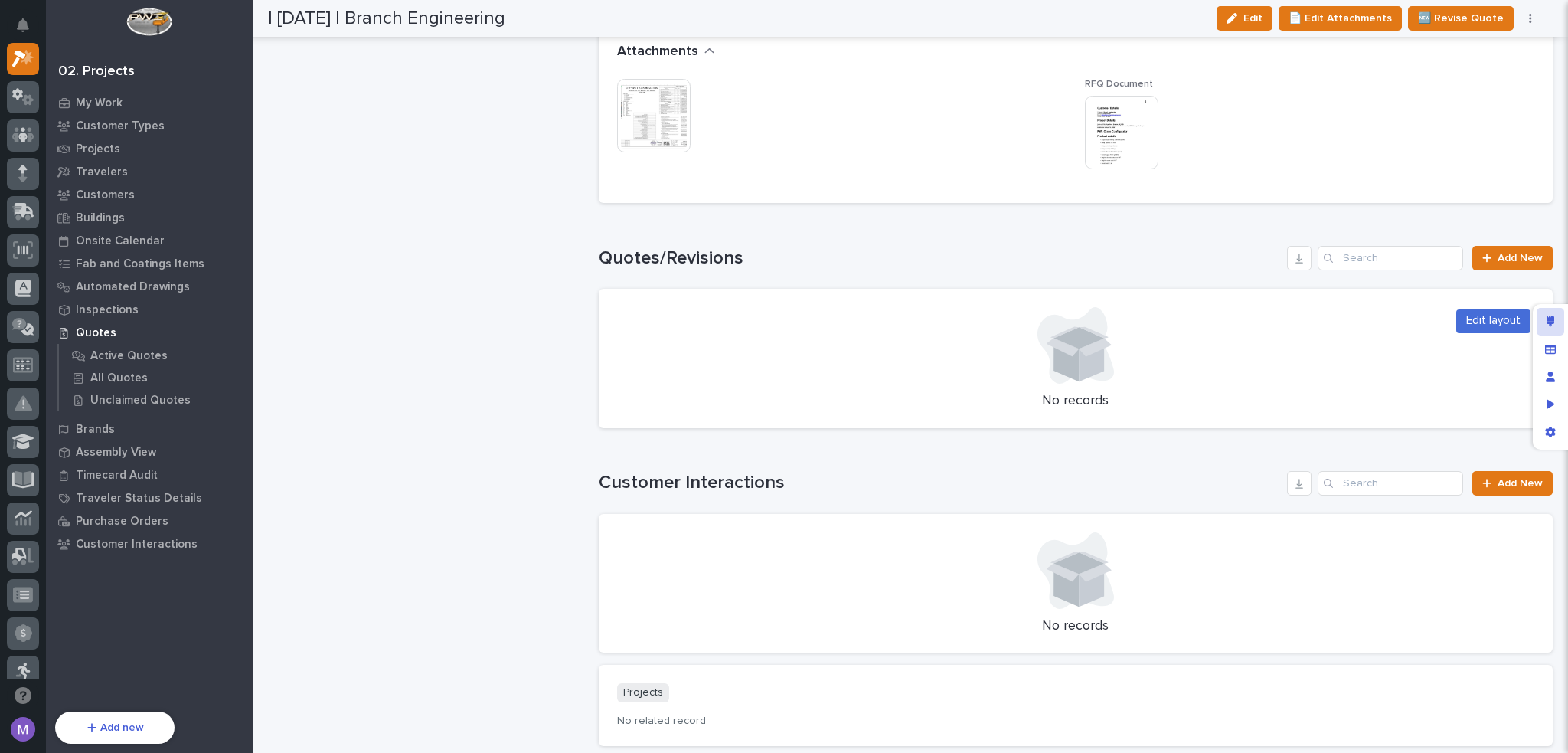
click at [1555, 322] on div "Edit layout" at bounding box center [1550, 321] width 28 height 28
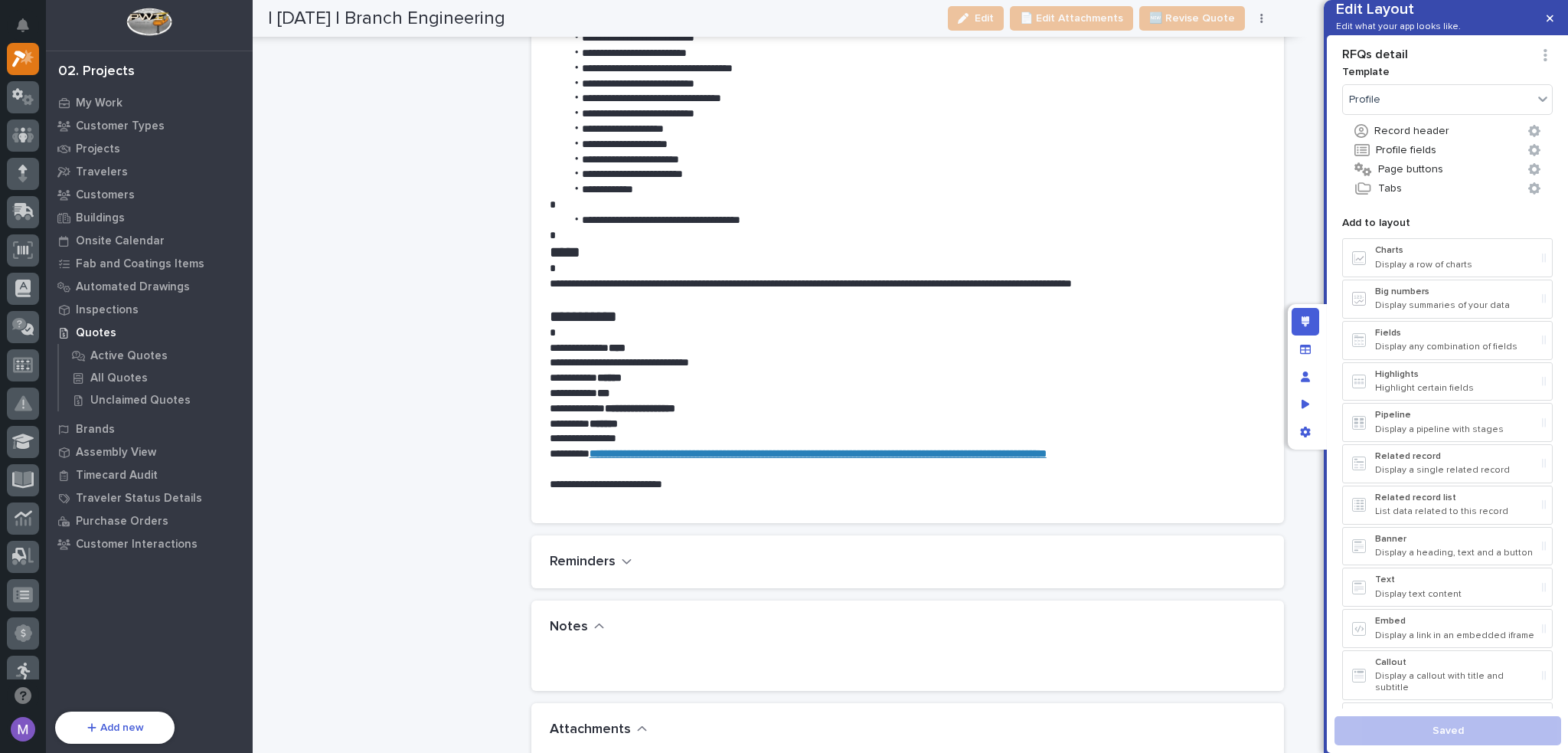
scroll to position [2497, 0]
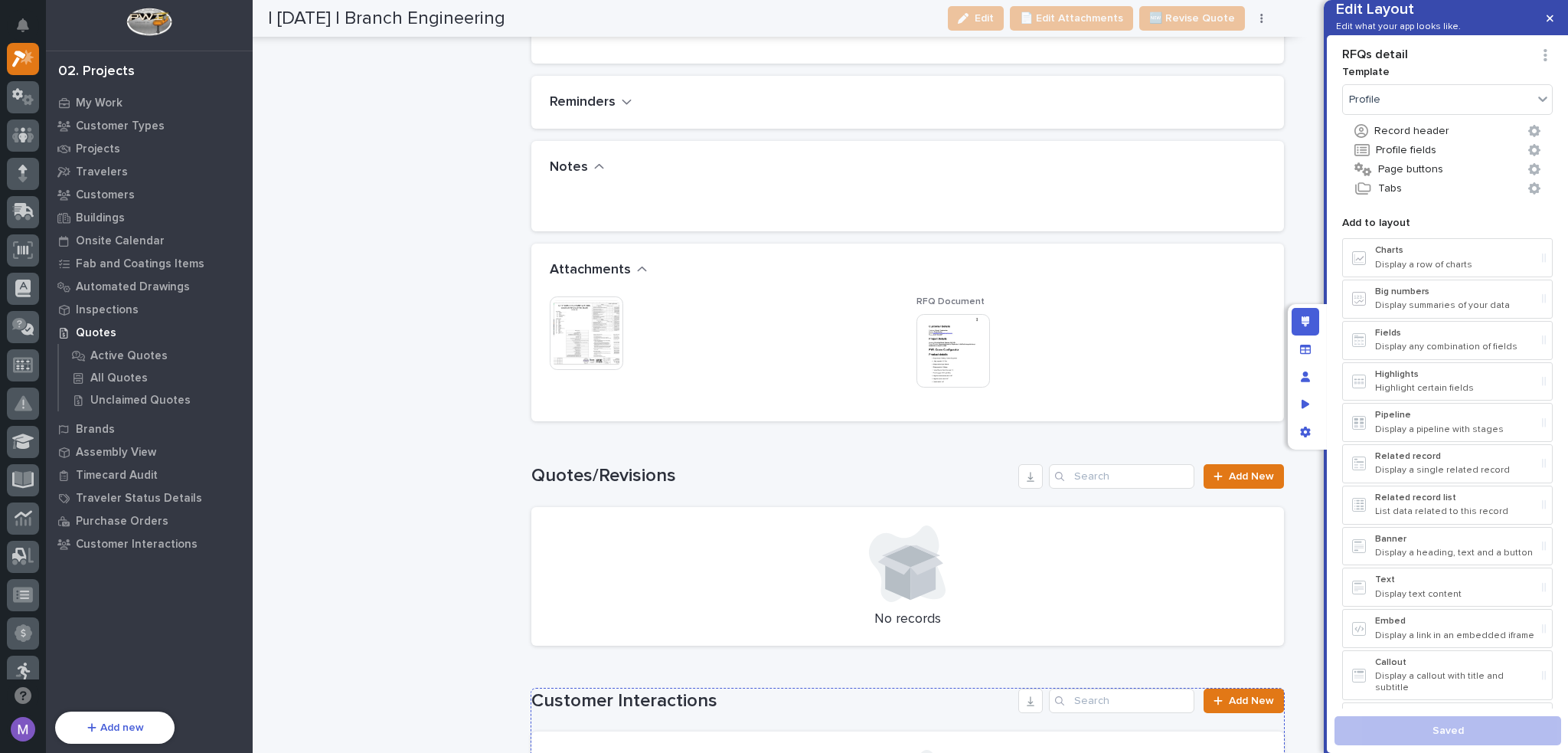
click at [803, 700] on h1 "Customer Interactions" at bounding box center [772, 700] width 481 height 22
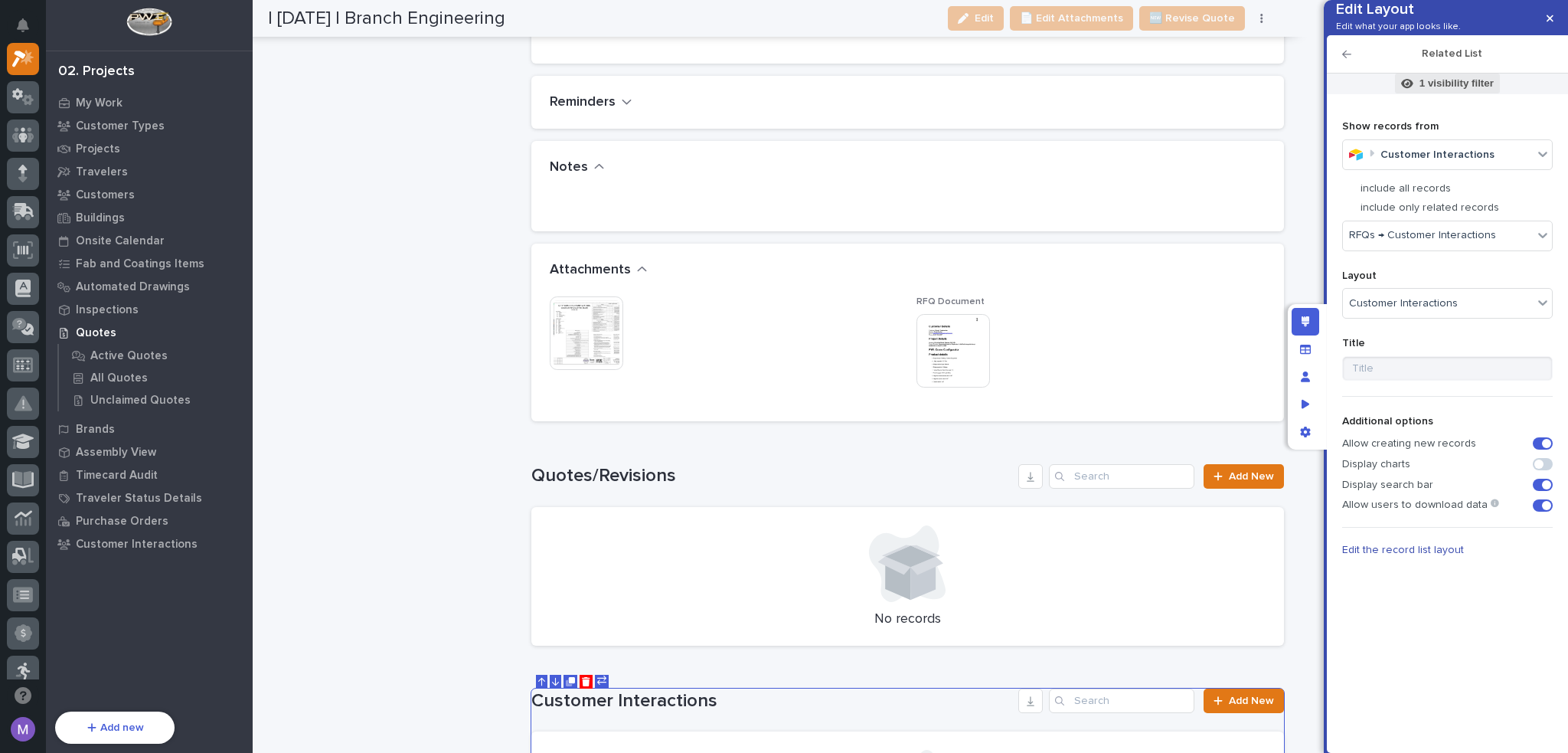
click at [1460, 90] on p "1 visibility filter" at bounding box center [1456, 83] width 74 height 13
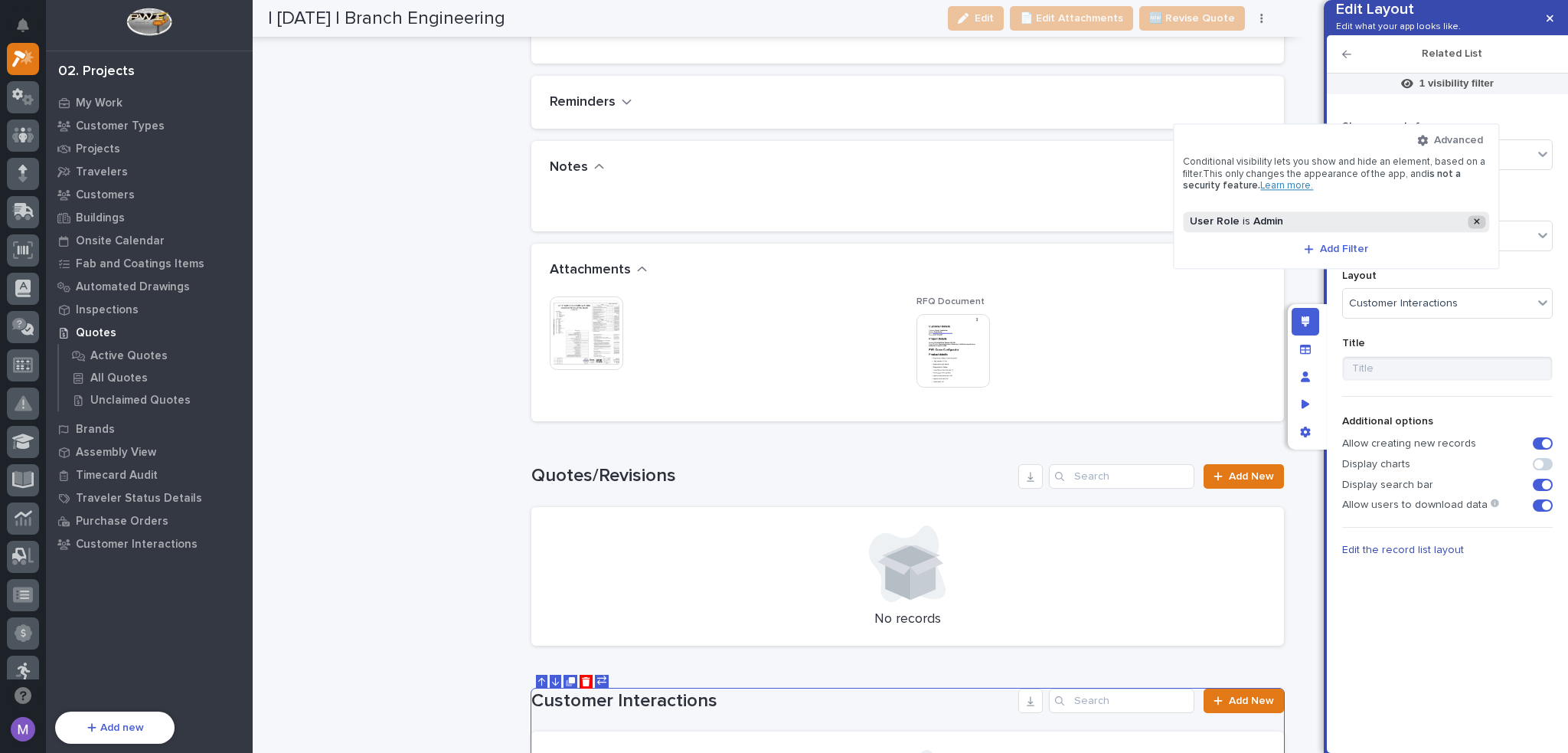
click at [1473, 221] on div at bounding box center [1477, 222] width 19 height 13
click at [1314, 295] on div at bounding box center [784, 376] width 1568 height 753
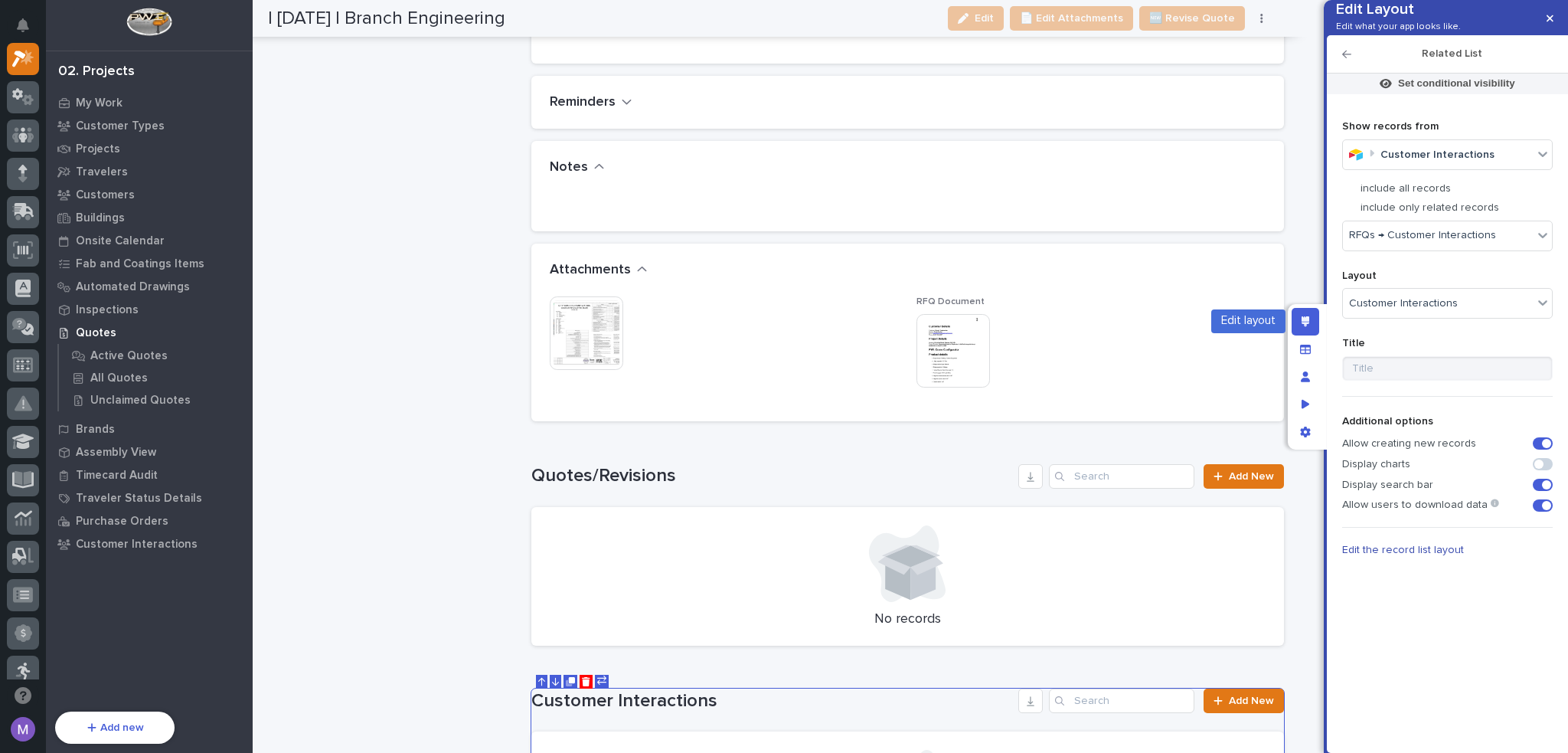
click at [1311, 319] on div "Edit layout" at bounding box center [1305, 321] width 28 height 28
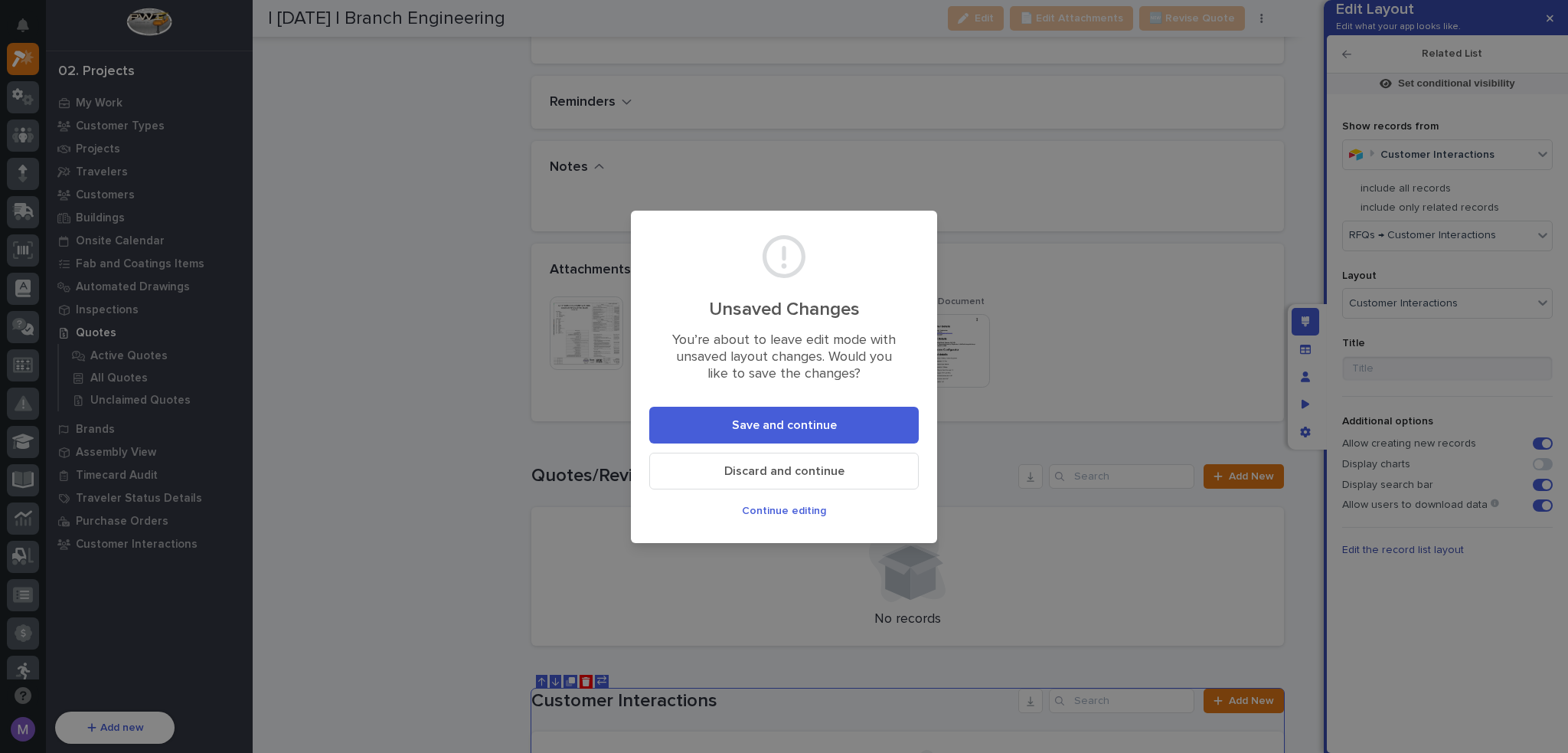
click at [832, 424] on span "Save and continue" at bounding box center [785, 425] width 105 height 16
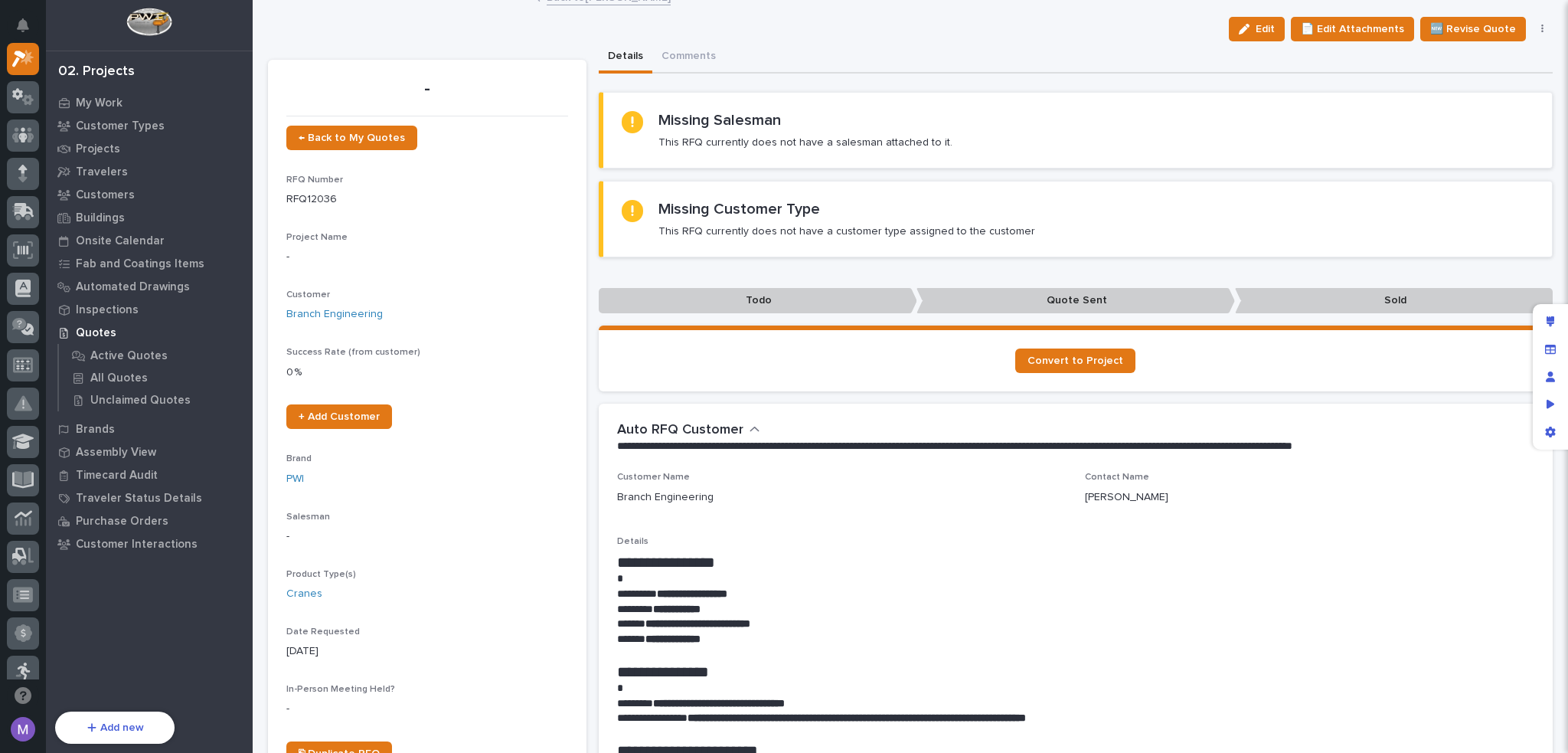
scroll to position [0, 0]
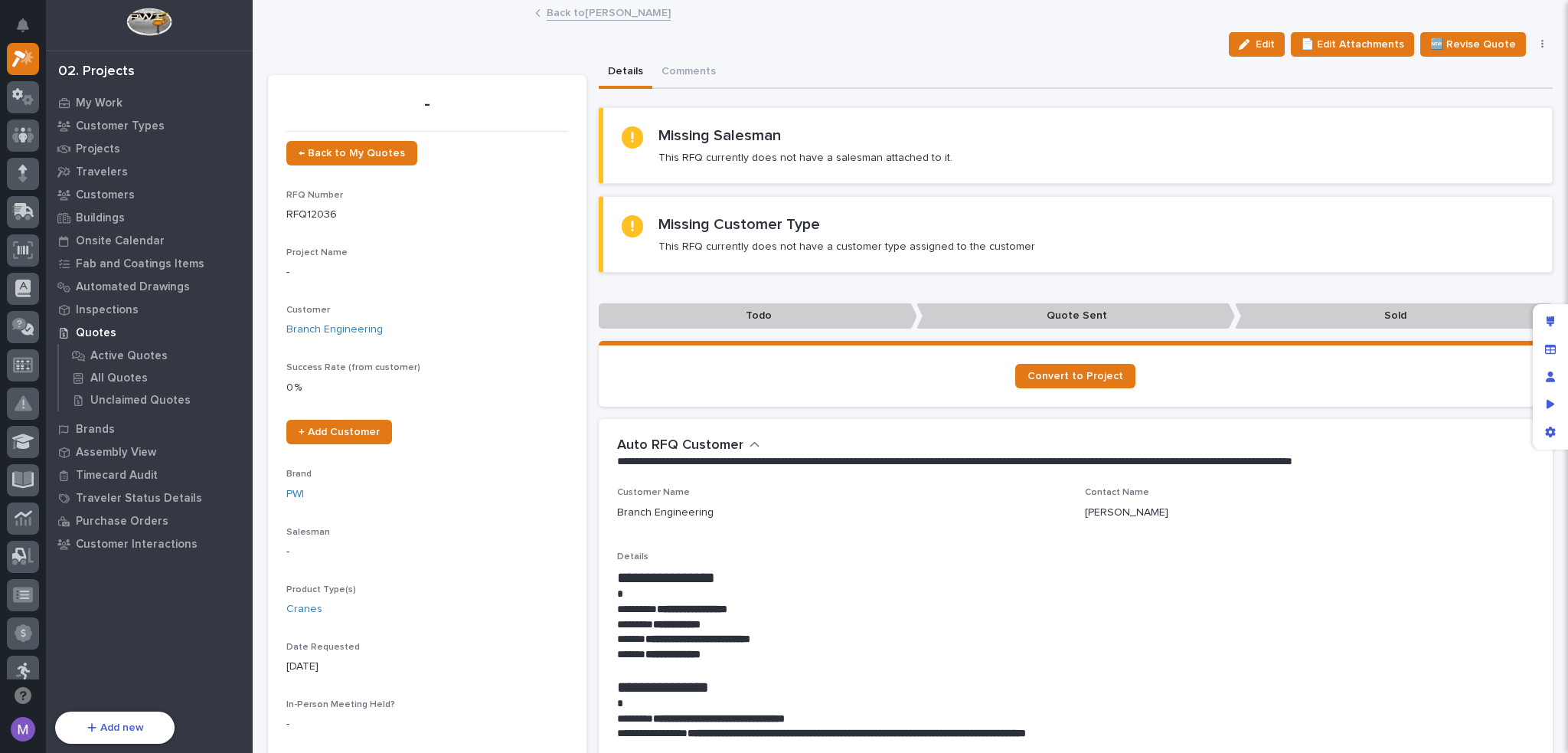
click at [749, 445] on icon "button" at bounding box center [755, 445] width 11 height 13
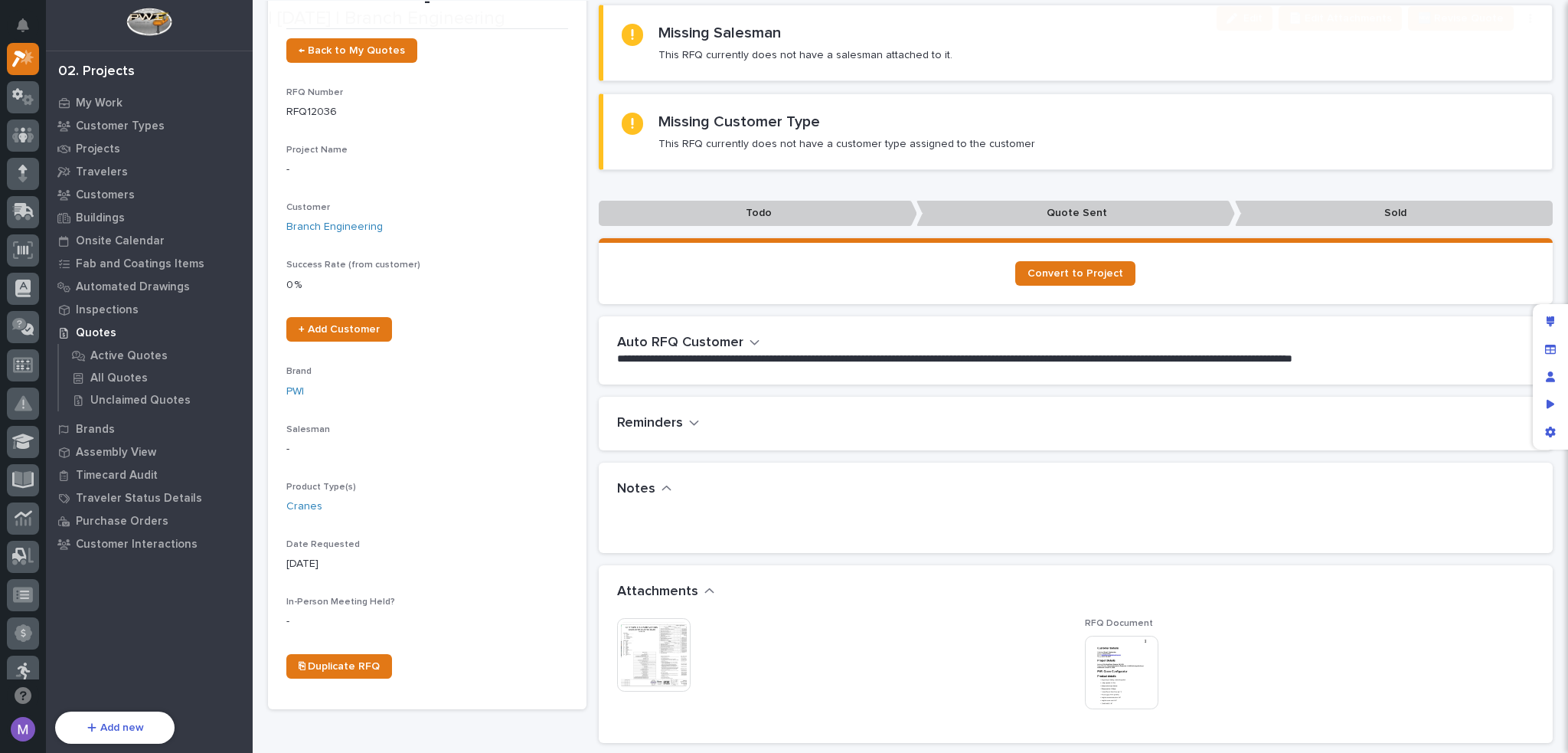
scroll to position [307, 0]
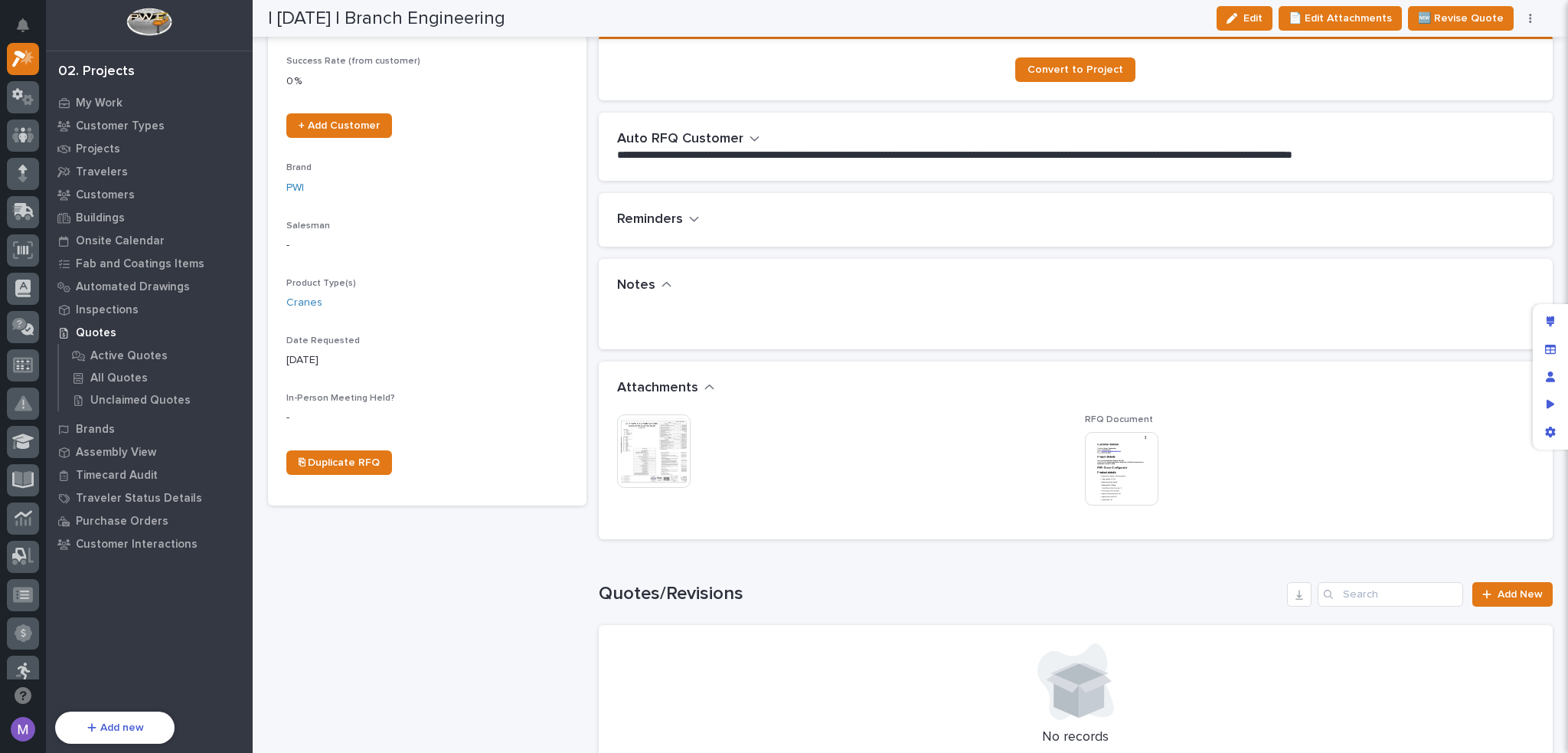
click at [689, 220] on icon "button" at bounding box center [694, 218] width 11 height 13
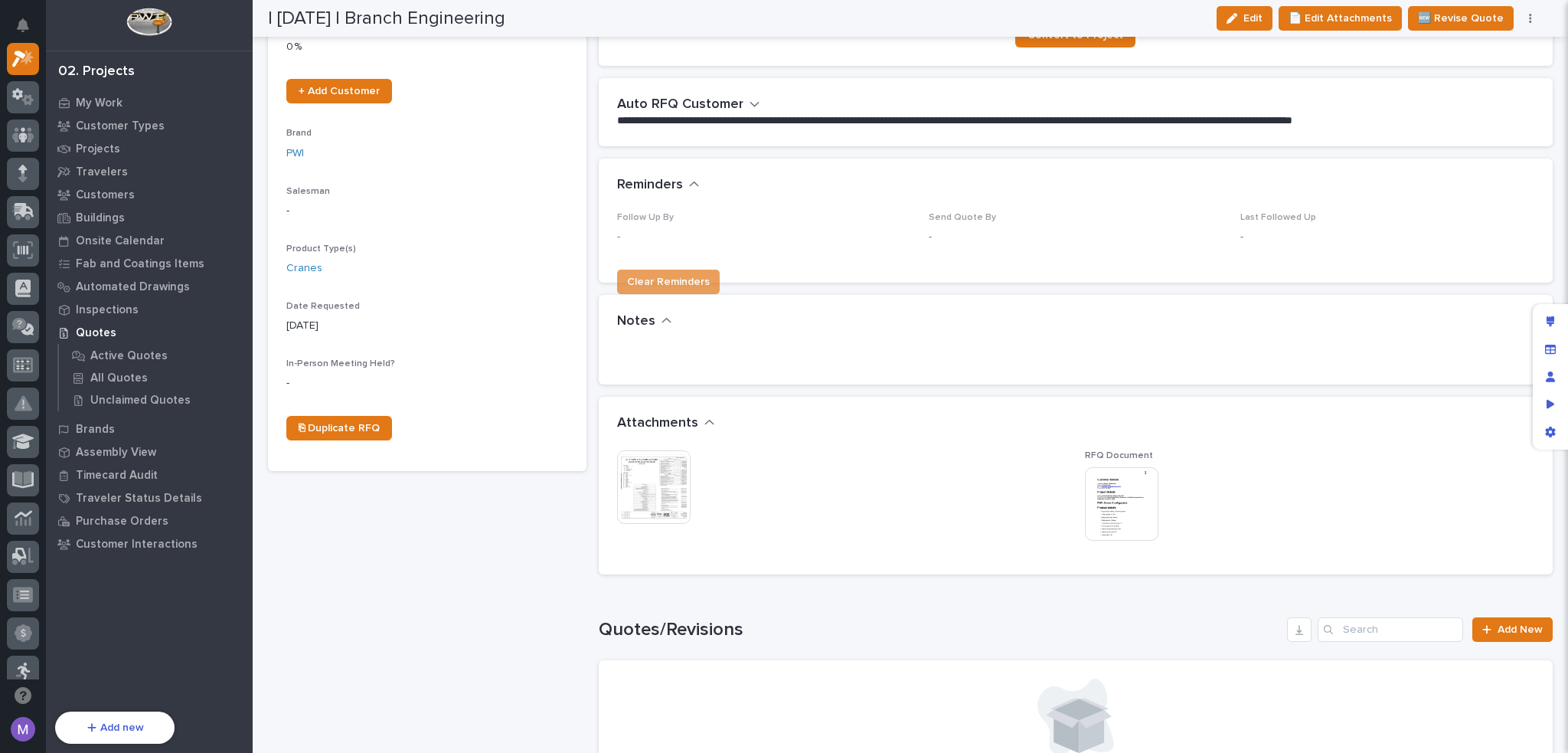
scroll to position [356, 0]
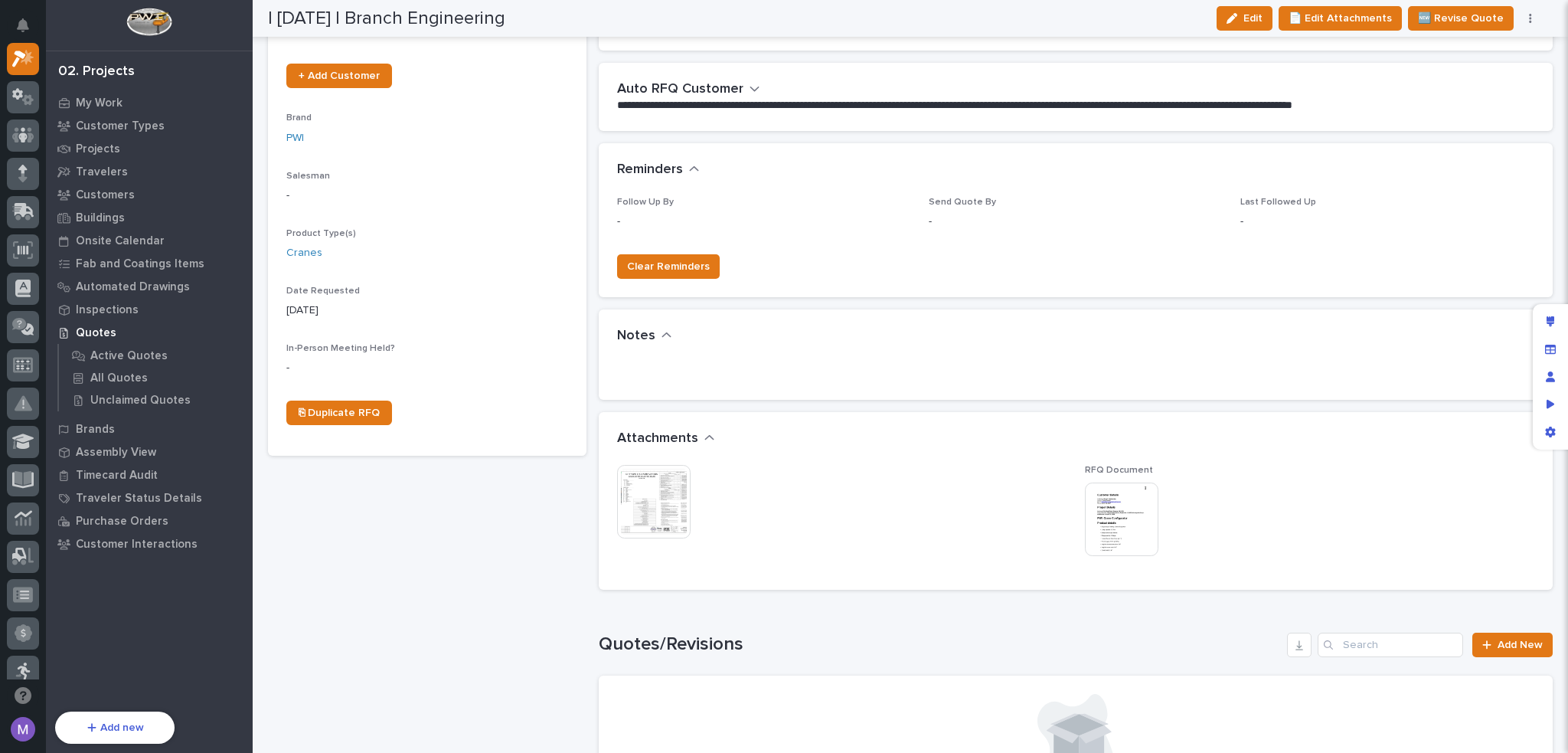
click at [683, 164] on button "Reminders" at bounding box center [658, 169] width 83 height 17
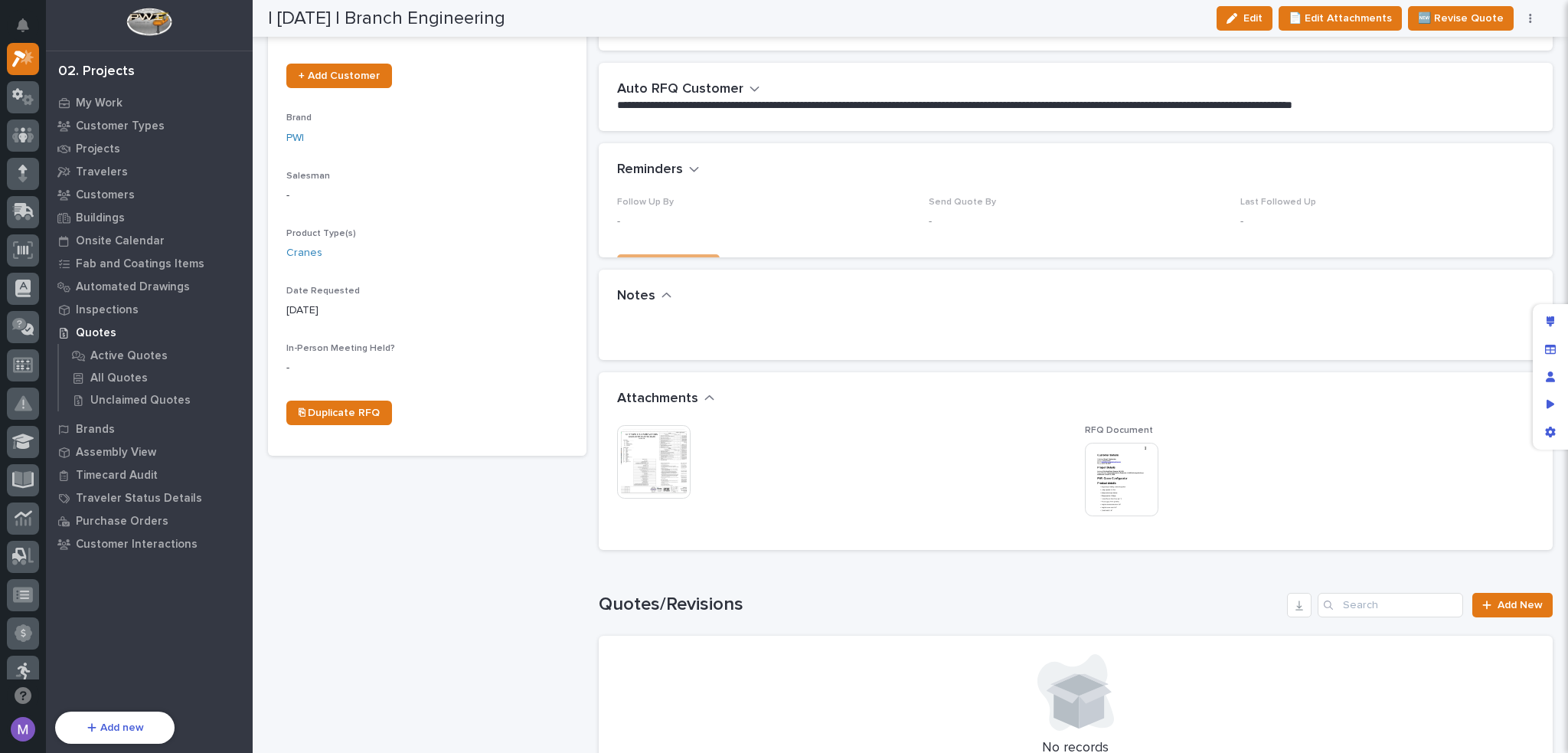
scroll to position [307, 0]
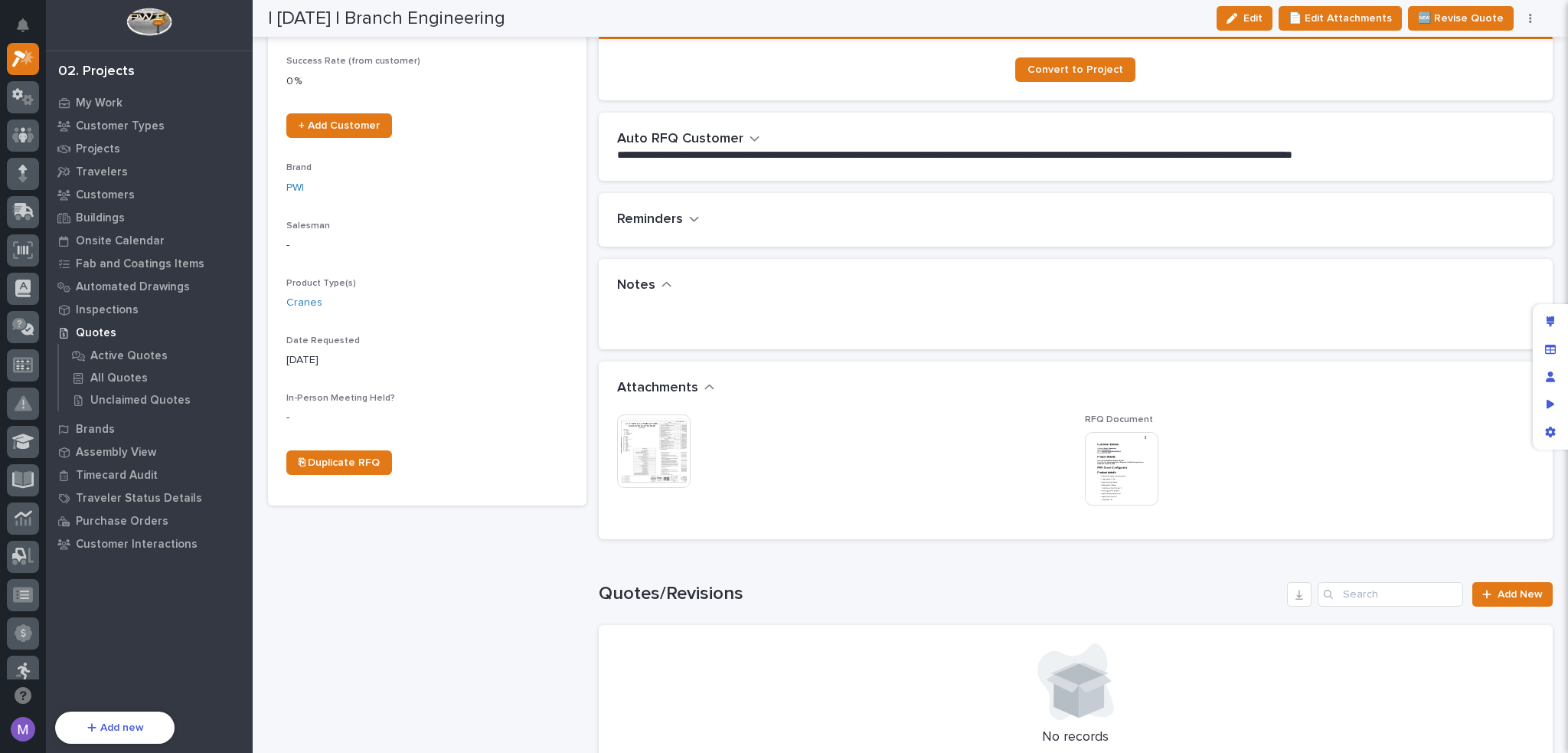
click at [665, 283] on icon "button" at bounding box center [666, 284] width 9 height 5
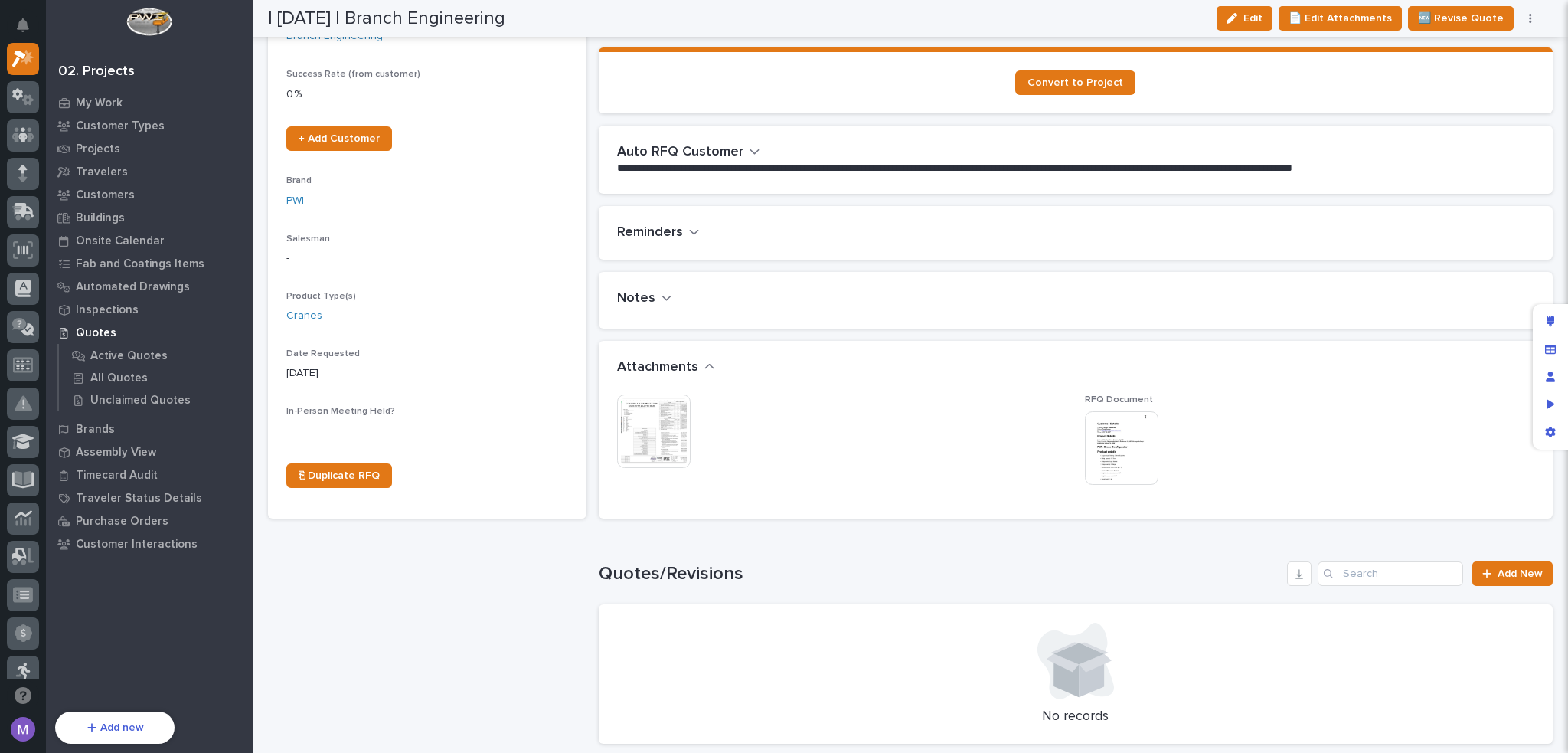
scroll to position [288, 0]
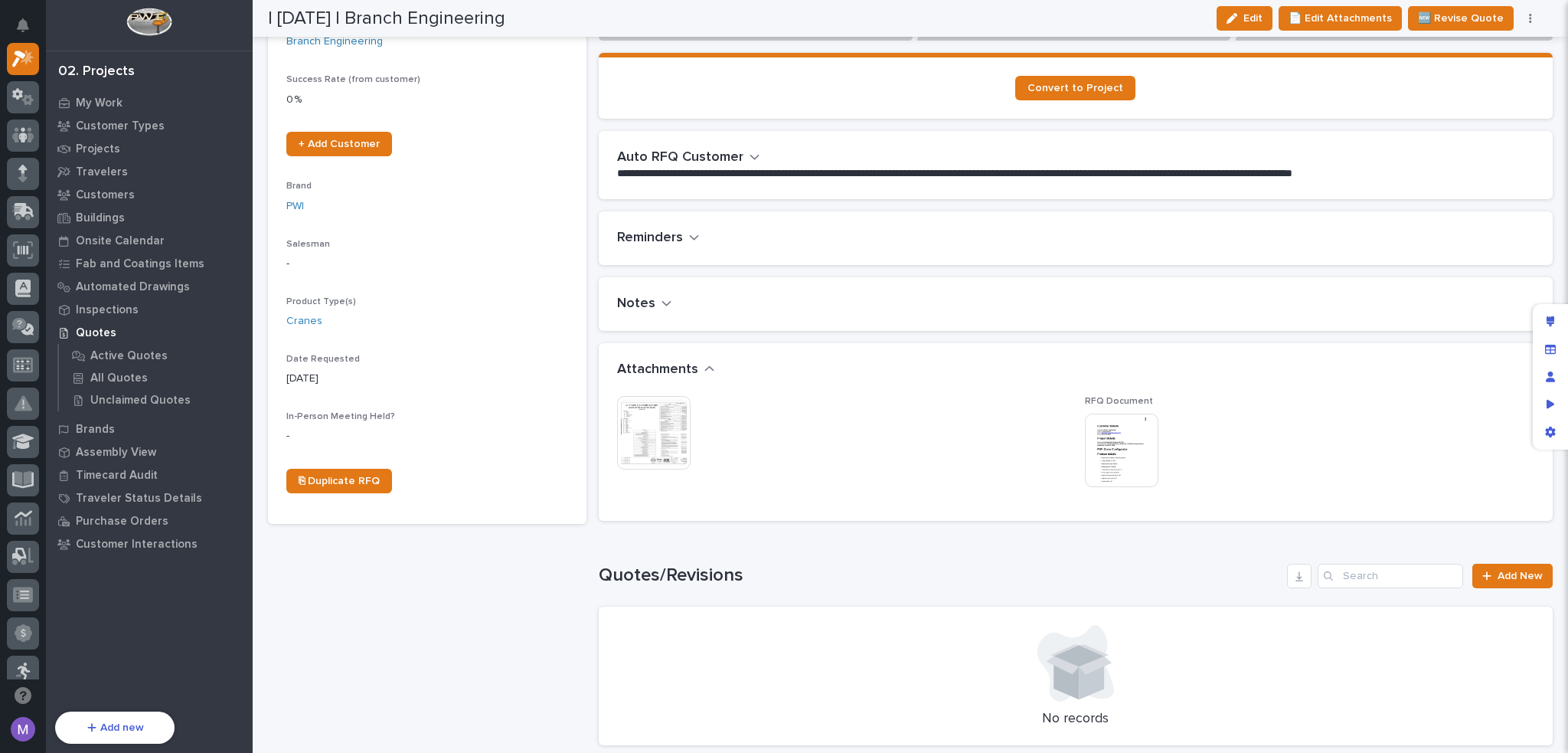
click at [697, 364] on button "Attachments" at bounding box center [666, 370] width 98 height 17
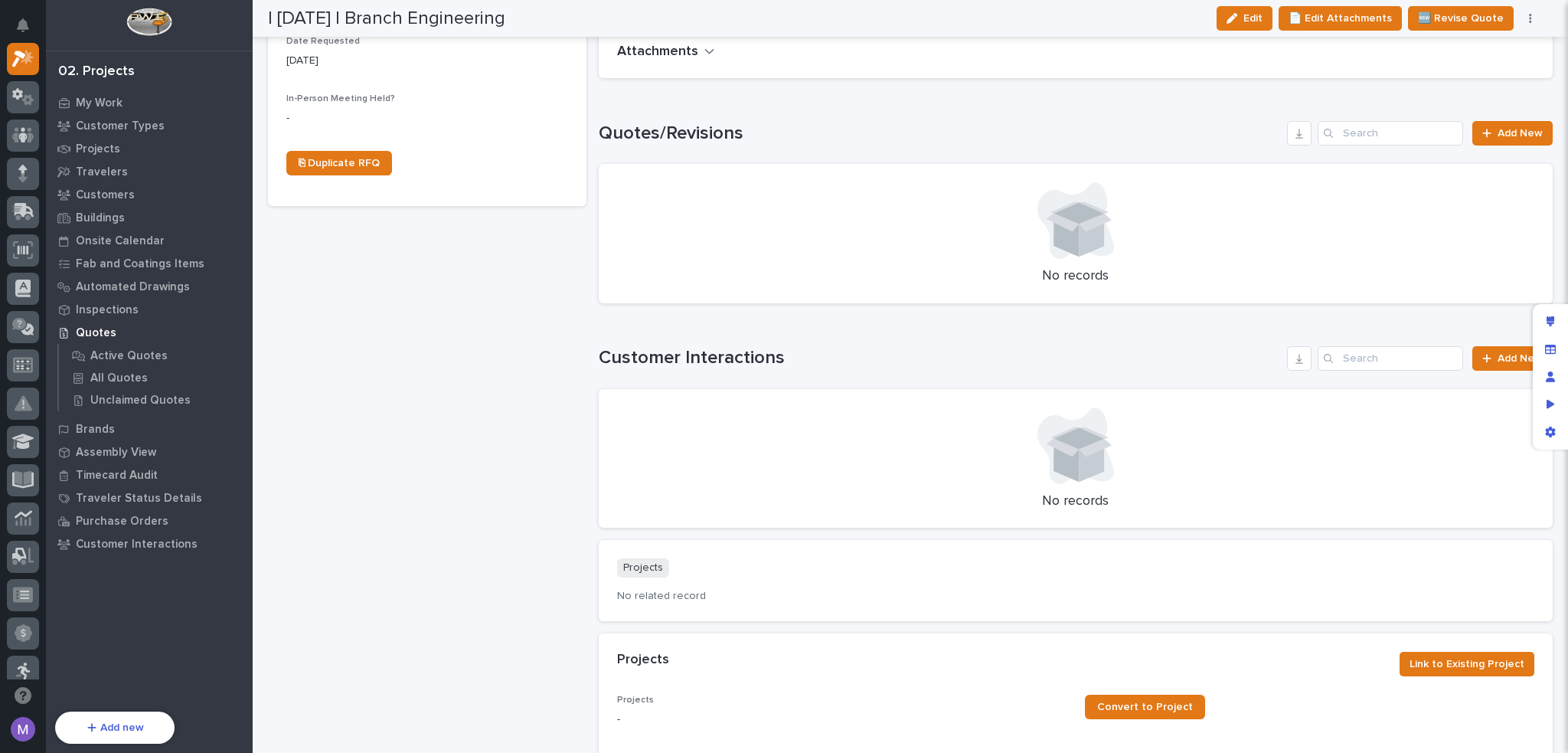
scroll to position [613, 0]
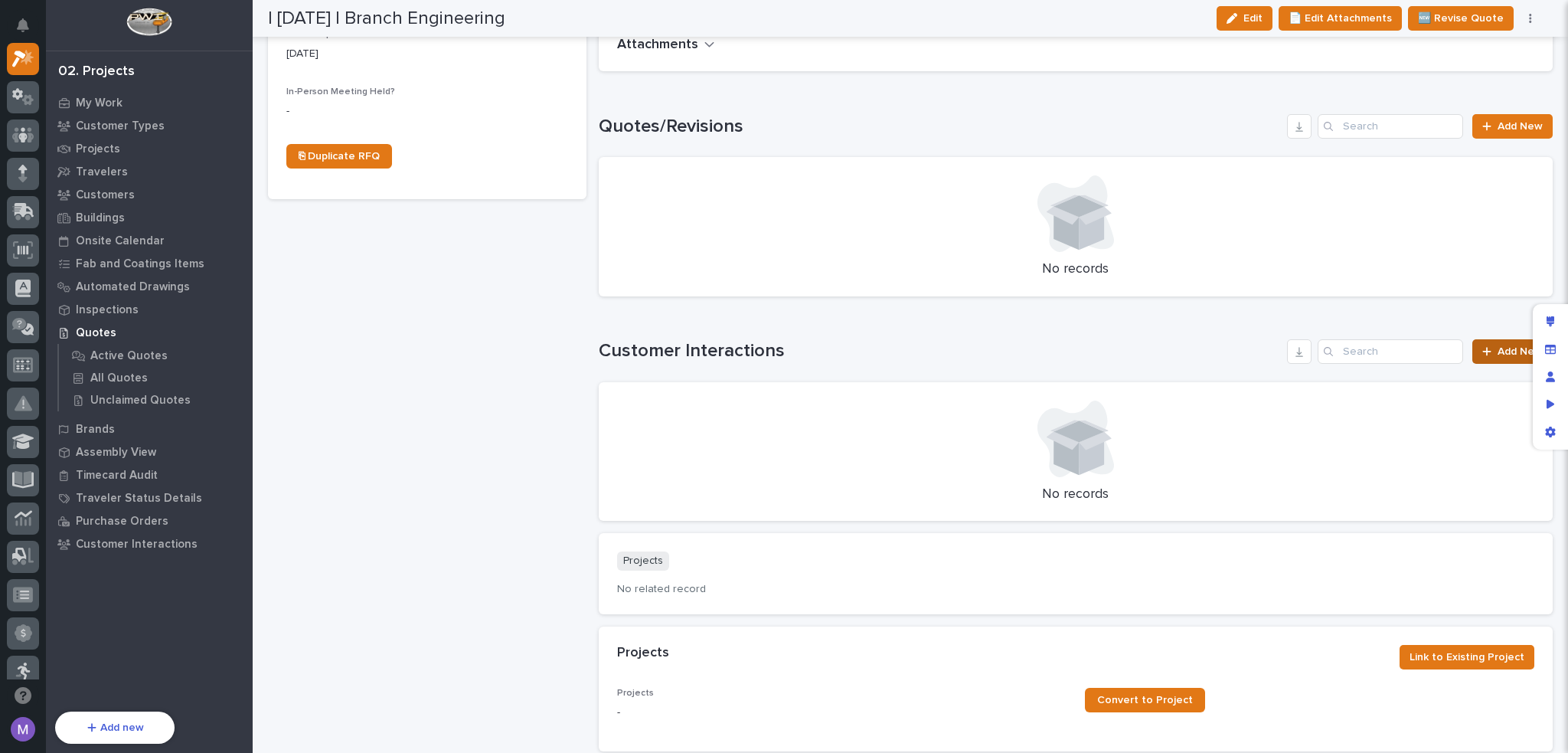
click at [1482, 349] on icon at bounding box center [1486, 350] width 8 height 8
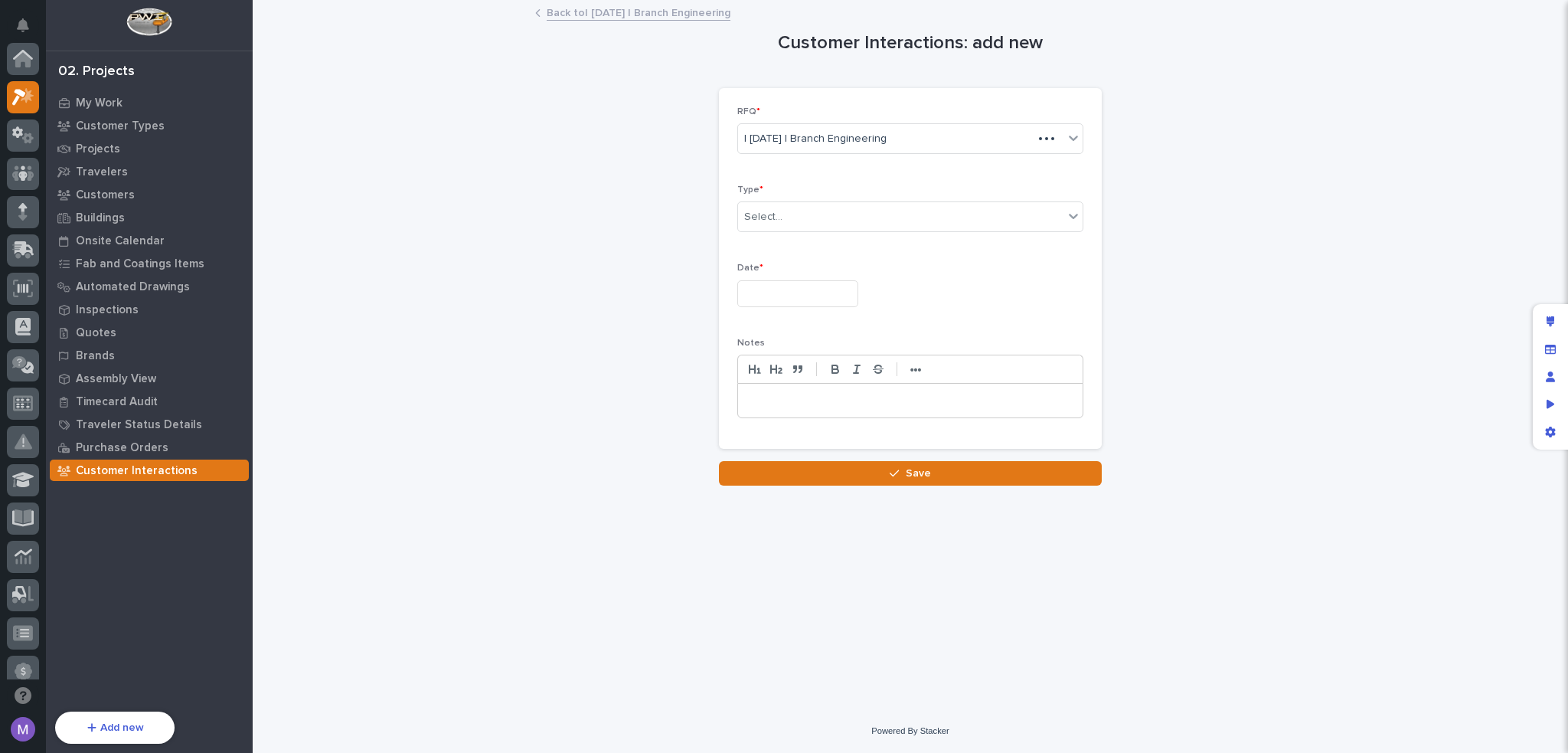
scroll to position [38, 0]
click at [784, 219] on input "text" at bounding box center [785, 217] width 2 height 13
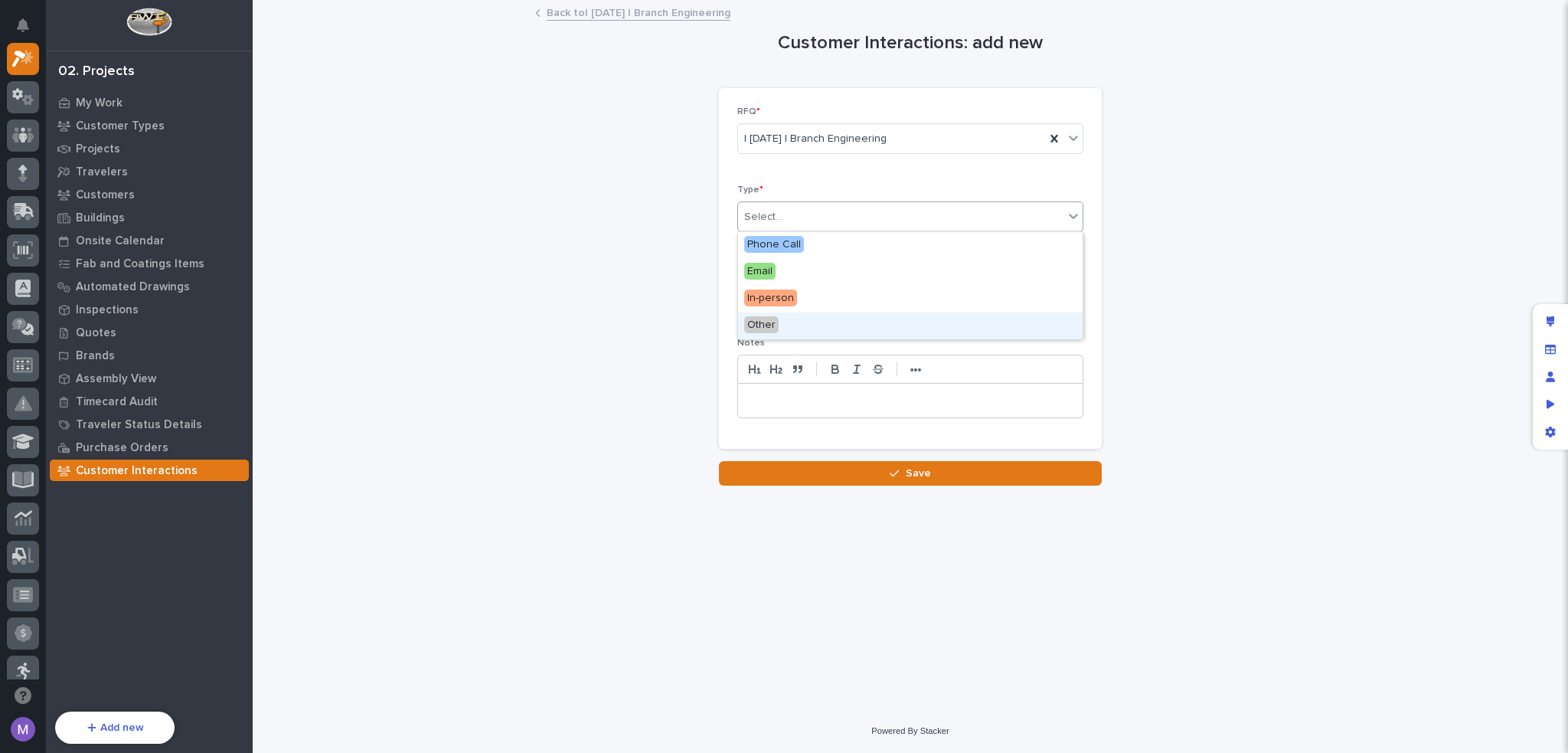
click at [1176, 324] on div "Customer Interactions: add new Loading... Saving… Loading... Saving… Loading...…" at bounding box center [911, 243] width 1285 height 484
click at [834, 290] on input "text" at bounding box center [798, 294] width 121 height 27
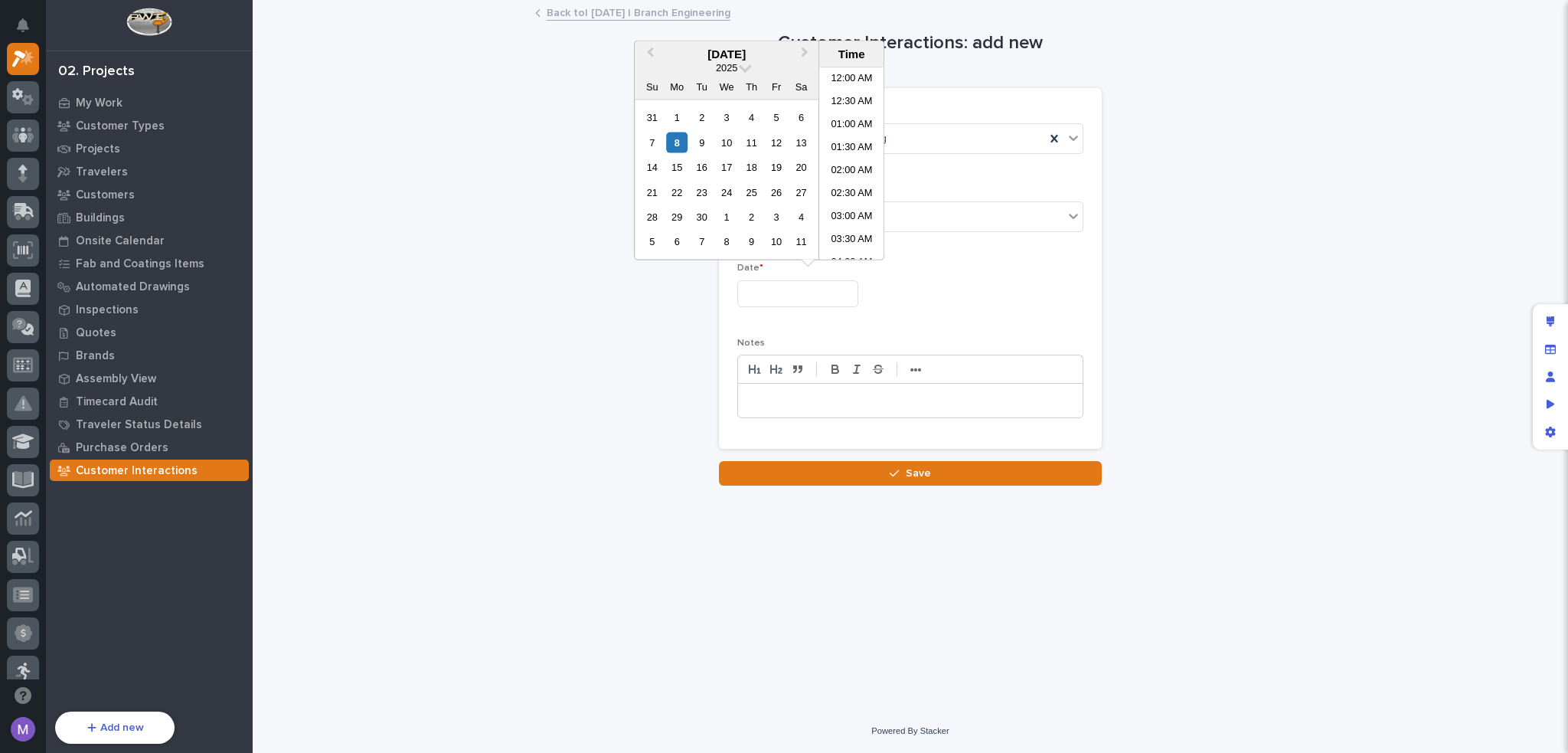
scroll to position [260, 0]
drag, startPoint x: 1177, startPoint y: 272, endPoint x: 978, endPoint y: 305, distance: 201.7
click at [1176, 273] on div "Customer Interactions: add new Loading... Saving… Loading... Saving… Loading...…" at bounding box center [911, 243] width 1285 height 484
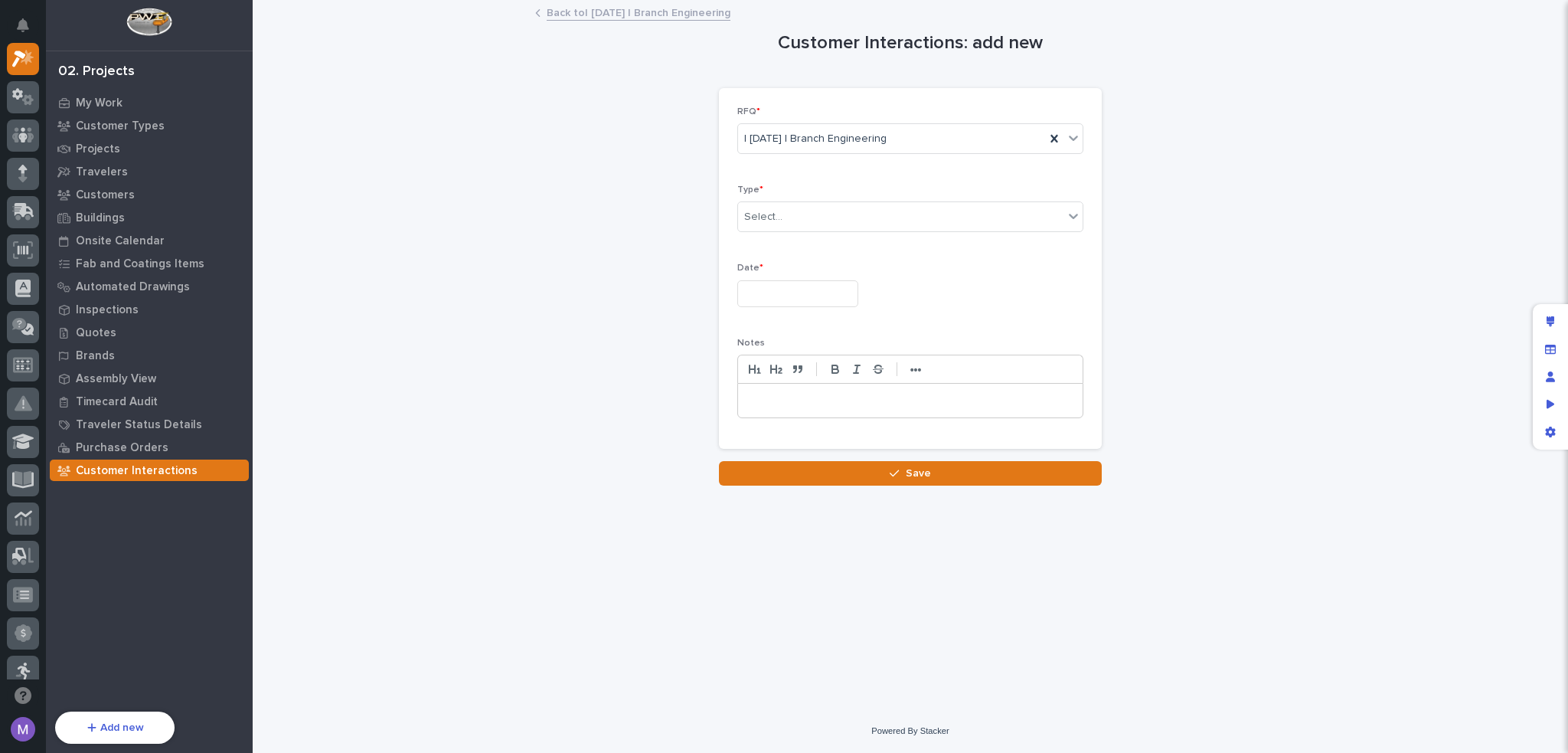
click at [852, 404] on p at bounding box center [910, 400] width 322 height 15
click at [633, 13] on link "Back to | [DATE] | Branch Engineering" at bounding box center [639, 12] width 184 height 18
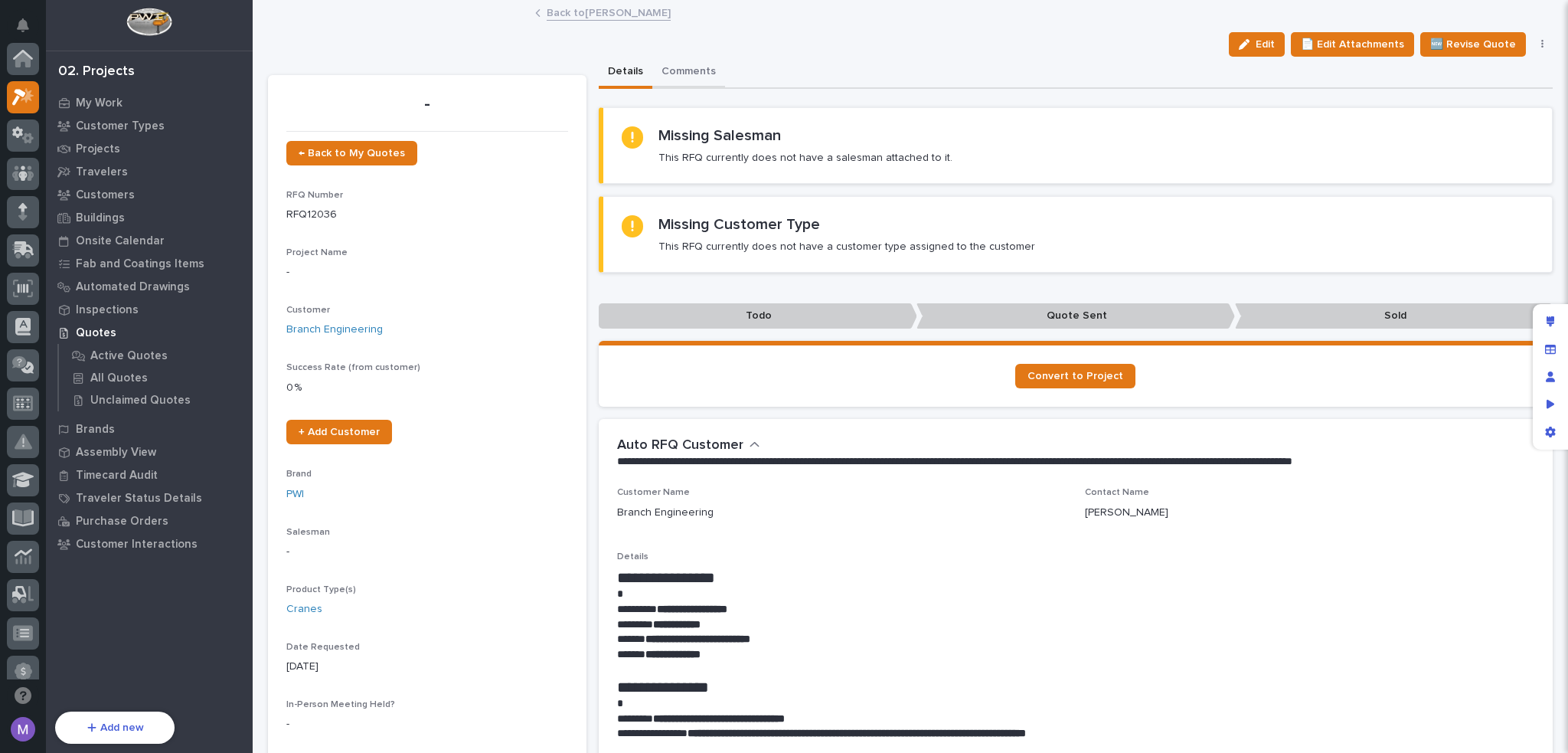
scroll to position [38, 0]
click at [578, 10] on link "Back to [PERSON_NAME]" at bounding box center [608, 12] width 124 height 18
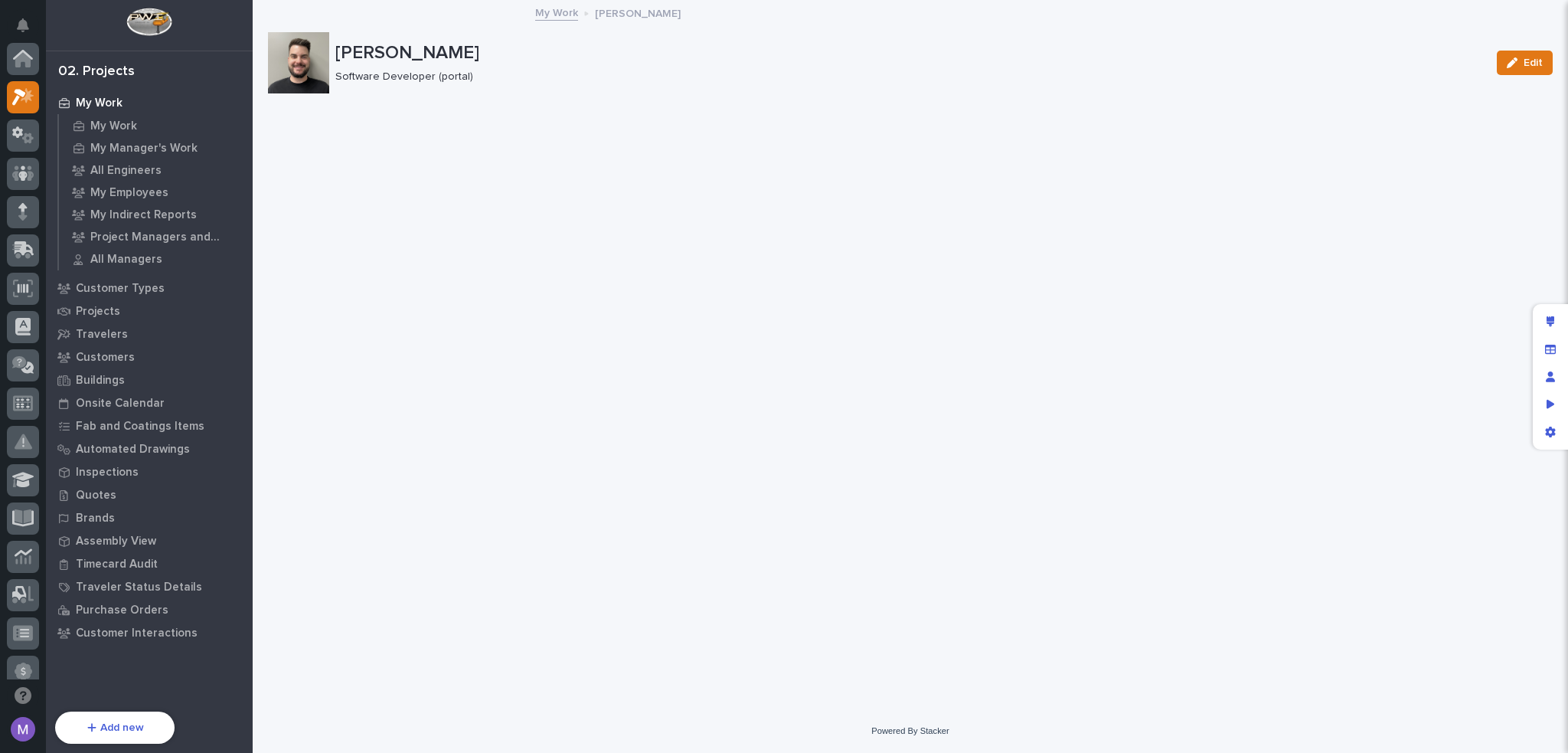
scroll to position [38, 0]
click at [1556, 328] on div "Edit layout" at bounding box center [1550, 321] width 28 height 28
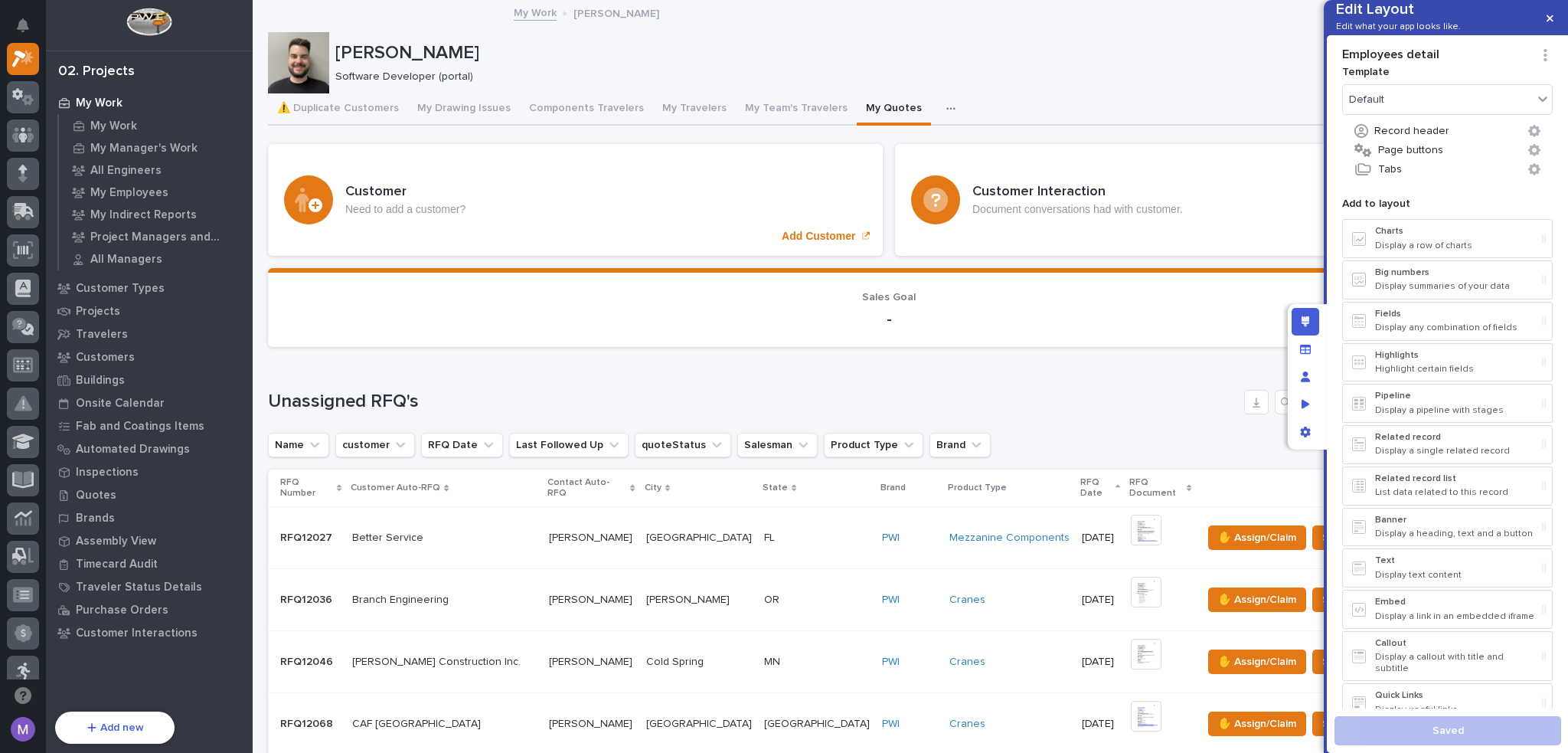
click at [1015, 171] on div "Customer Interaction Document conversations had with customer. Document Interac…" at bounding box center [1203, 200] width 615 height 111
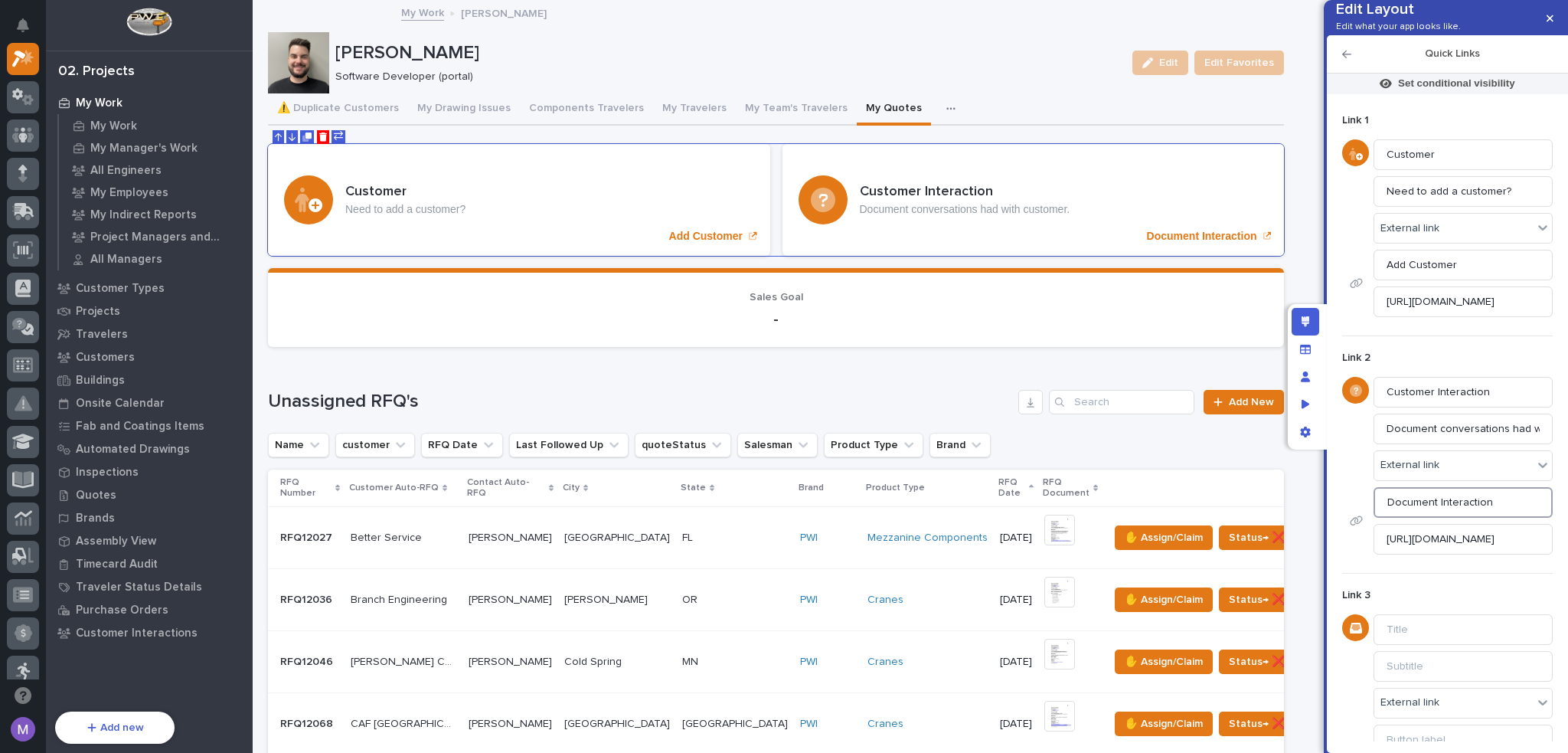
click at [1441, 518] on input "Document Interaction" at bounding box center [1463, 503] width 179 height 30
click at [1487, 518] on input "Document Interaction" at bounding box center [1463, 503] width 179 height 30
click at [1436, 518] on input "Document Interaction" at bounding box center [1463, 503] width 179 height 30
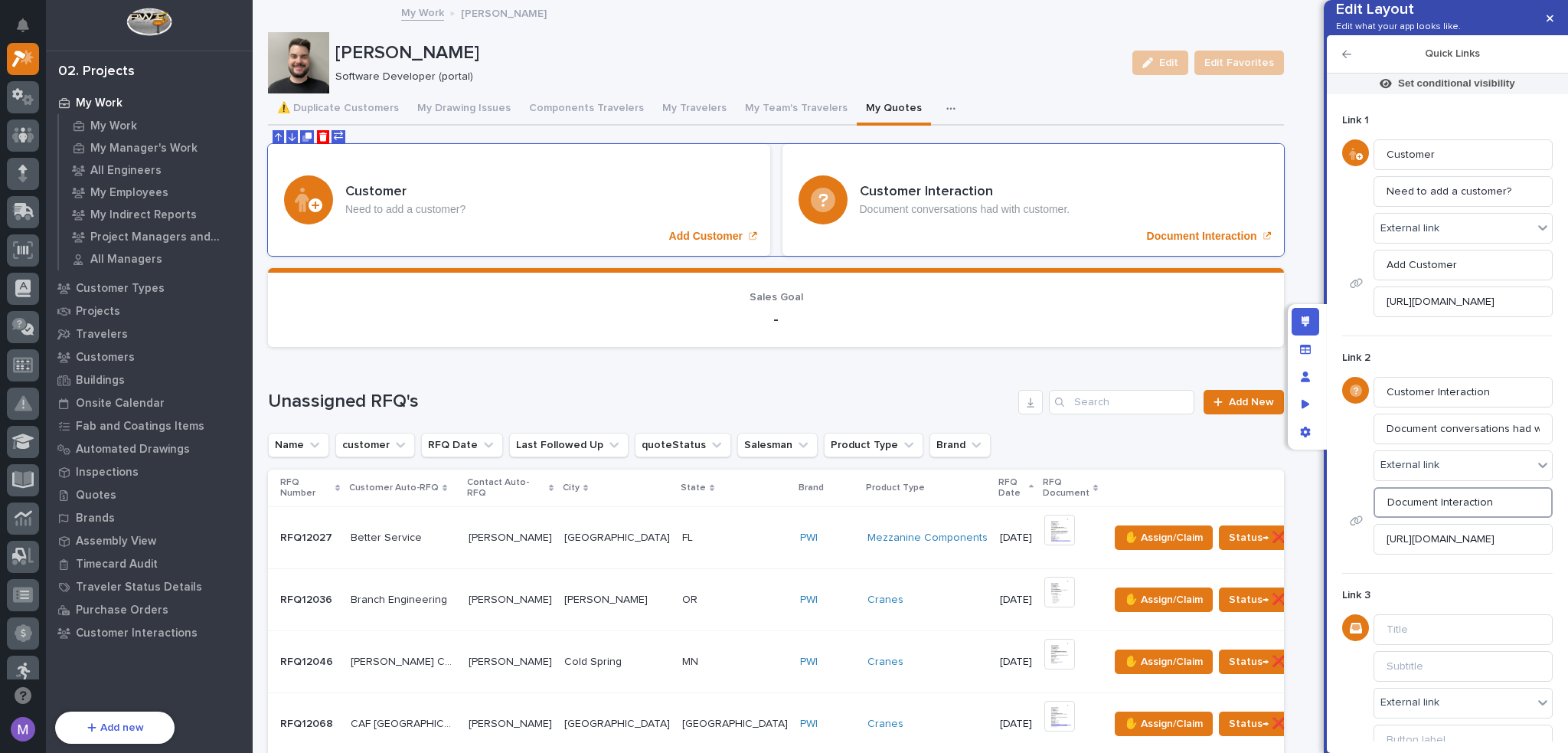
click at [1436, 518] on input "Document Interaction" at bounding box center [1463, 503] width 179 height 30
click at [1433, 518] on input "Document Interaction" at bounding box center [1463, 503] width 179 height 30
drag, startPoint x: 1436, startPoint y: 526, endPoint x: 1360, endPoint y: 529, distance: 76.1
click at [1360, 529] on div "Document Interaction [URL][DOMAIN_NAME]" at bounding box center [1448, 521] width 210 height 68
type input "Log Interaction"
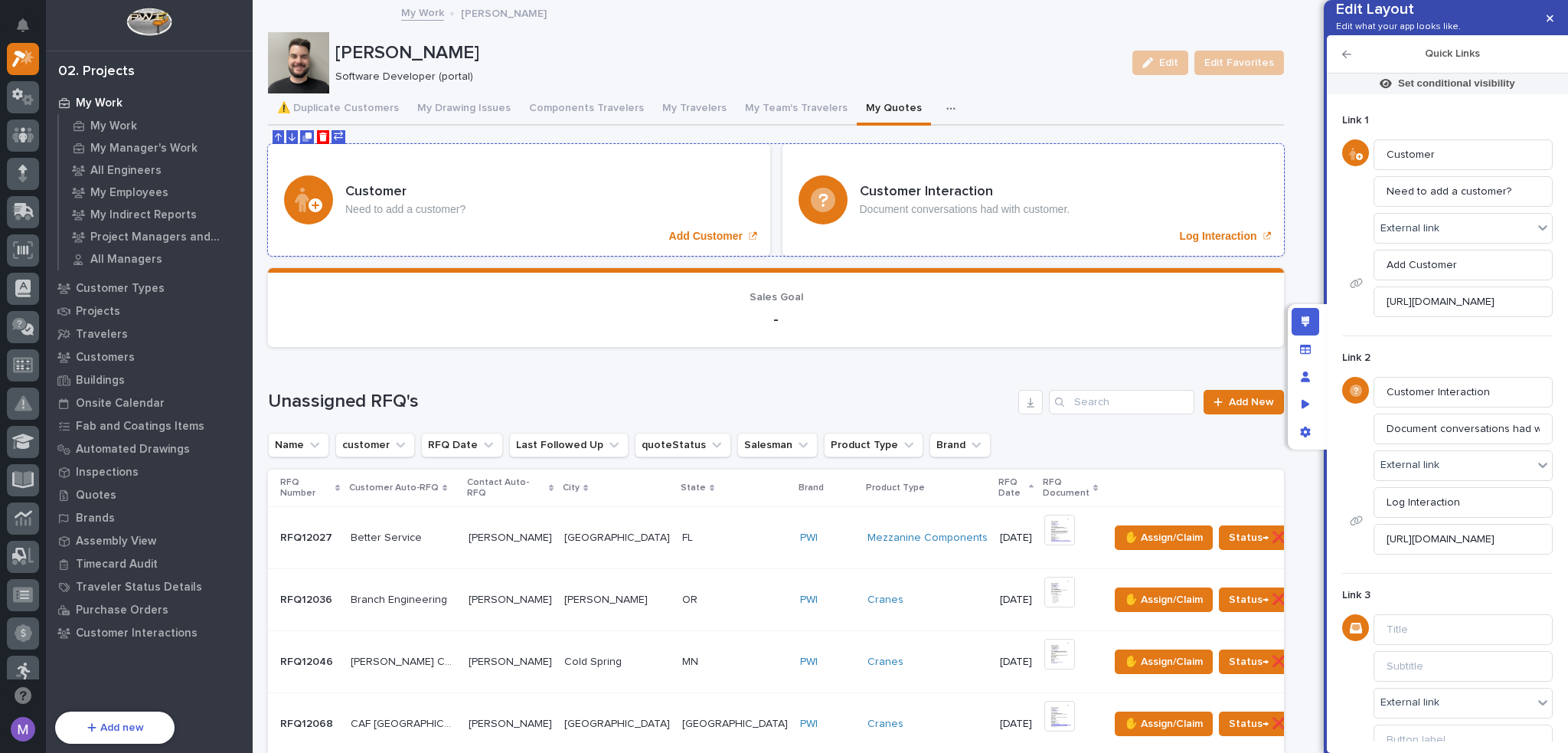
click at [1005, 170] on div "Customer Interaction Document conversations had with customer. Log Interaction" at bounding box center [1033, 200] width 502 height 111
click at [676, 514] on td "FL [GEOGRAPHIC_DATA]" at bounding box center [735, 538] width 118 height 62
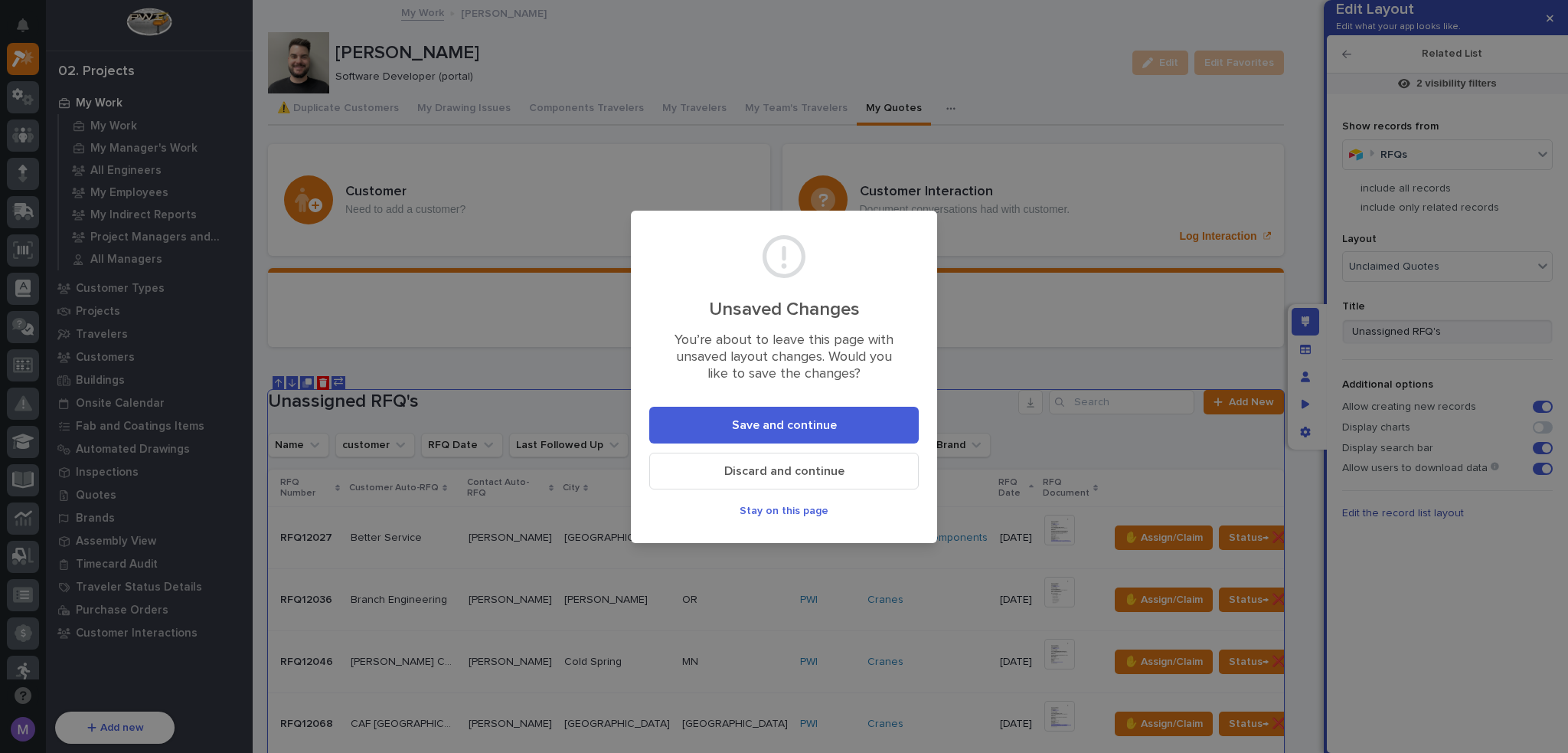
click at [774, 427] on span "Save and continue" at bounding box center [785, 425] width 105 height 16
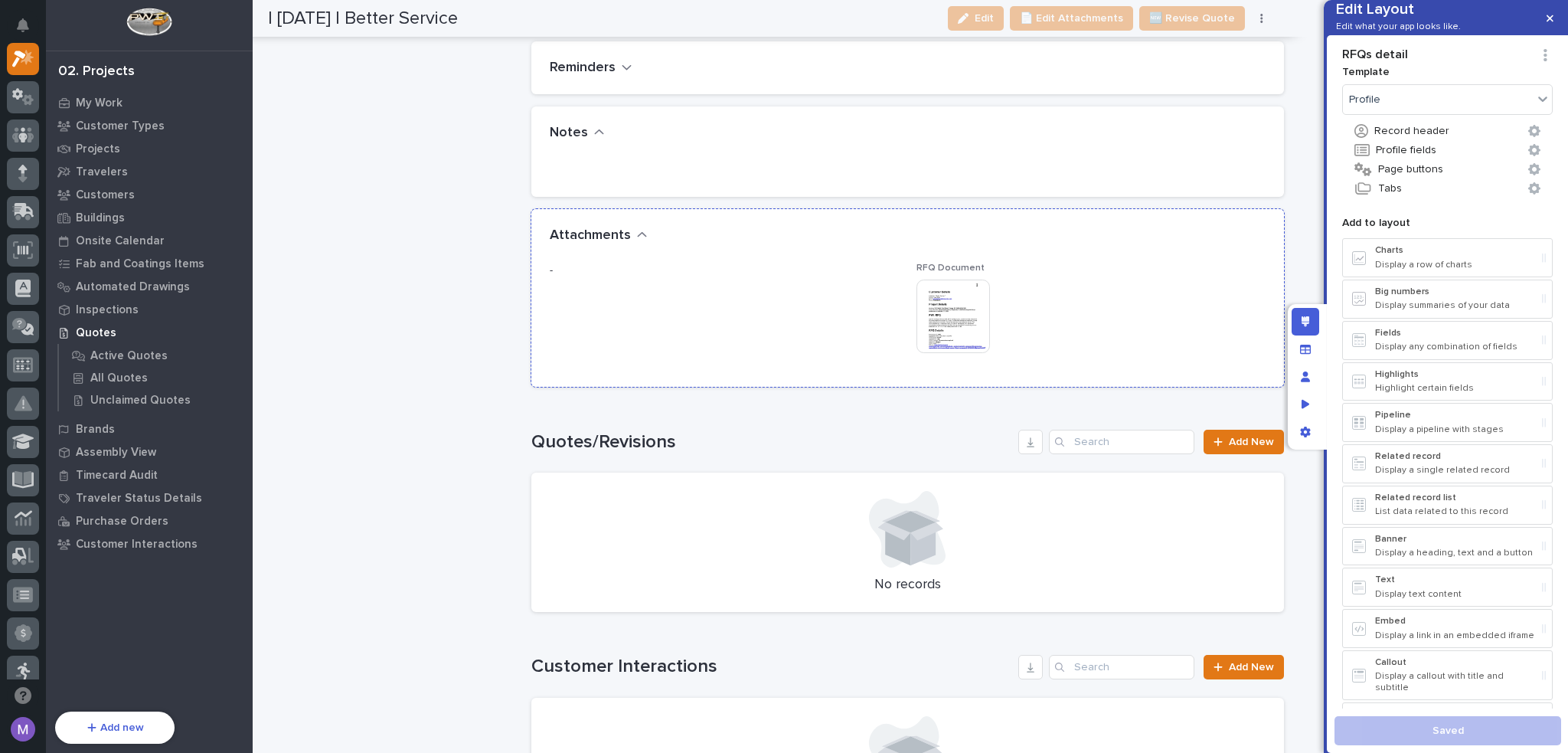
scroll to position [2757, 0]
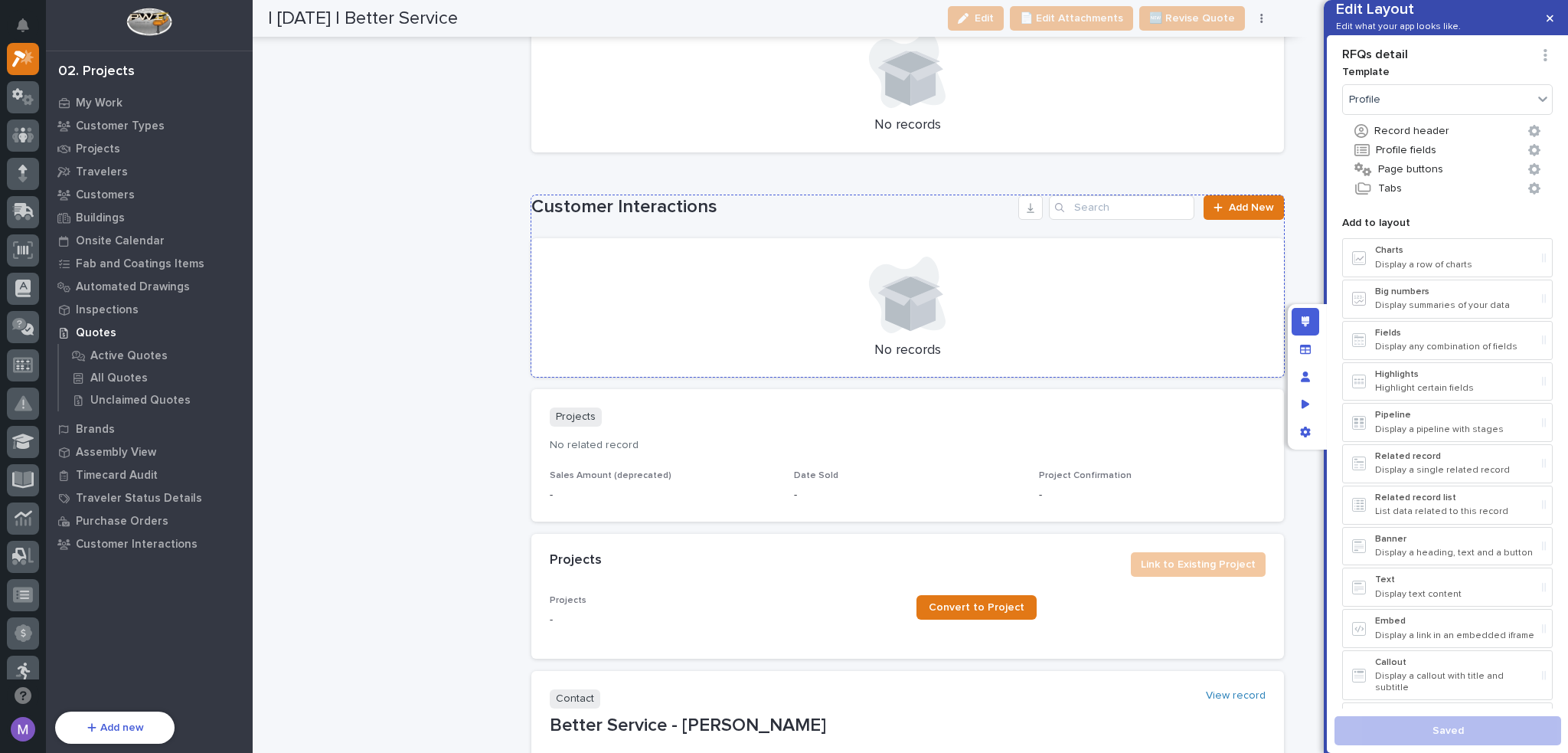
click at [959, 221] on div "Customer Interactions Add New No records" at bounding box center [907, 286] width 753 height 183
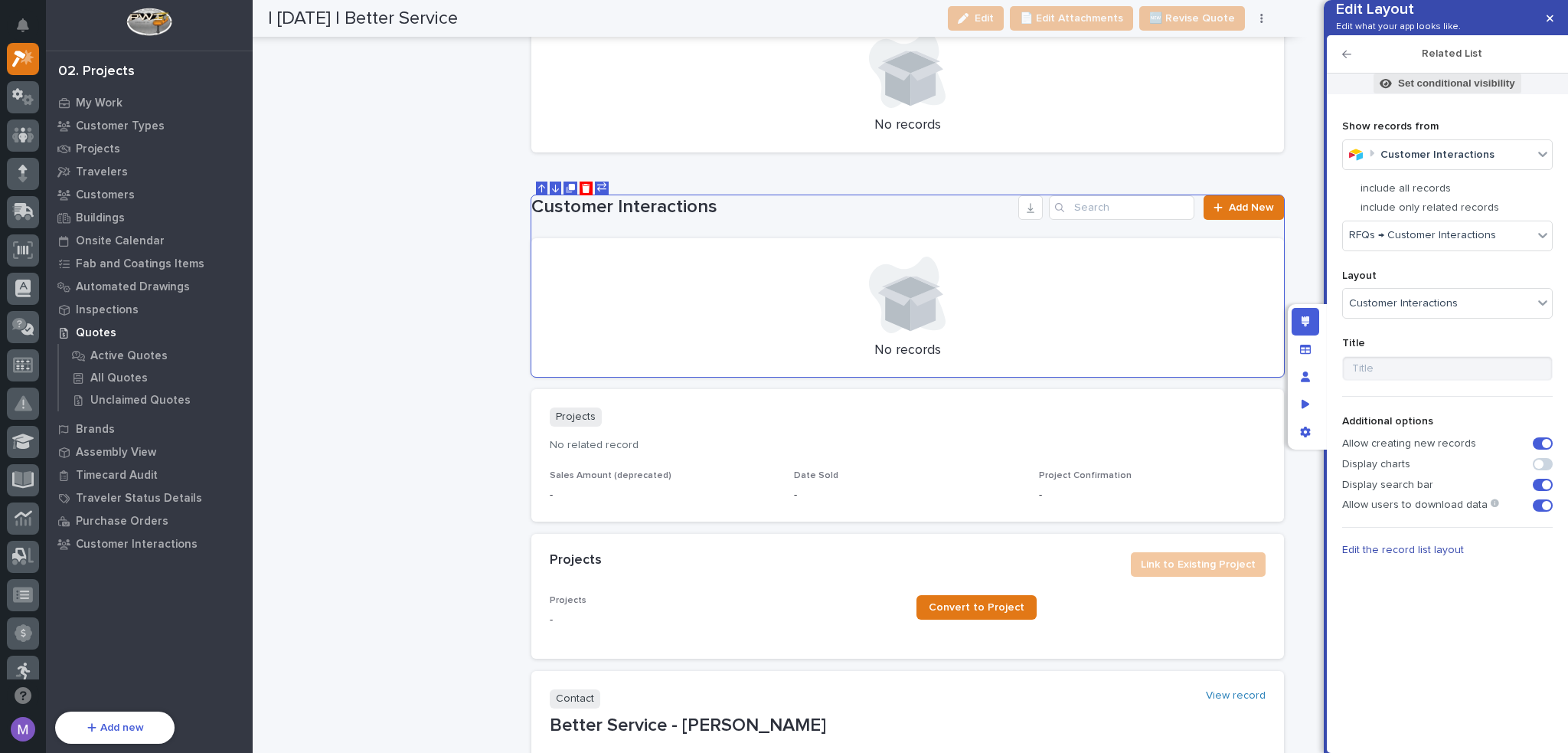
click at [1425, 90] on p "Set conditional visibility" at bounding box center [1456, 83] width 117 height 13
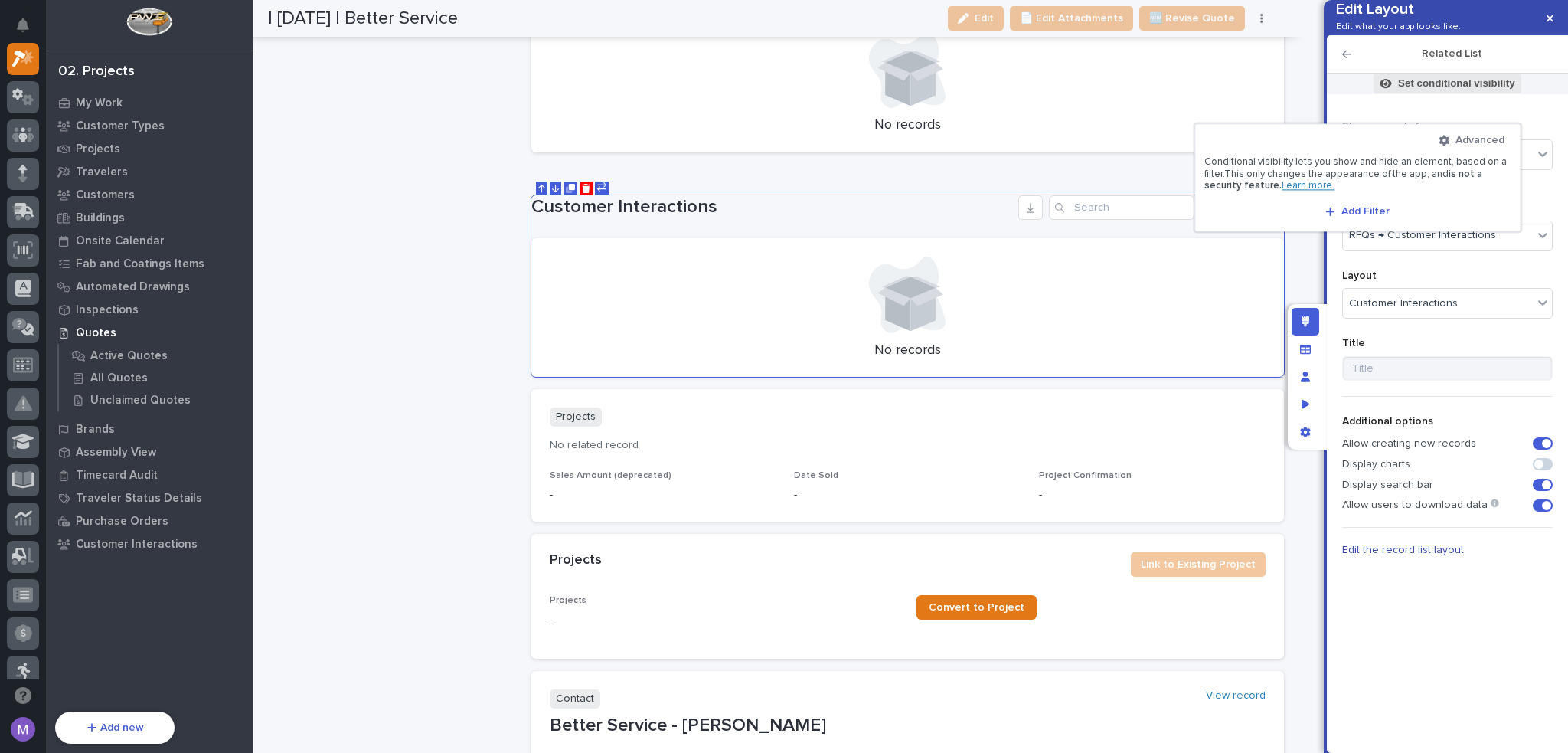
click at [1425, 110] on div at bounding box center [784, 376] width 1568 height 753
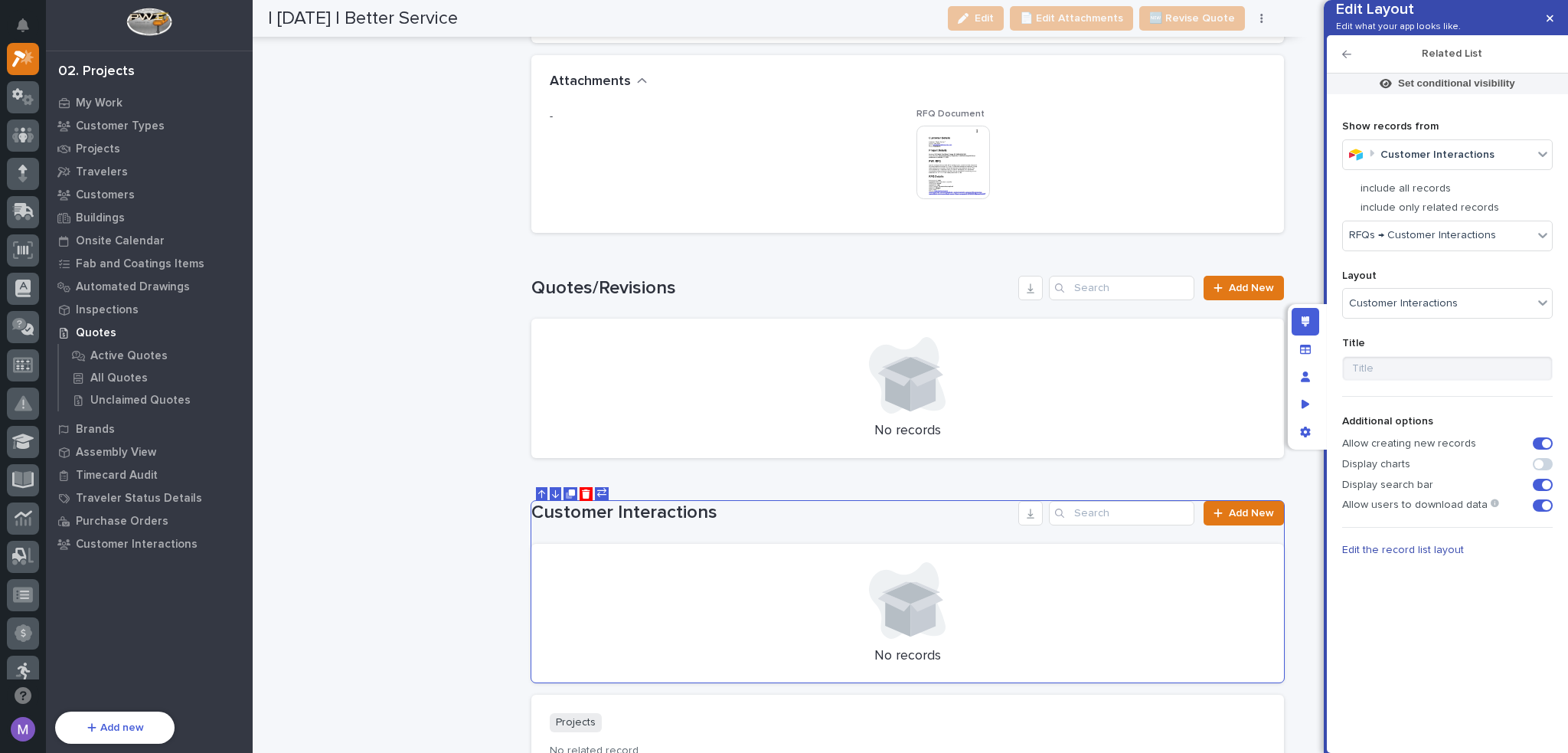
scroll to position [2451, 0]
click at [1256, 514] on link "Add New" at bounding box center [1244, 514] width 80 height 25
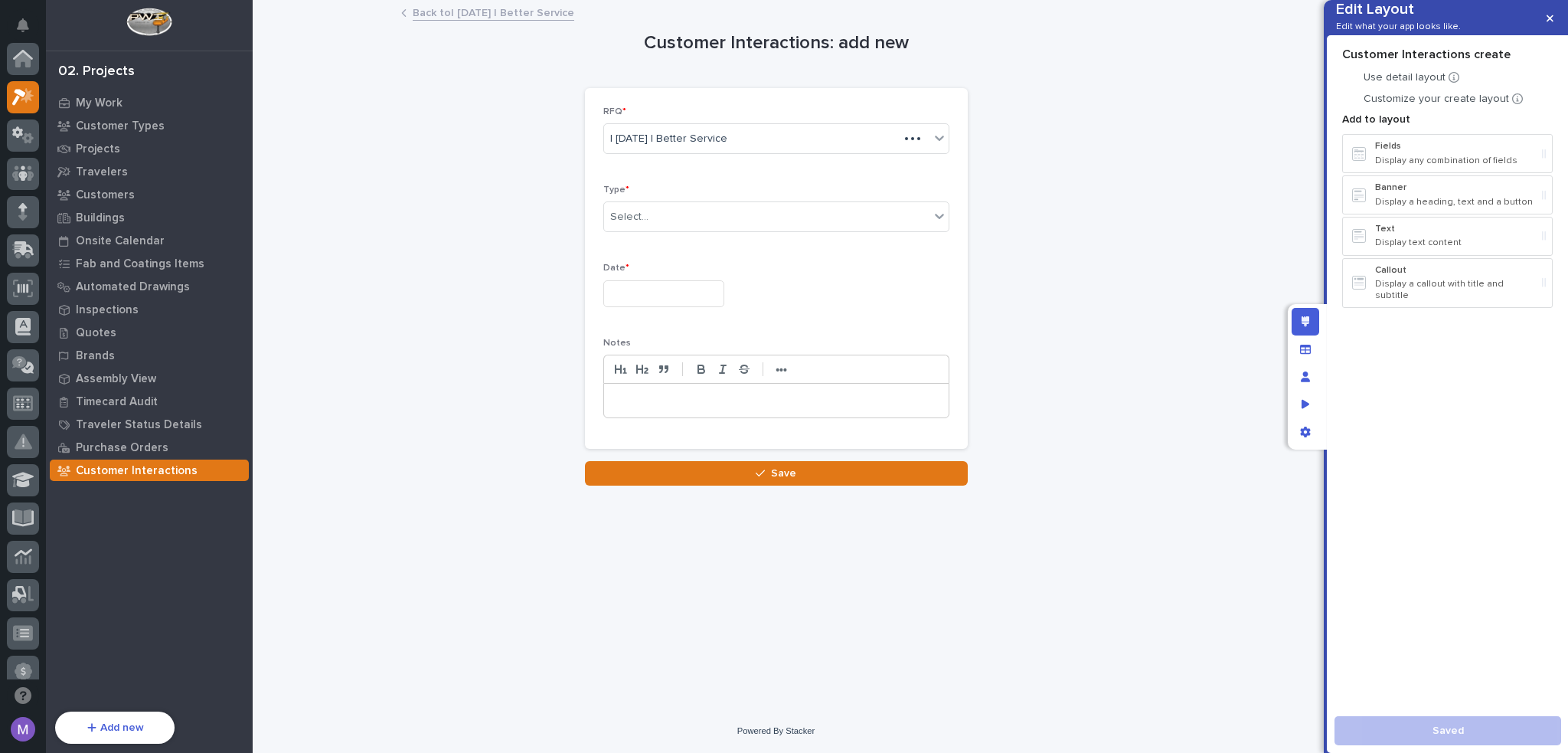
scroll to position [38, 0]
click at [1294, 324] on div "Edit layout" at bounding box center [1305, 321] width 28 height 28
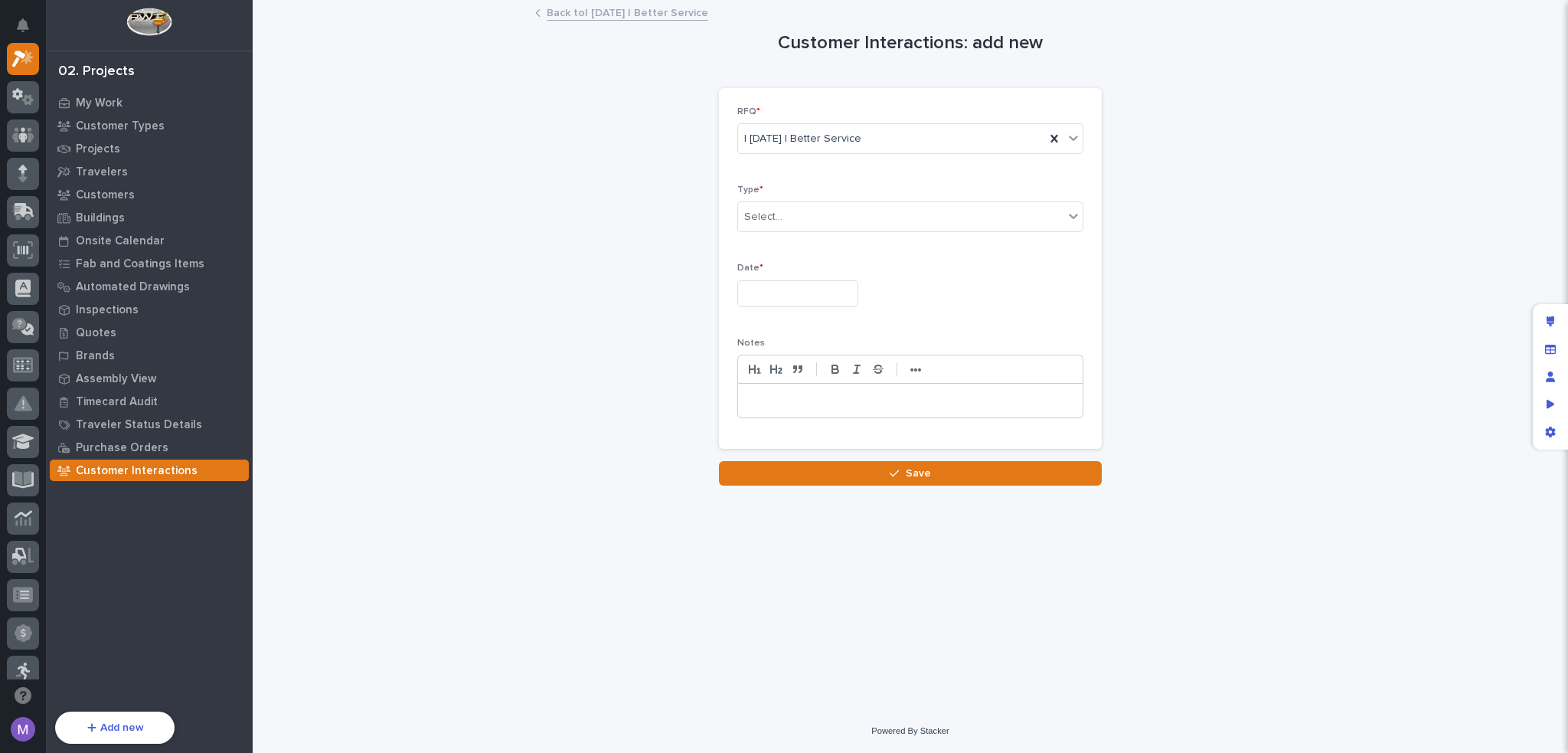
click at [1321, 305] on div "Customer Interactions: add new Loading... Saving… Loading... Saving… Loading...…" at bounding box center [911, 243] width 1285 height 484
click at [623, 17] on link "Back to | [DATE] | Better Service" at bounding box center [627, 12] width 161 height 18
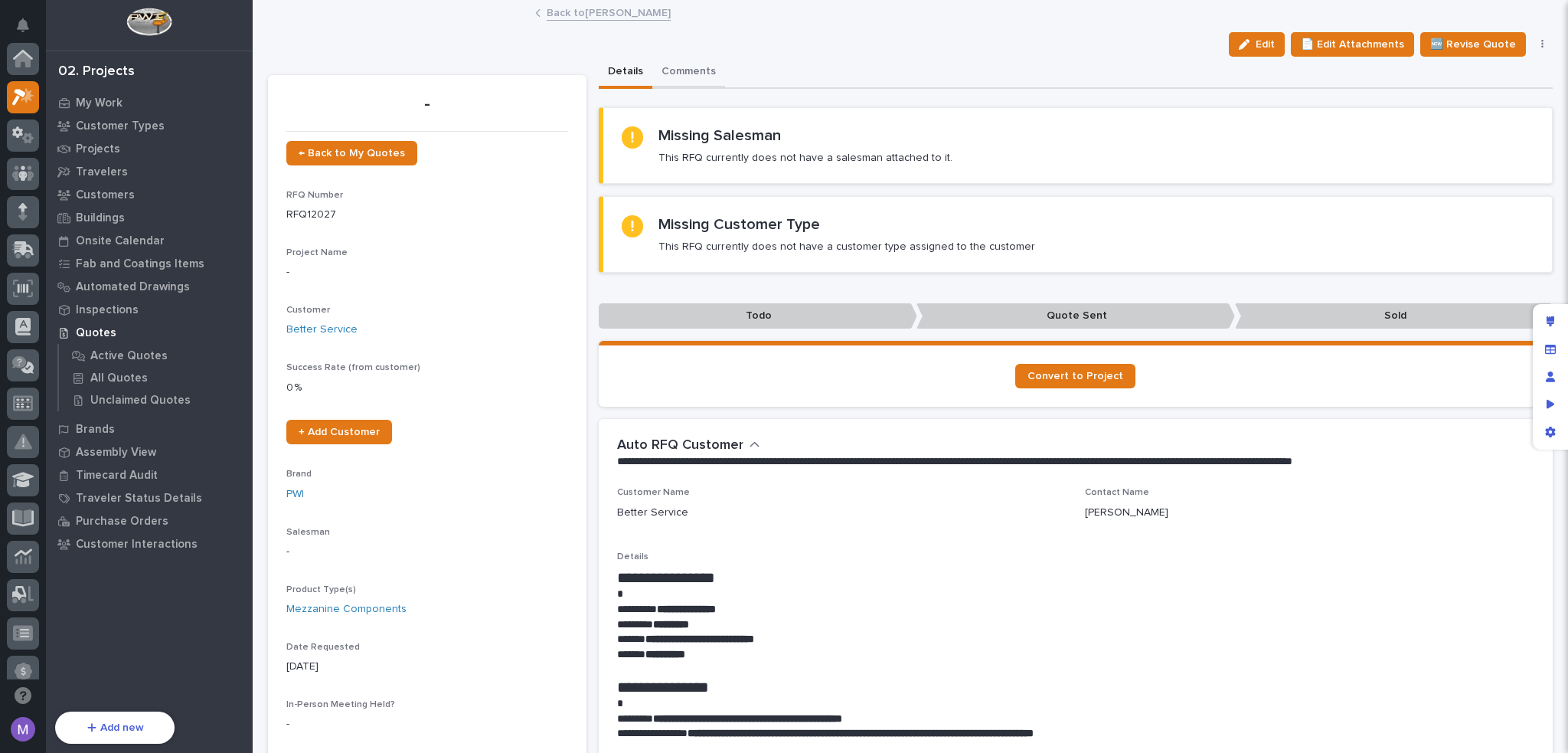
scroll to position [38, 0]
